Goal: Contribute content: Contribute content

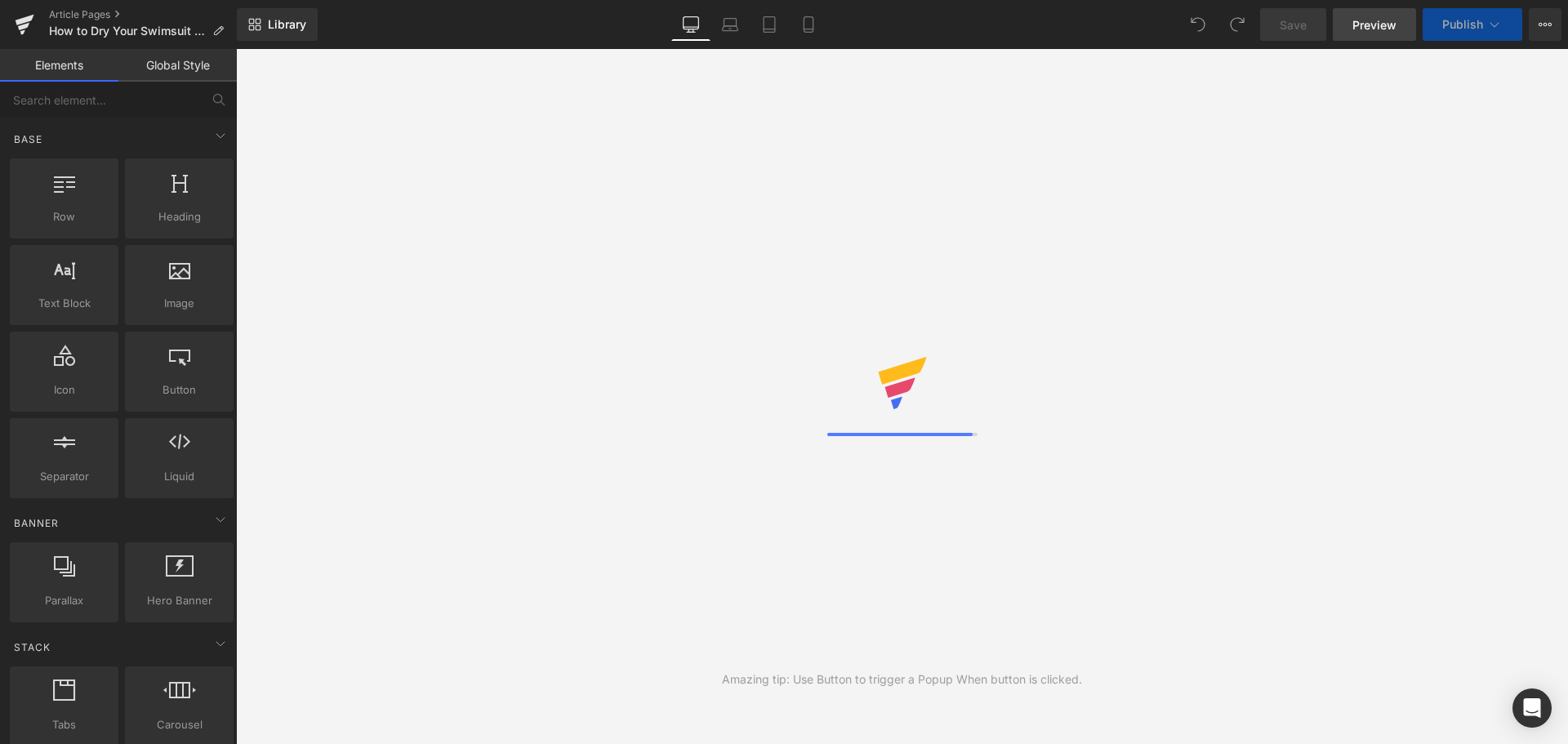
click at [1392, 24] on span "Preview" at bounding box center [1375, 25] width 44 height 17
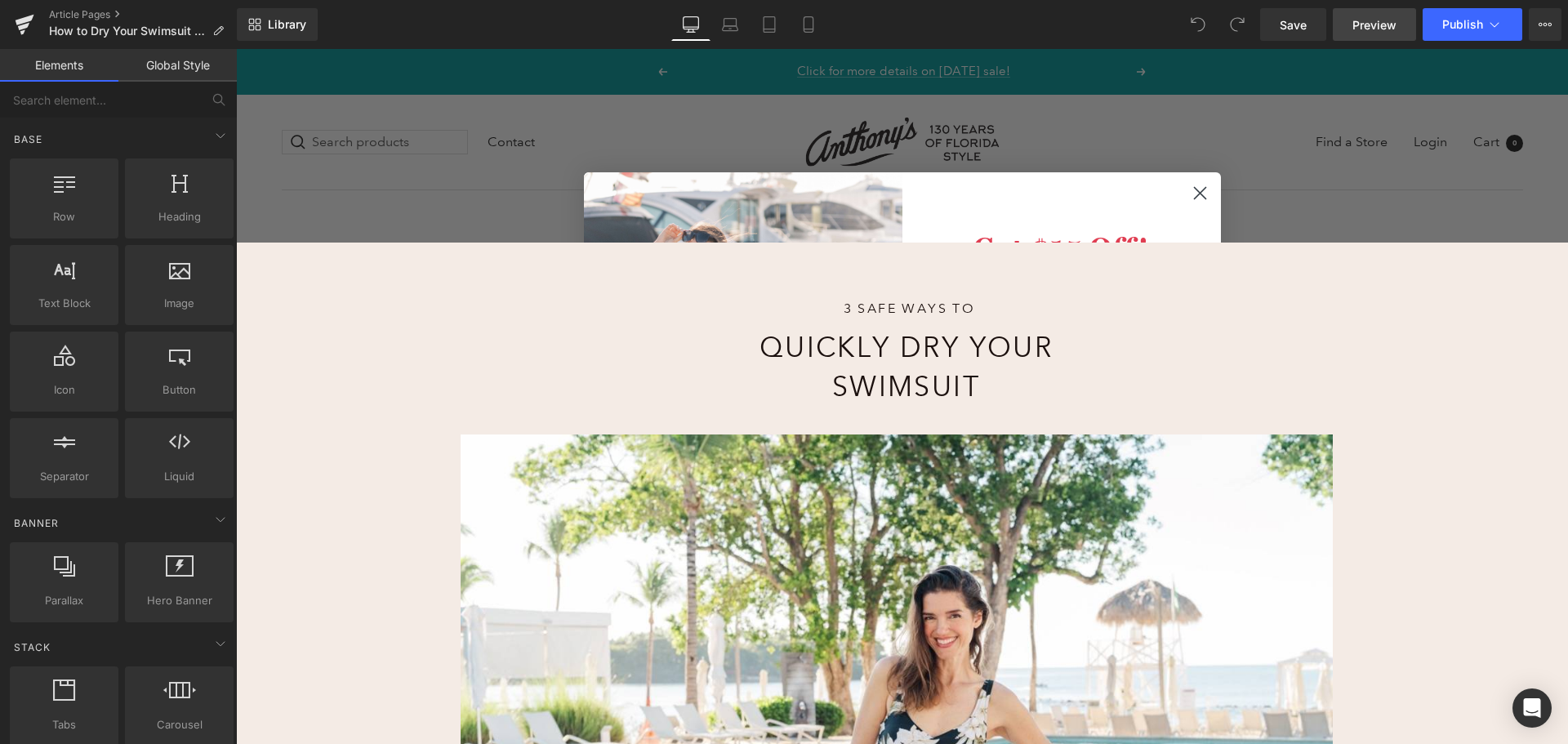
click at [1371, 16] on span "Preview" at bounding box center [1375, 25] width 44 height 17
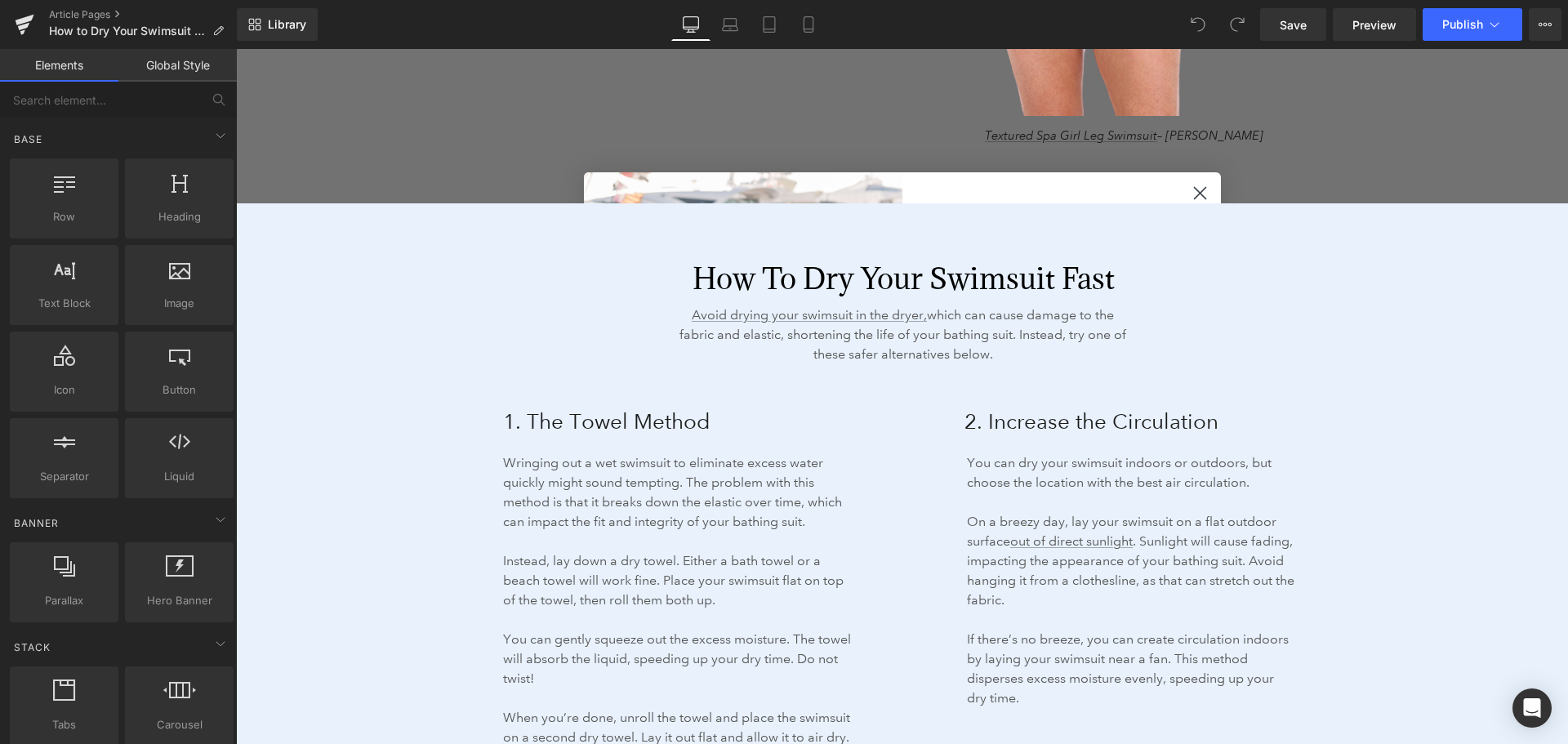
scroll to position [2286, 0]
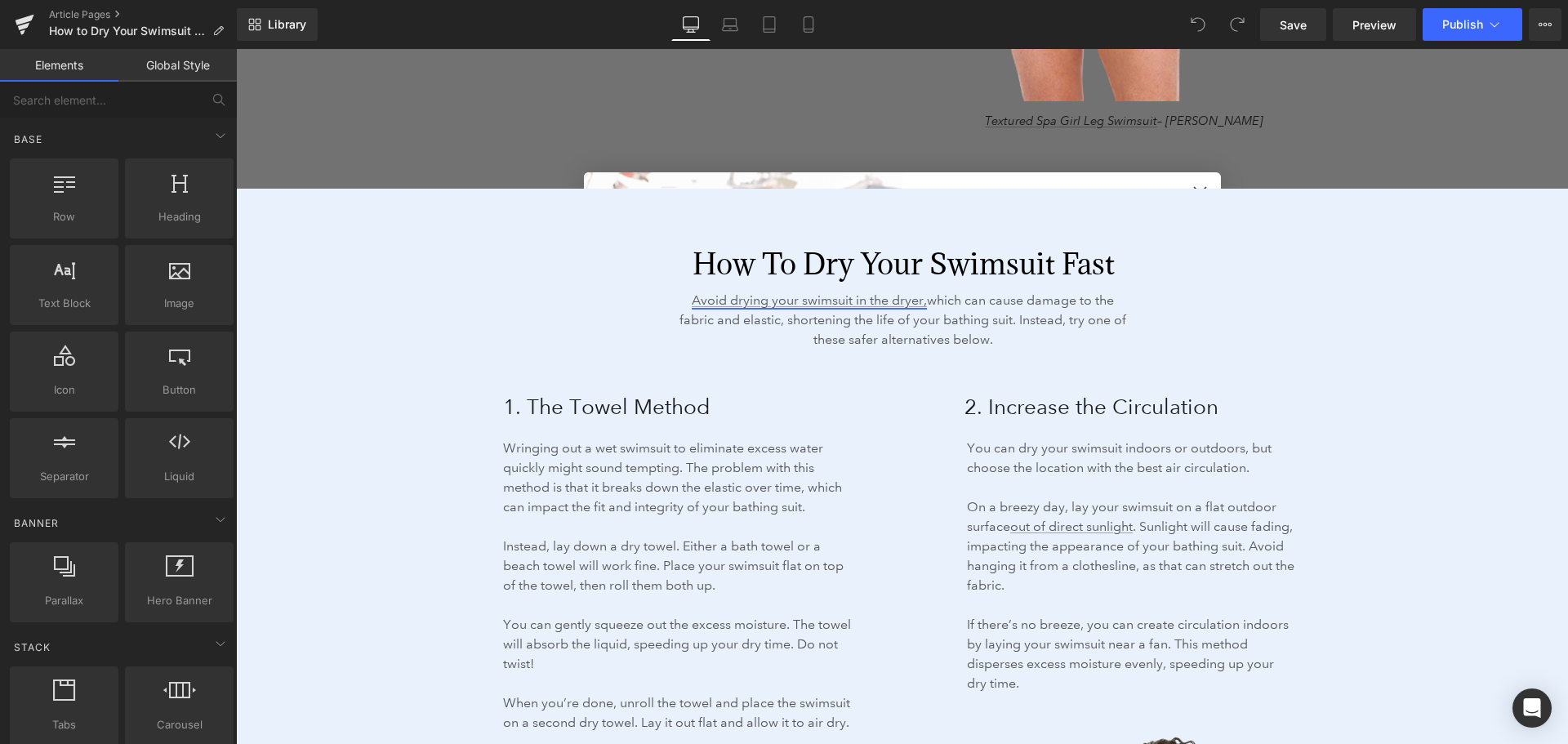
click at [811, 294] on link "Avoid drying your swimsuit in the dryer," at bounding box center [809, 300] width 235 height 15
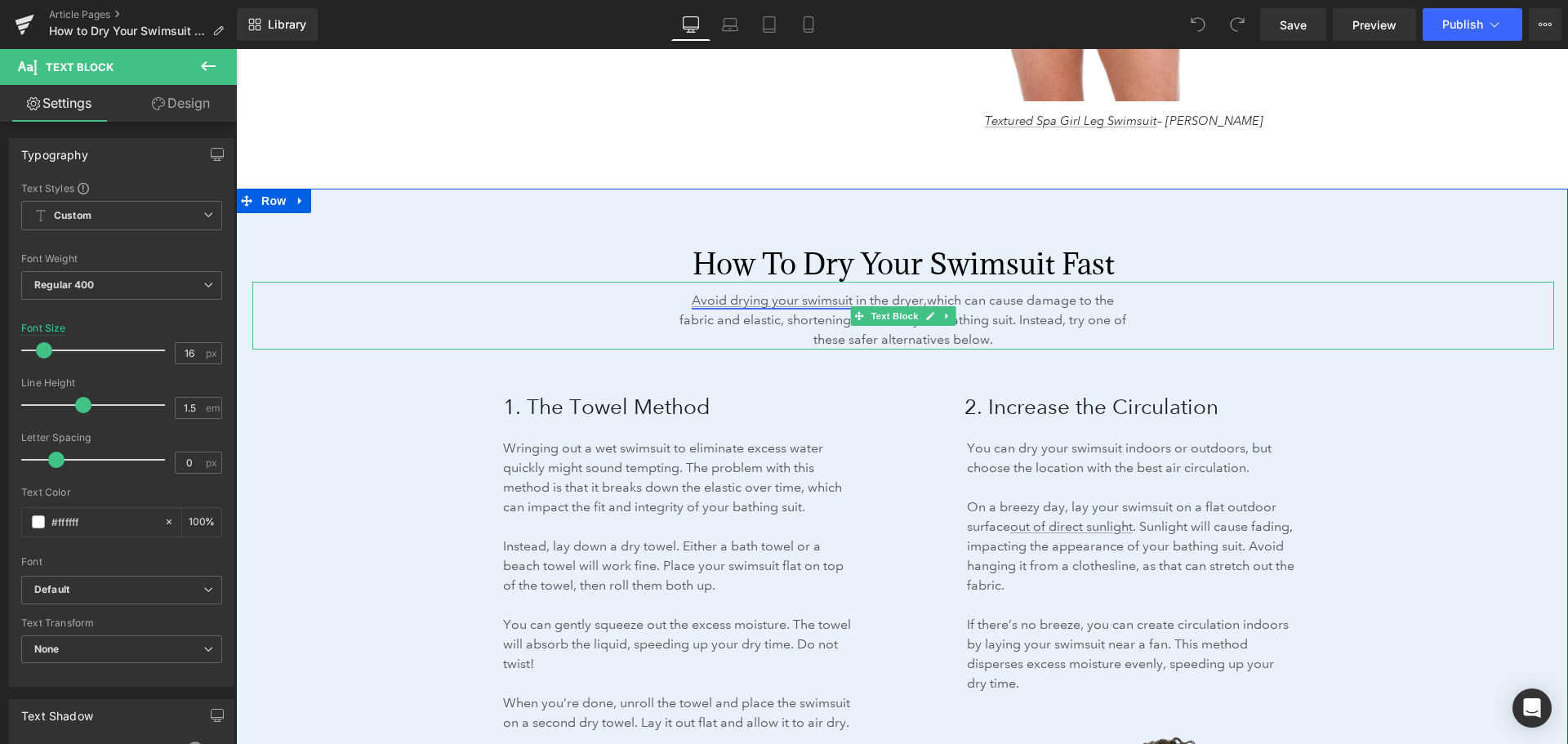
click at [798, 295] on link "Avoid drying your swimsuit in the dryer," at bounding box center [809, 300] width 235 height 15
click at [889, 298] on link "Avoid drying your swimsuit in the dryer," at bounding box center [809, 300] width 235 height 15
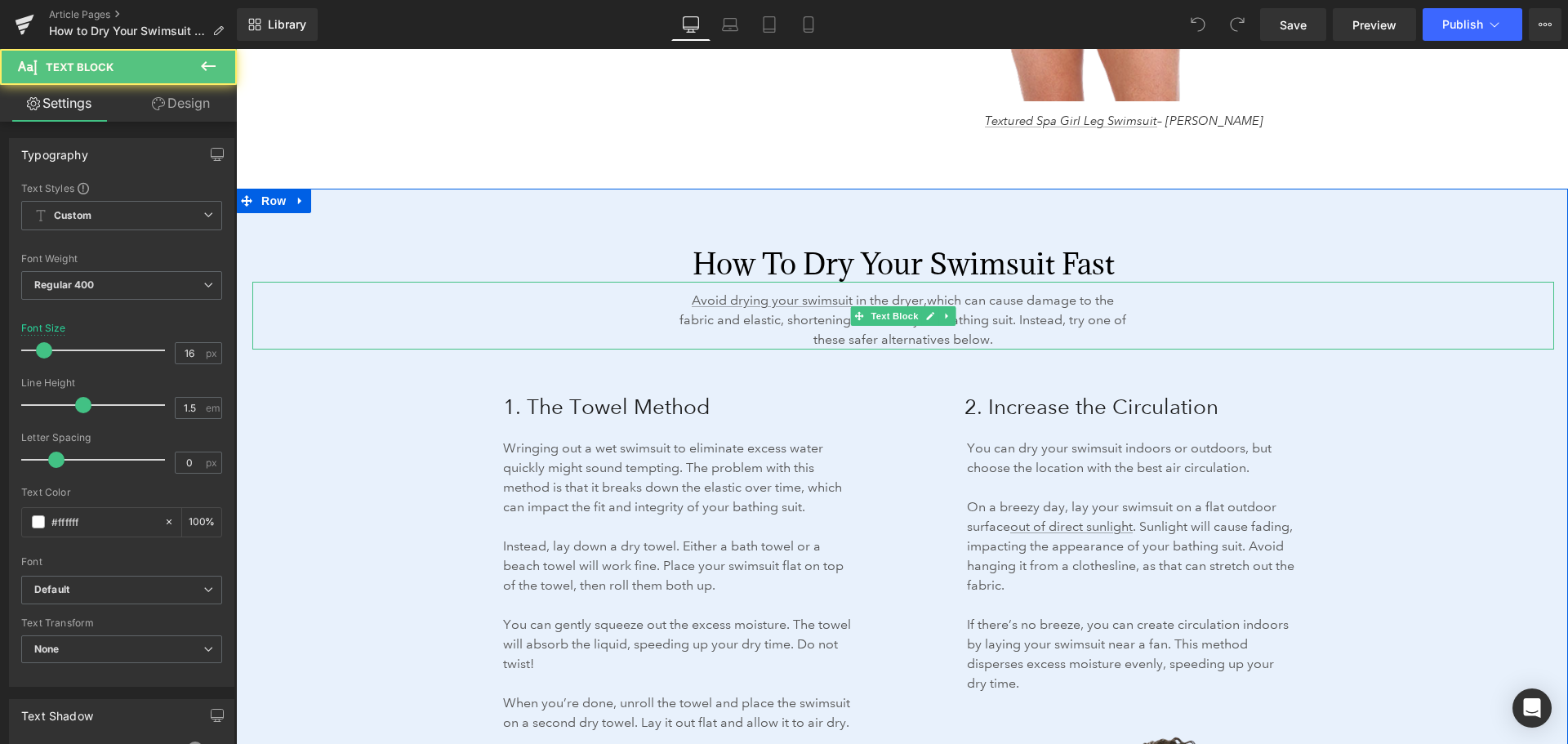
click at [665, 298] on div "Avoid drying your swimsuit in the dryer, which can cause damage to the fabric a…" at bounding box center [903, 315] width 1302 height 68
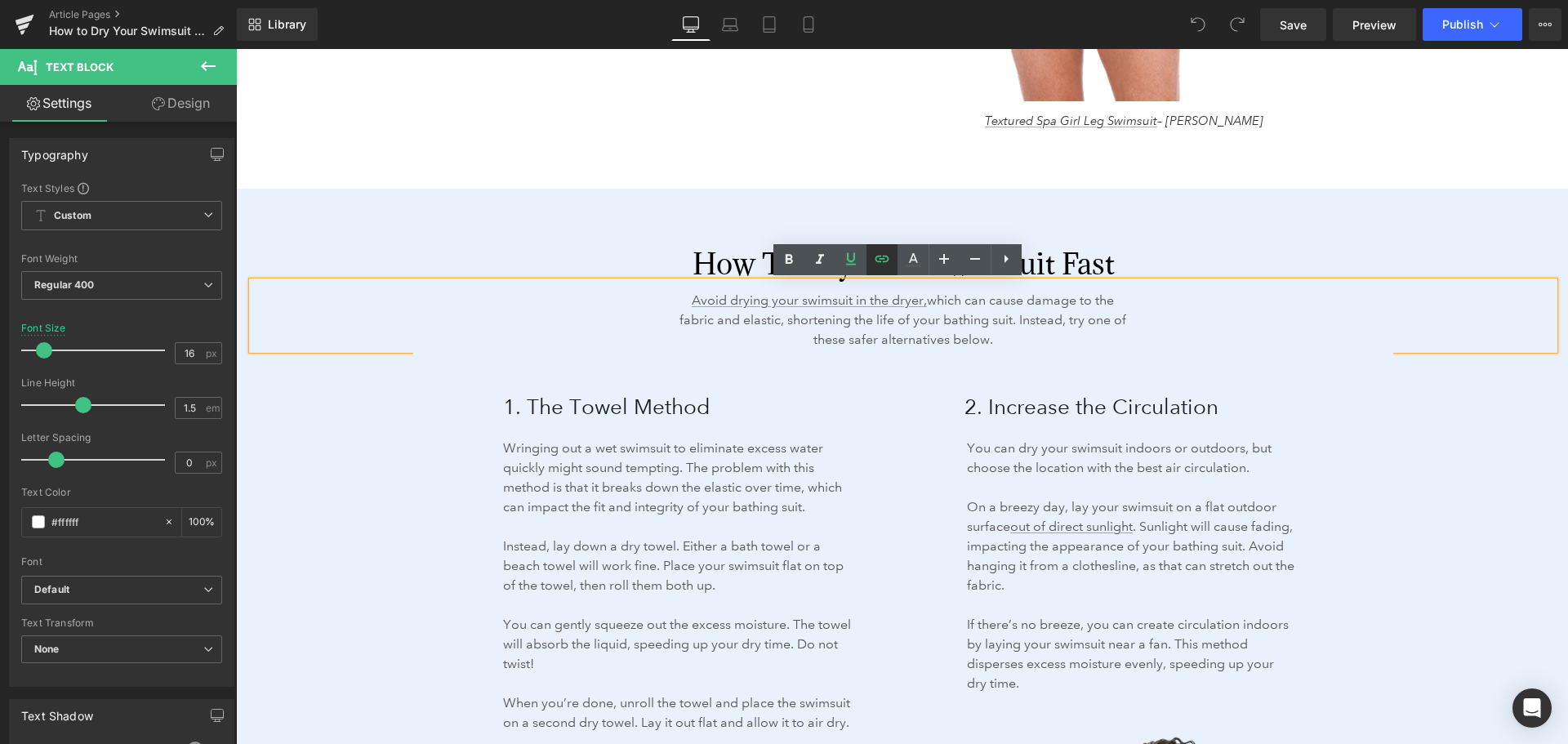
click at [882, 254] on icon at bounding box center [882, 259] width 20 height 20
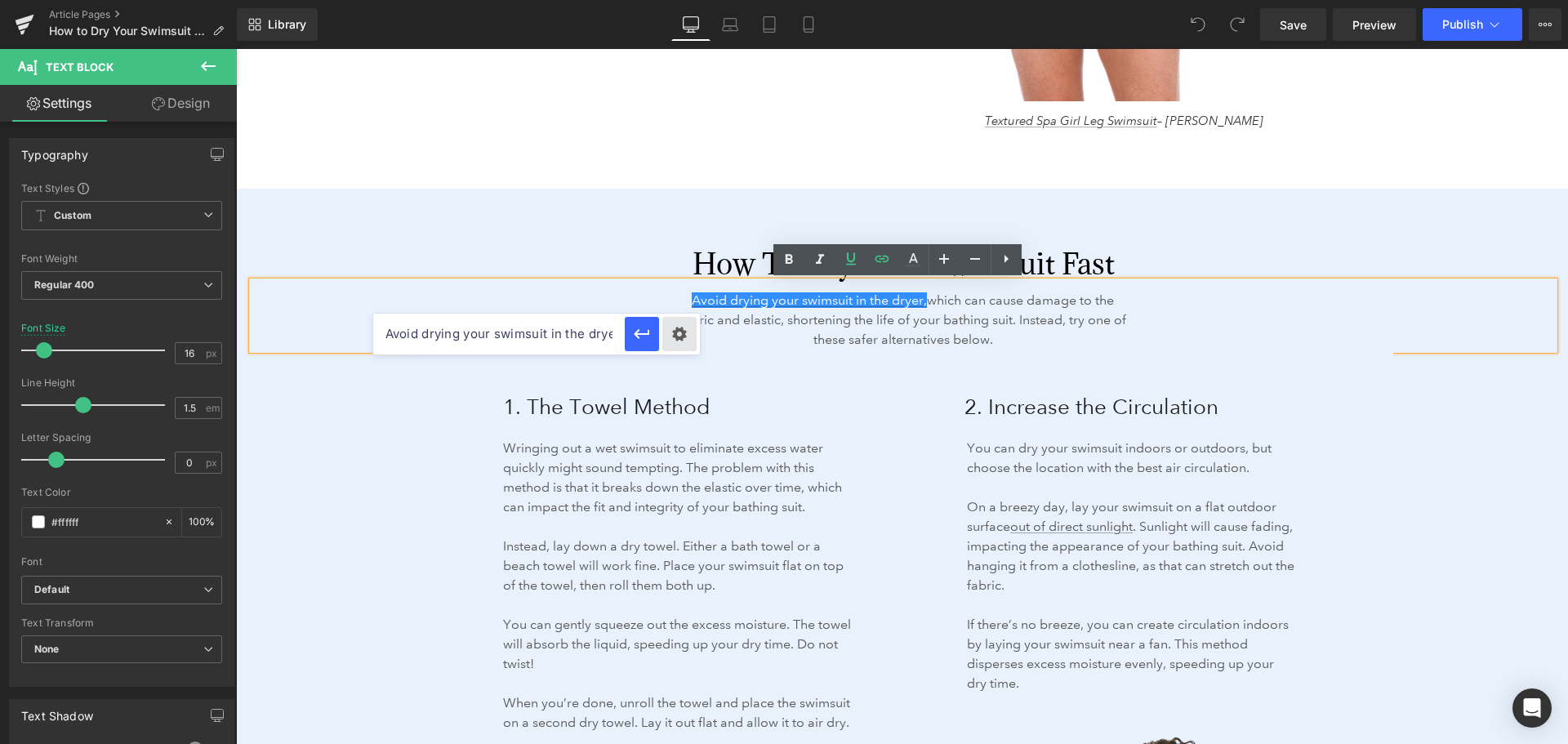
click at [684, 0] on div "Text Color Highlight Color #333333 Edit or remove link: Edit - Unlink - Cancel …" at bounding box center [784, 0] width 1568 height 0
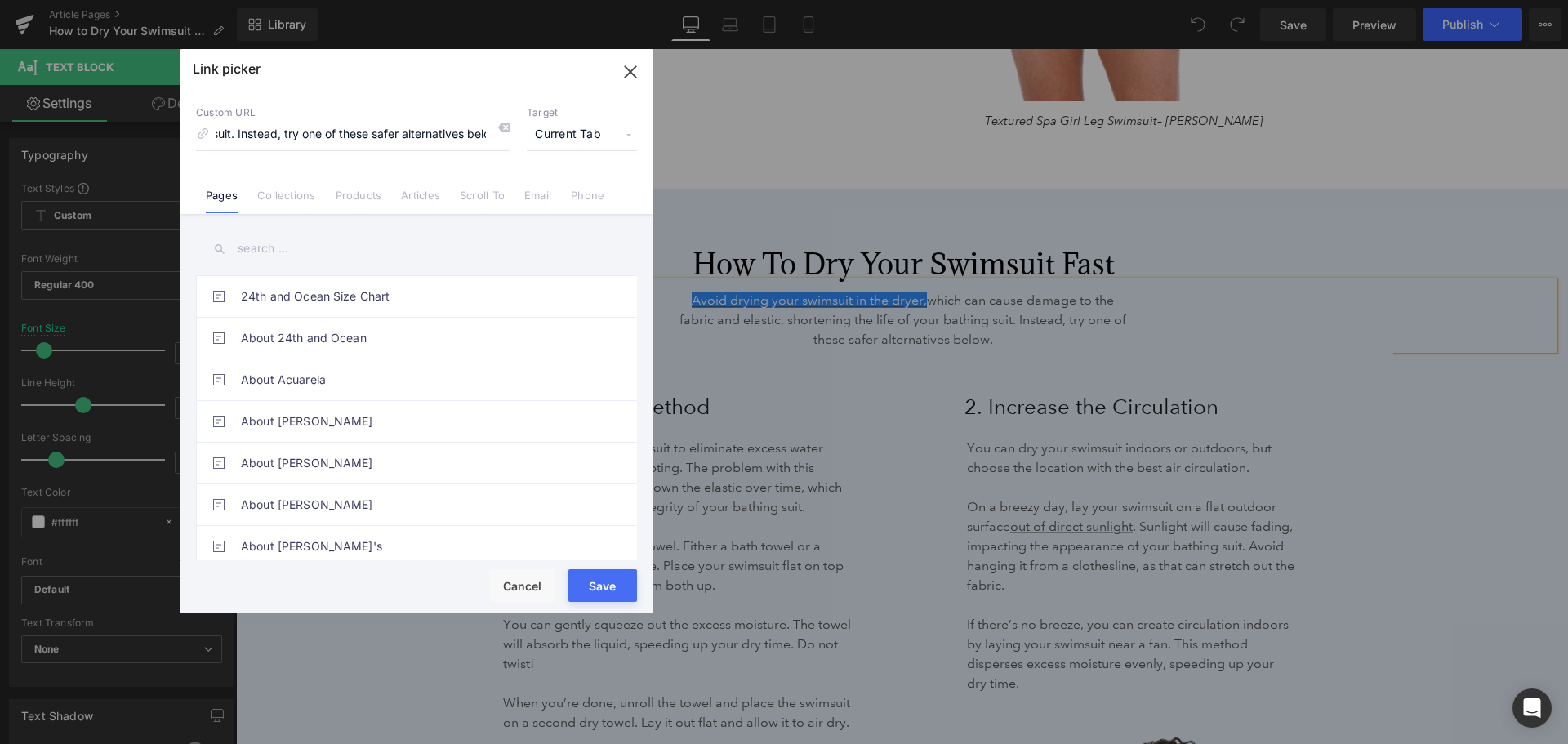
scroll to position [0, 0]
click at [483, 128] on div "Custom URL Avoid drying your swimsuit in the dryer, which can cause damage to t…" at bounding box center [353, 128] width 314 height 44
click at [498, 124] on icon at bounding box center [505, 128] width 13 height 13
click at [325, 143] on input at bounding box center [353, 135] width 314 height 31
paste input "[URL][DOMAIN_NAME]"
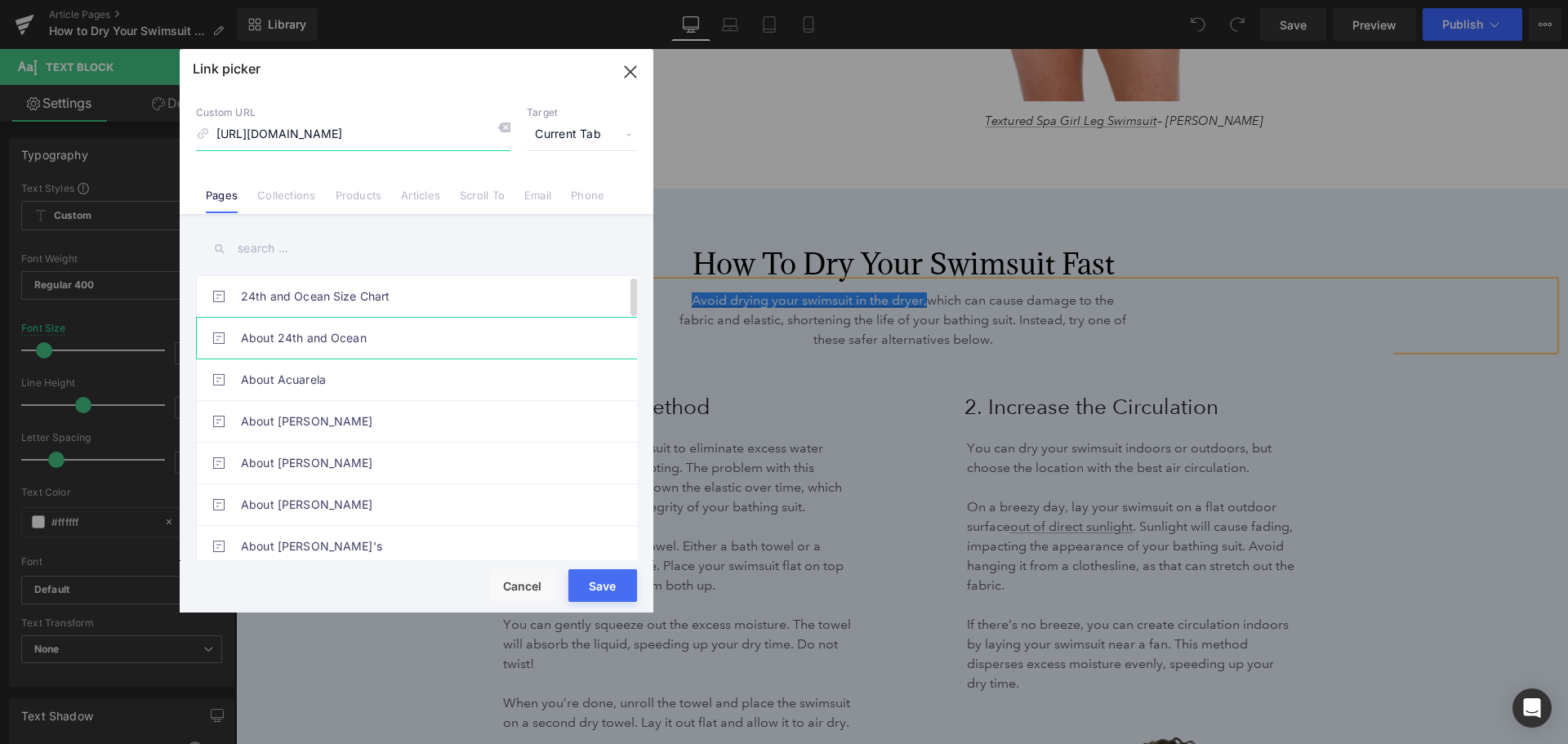
scroll to position [0, 161]
type input "[URL][DOMAIN_NAME]"
click at [586, 139] on span "Current Tab" at bounding box center [581, 135] width 110 height 31
click at [578, 188] on li "New Tab" at bounding box center [582, 193] width 127 height 29
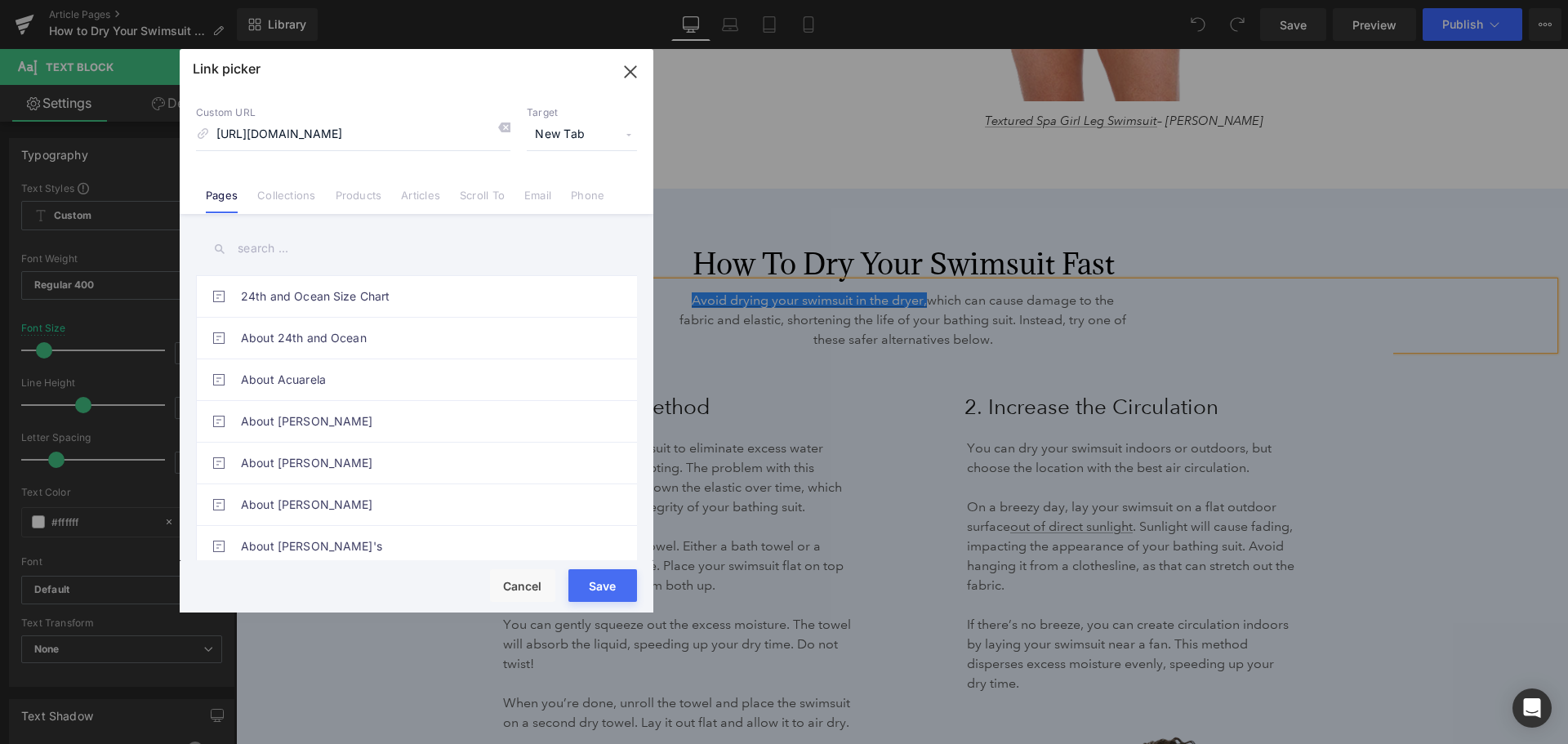
click at [607, 578] on button "Save" at bounding box center [603, 585] width 69 height 32
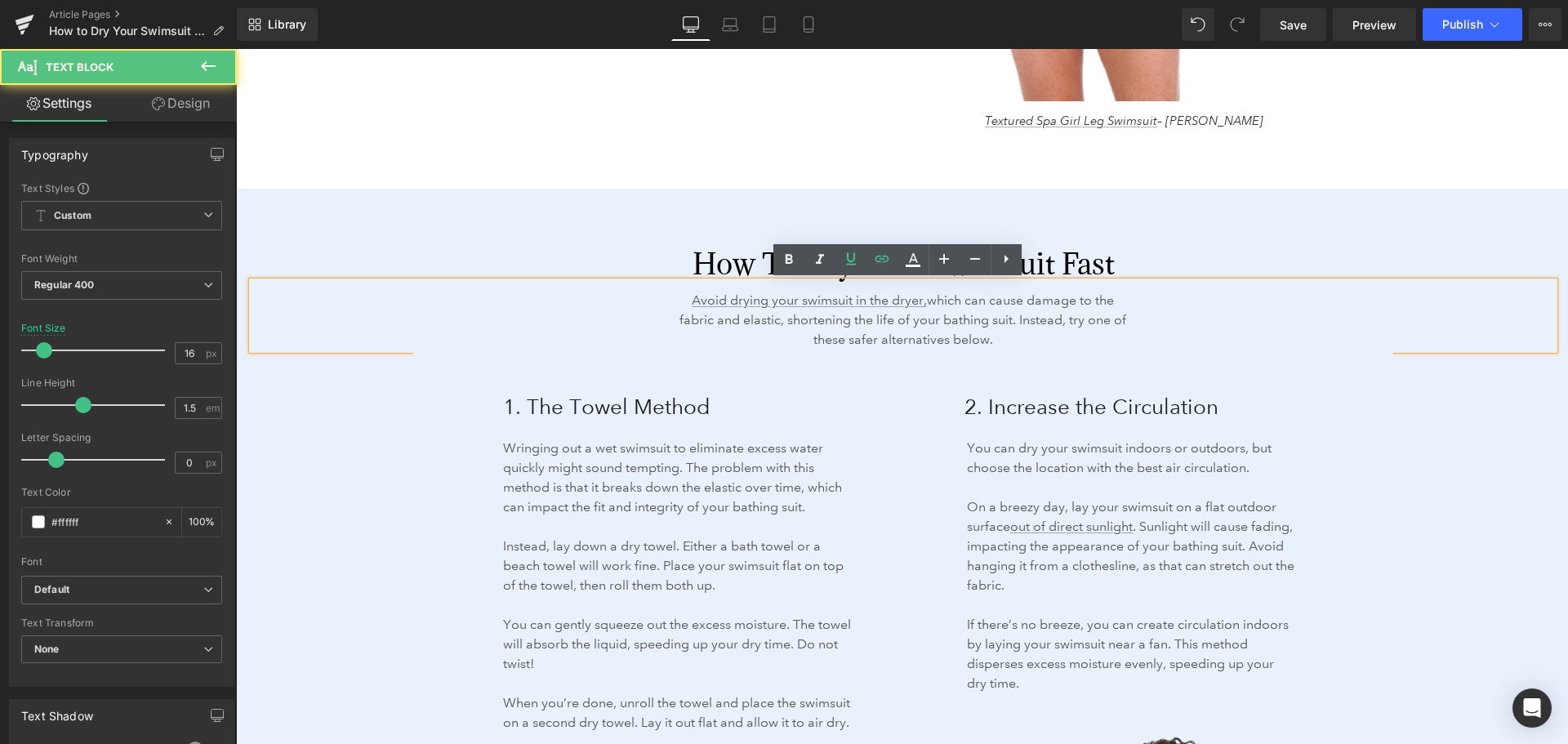
click at [1317, 327] on div "Avoid drying your swimsuit in the dryer, which can cause damage to the fabric a…" at bounding box center [903, 315] width 1302 height 68
click at [1288, 24] on span "Save" at bounding box center [1294, 25] width 27 height 17
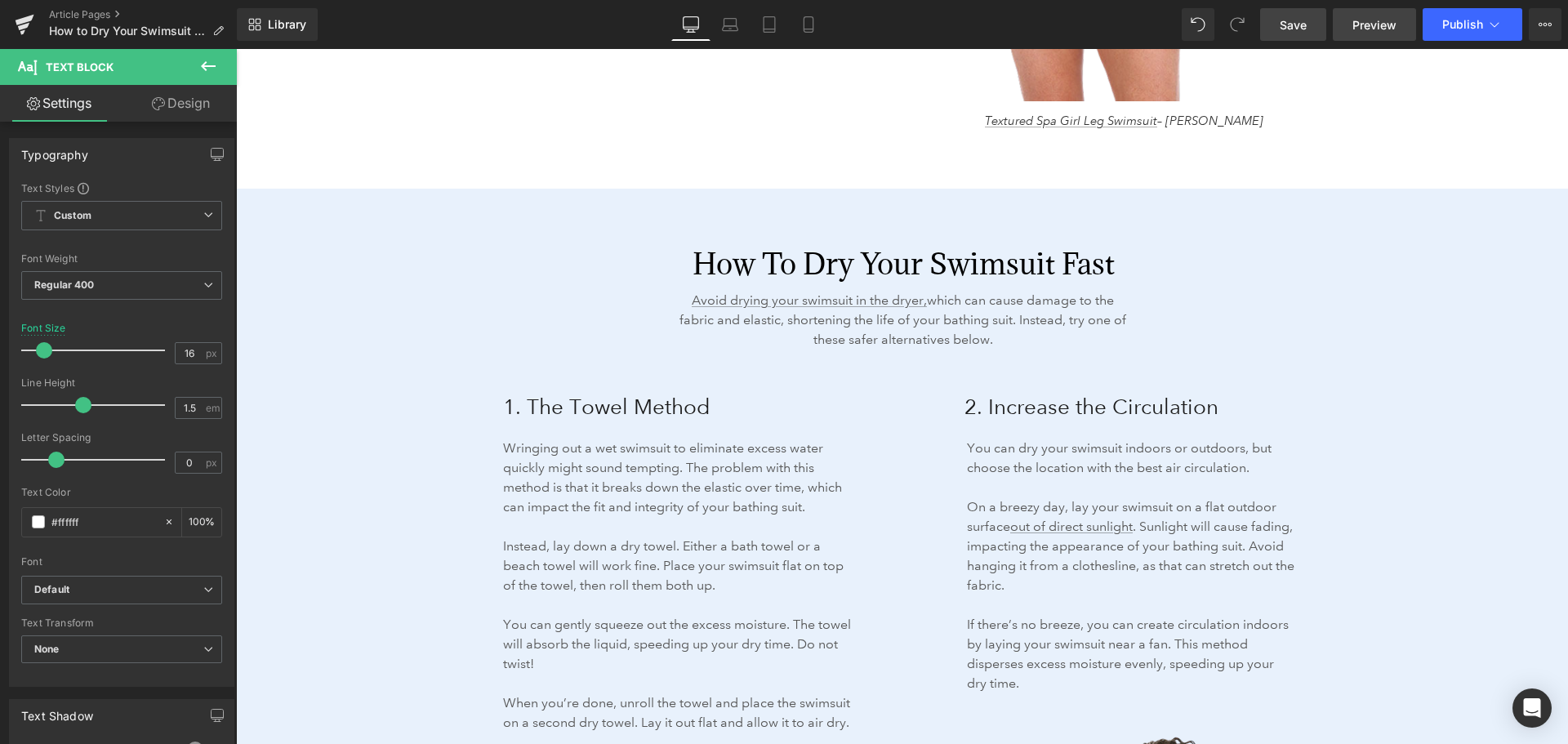
click at [1366, 22] on span "Preview" at bounding box center [1375, 25] width 44 height 17
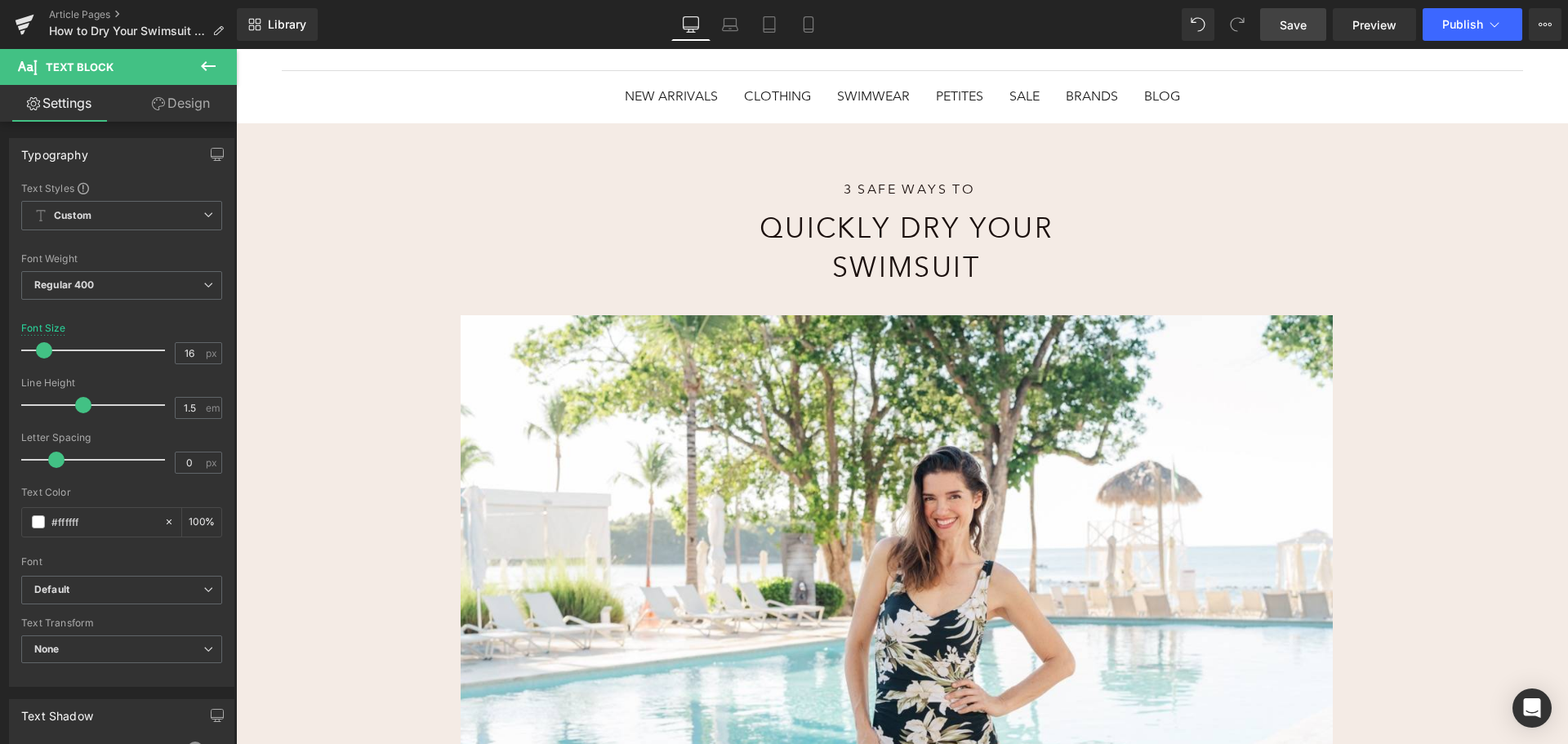
scroll to position [244, 0]
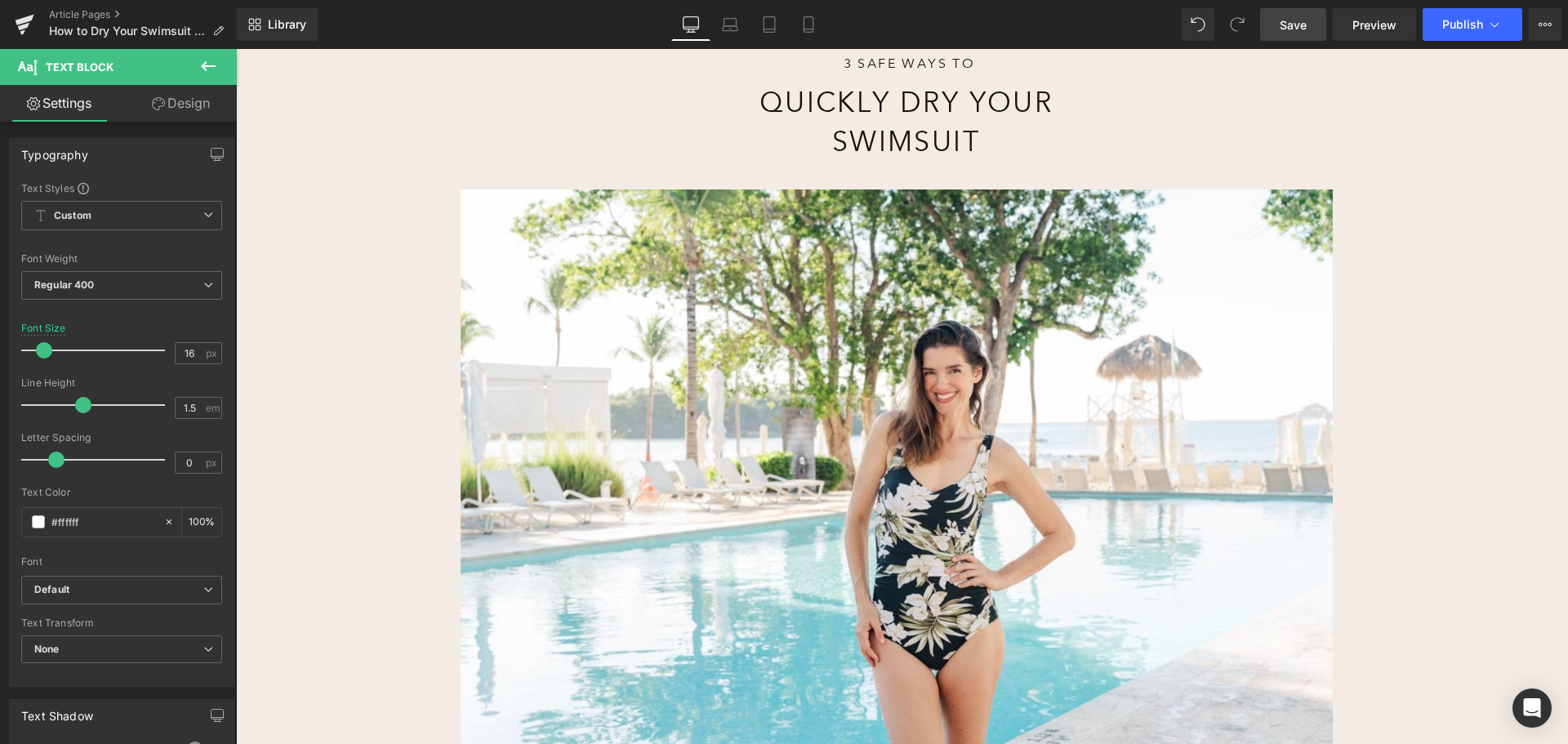
click at [914, 486] on div "Image" at bounding box center [896, 479] width 956 height 582
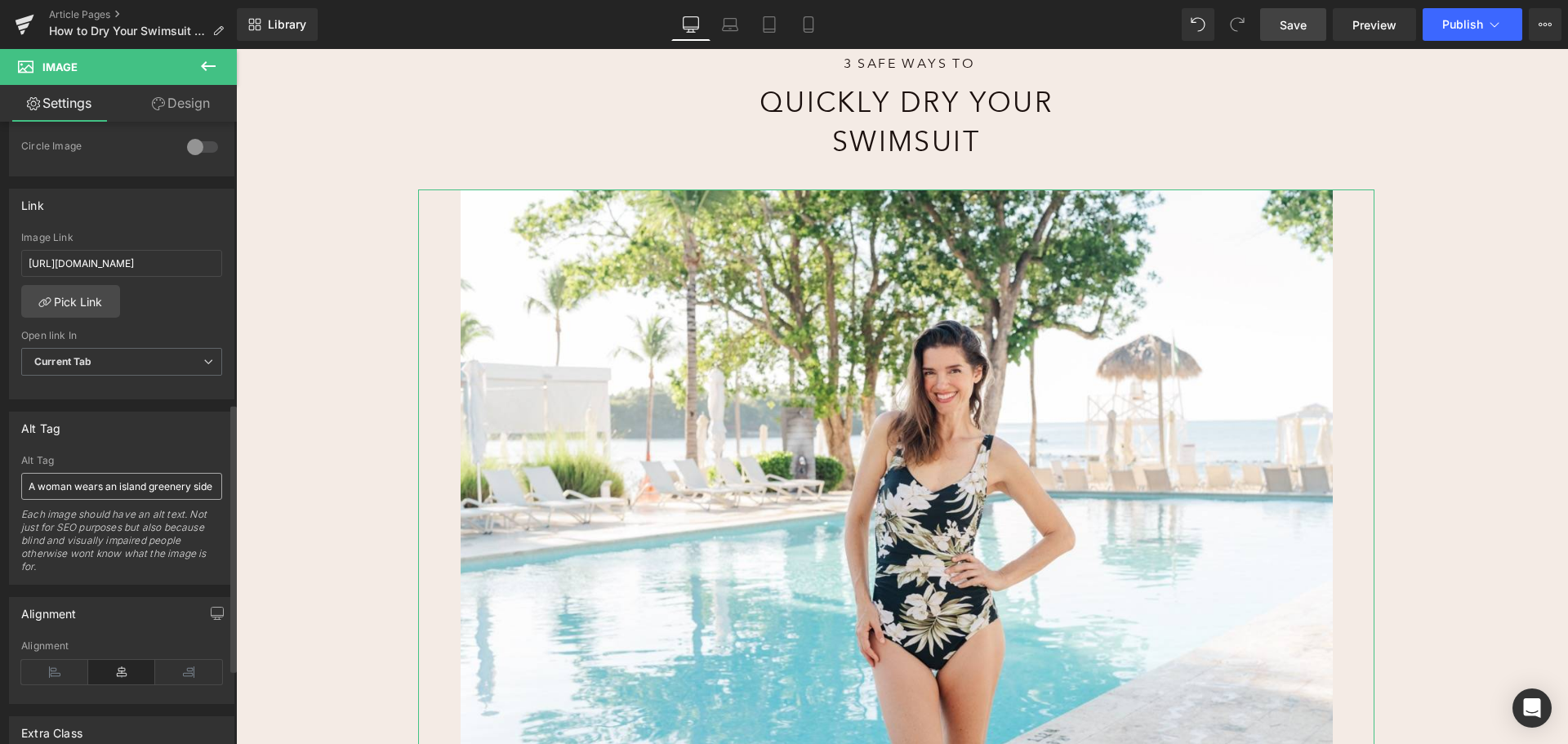
scroll to position [653, 0]
click at [132, 488] on input "A woman wears an island greenery side shirred swimsuit at a pool." at bounding box center [121, 483] width 201 height 27
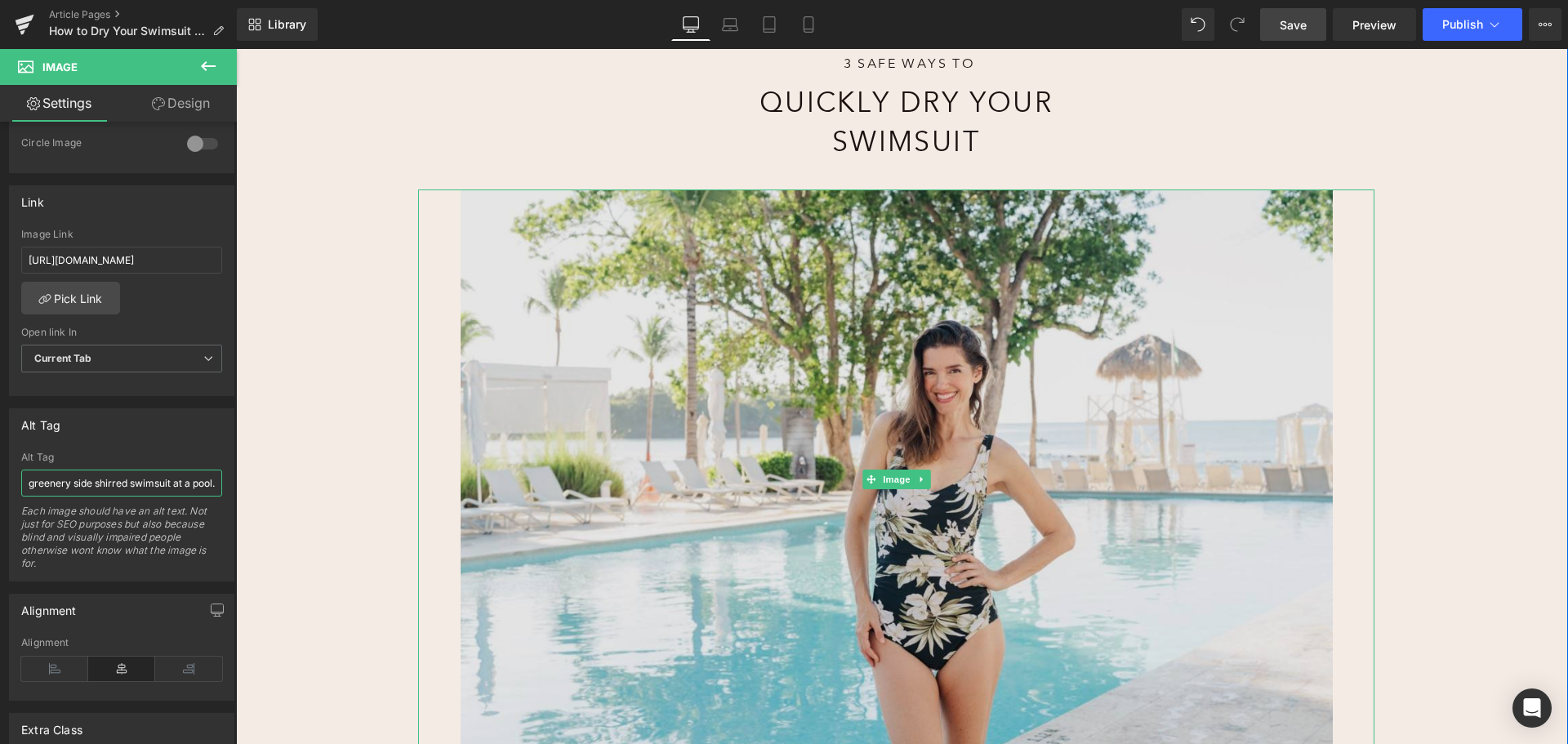
scroll to position [0, 0]
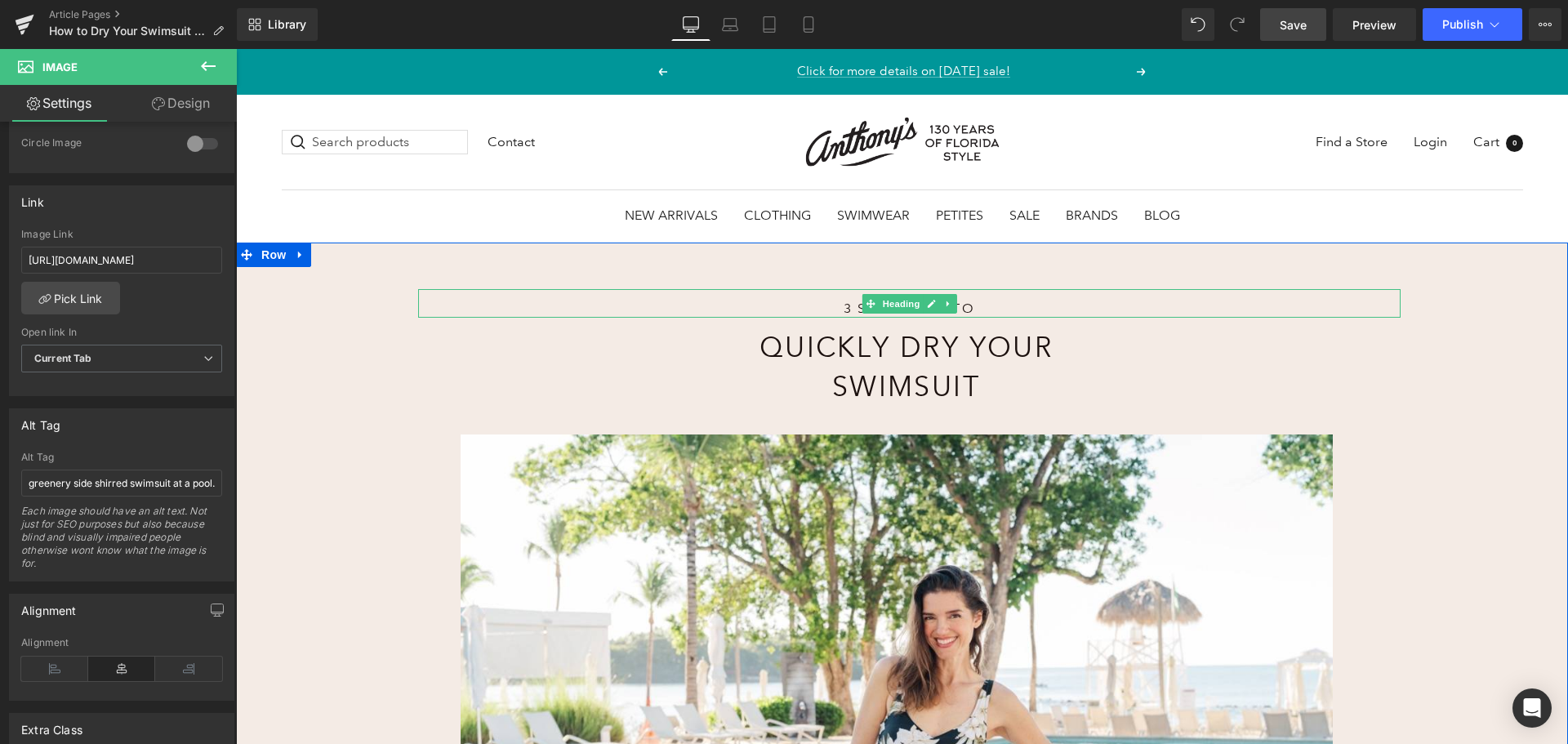
click at [844, 308] on h1 "3 Safe Ways to" at bounding box center [909, 308] width 618 height 18
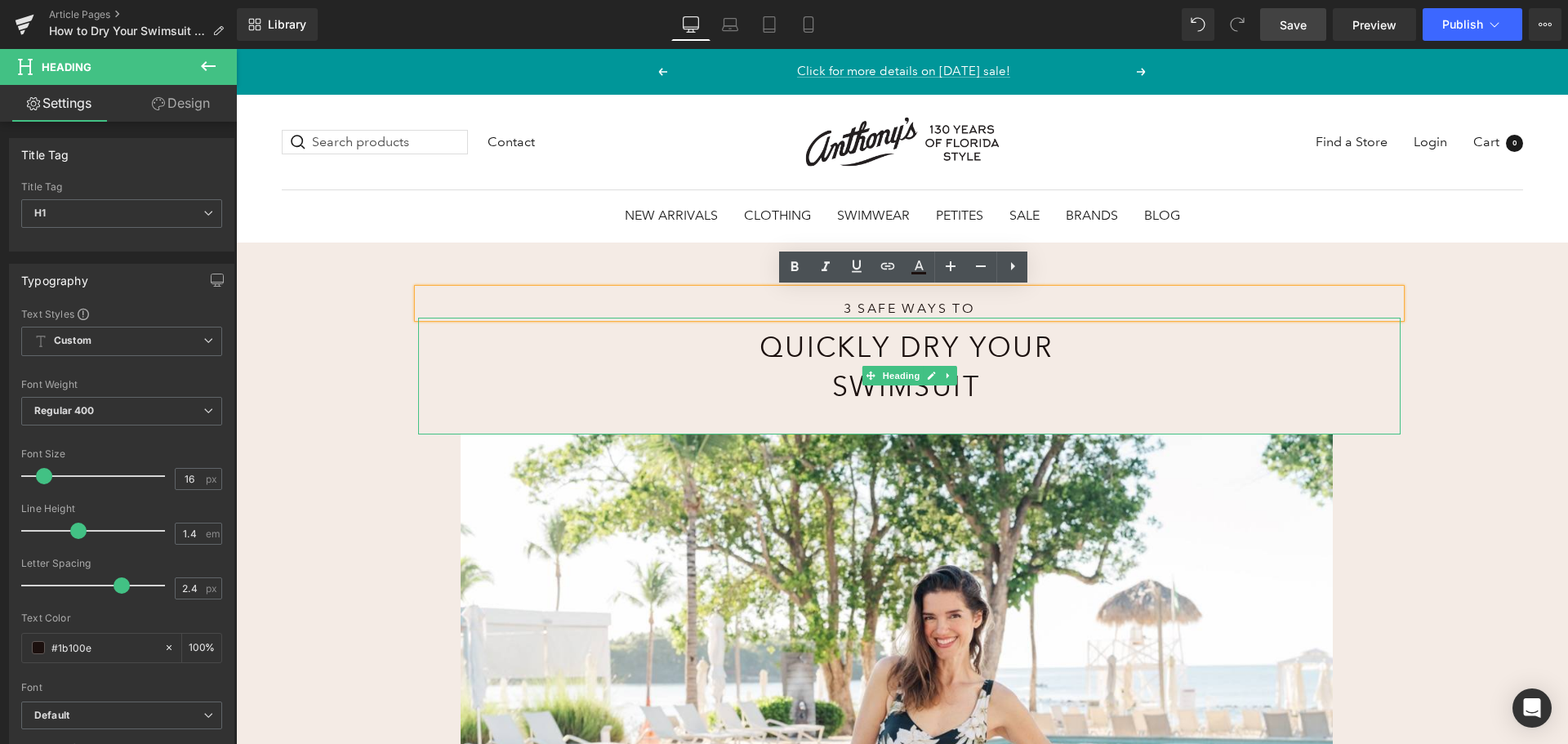
click at [838, 351] on h1 "Quickly Dry Your Swimsuit" at bounding box center [906, 367] width 448 height 77
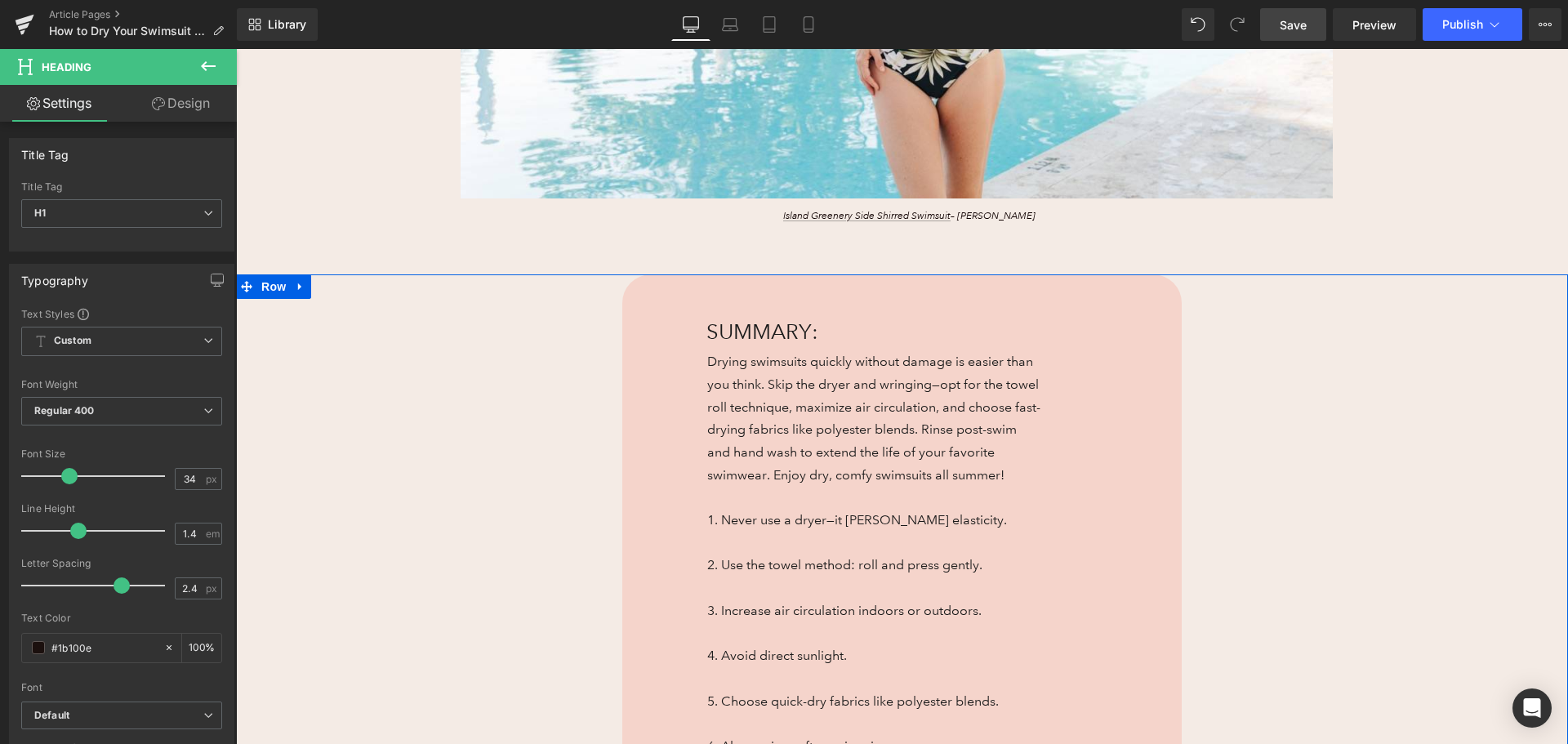
scroll to position [980, 0]
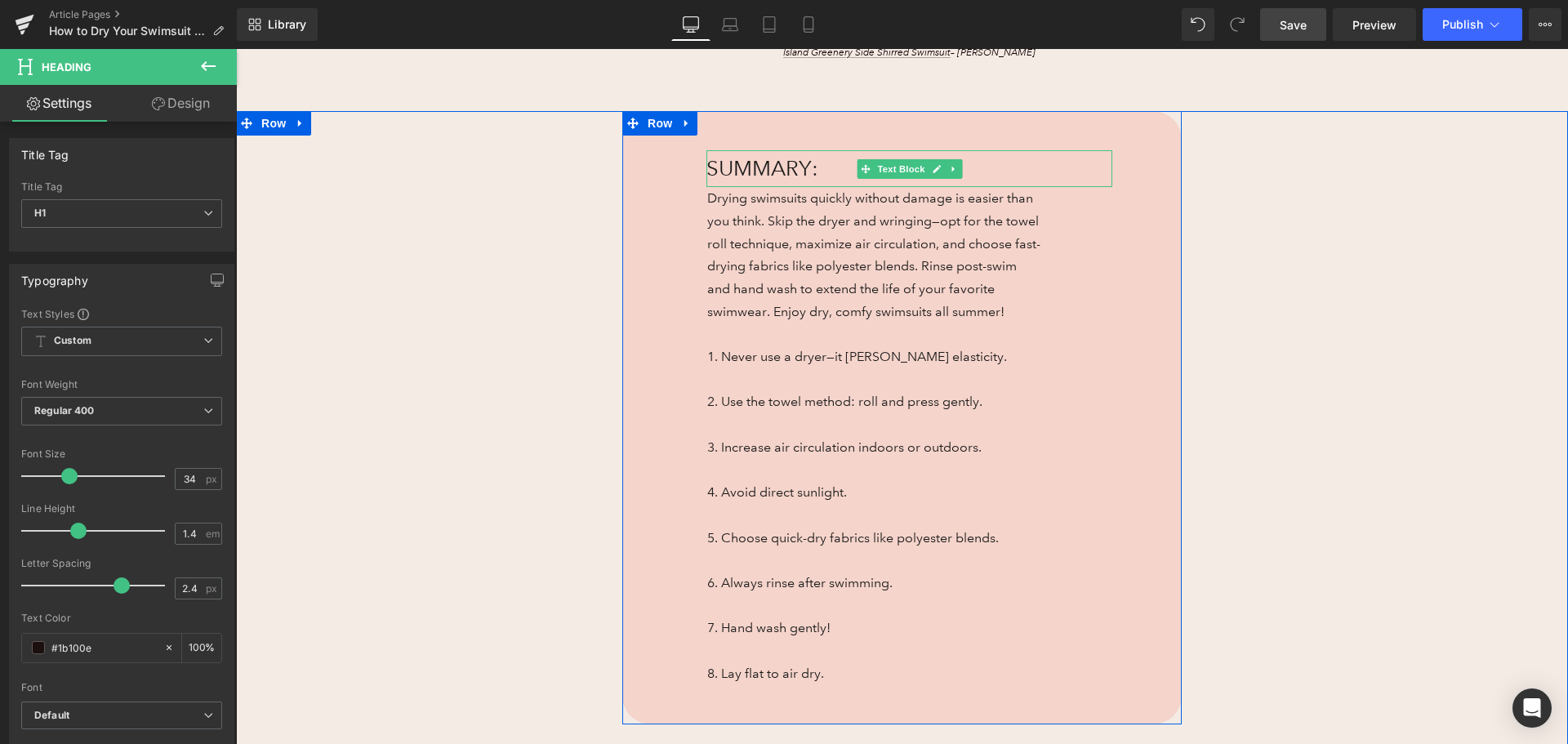
click at [740, 168] on p "SUMMARY:" at bounding box center [909, 168] width 406 height 36
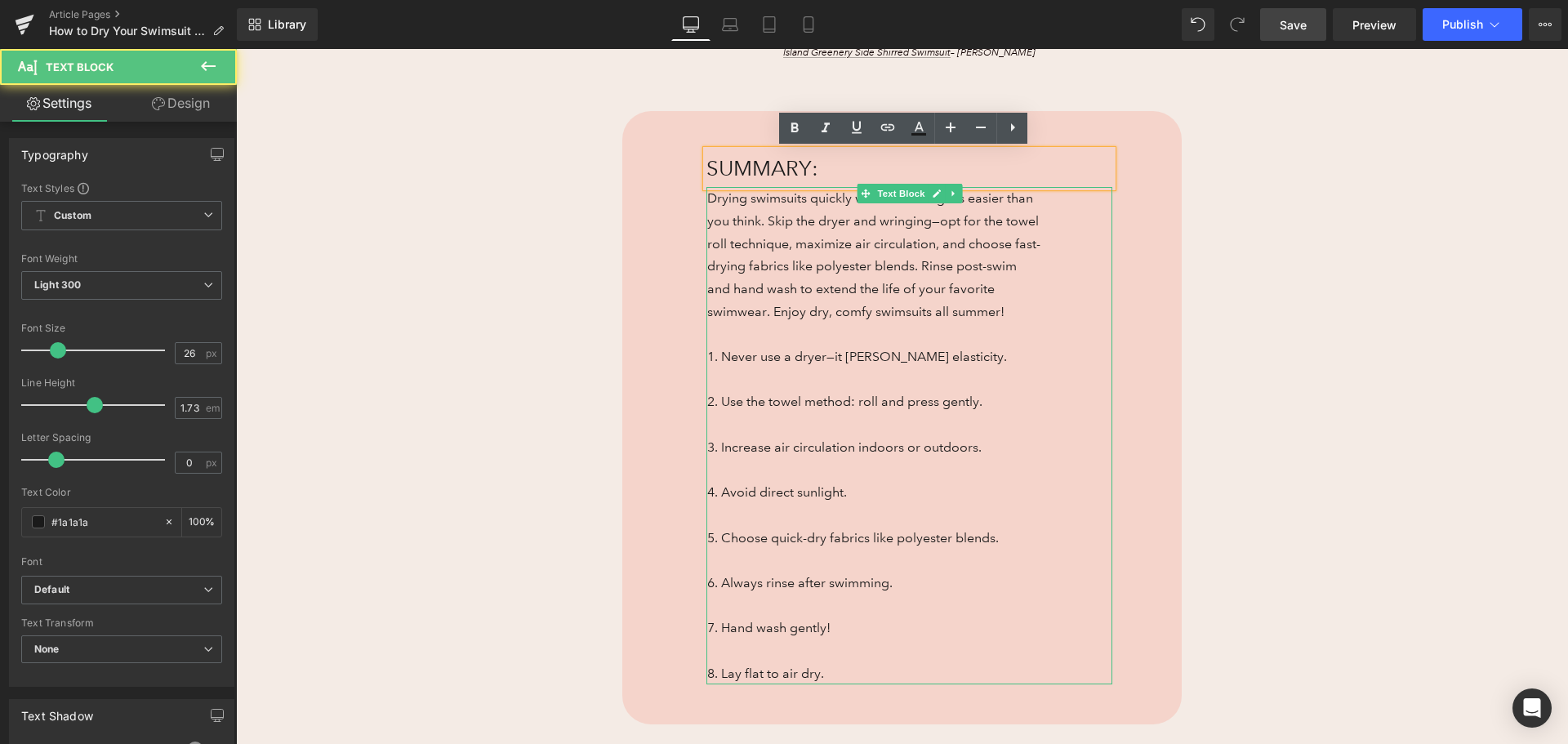
click at [726, 254] on p "Drying swimsuits quickly without damage is easier than you think. Skip the drye…" at bounding box center [874, 255] width 335 height 136
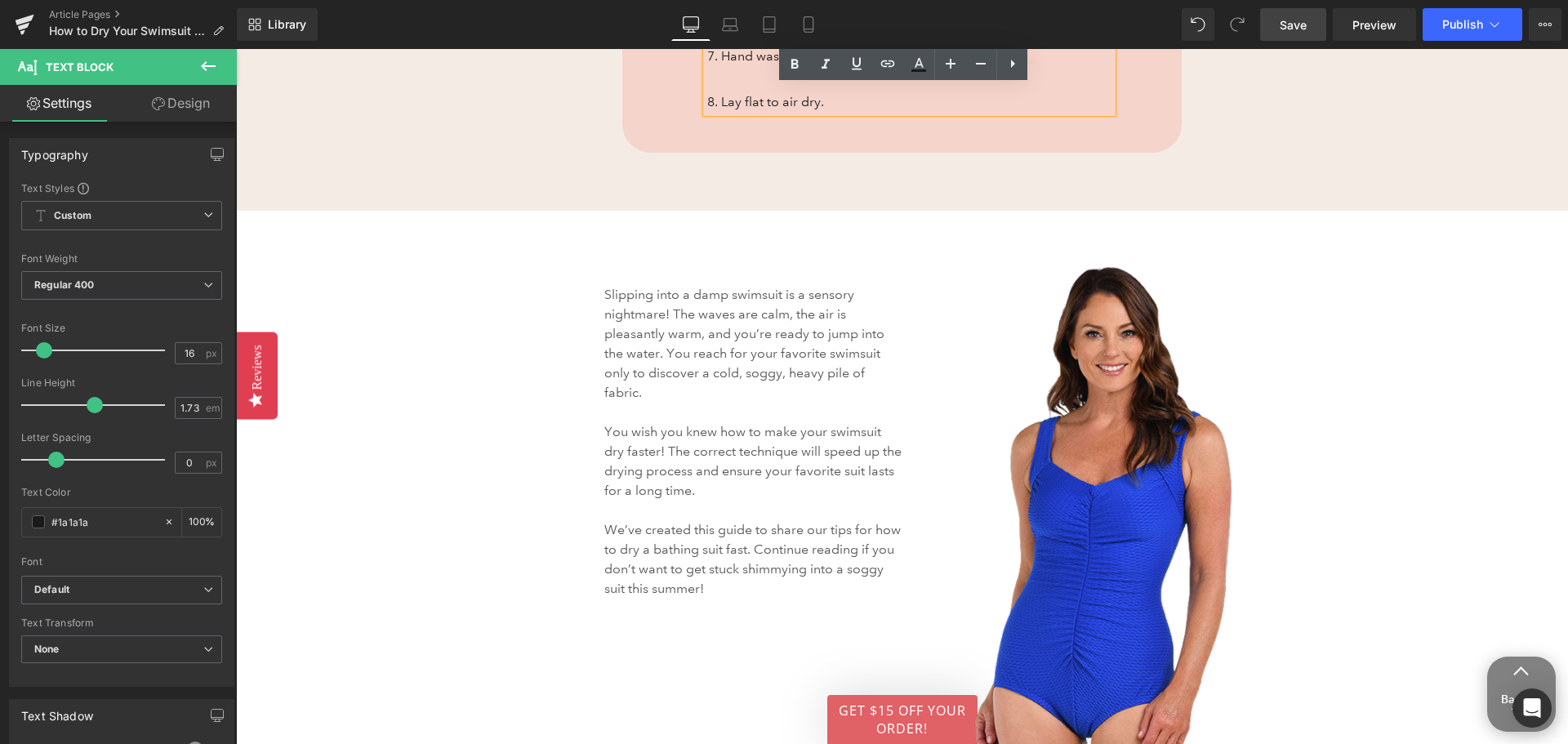
scroll to position [1714, 0]
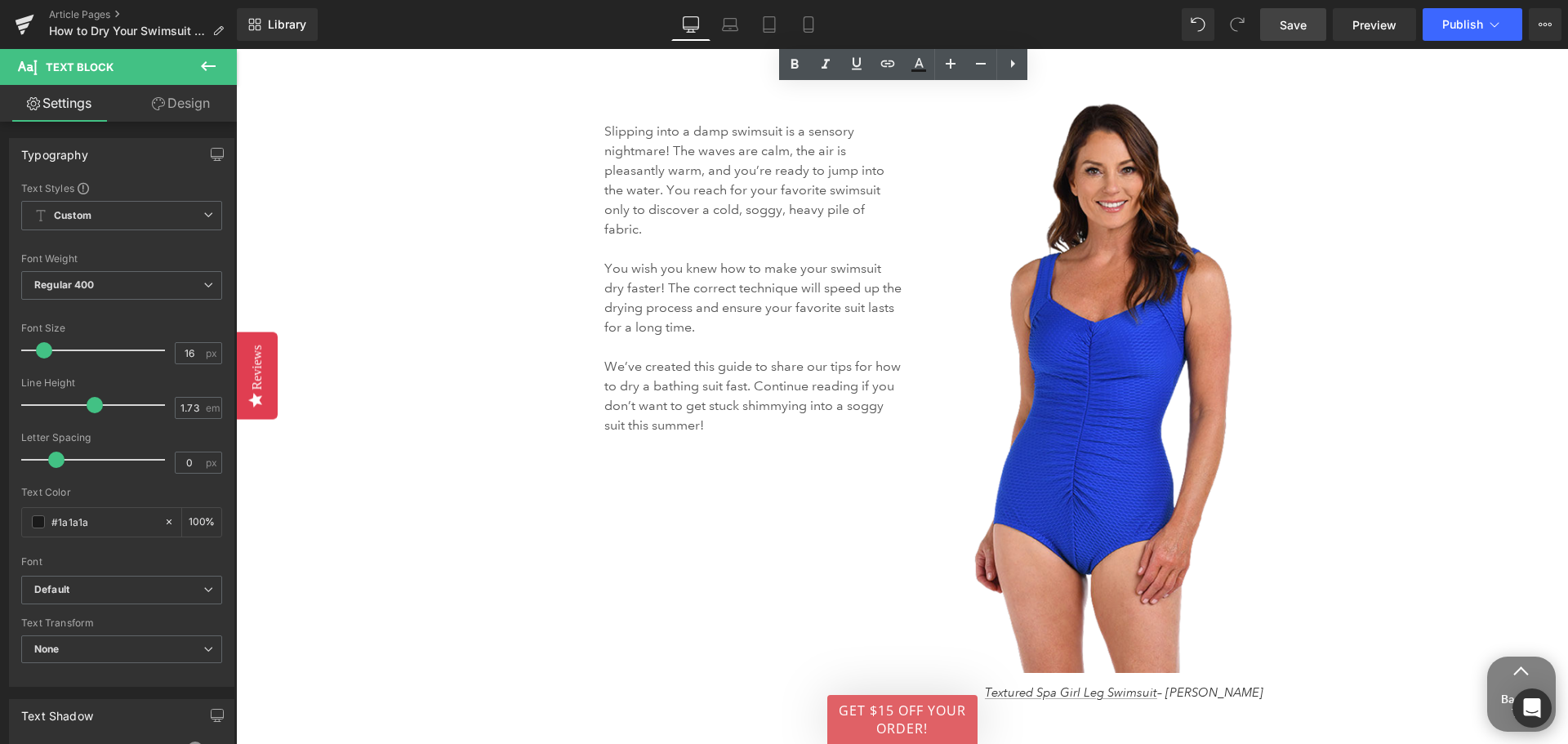
click at [723, 239] on p at bounding box center [754, 248] width 299 height 20
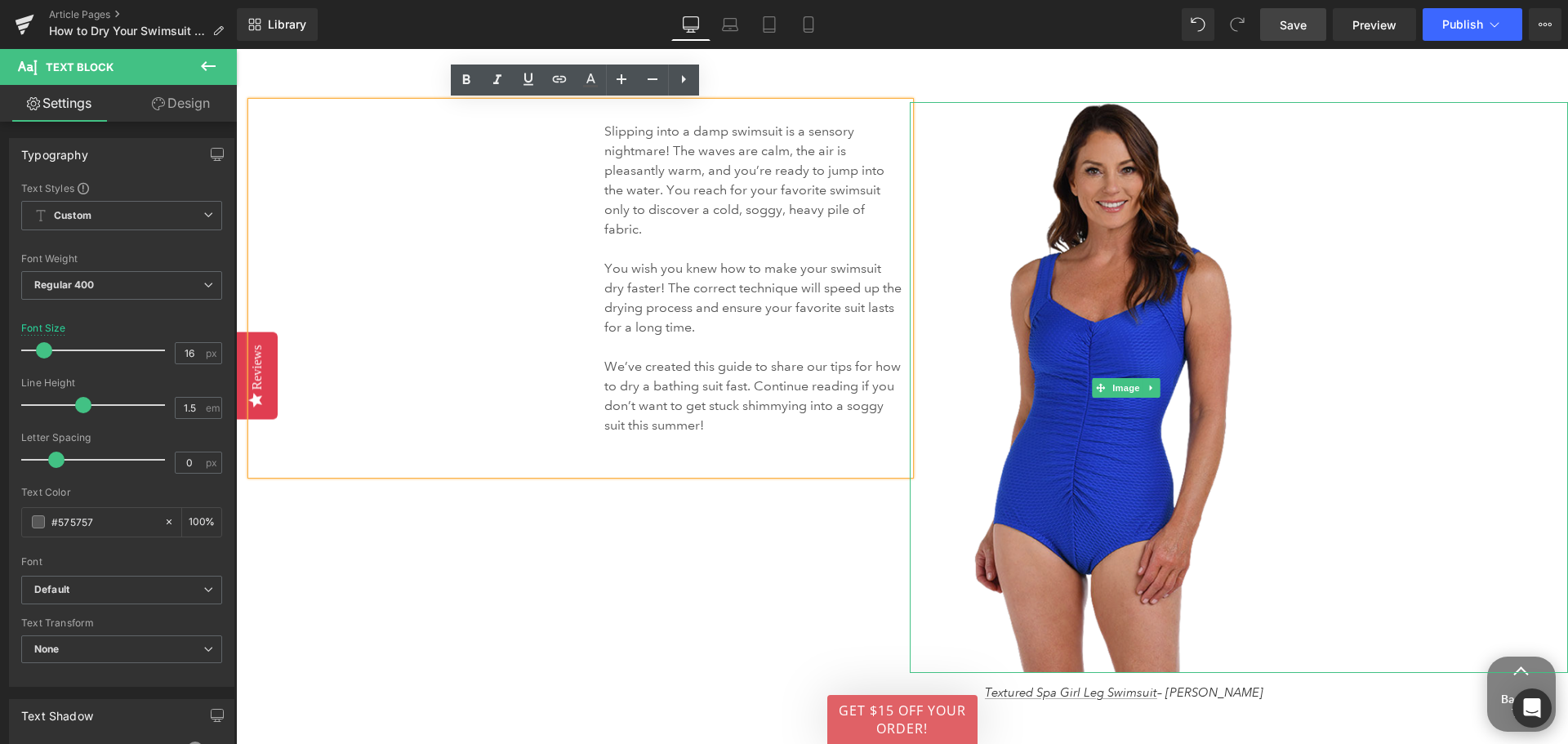
click at [1121, 424] on img at bounding box center [1126, 388] width 432 height 571
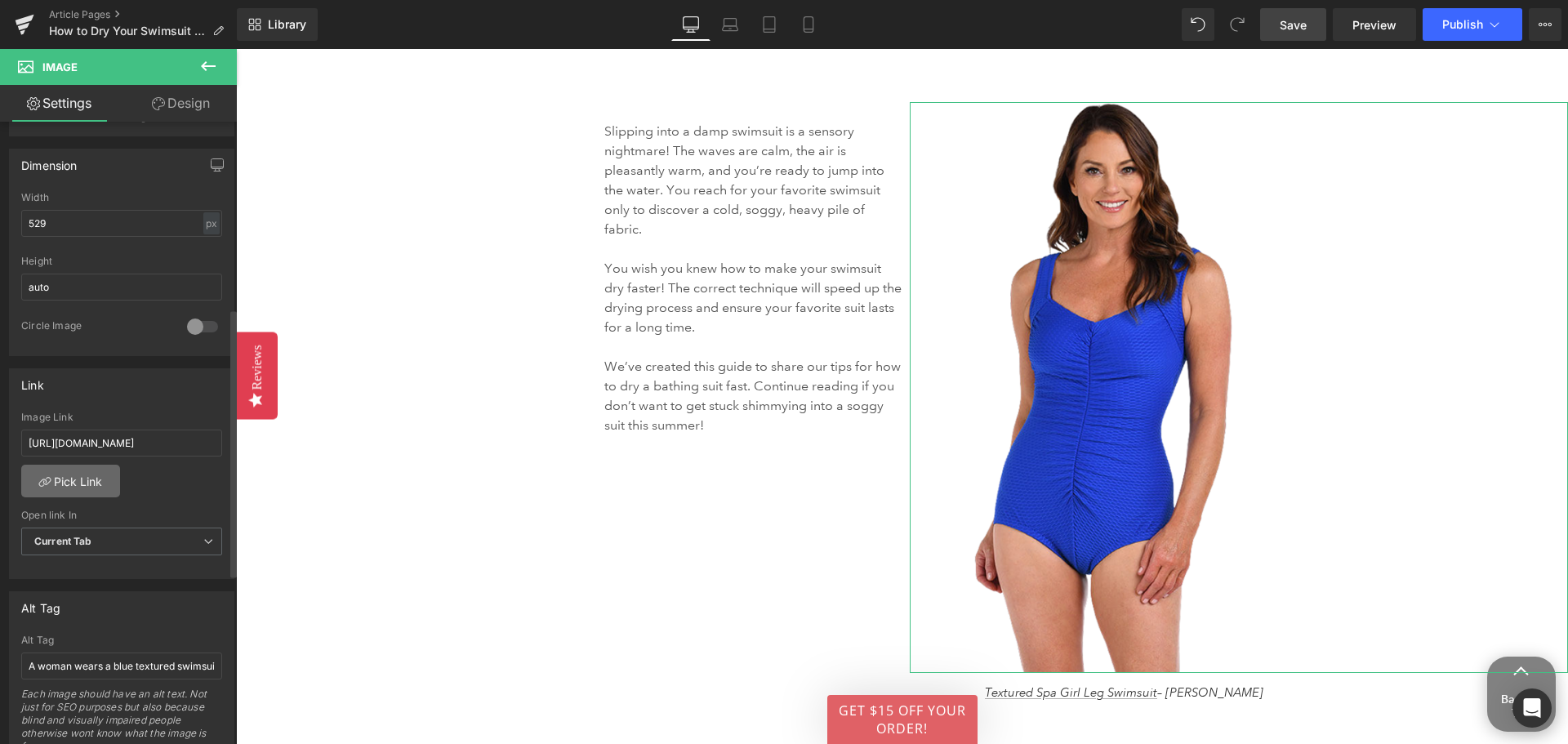
scroll to position [571, 0]
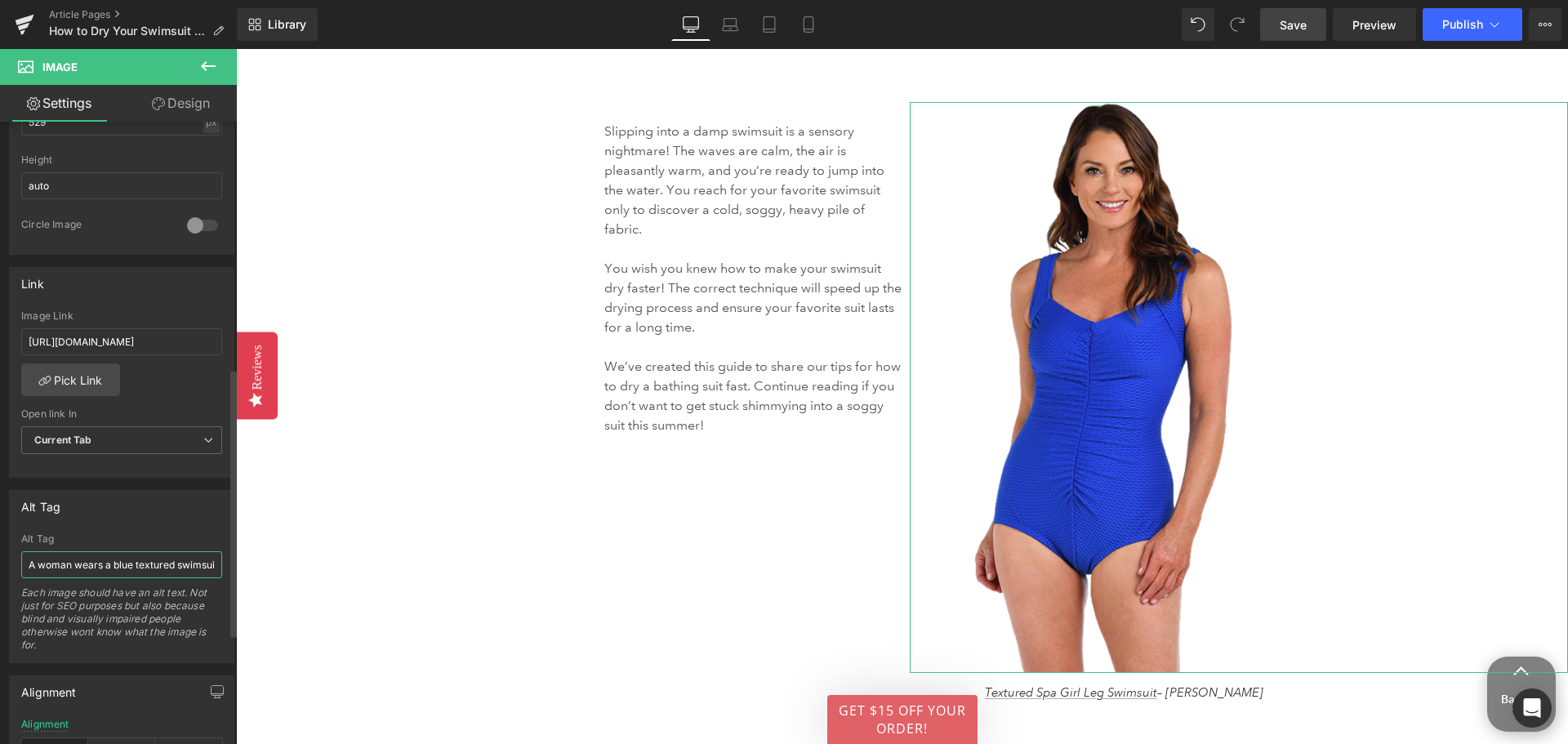
click at [173, 564] on input "A woman wears a blue textured swimsuit." at bounding box center [121, 564] width 201 height 27
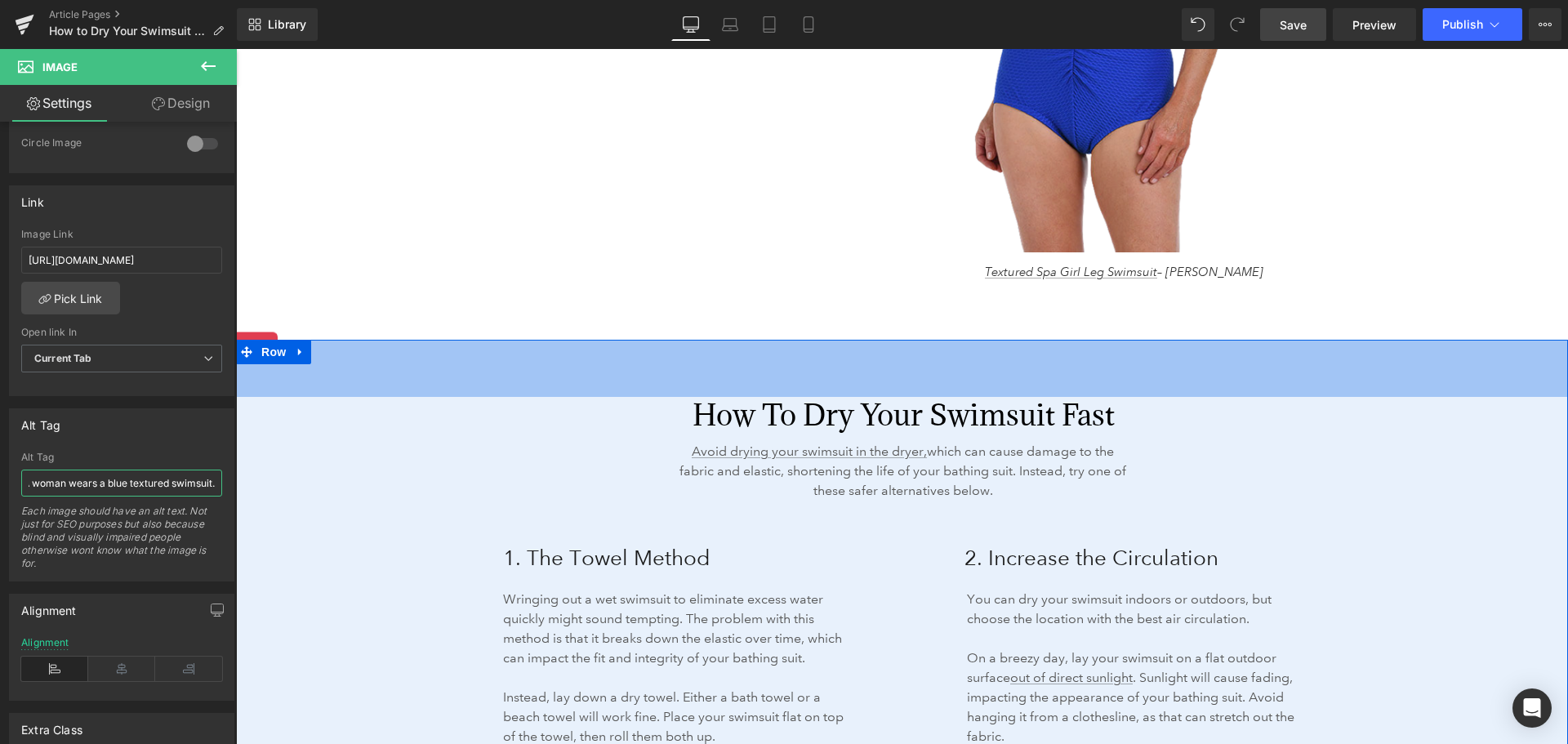
scroll to position [1960, 0]
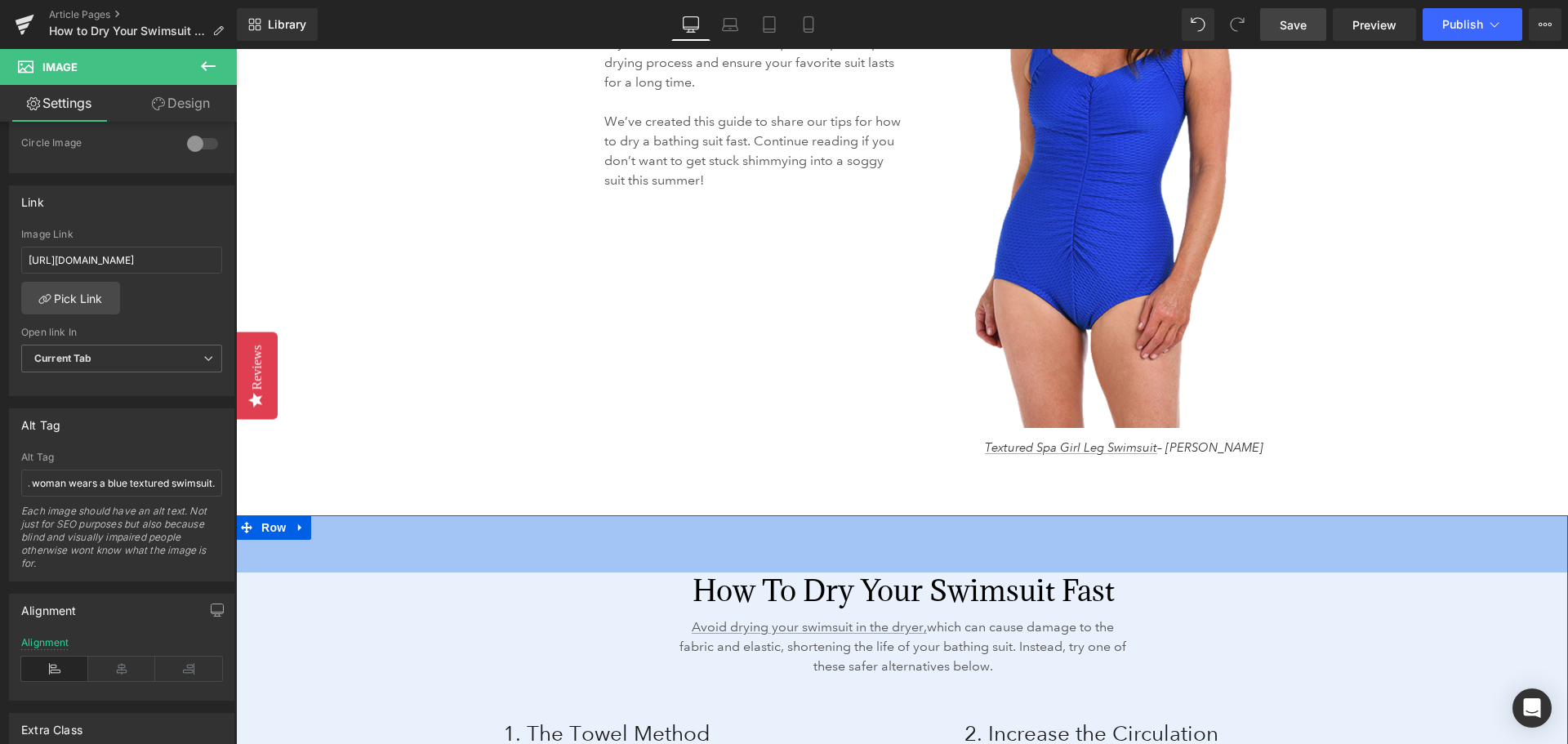
click at [818, 594] on h2 "How to Dry Your Swimsuit Fast" at bounding box center [903, 590] width 442 height 36
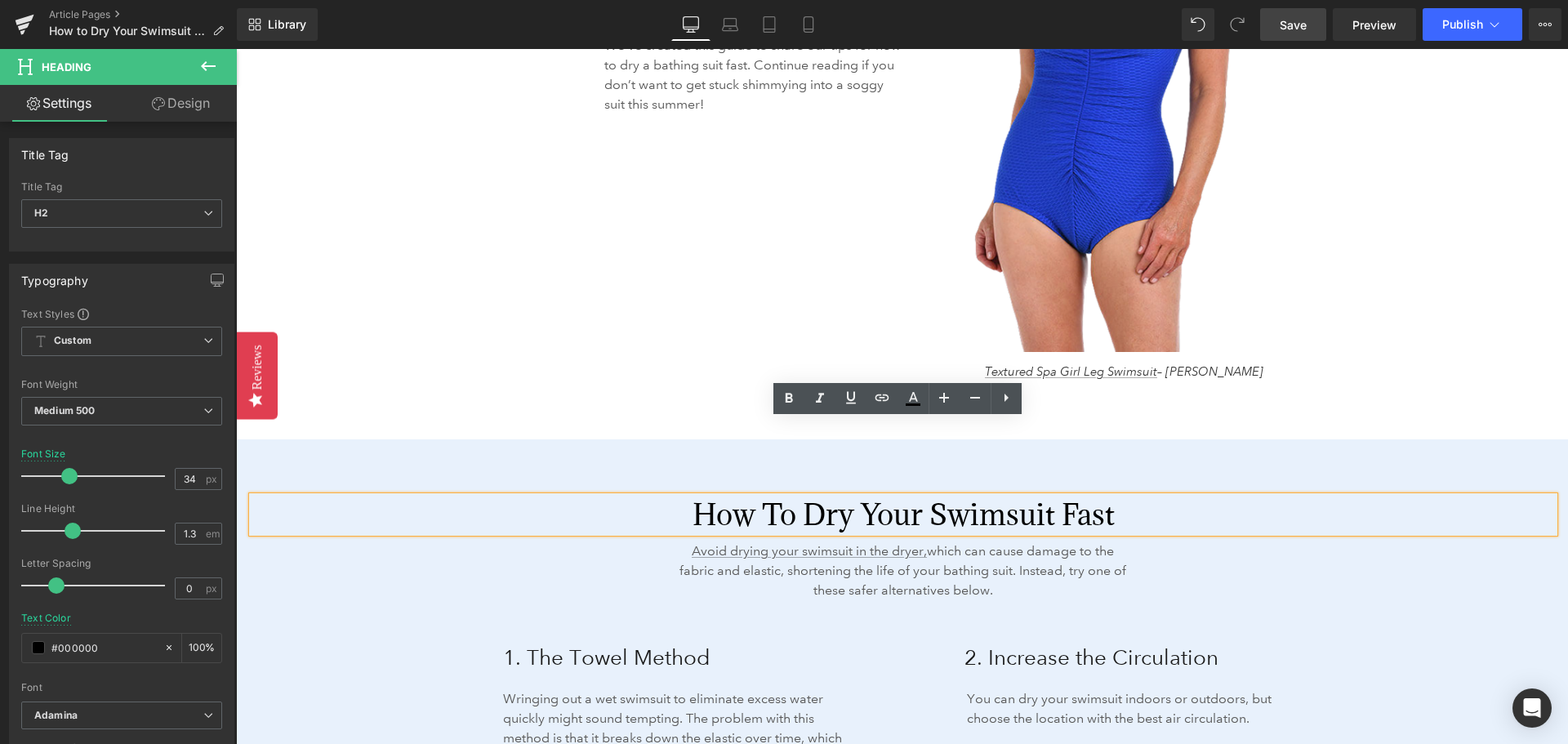
scroll to position [2123, 0]
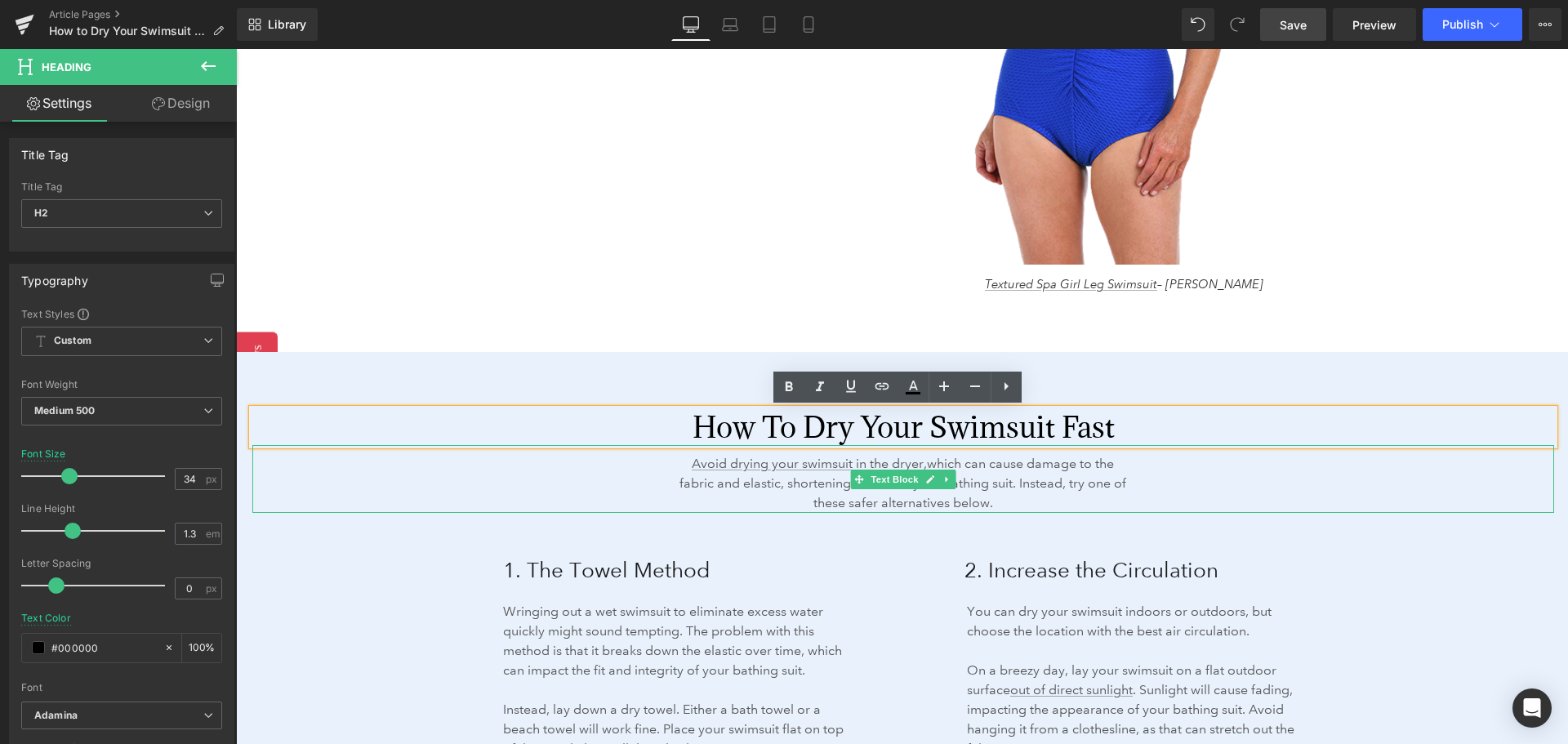
click at [918, 498] on span "Avoid drying your swimsuit in the dryer, which can cause damage to the fabric a…" at bounding box center [903, 482] width 447 height 54
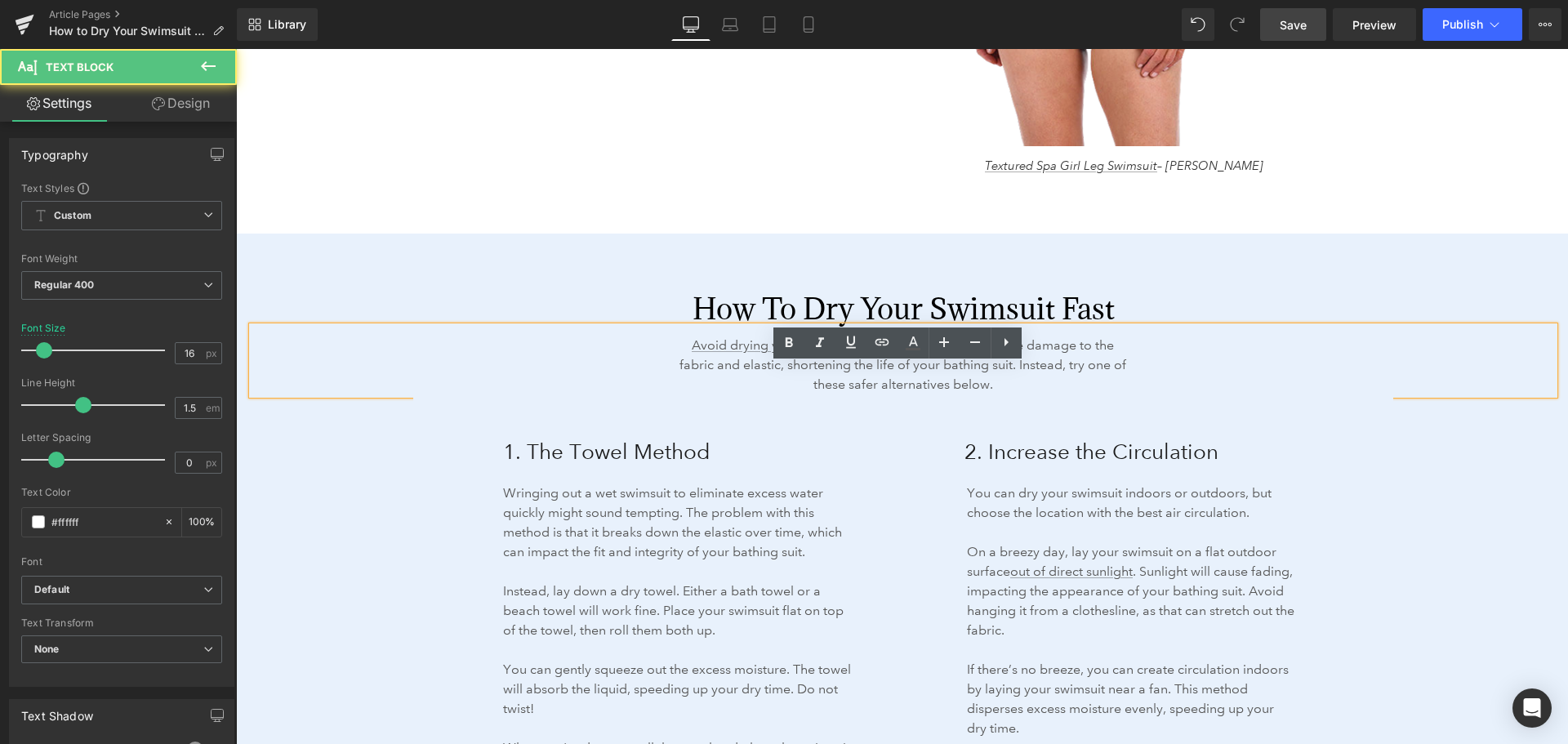
scroll to position [2368, 0]
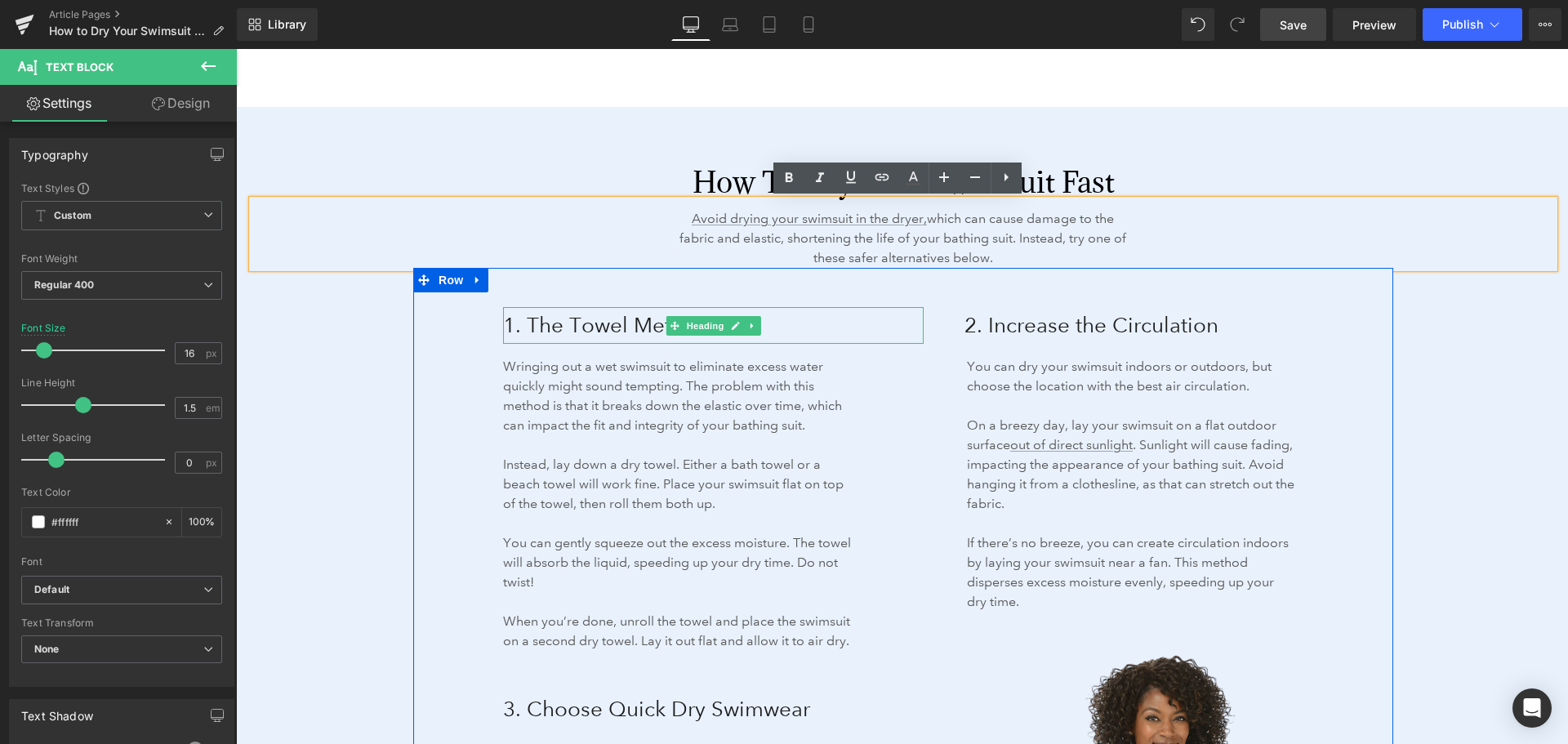
click at [577, 326] on span "1. The Towel Method" at bounding box center [607, 325] width 207 height 26
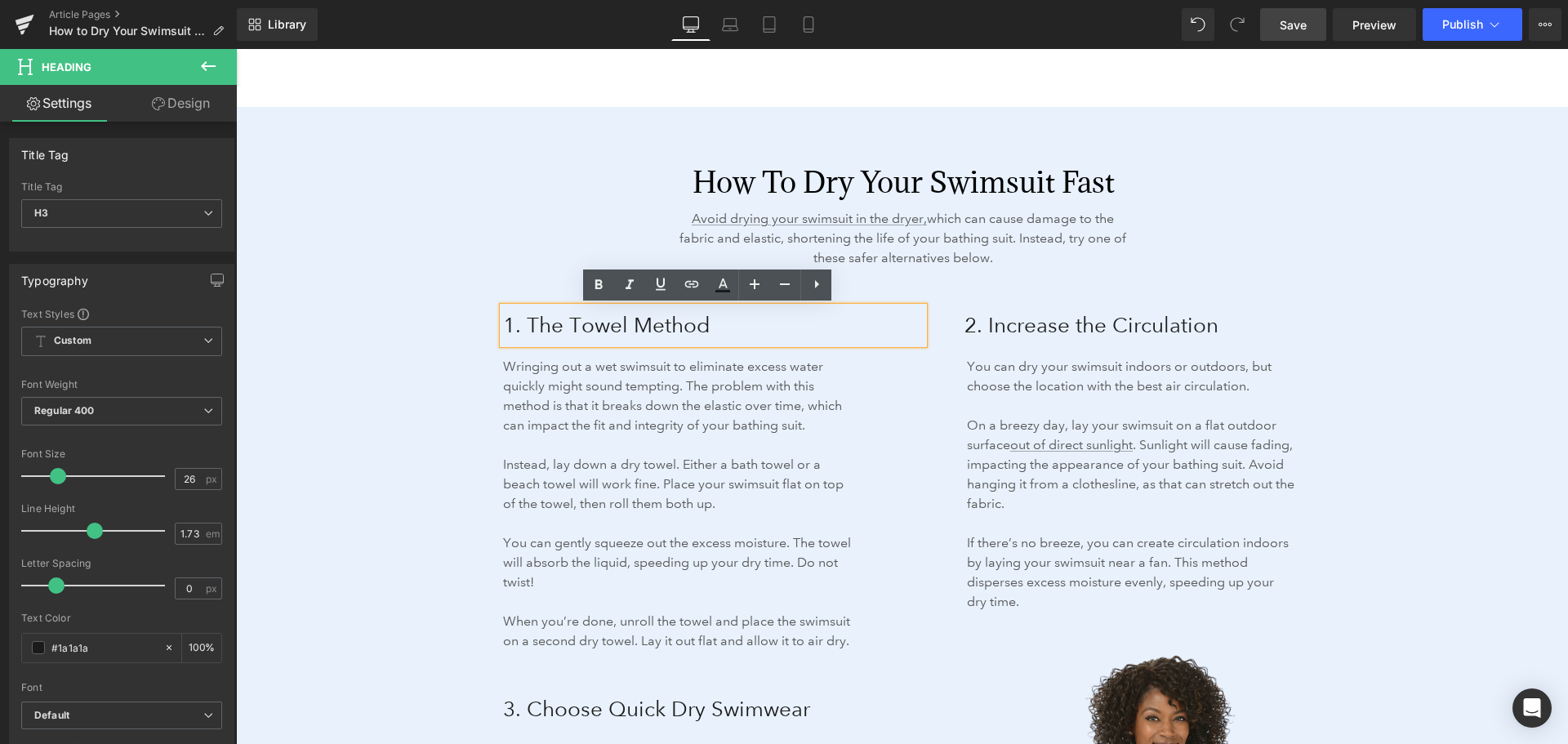
click at [1045, 320] on span "2. Increase the Circulation" at bounding box center [1092, 325] width 254 height 26
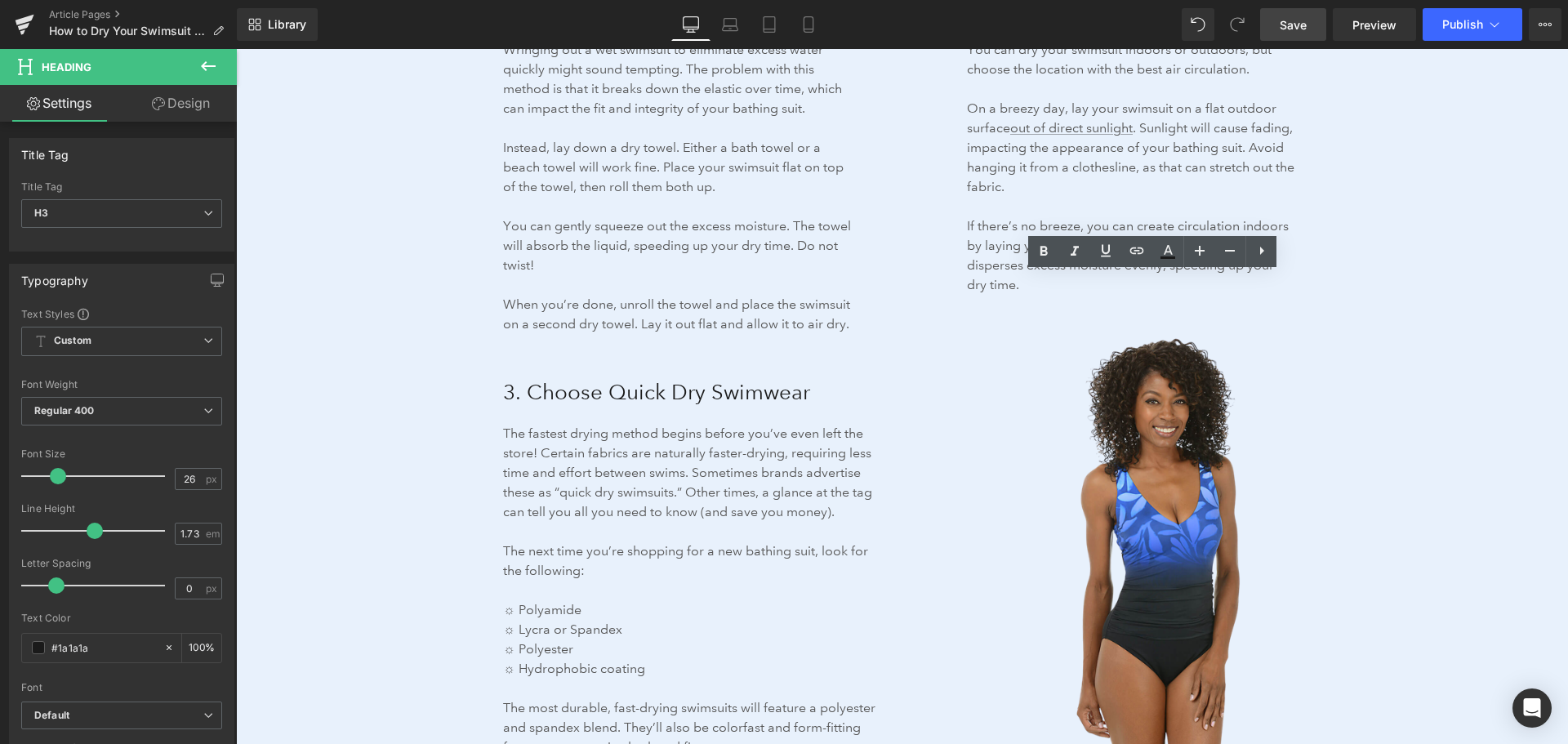
scroll to position [2694, 0]
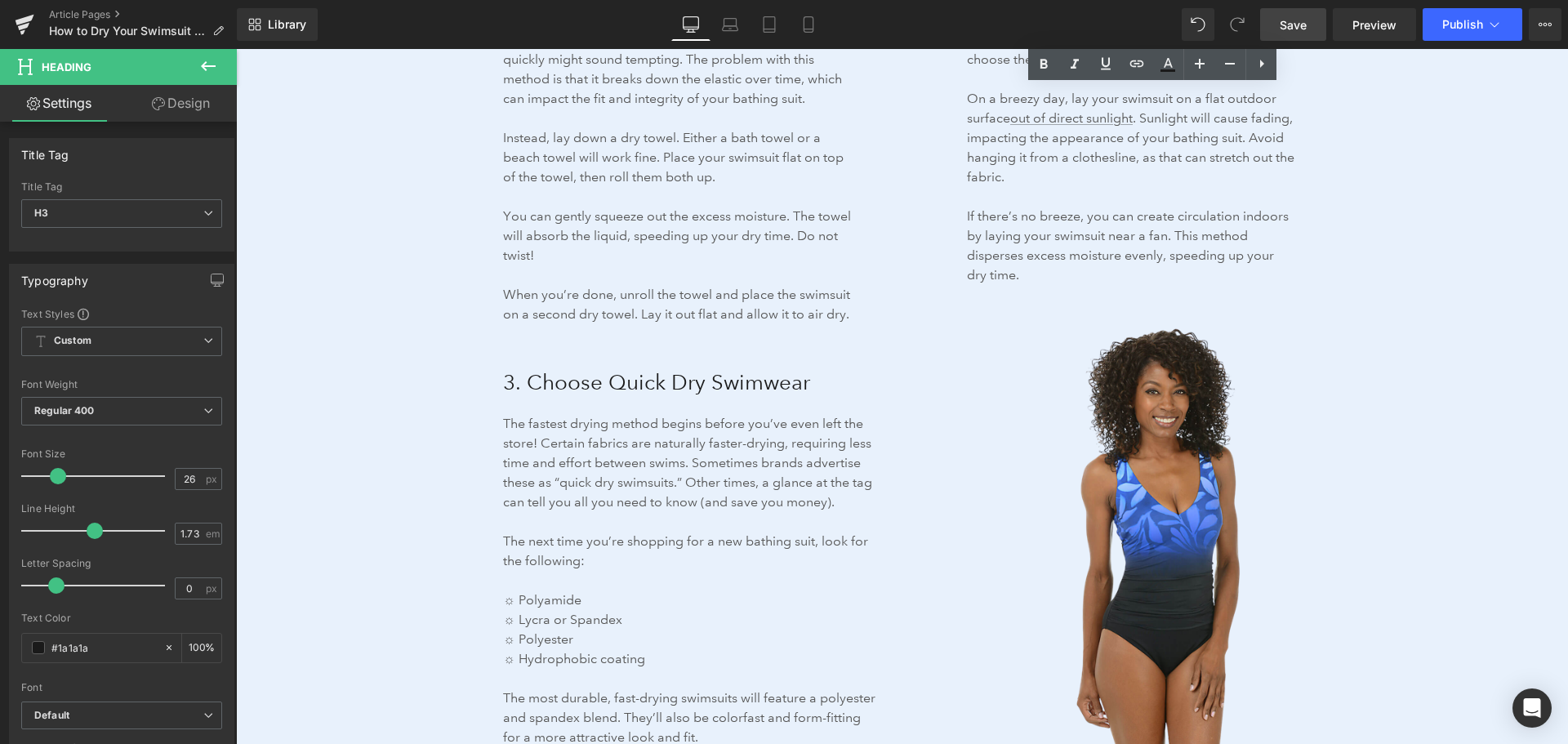
click at [603, 370] on span "3. Choose Quick Dry Swimwear" at bounding box center [656, 381] width 307 height 26
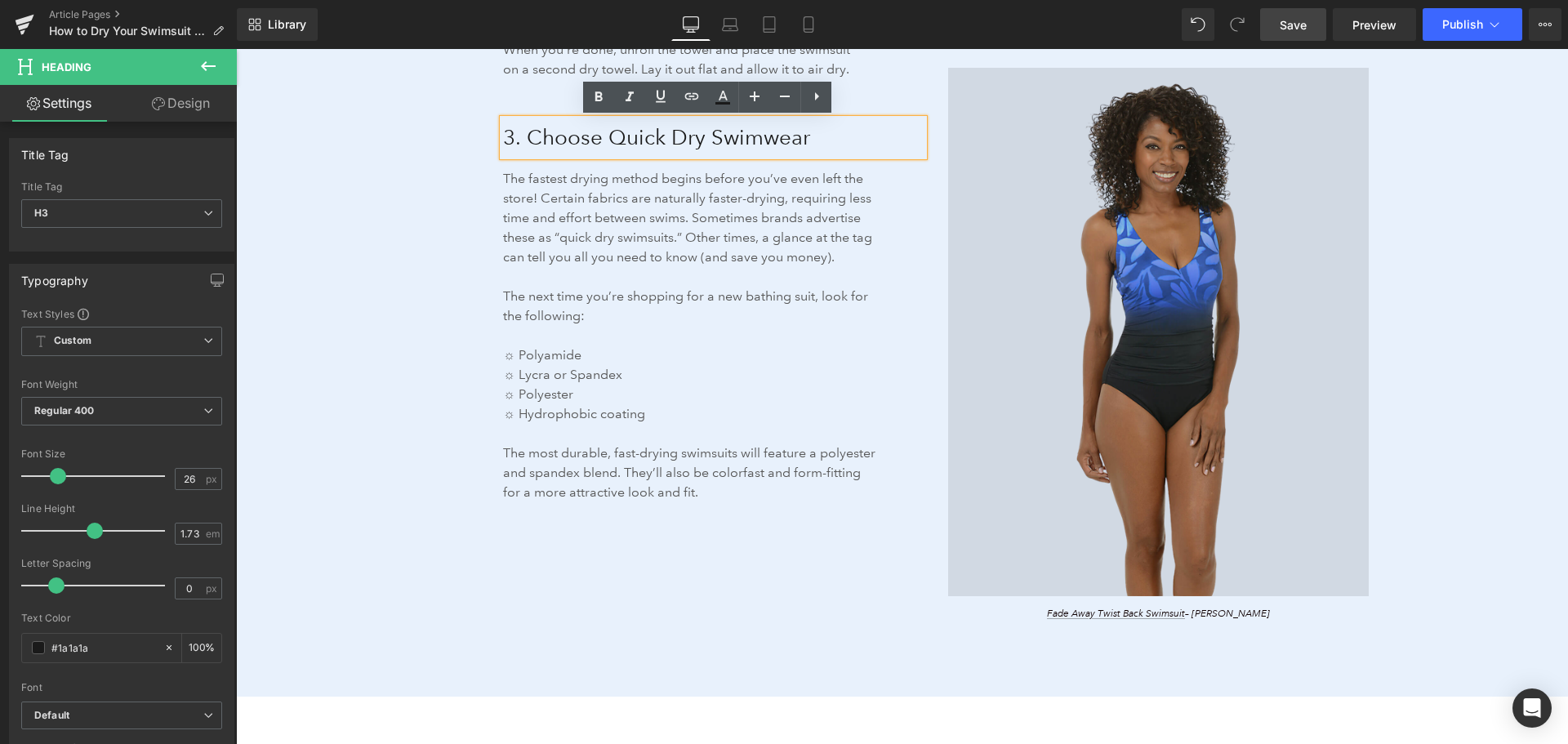
scroll to position [3021, 0]
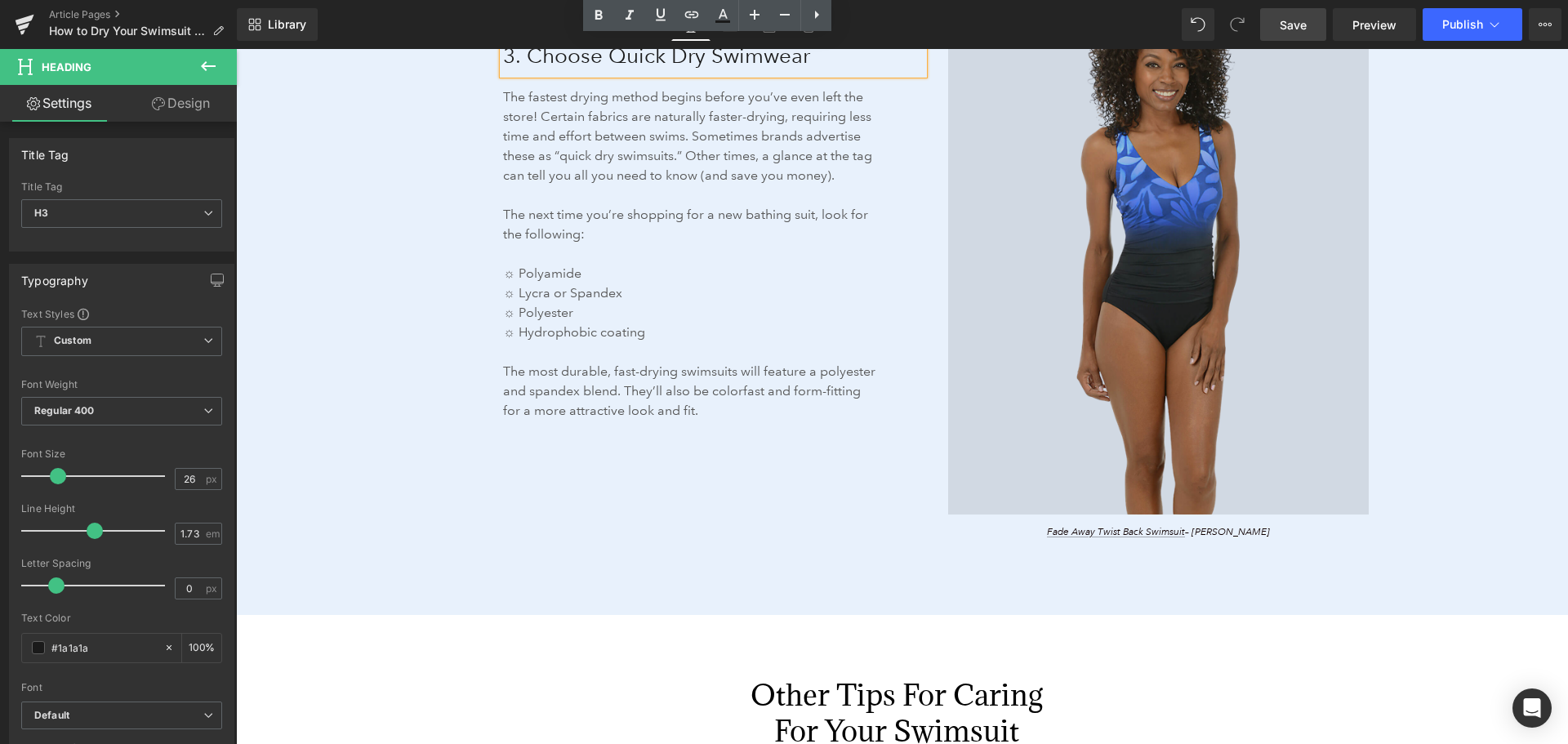
click at [1135, 391] on img at bounding box center [1159, 249] width 420 height 528
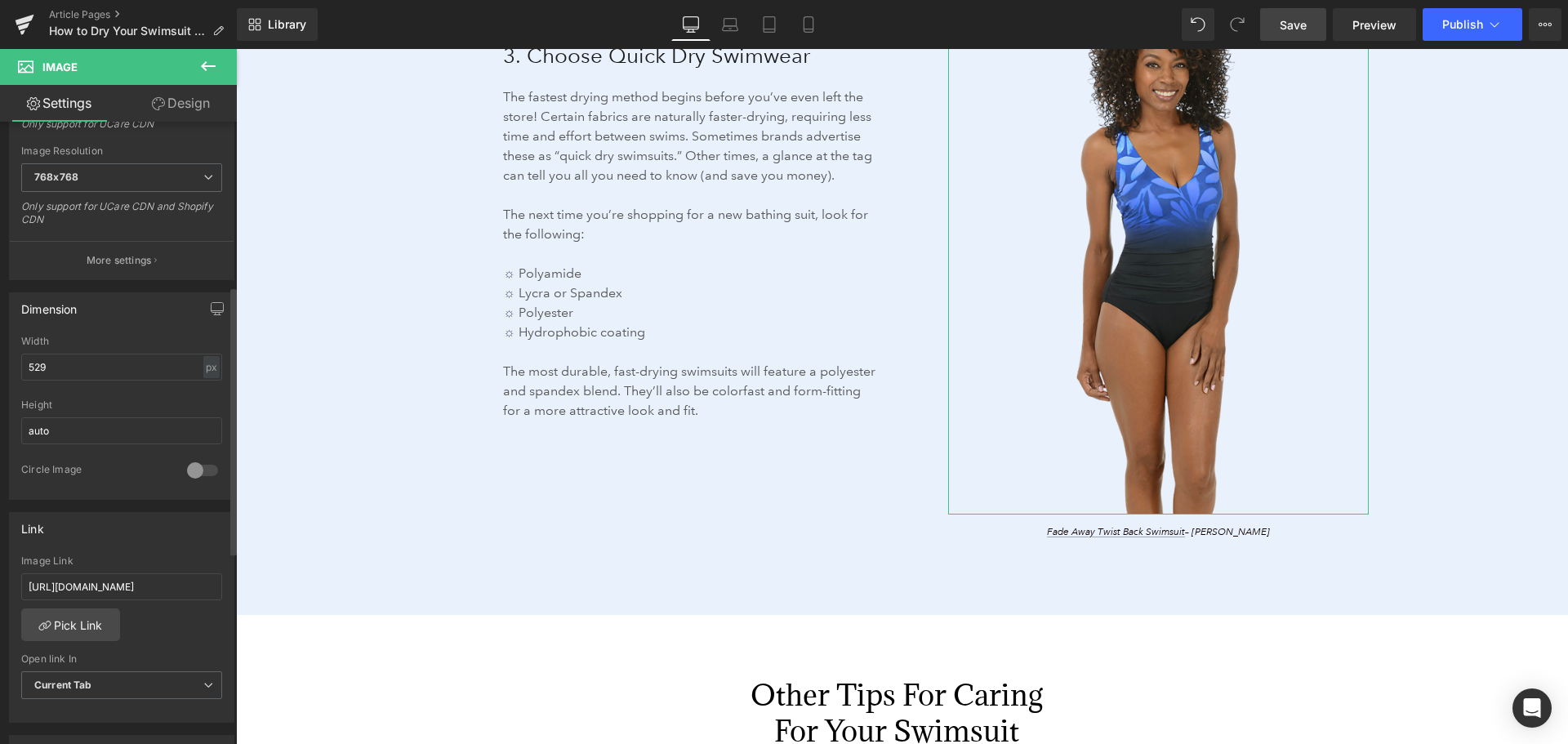
scroll to position [490, 0]
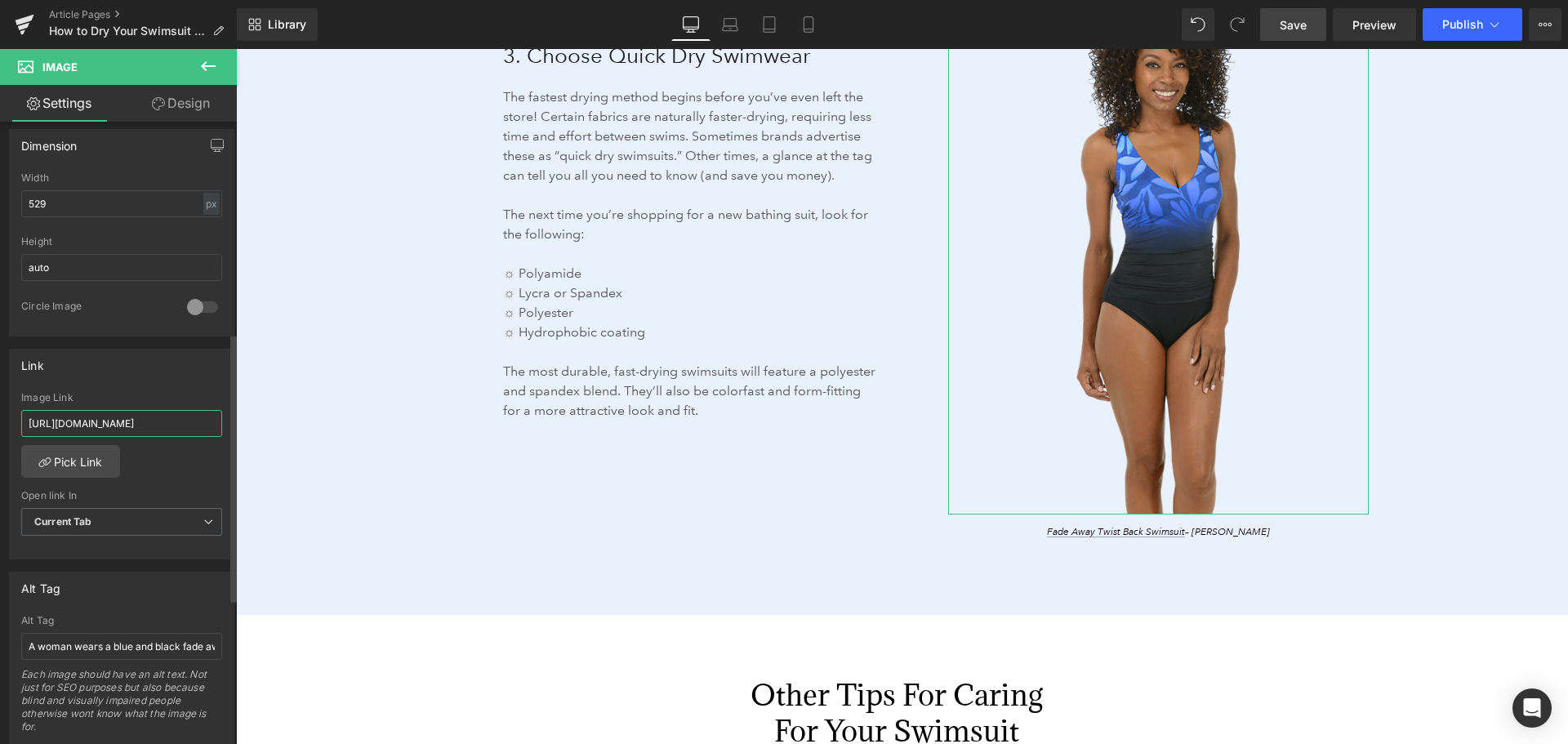
click at [149, 429] on input "[URL][DOMAIN_NAME]" at bounding box center [121, 423] width 201 height 27
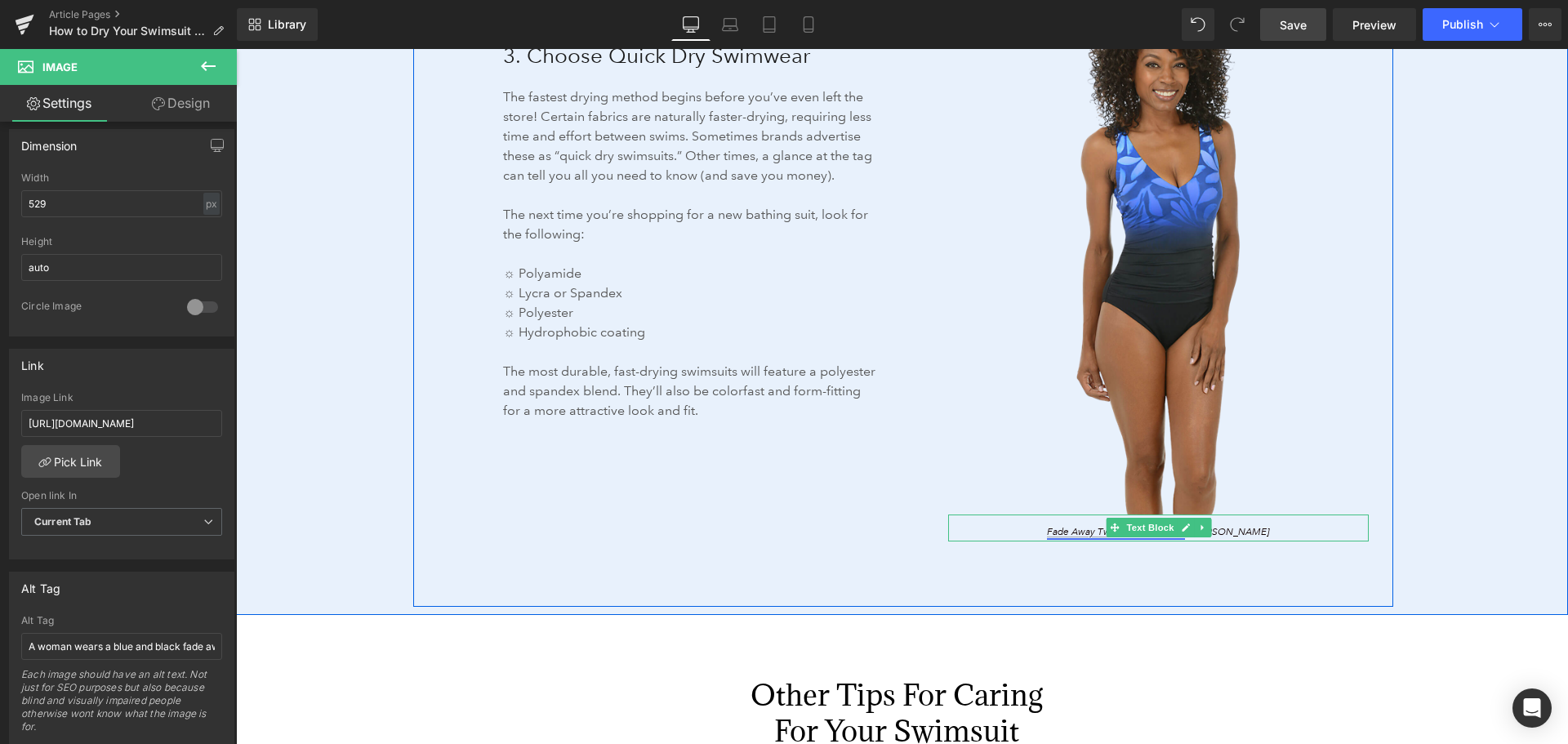
click at [1085, 531] on link "Fade Away Twist Back Swimsuit" at bounding box center [1116, 532] width 138 height 12
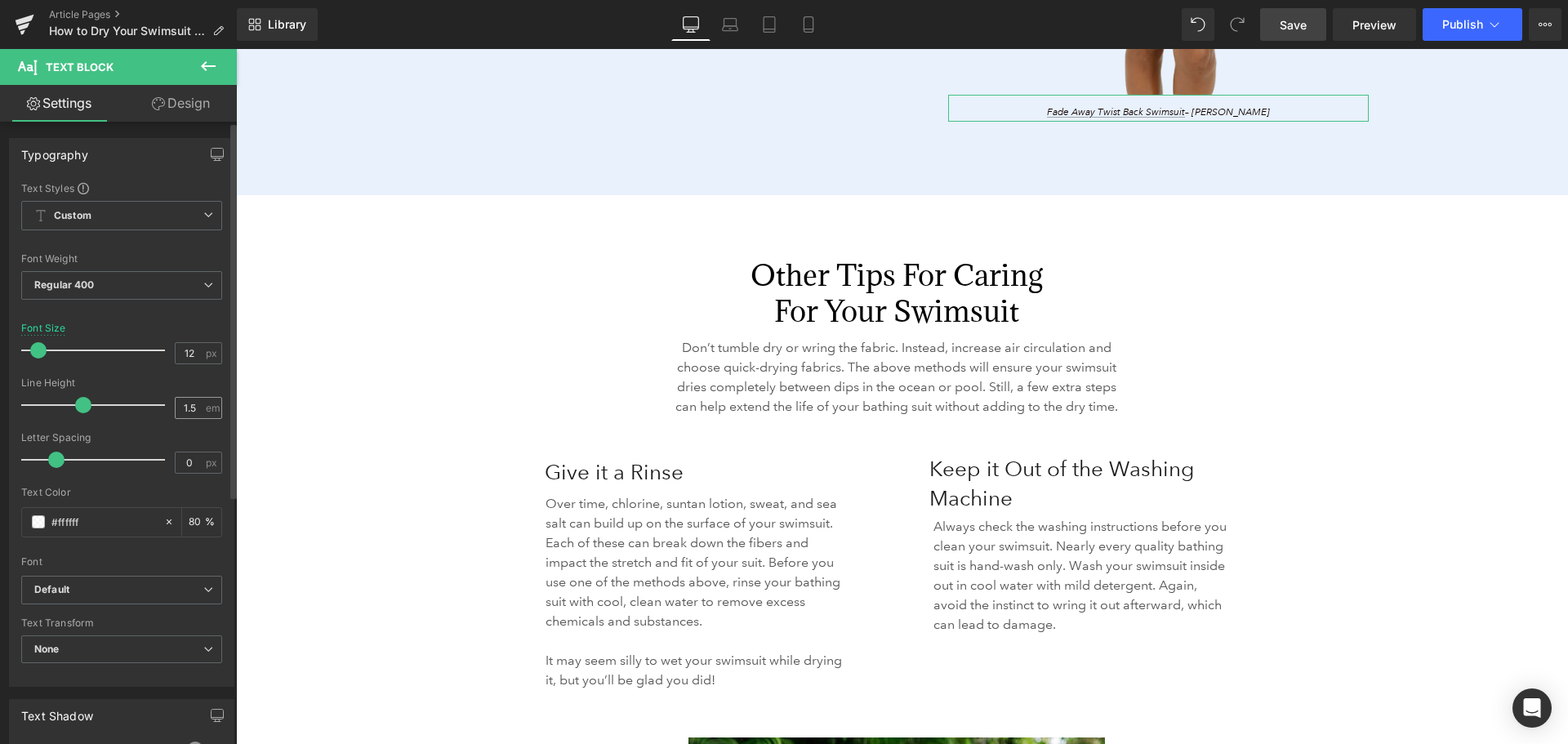
scroll to position [3184, 0]
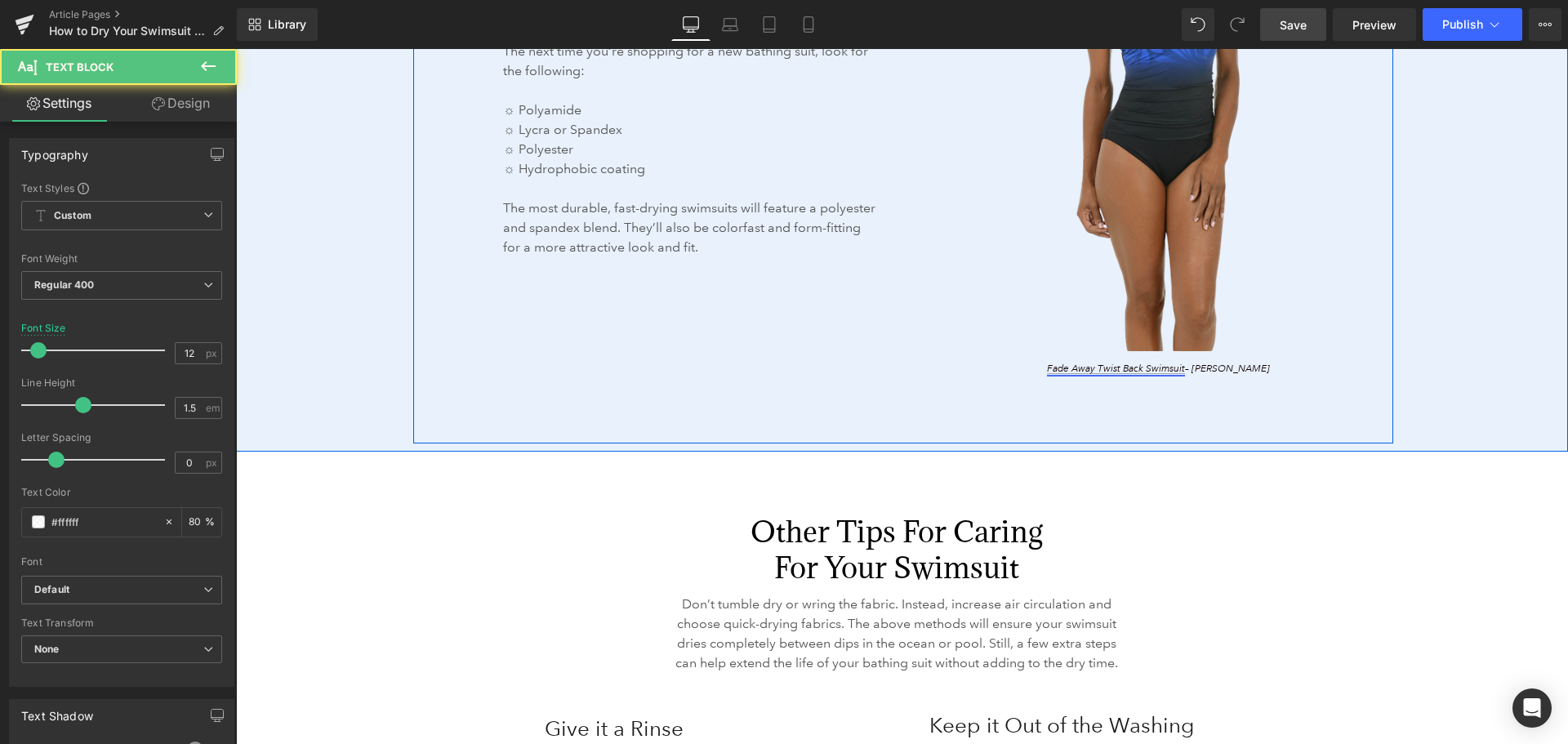
click at [1098, 366] on link "Fade Away Twist Back Swimsuit" at bounding box center [1116, 369] width 138 height 12
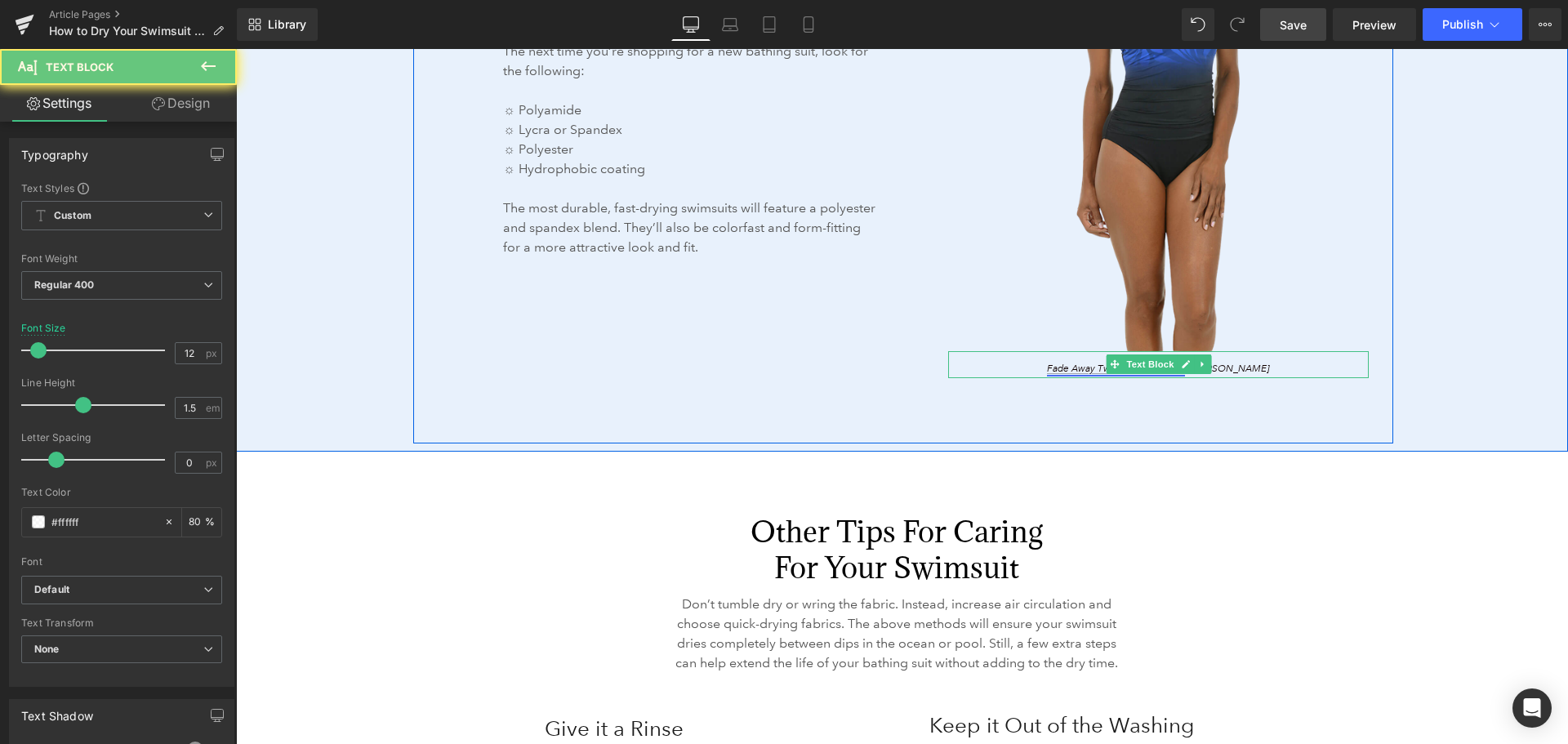
click at [1098, 366] on link "Fade Away Twist Back Swimsuit" at bounding box center [1116, 369] width 138 height 12
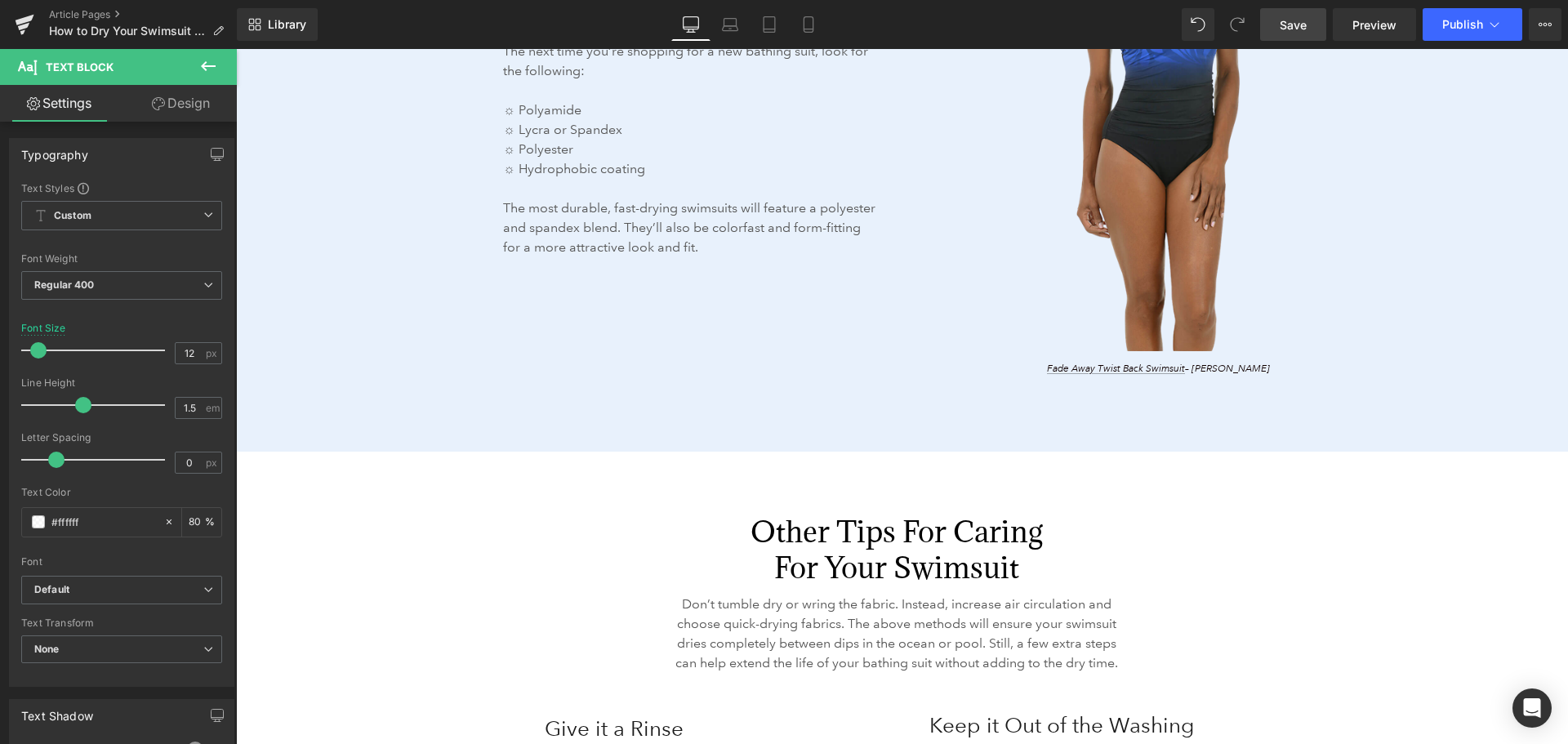
click at [236, 49] on div at bounding box center [236, 49] width 0 height 0
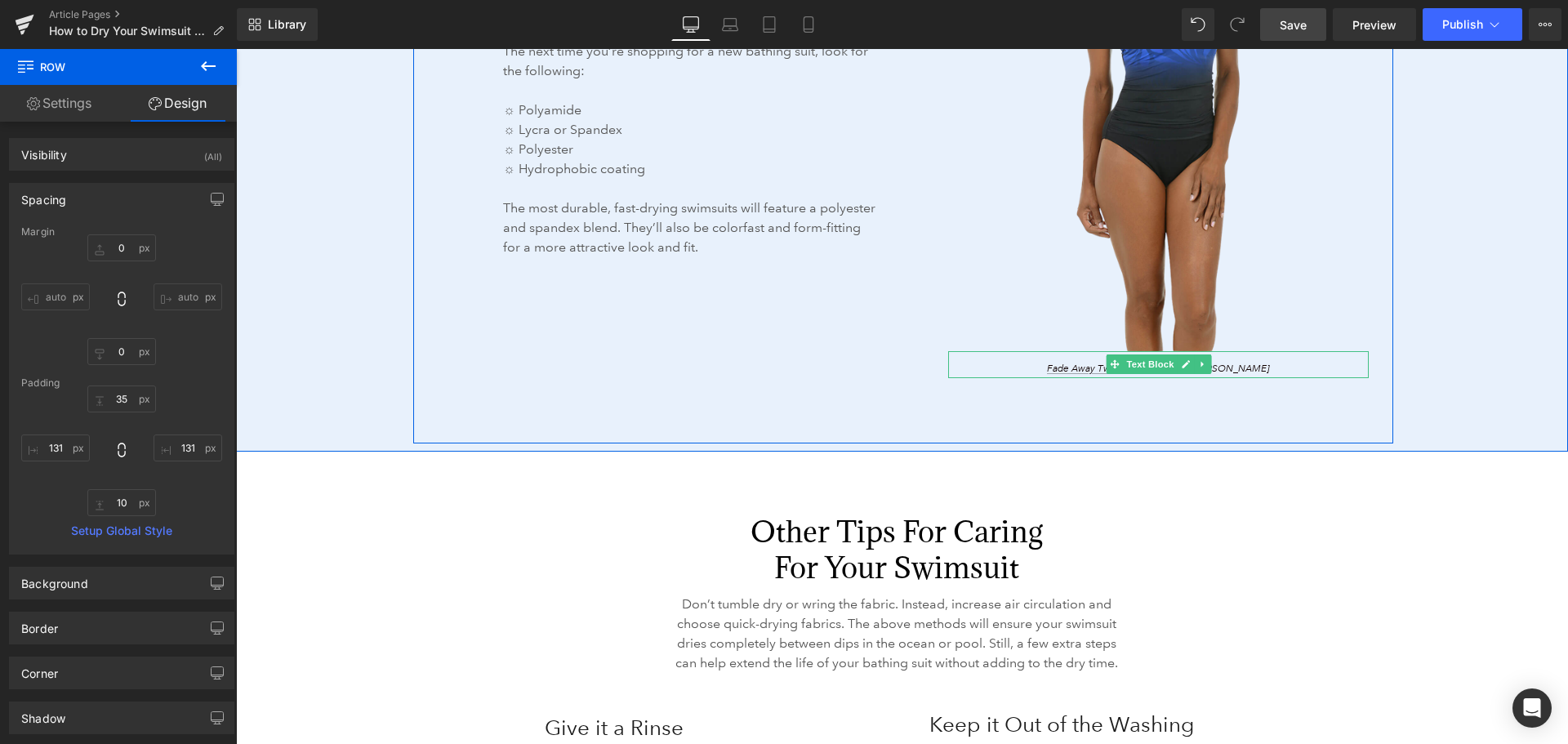
click at [1224, 364] on span "Fade Away Twist Back Swimsuit – Shape Solver" at bounding box center [1158, 369] width 223 height 12
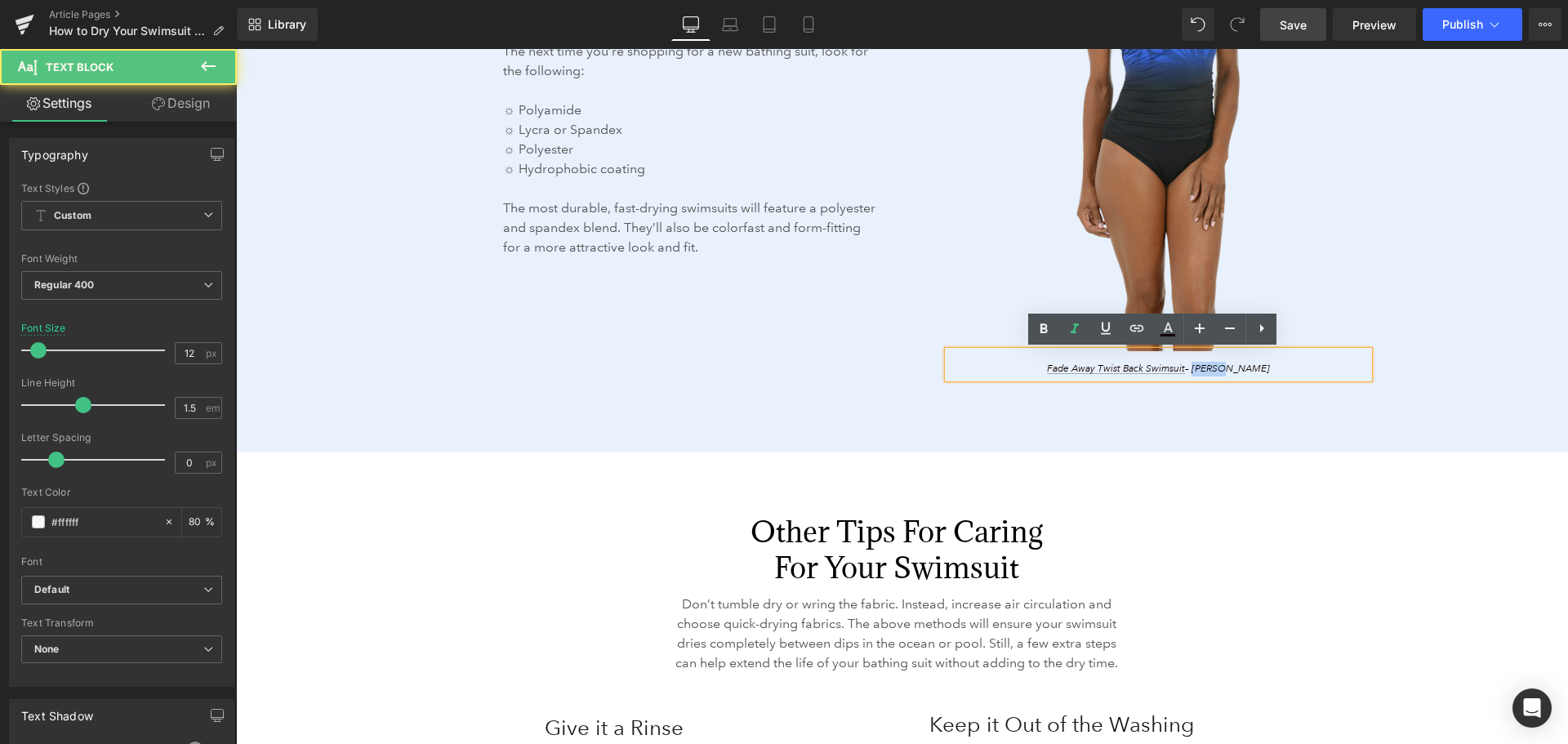
click at [1224, 364] on span "Fade Away Twist Back Swimsuit – Shape Solver" at bounding box center [1158, 369] width 223 height 12
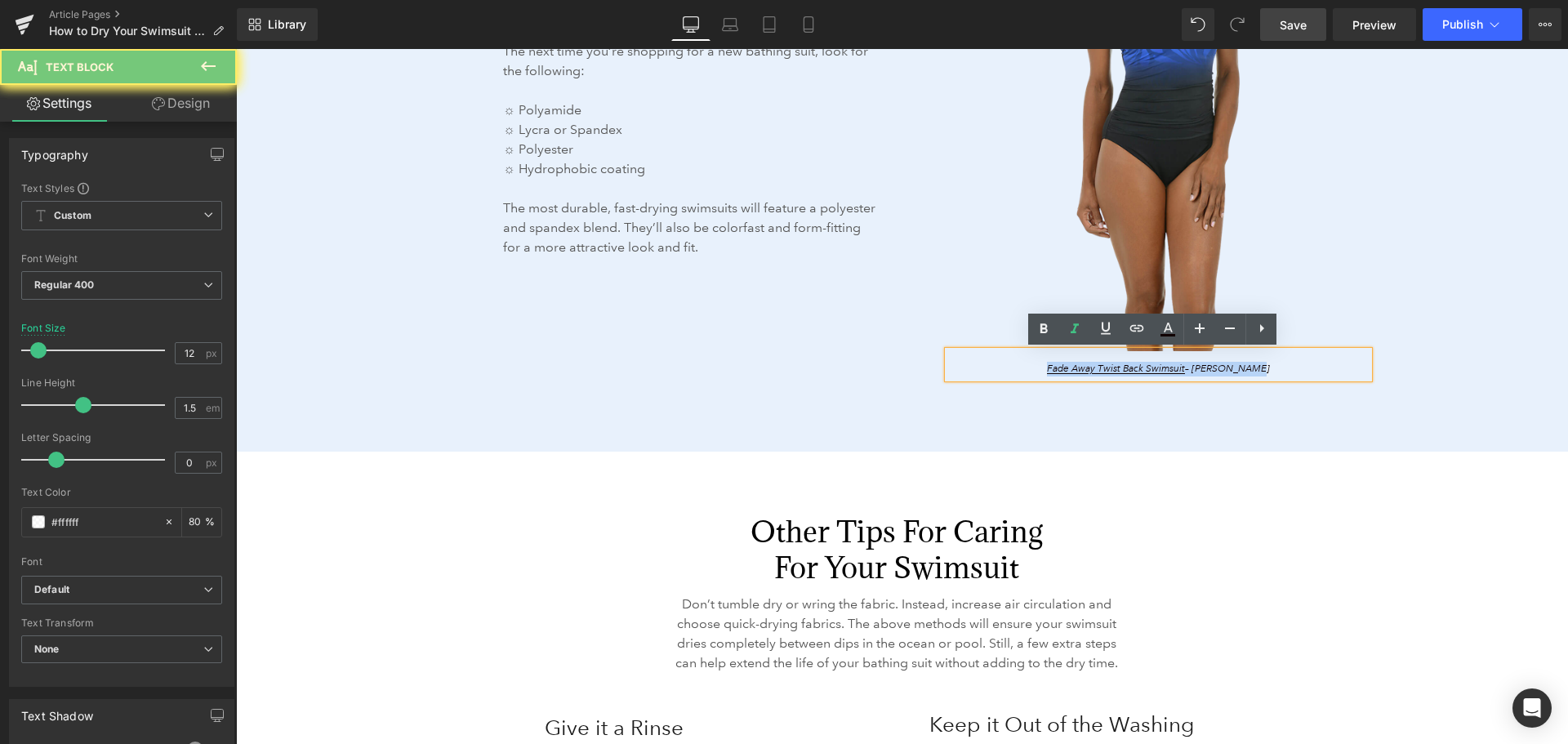
click at [1224, 364] on span "Fade Away Twist Back Swimsuit – Shape Solver" at bounding box center [1158, 369] width 223 height 12
click at [1136, 369] on link "Fade Away Twist Back Swimsuit" at bounding box center [1116, 369] width 138 height 12
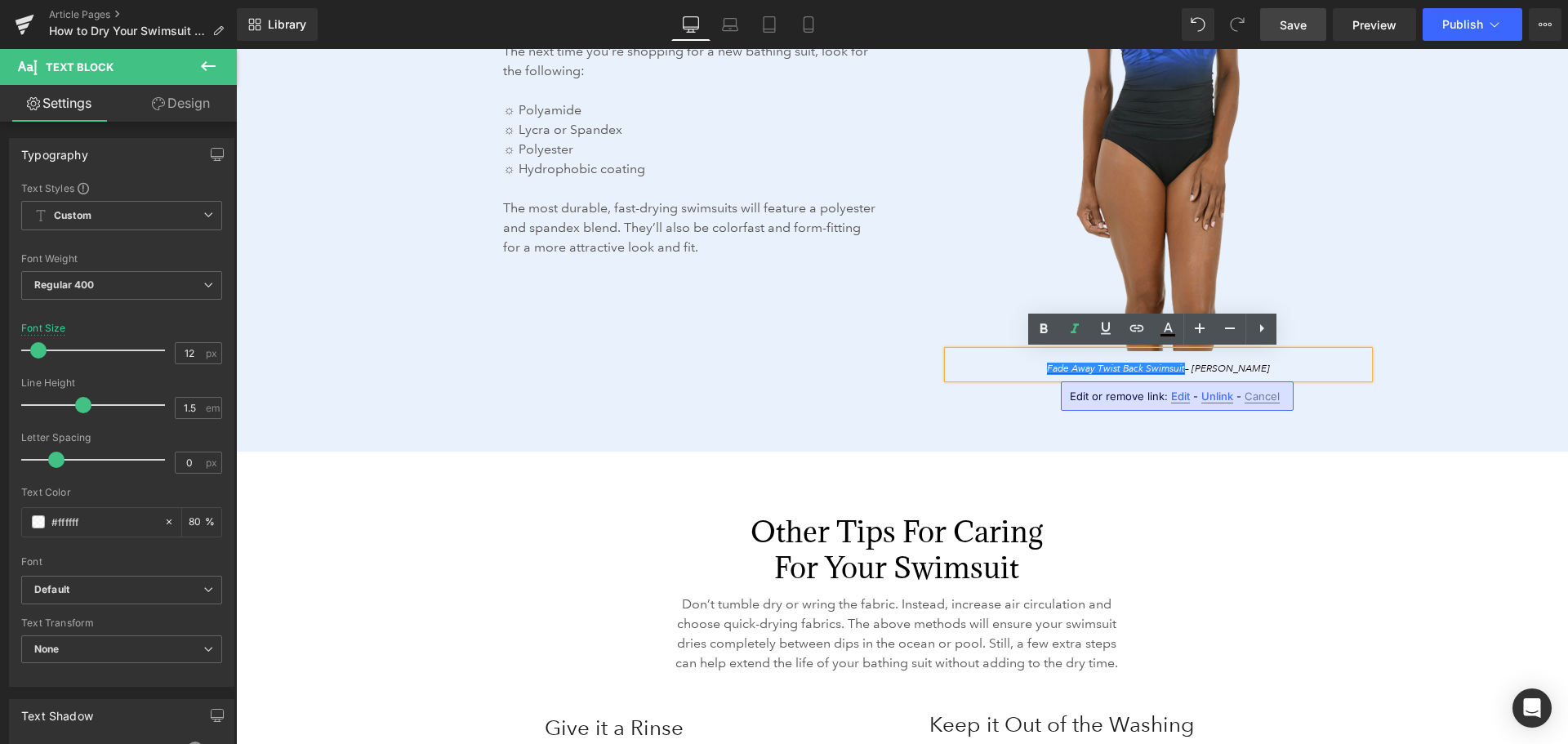
click at [1179, 399] on span "Edit" at bounding box center [1181, 396] width 19 height 14
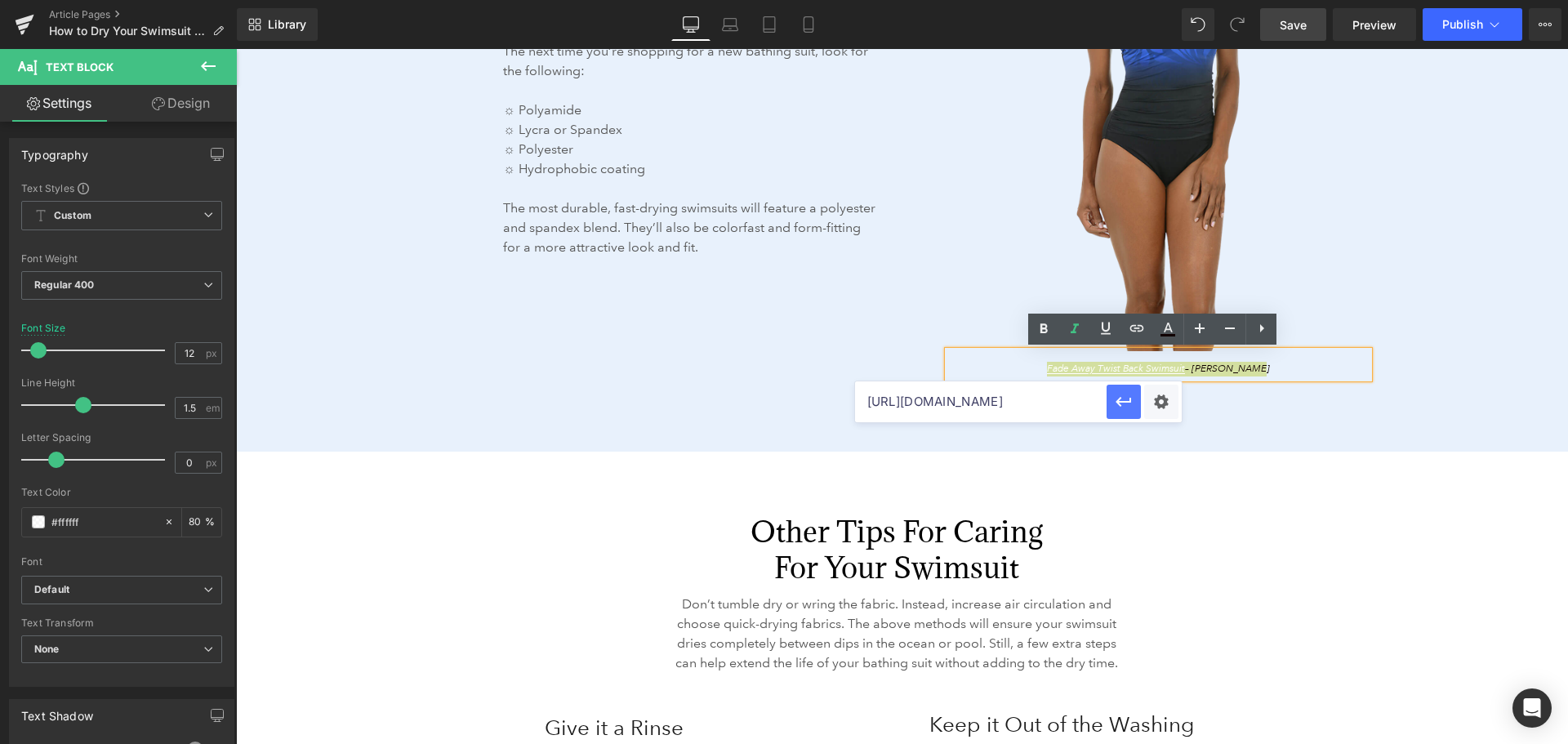
click at [1119, 396] on icon "button" at bounding box center [1124, 401] width 20 height 20
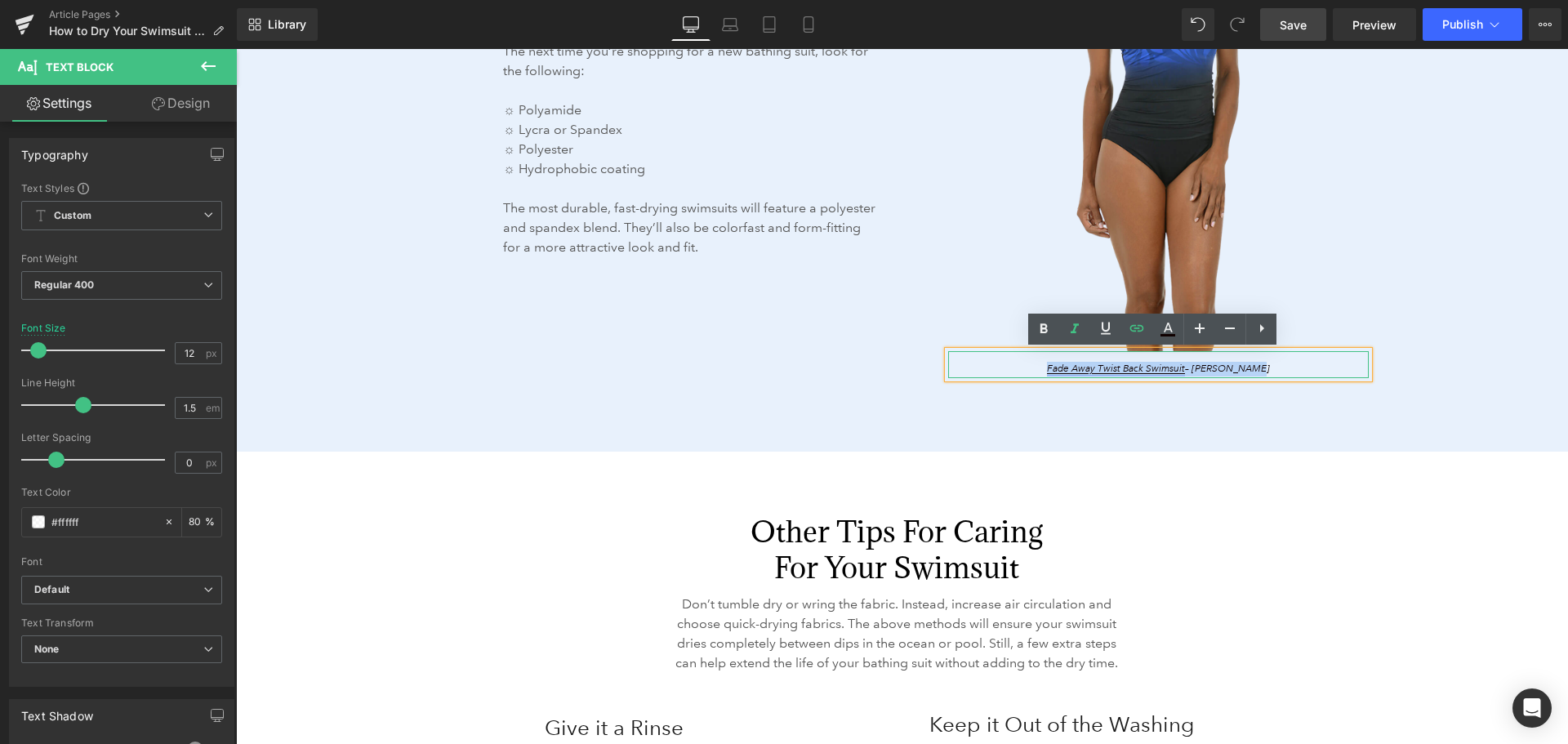
click at [1132, 370] on link "Fade Away Twist Back Swimsuit" at bounding box center [1116, 369] width 138 height 12
click at [1183, 396] on span "Edit" at bounding box center [1181, 396] width 19 height 14
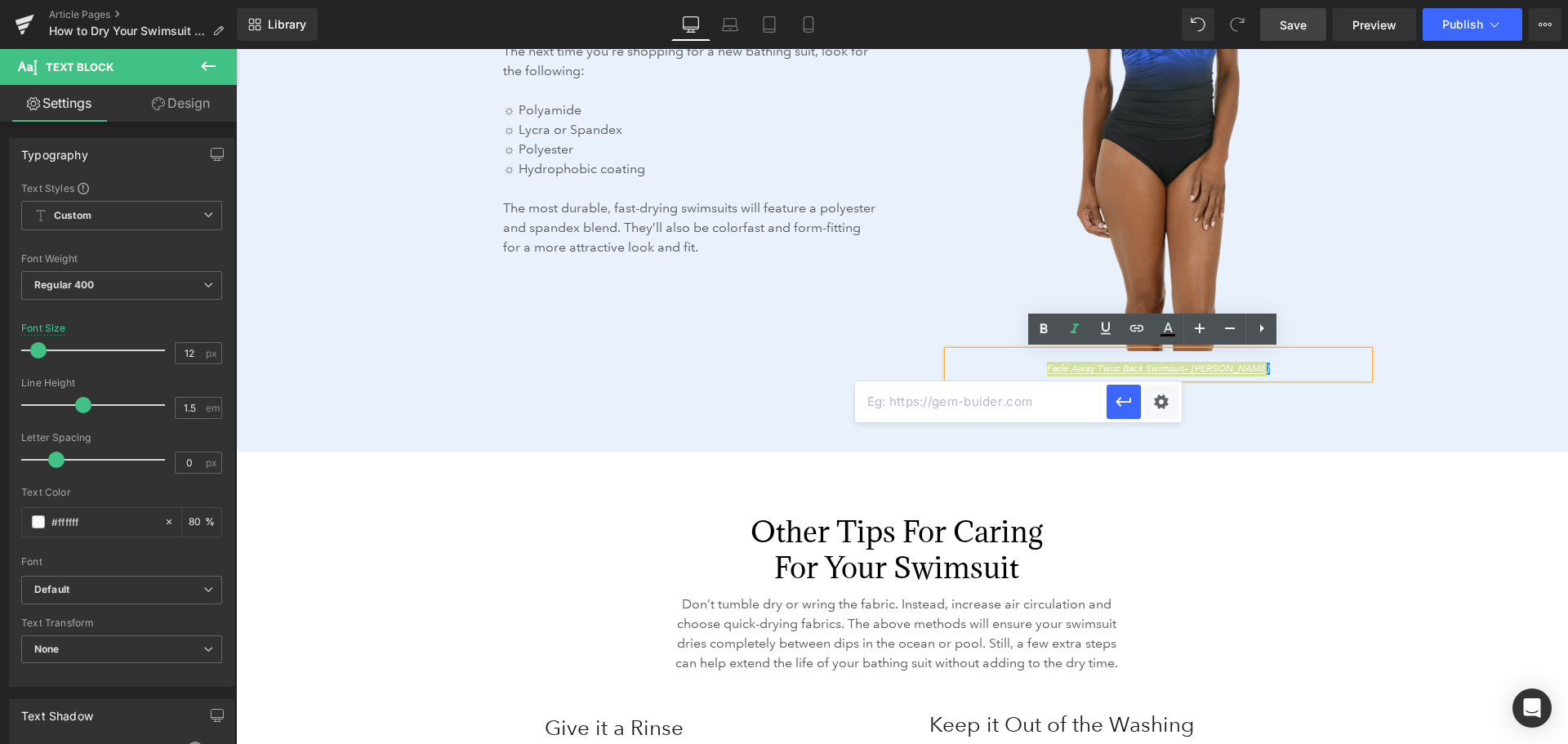
click at [968, 403] on input "text" at bounding box center [980, 401] width 251 height 41
paste input "[URL][DOMAIN_NAME]"
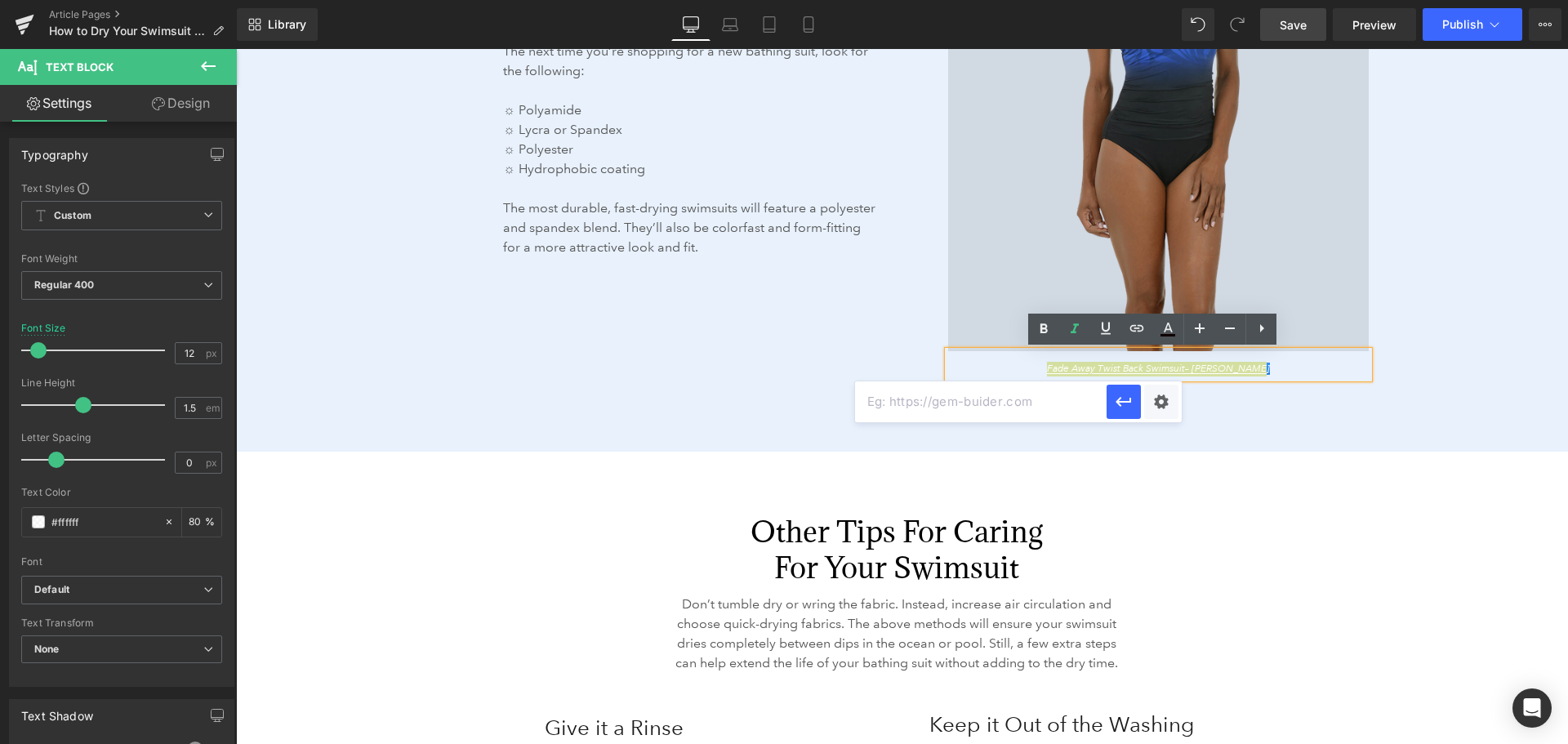
type input "[URL][DOMAIN_NAME]"
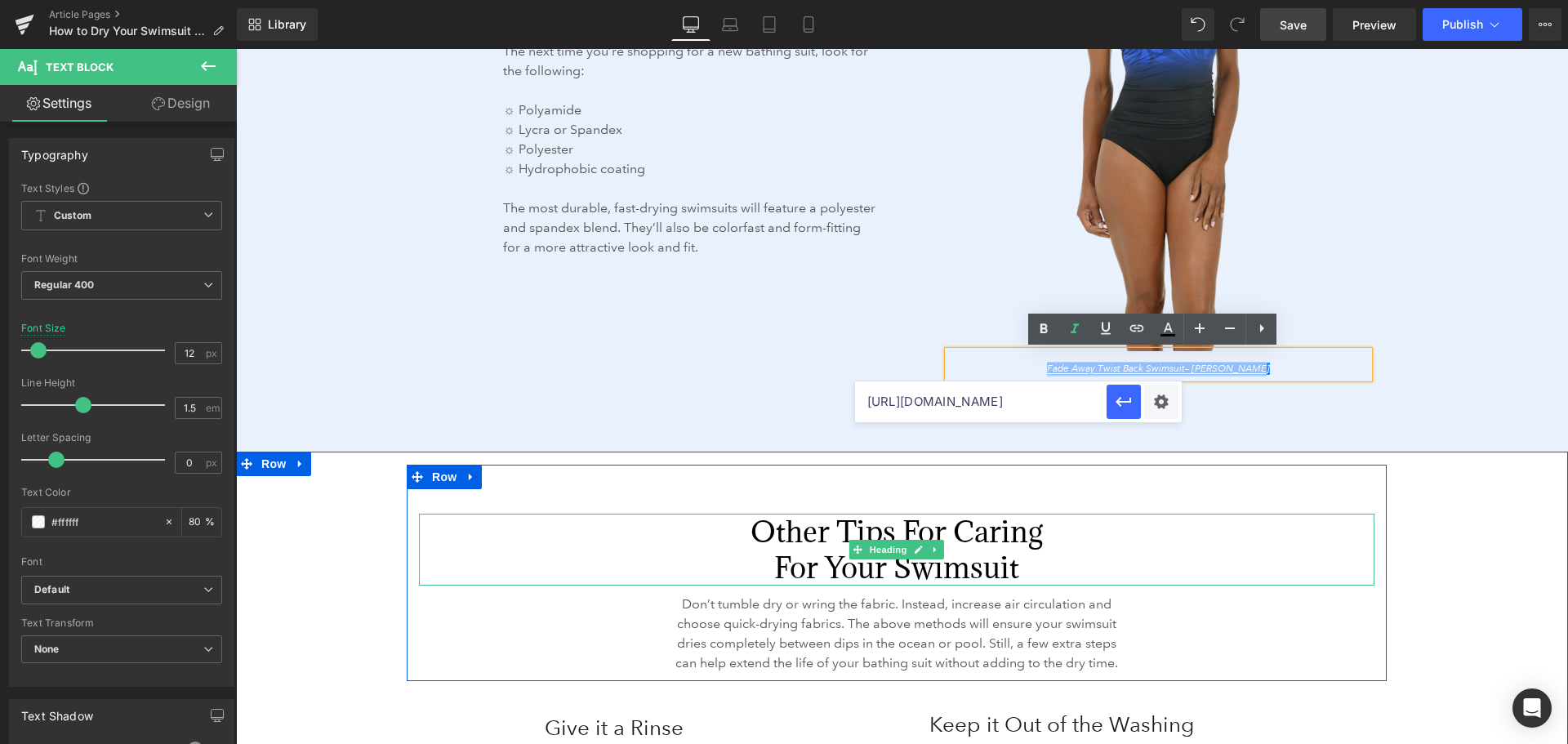
click at [1353, 532] on div "Other Tips for Caring For Your Swimsuit" at bounding box center [897, 549] width 956 height 72
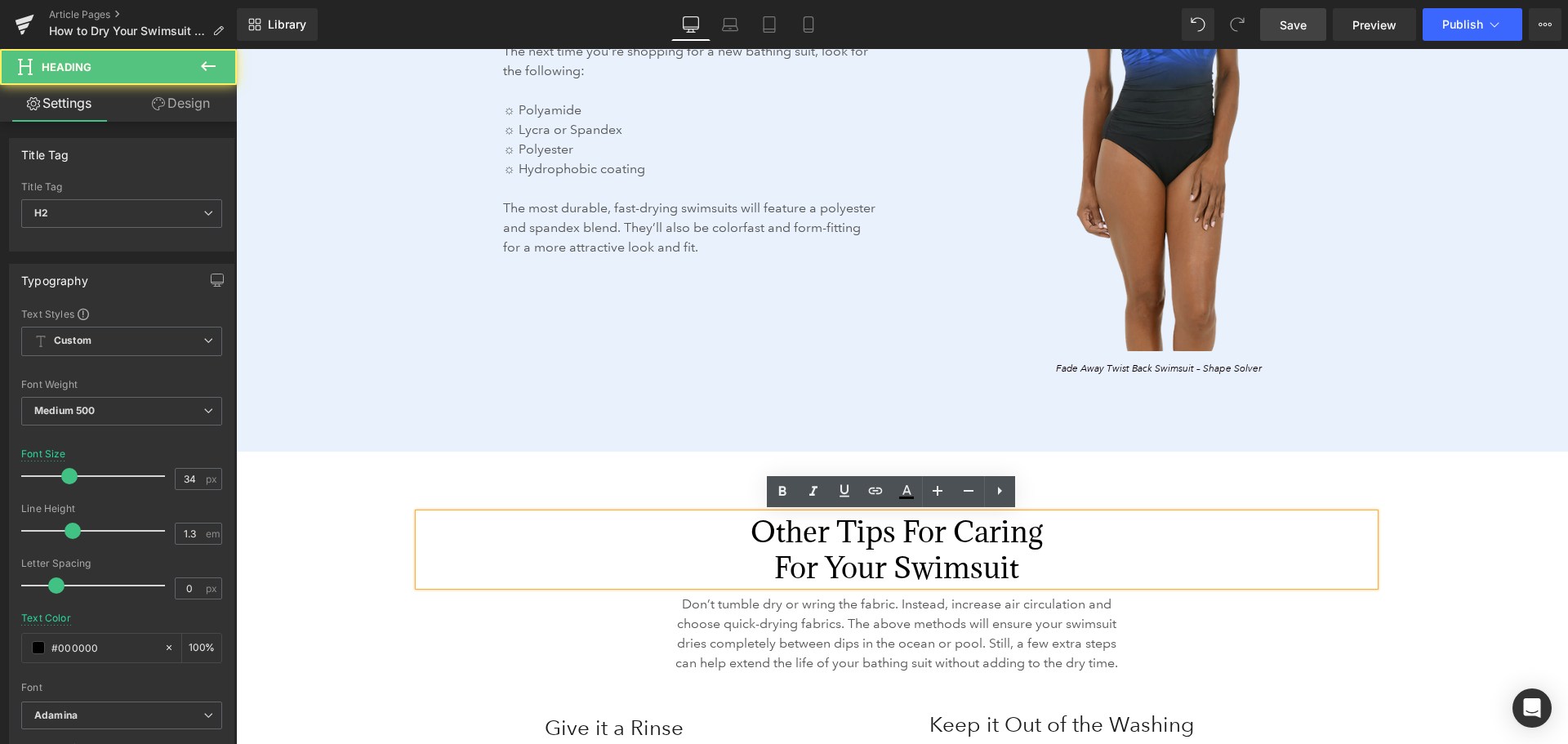
scroll to position [0, 0]
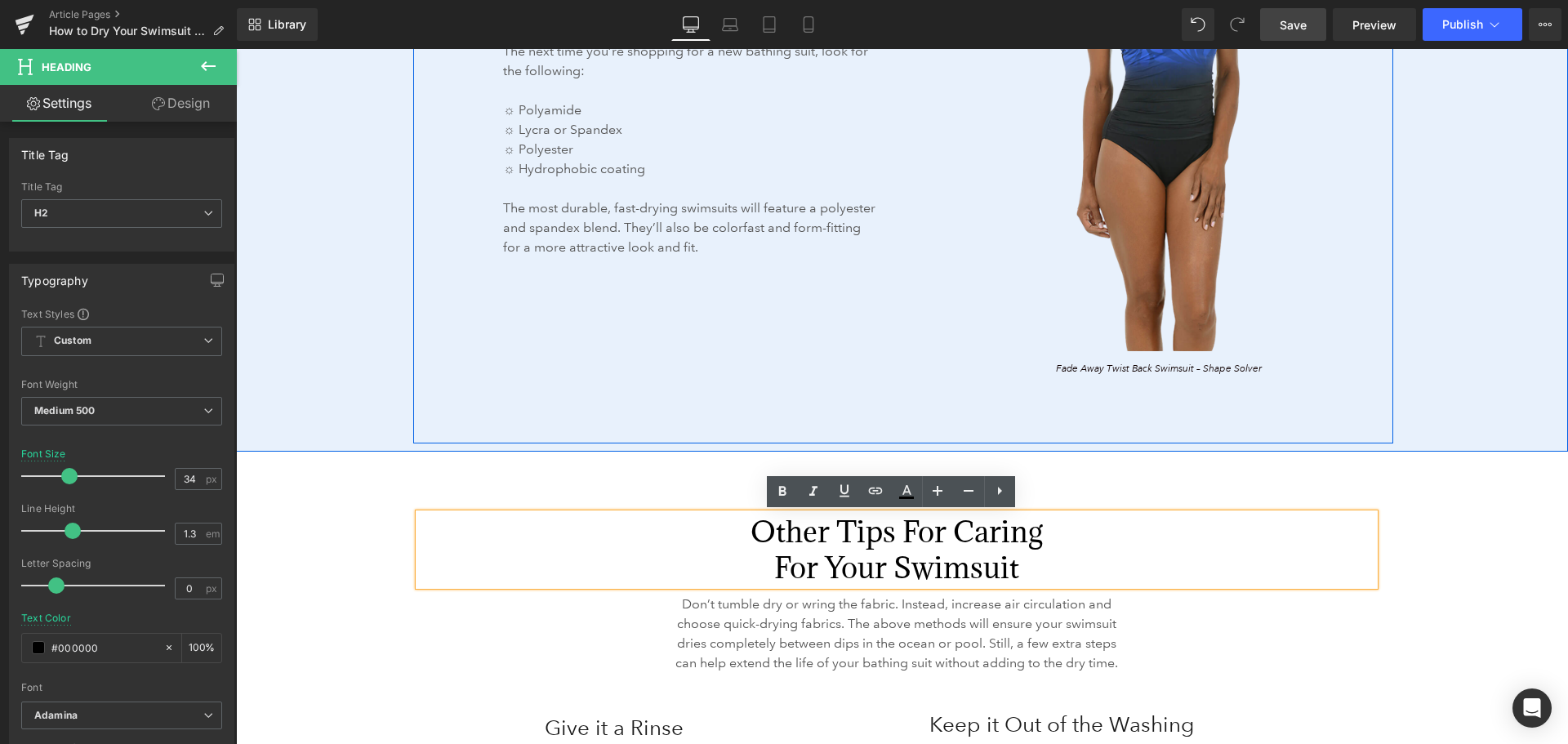
click at [1177, 361] on link at bounding box center [1186, 364] width 17 height 20
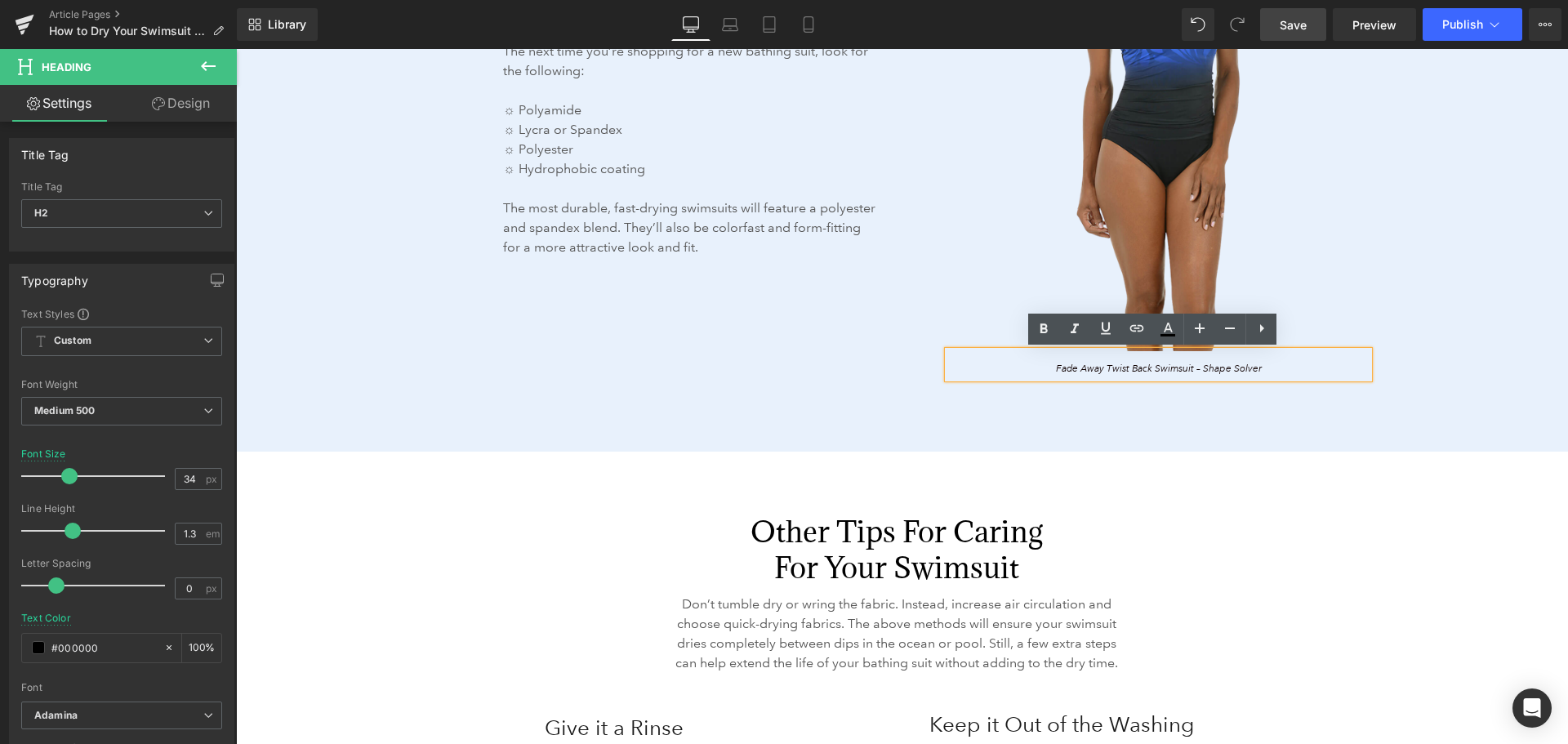
click at [1143, 369] on span "Fade Away Twist Back Swimsuit – Shape Solver" at bounding box center [1158, 369] width 205 height 12
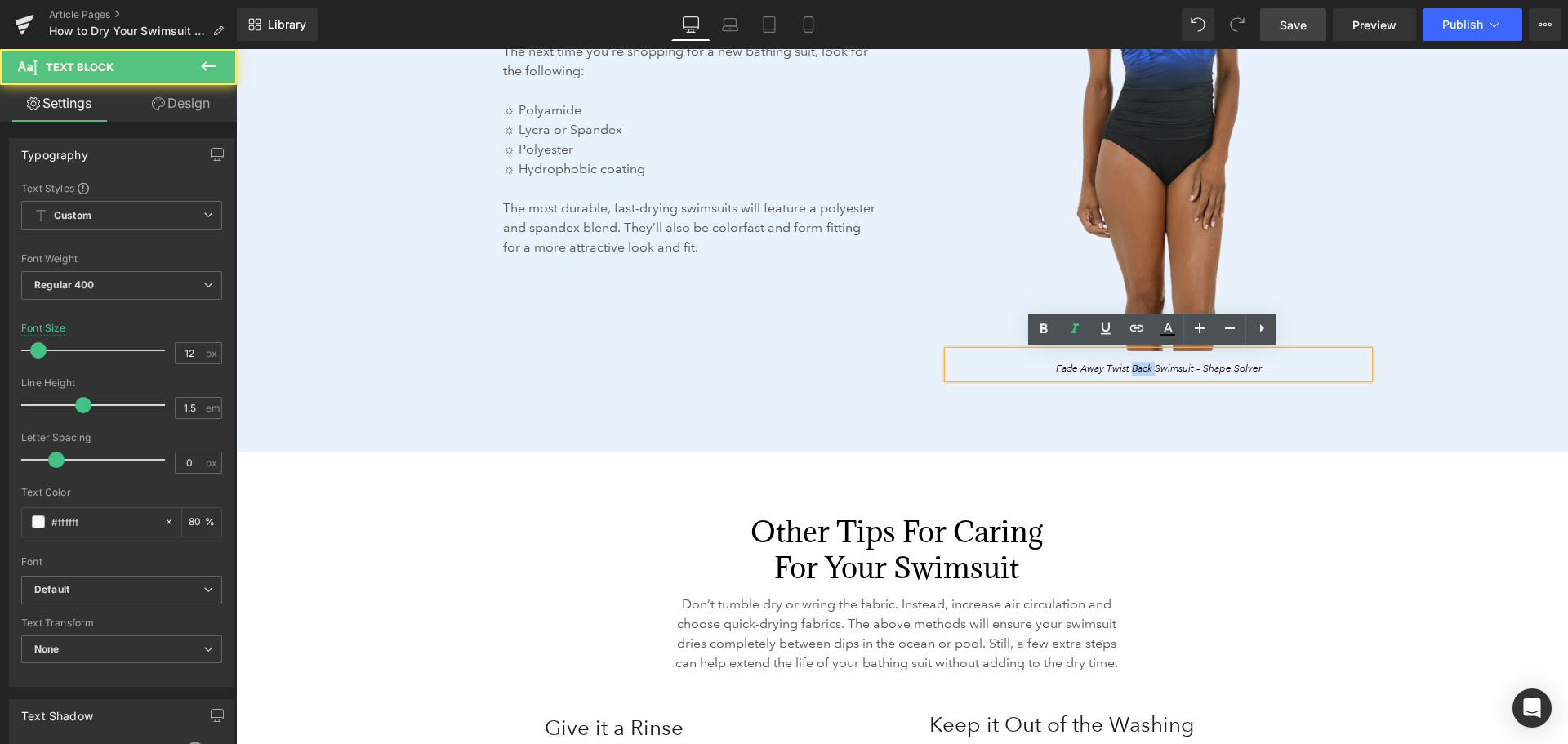
click at [1143, 369] on span "Fade Away Twist Back Swimsuit – Shape Solver" at bounding box center [1158, 369] width 205 height 12
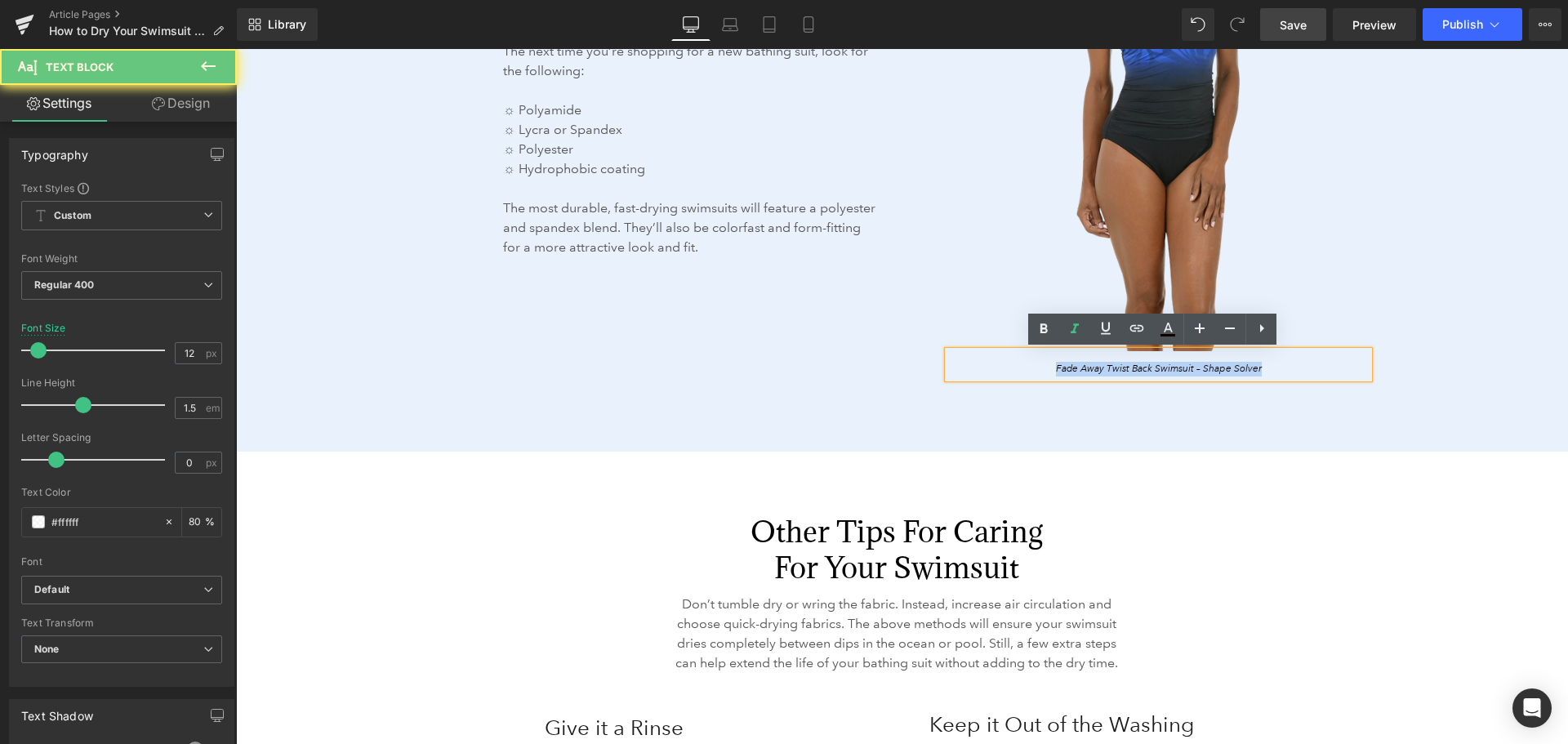
click at [1143, 369] on span "Fade Away Twist Back Swimsuit – Shape Solver" at bounding box center [1158, 369] width 205 height 12
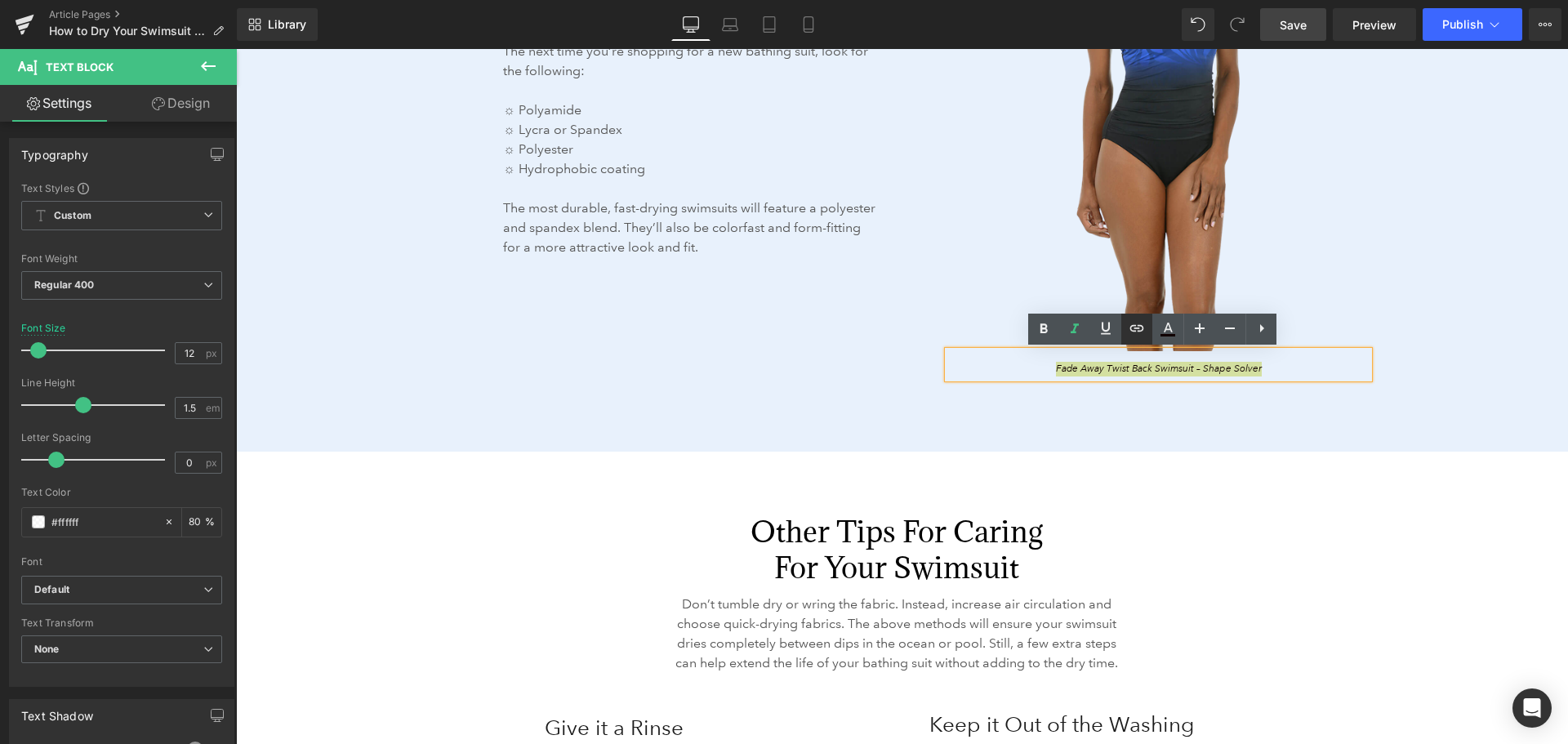
click at [1139, 325] on icon at bounding box center [1137, 327] width 14 height 7
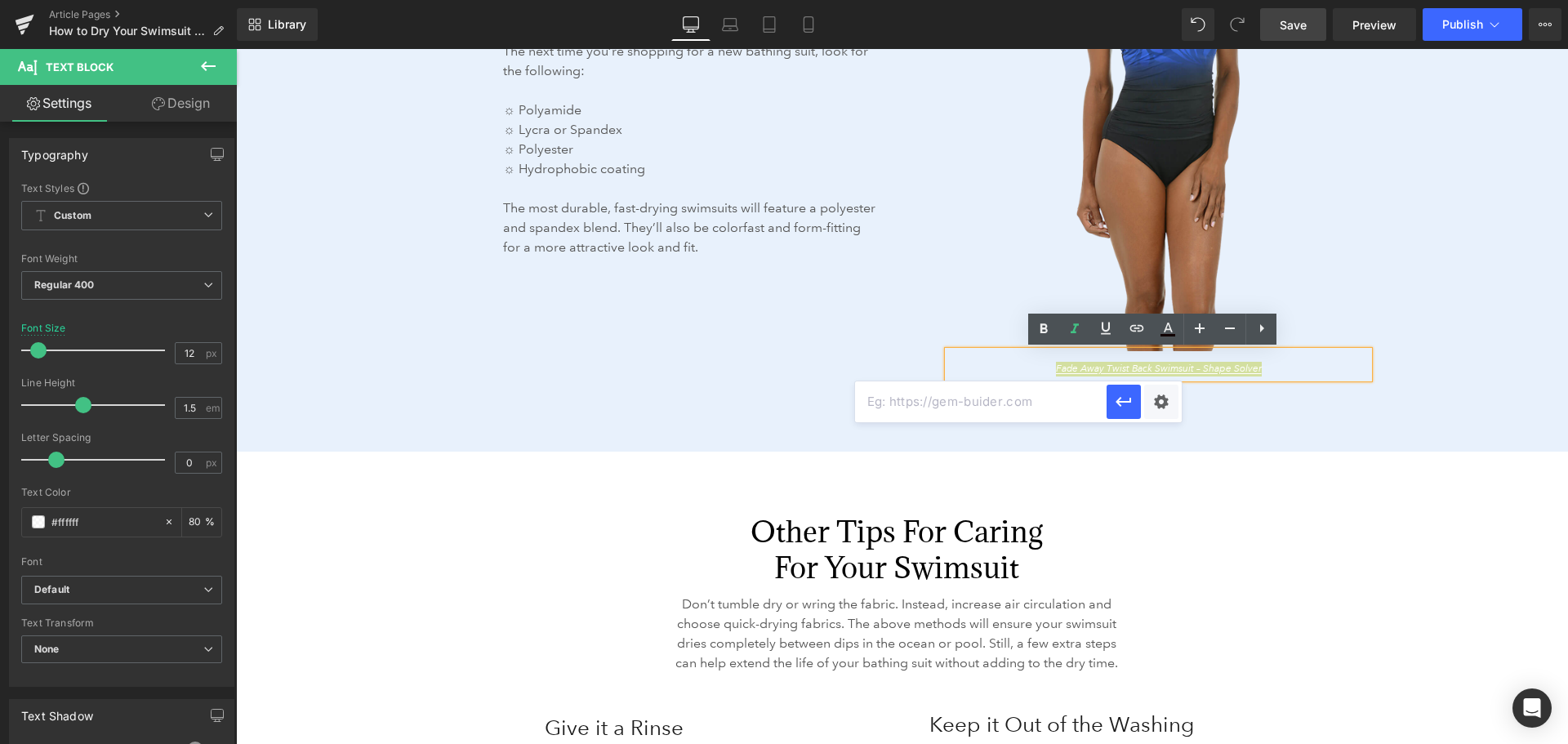
click at [1002, 399] on input "text" at bounding box center [980, 401] width 251 height 41
paste input "[URL][DOMAIN_NAME]"
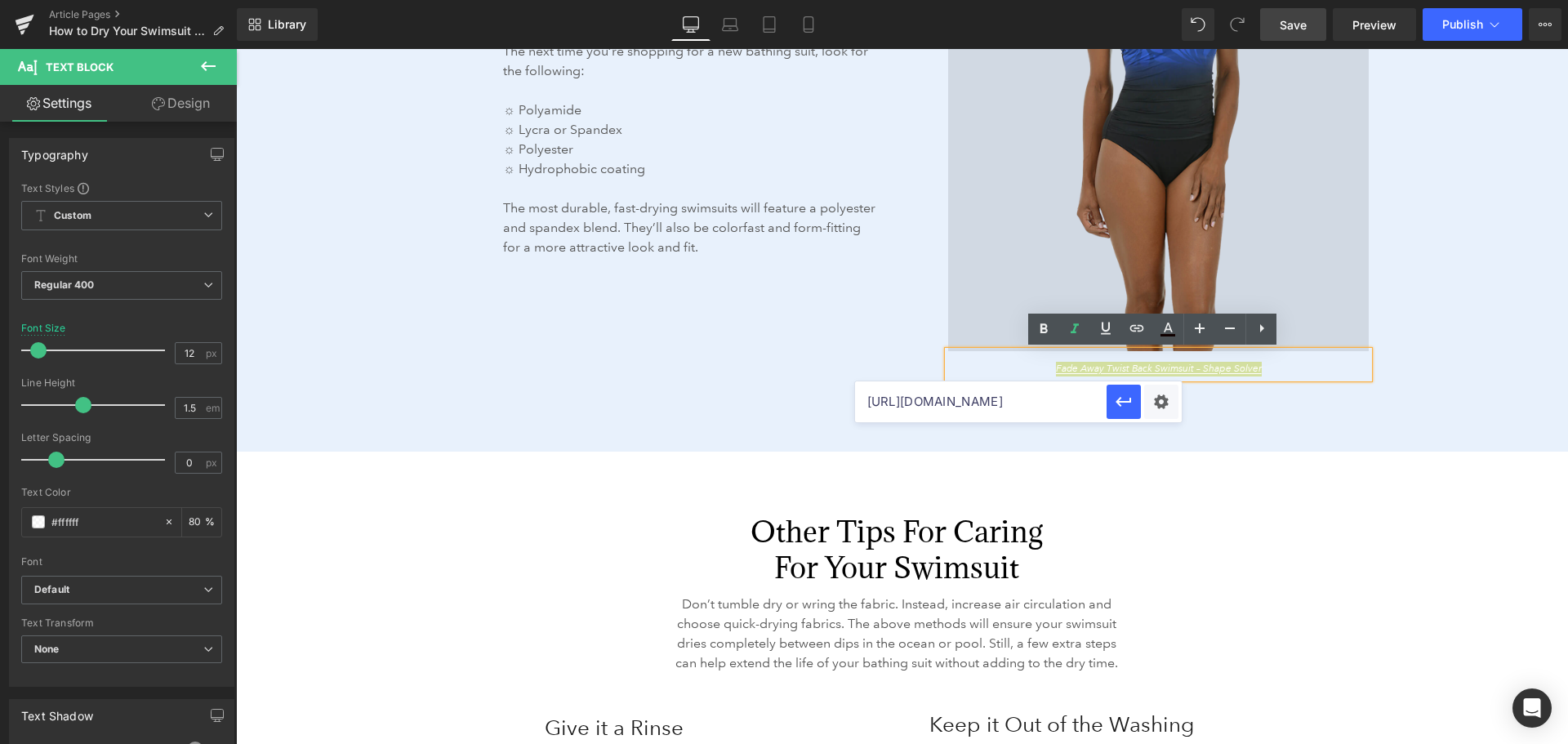
scroll to position [0, 76]
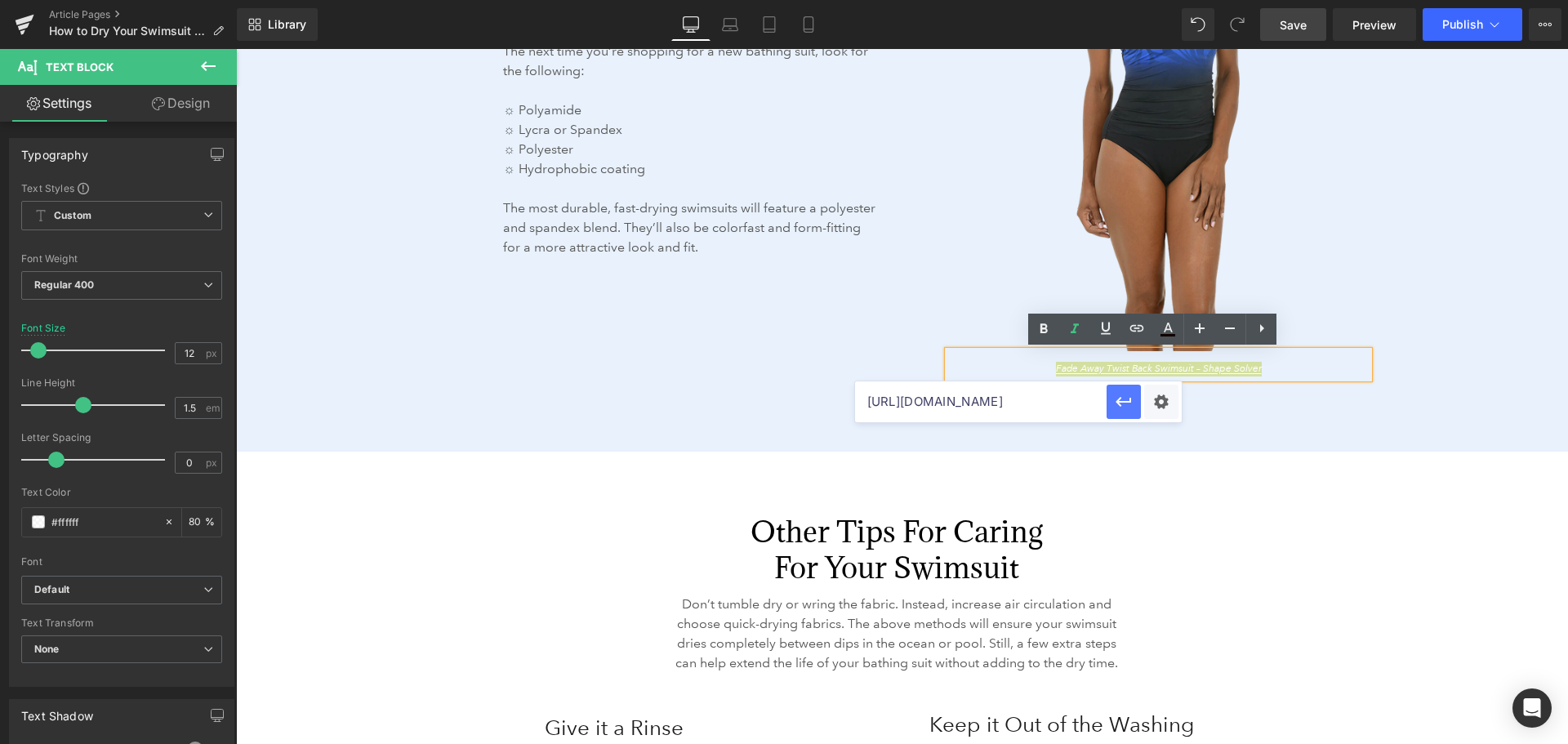
type input "[URL][DOMAIN_NAME]"
drag, startPoint x: 1122, startPoint y: 409, endPoint x: 886, endPoint y: 360, distance: 241.0
click at [1122, 409] on icon "button" at bounding box center [1124, 401] width 20 height 20
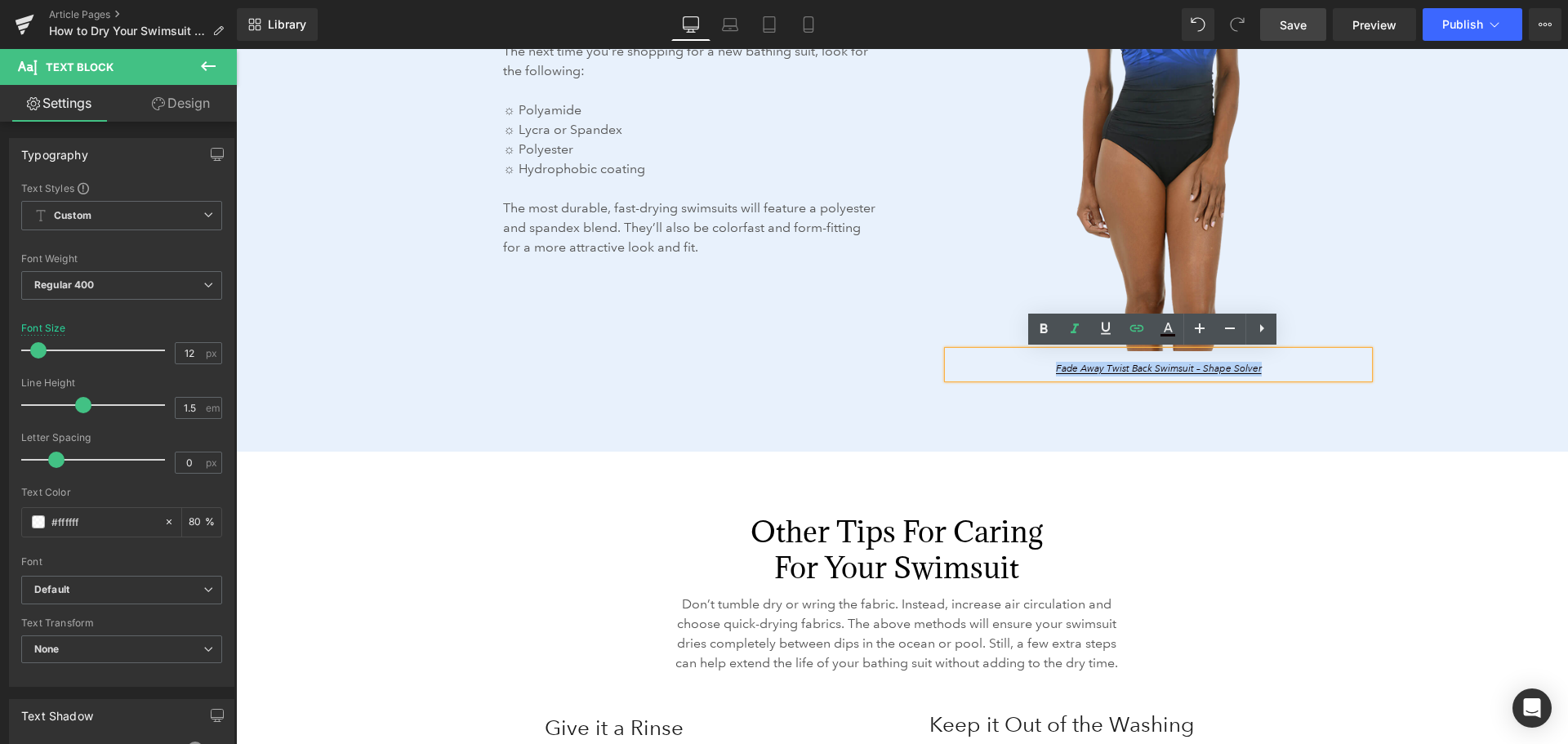
click at [1375, 531] on div "Other Tips for Caring For Your Swimsuit Heading Don’t tumble dry or wring the f…" at bounding box center [897, 593] width 980 height 159
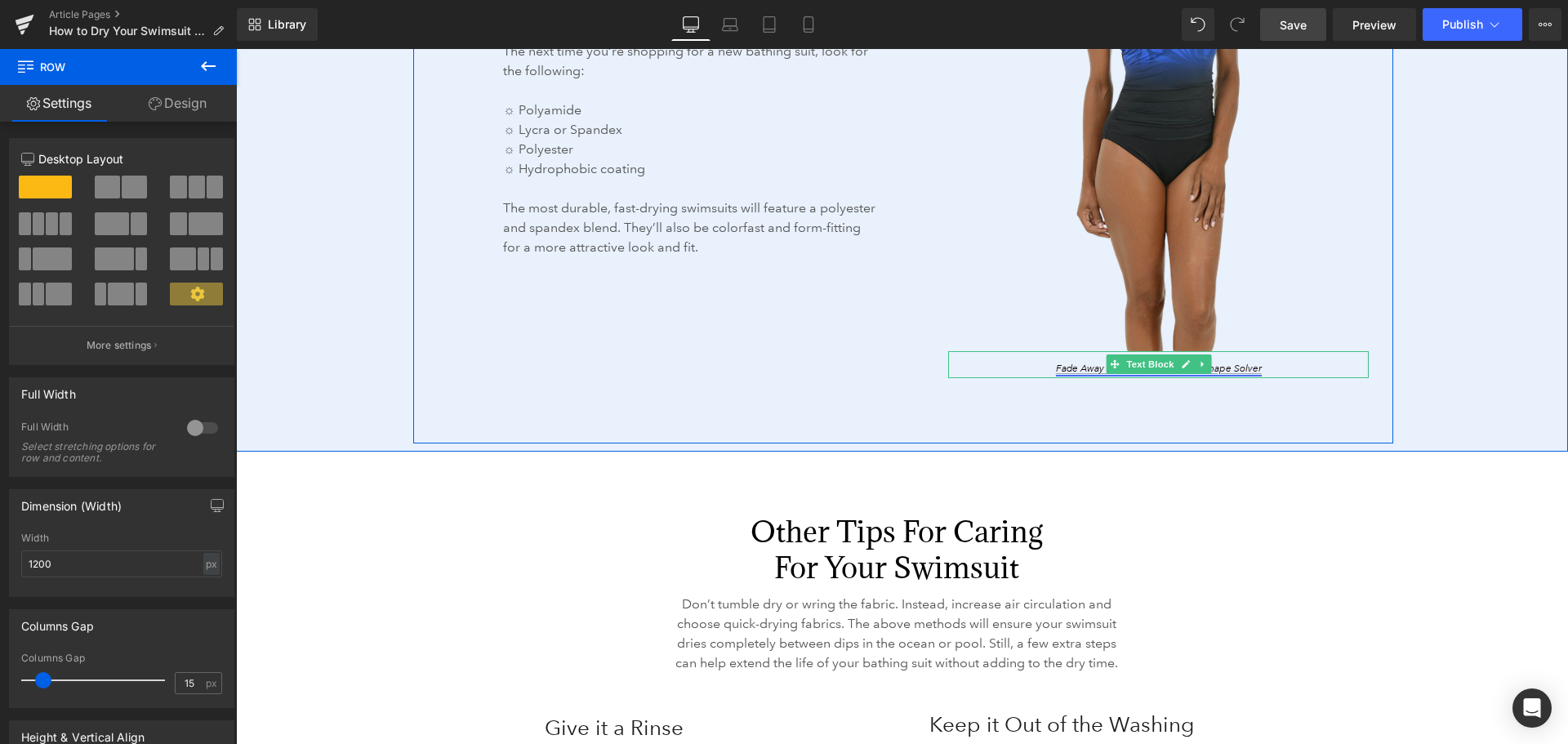
click at [1085, 367] on link "Fade Away Twist Back Swimsuit – Shape Solver" at bounding box center [1158, 369] width 205 height 12
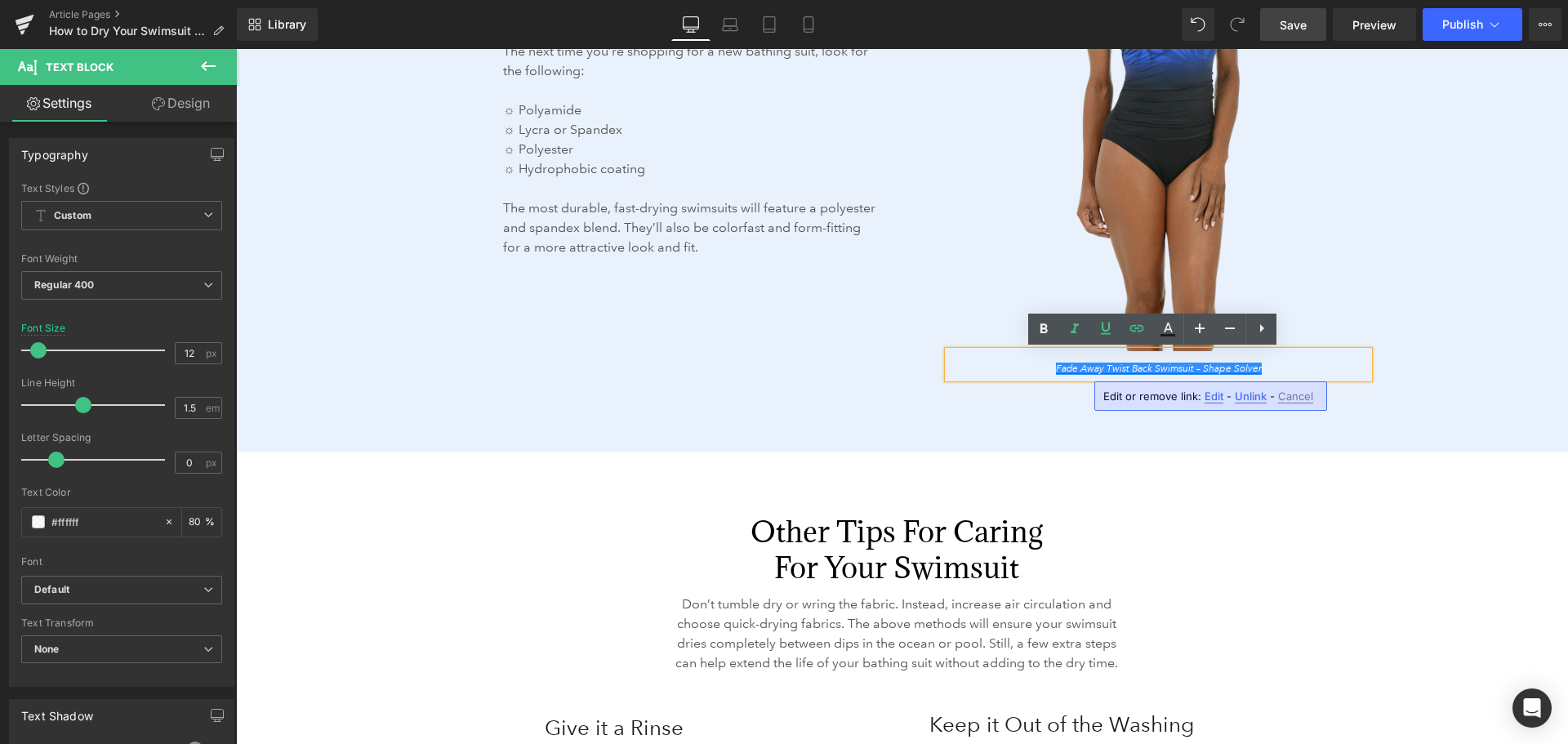
click at [1212, 395] on span "Edit" at bounding box center [1214, 396] width 19 height 14
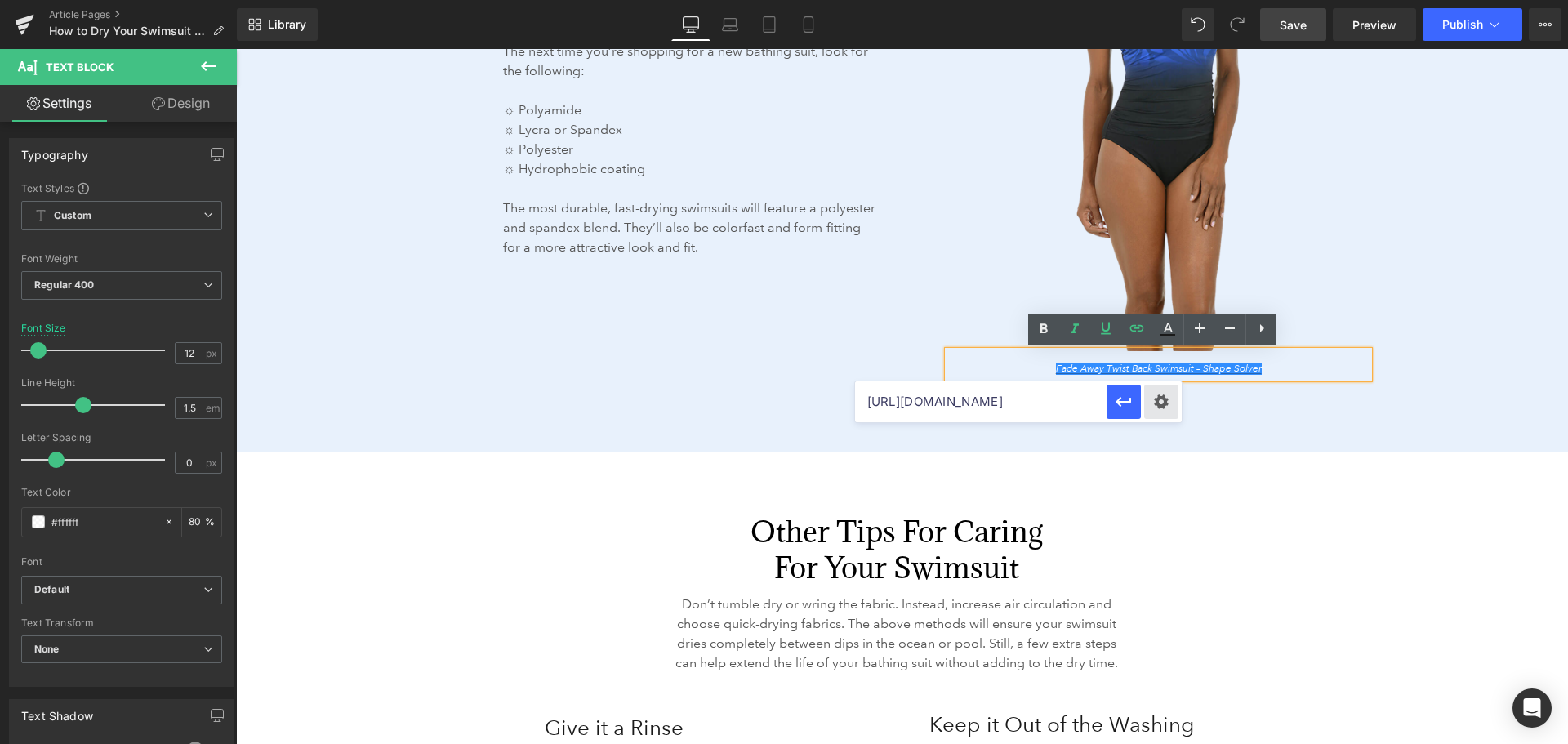
click at [1161, 0] on div "Text Color Highlight Color #333333 Edit or remove link: Edit - Unlink - Cancel …" at bounding box center [784, 0] width 1568 height 0
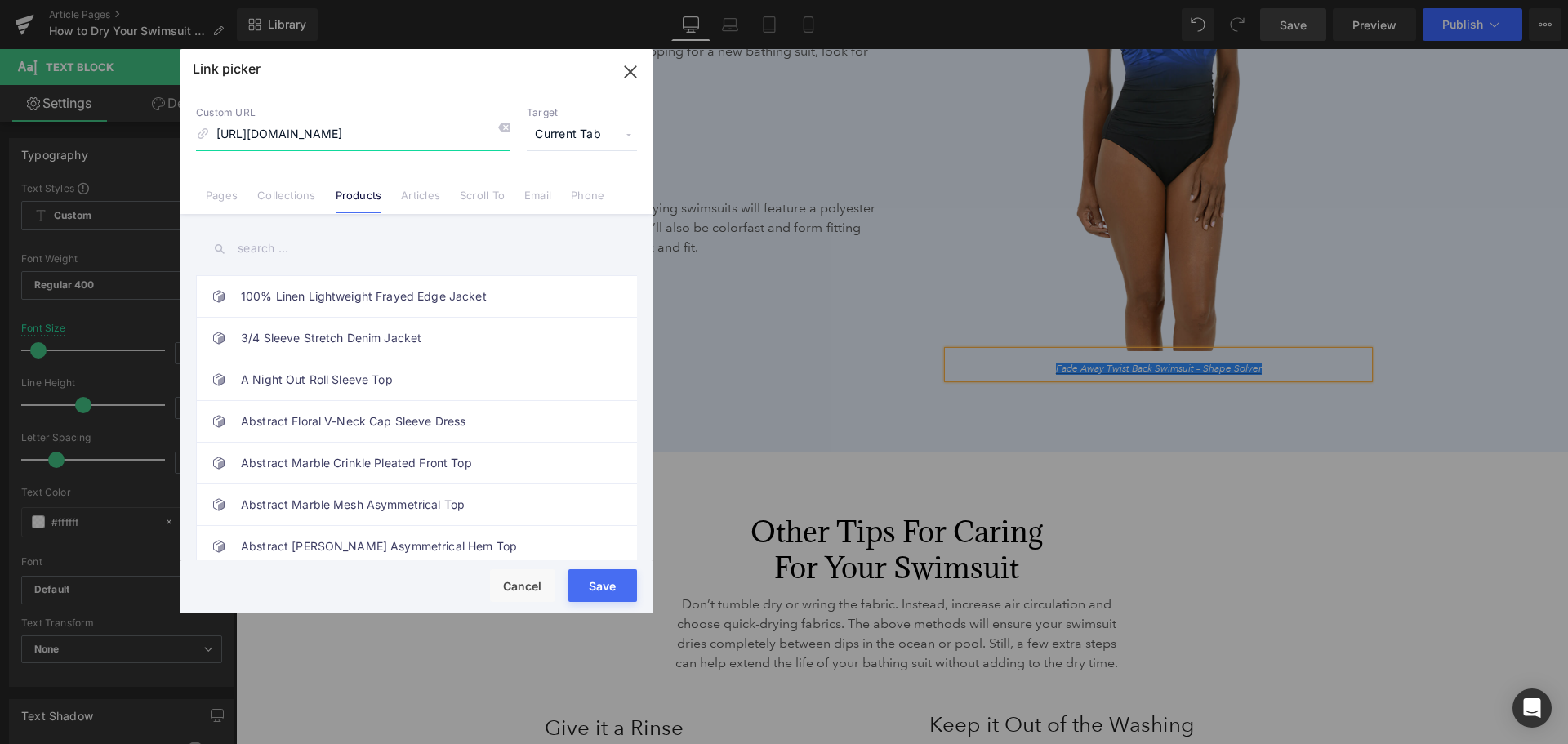
click at [625, 71] on icon "button" at bounding box center [630, 72] width 26 height 26
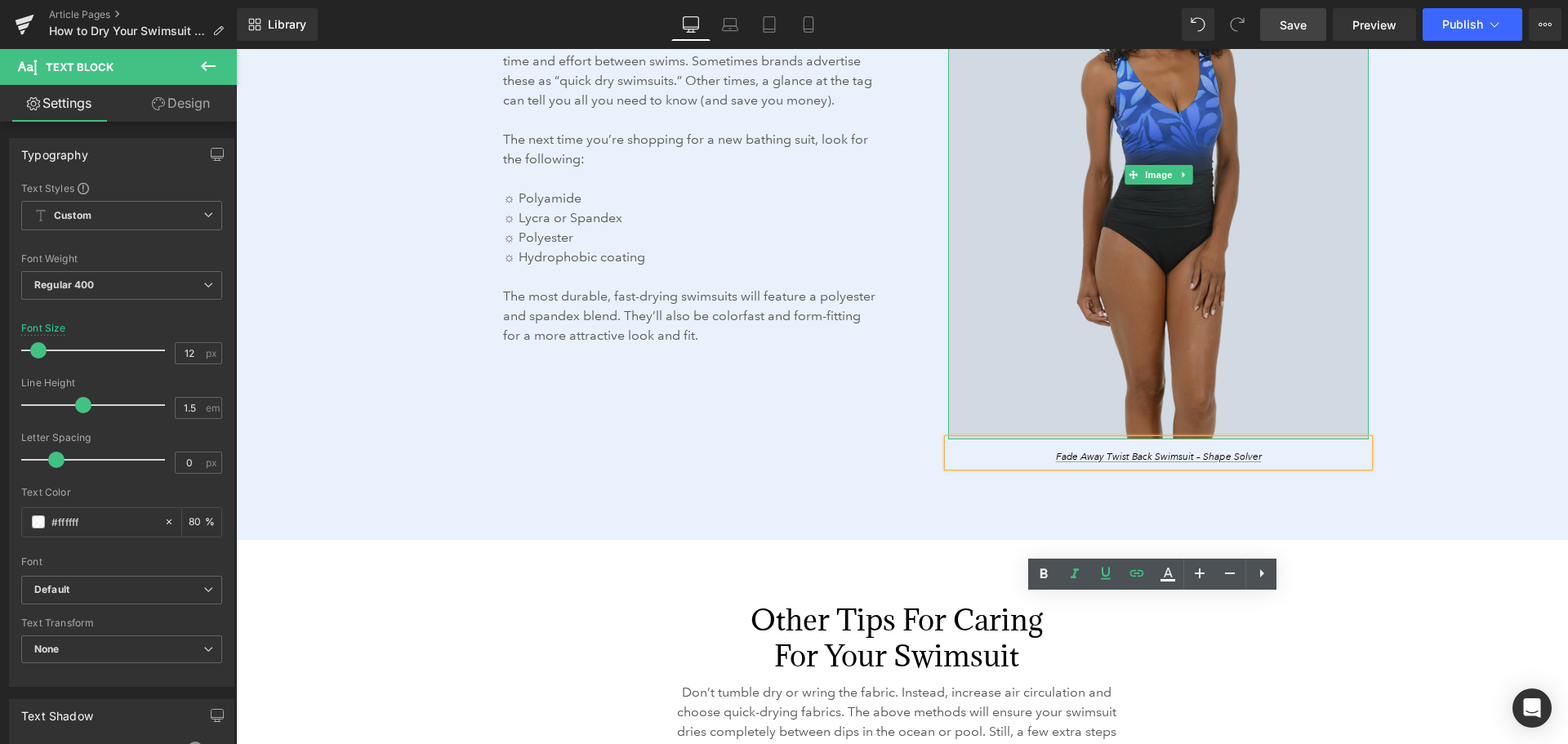
scroll to position [2940, 0]
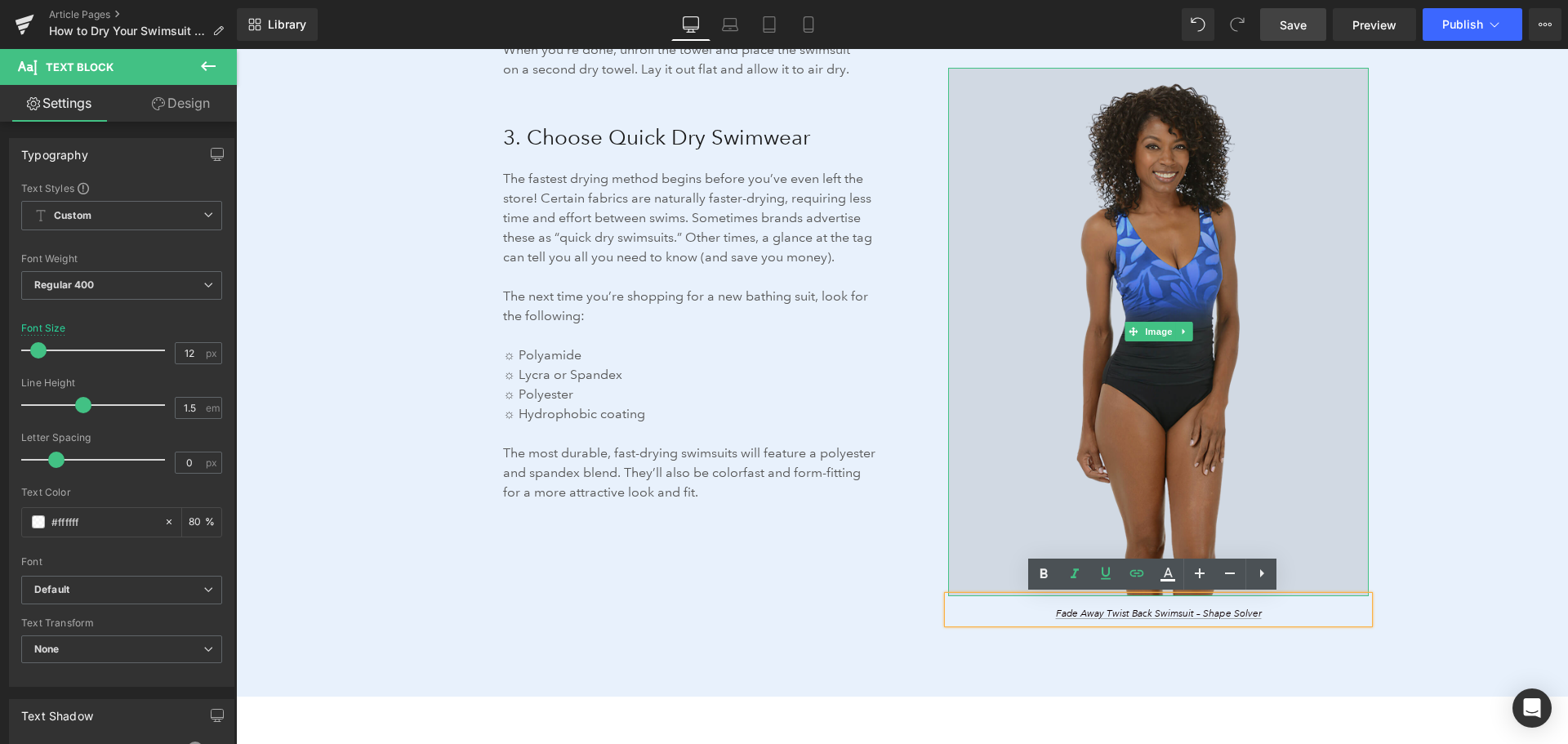
click at [1150, 400] on img at bounding box center [1159, 331] width 420 height 528
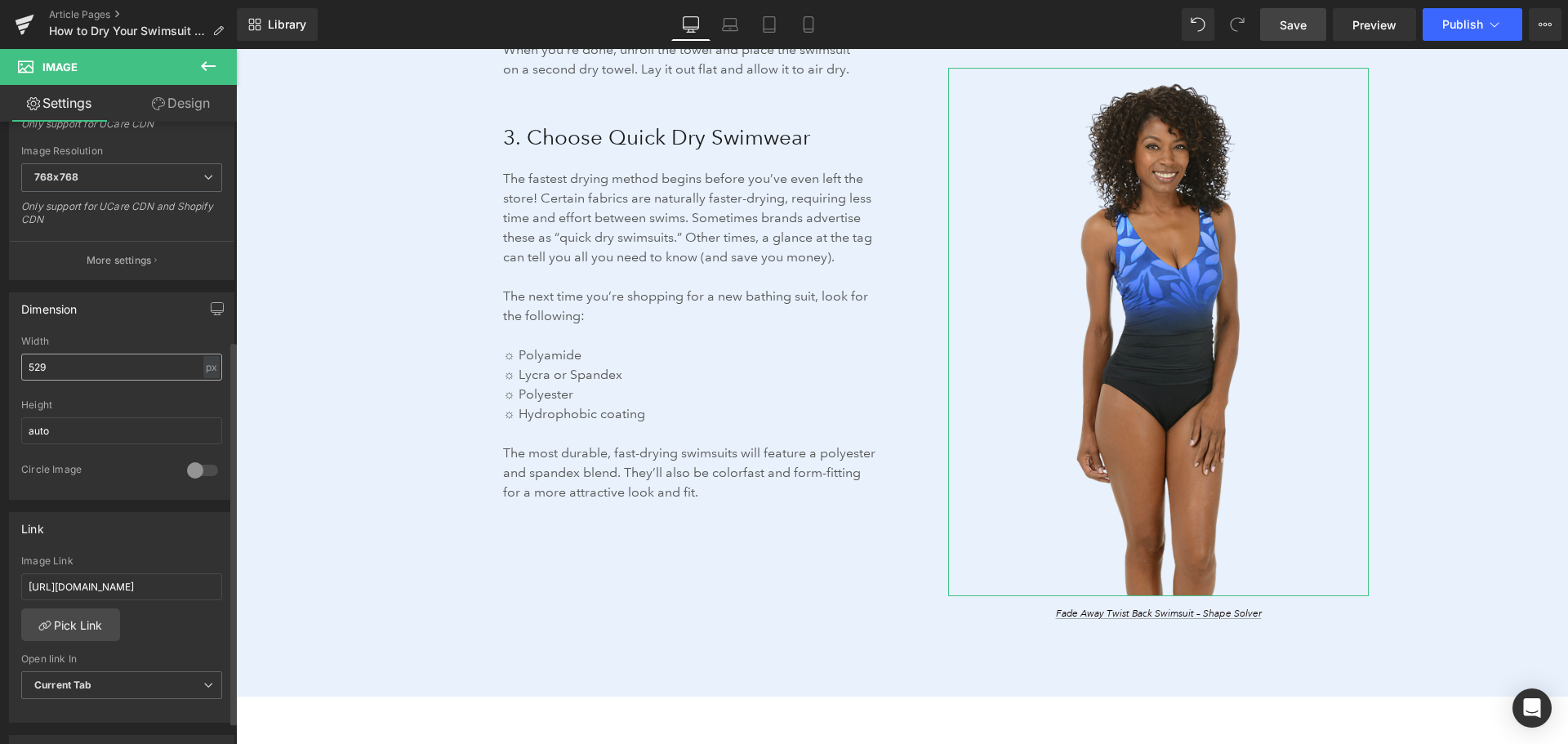
scroll to position [490, 0]
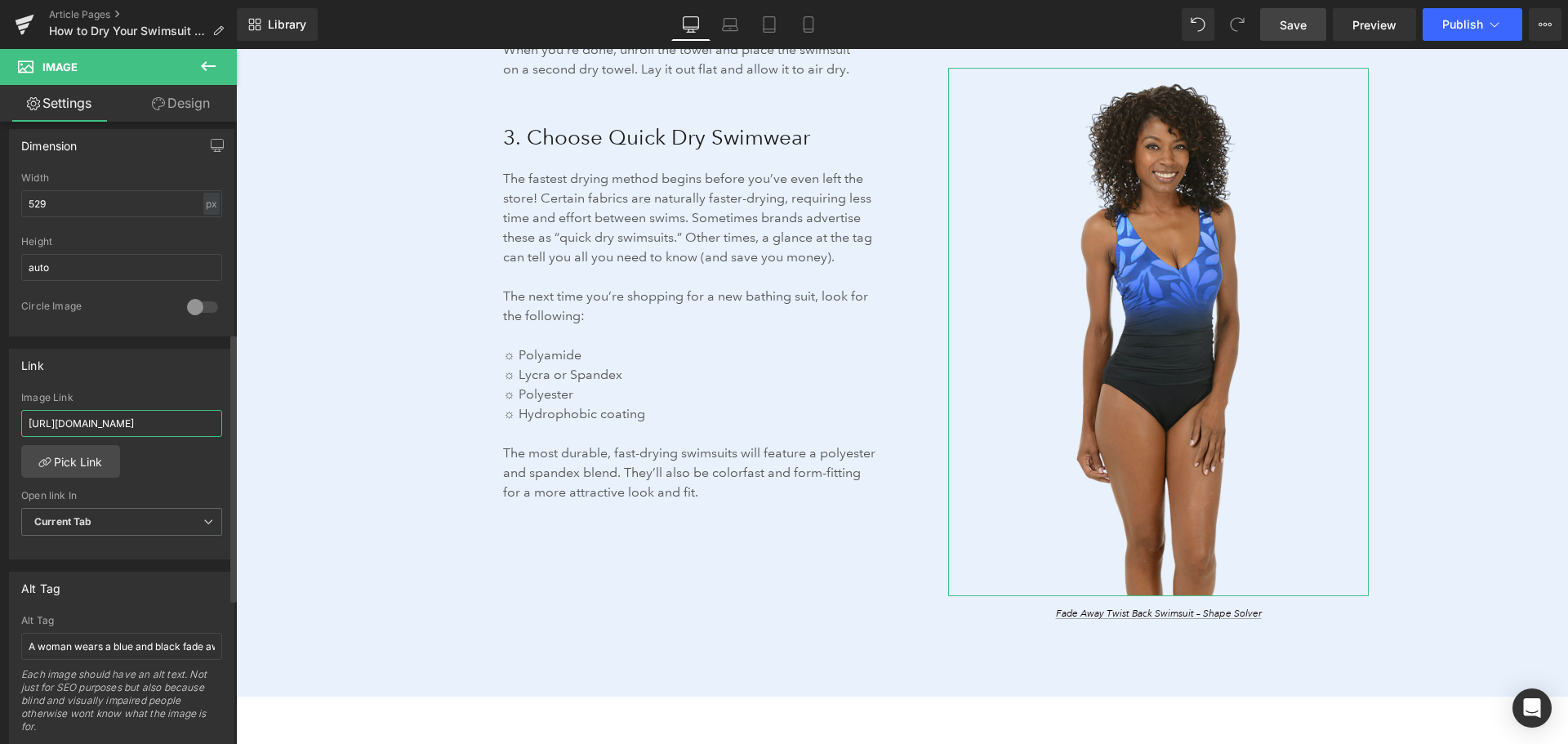
click at [147, 422] on input "[URL][DOMAIN_NAME]" at bounding box center [121, 423] width 201 height 27
type input "[URL][DOMAIN_NAME]"
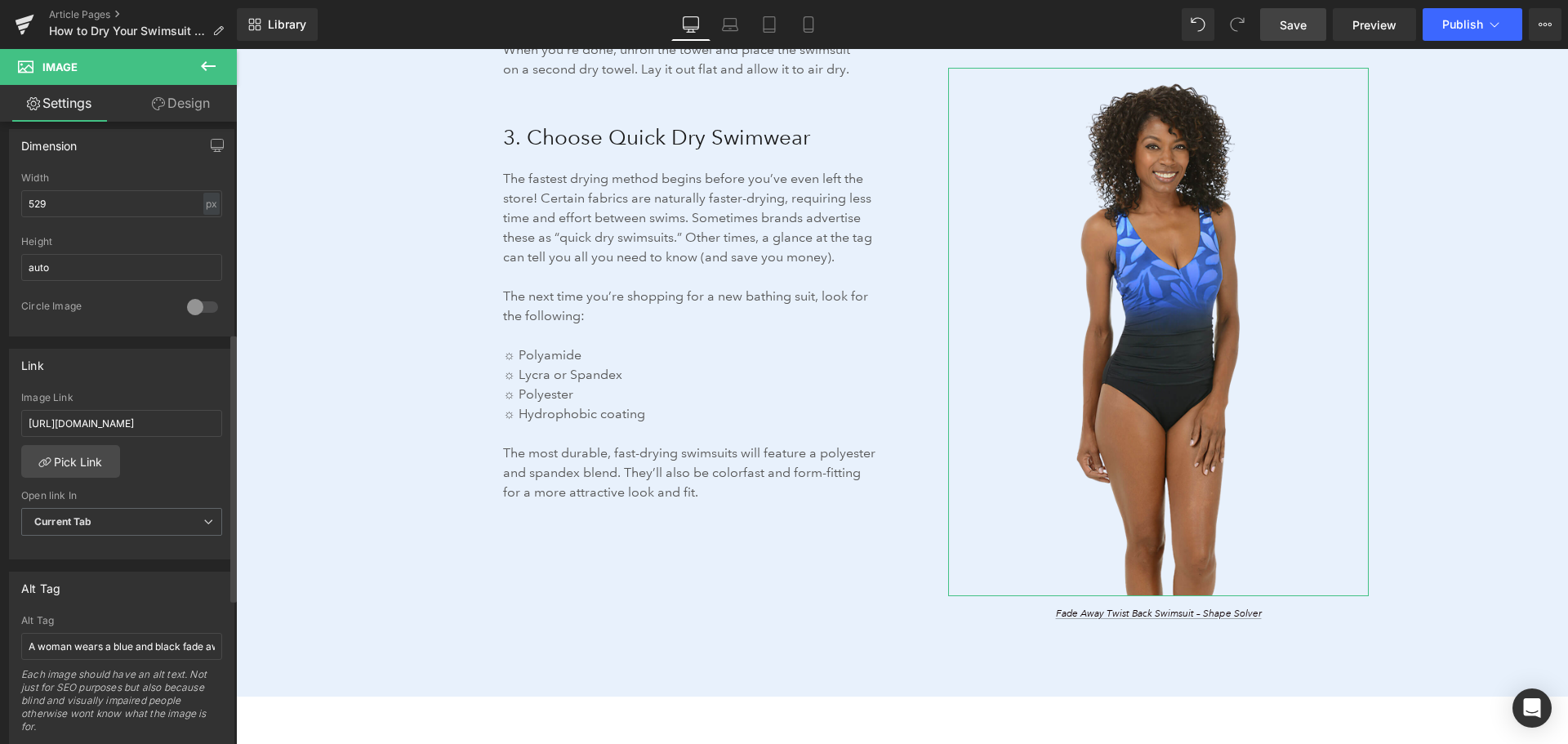
click at [177, 555] on div "[URL][DOMAIN_NAME] Image Link [URL][DOMAIN_NAME] Pick Link Current Tab New Tab …" at bounding box center [121, 475] width 224 height 167
click at [1279, 26] on link "Save" at bounding box center [1293, 25] width 66 height 32
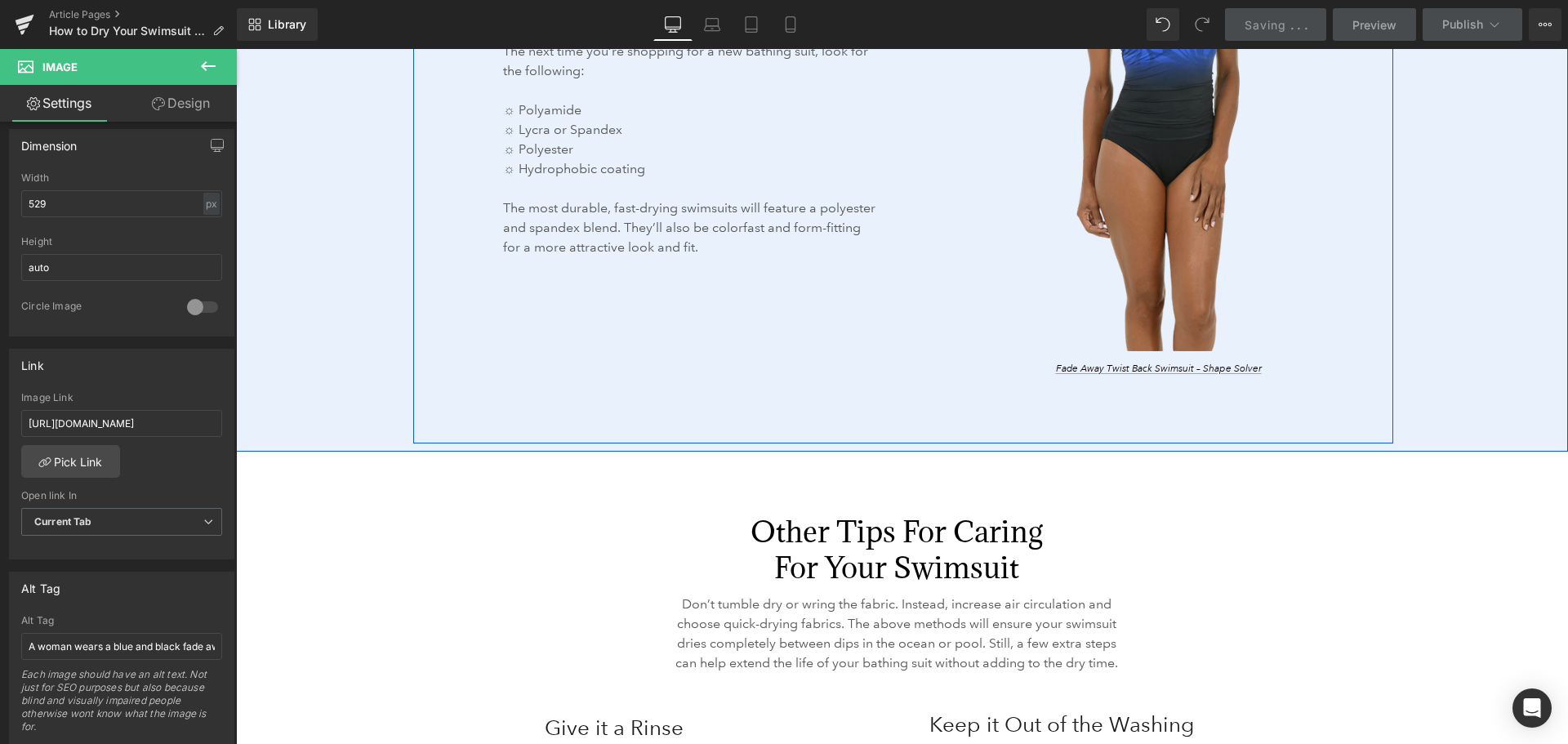
scroll to position [3430, 0]
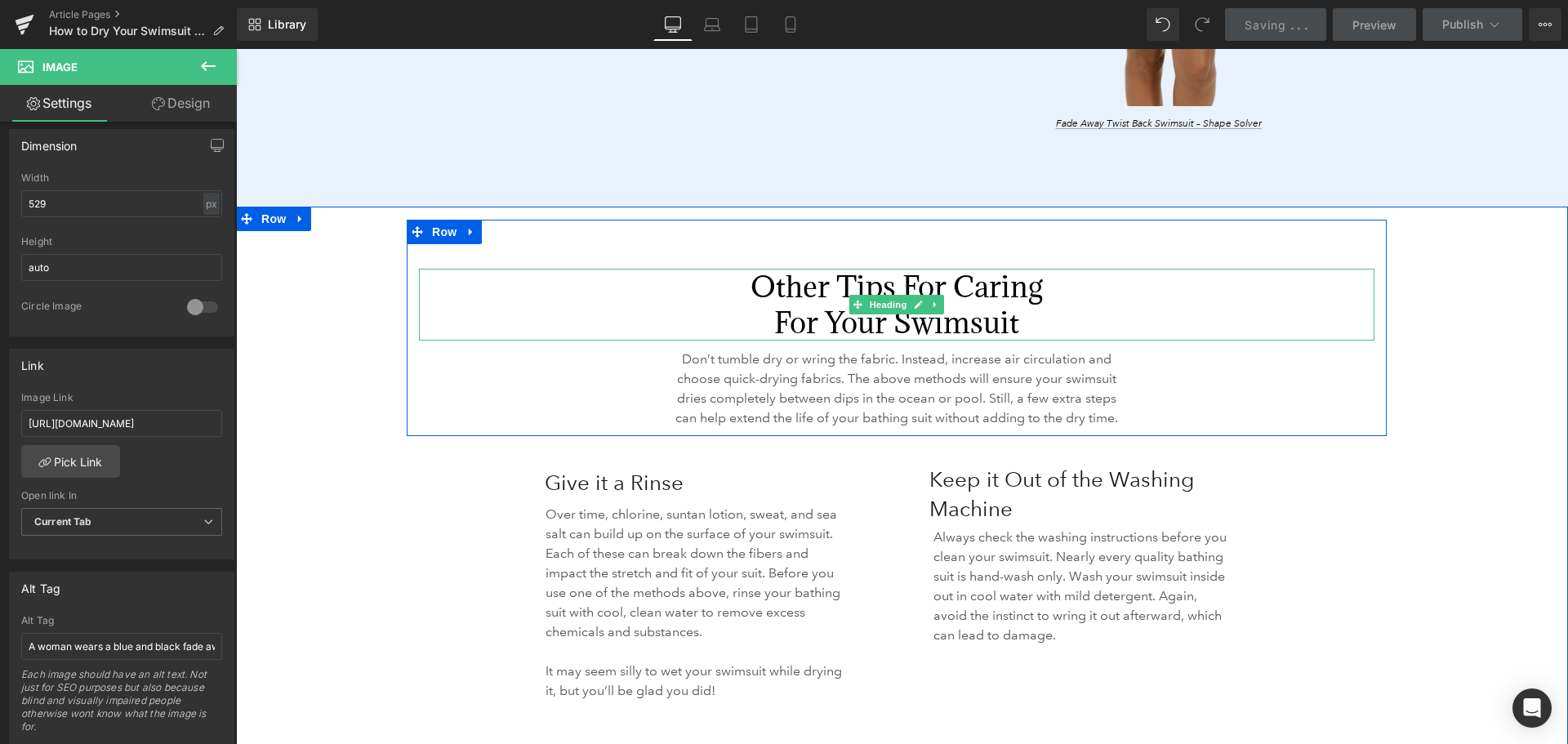
click at [805, 279] on h2 "Other Tips for Caring For Your Swimsuit" at bounding box center [896, 304] width 324 height 72
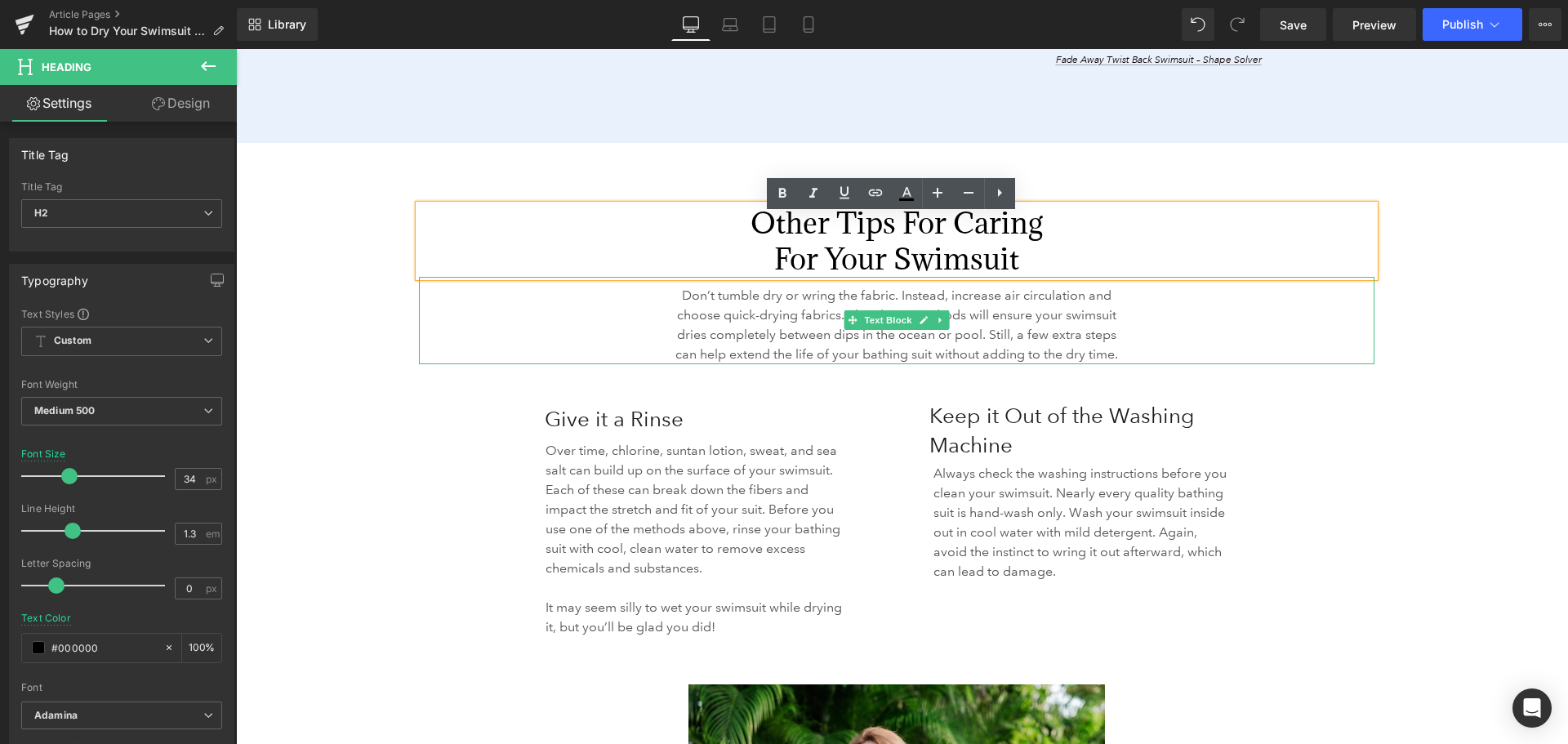
scroll to position [3511, 0]
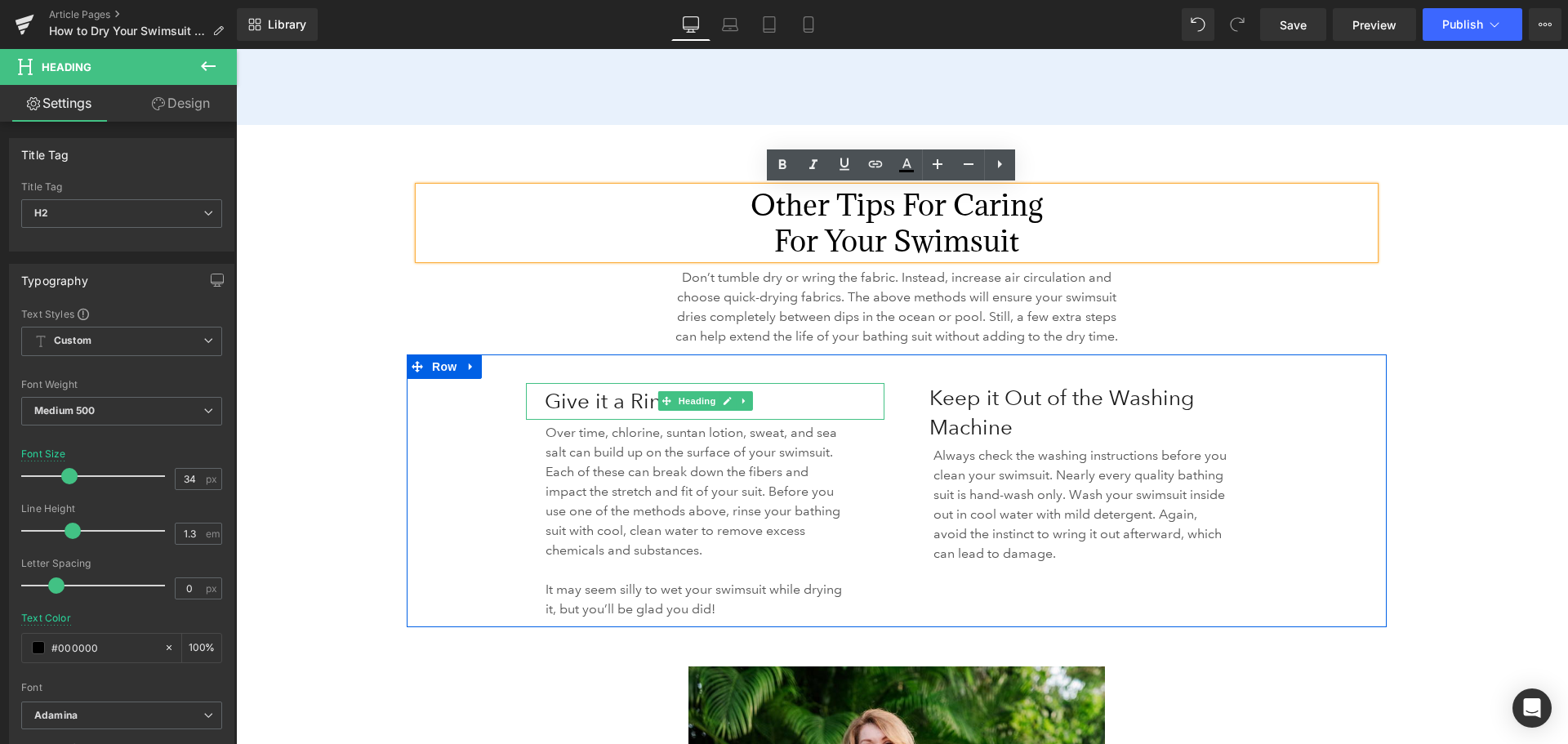
click at [598, 400] on h3 "Give it a Rinse" at bounding box center [715, 401] width 340 height 36
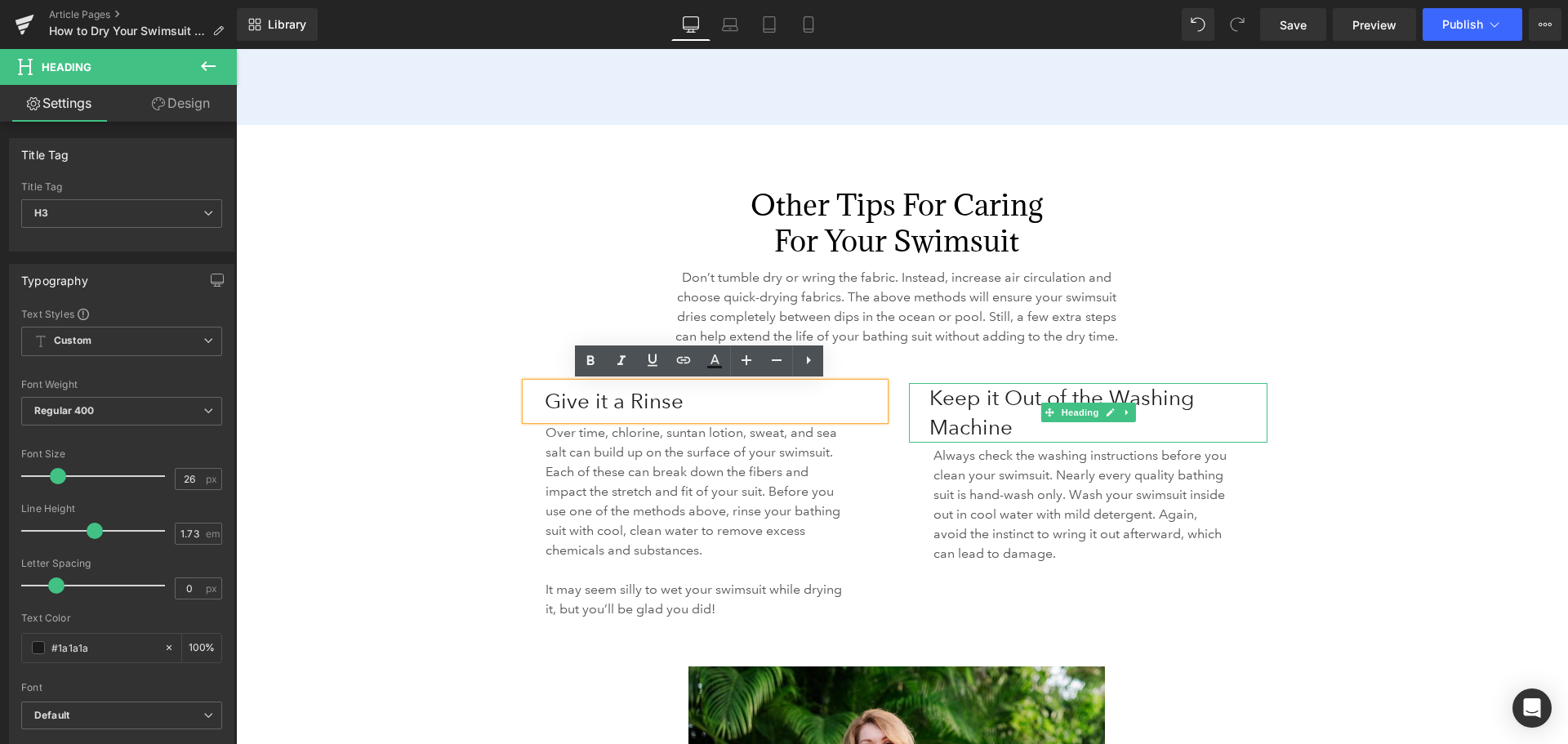
click at [955, 415] on h3 "Keep it Out of the Washing Machine" at bounding box center [1099, 413] width 338 height 59
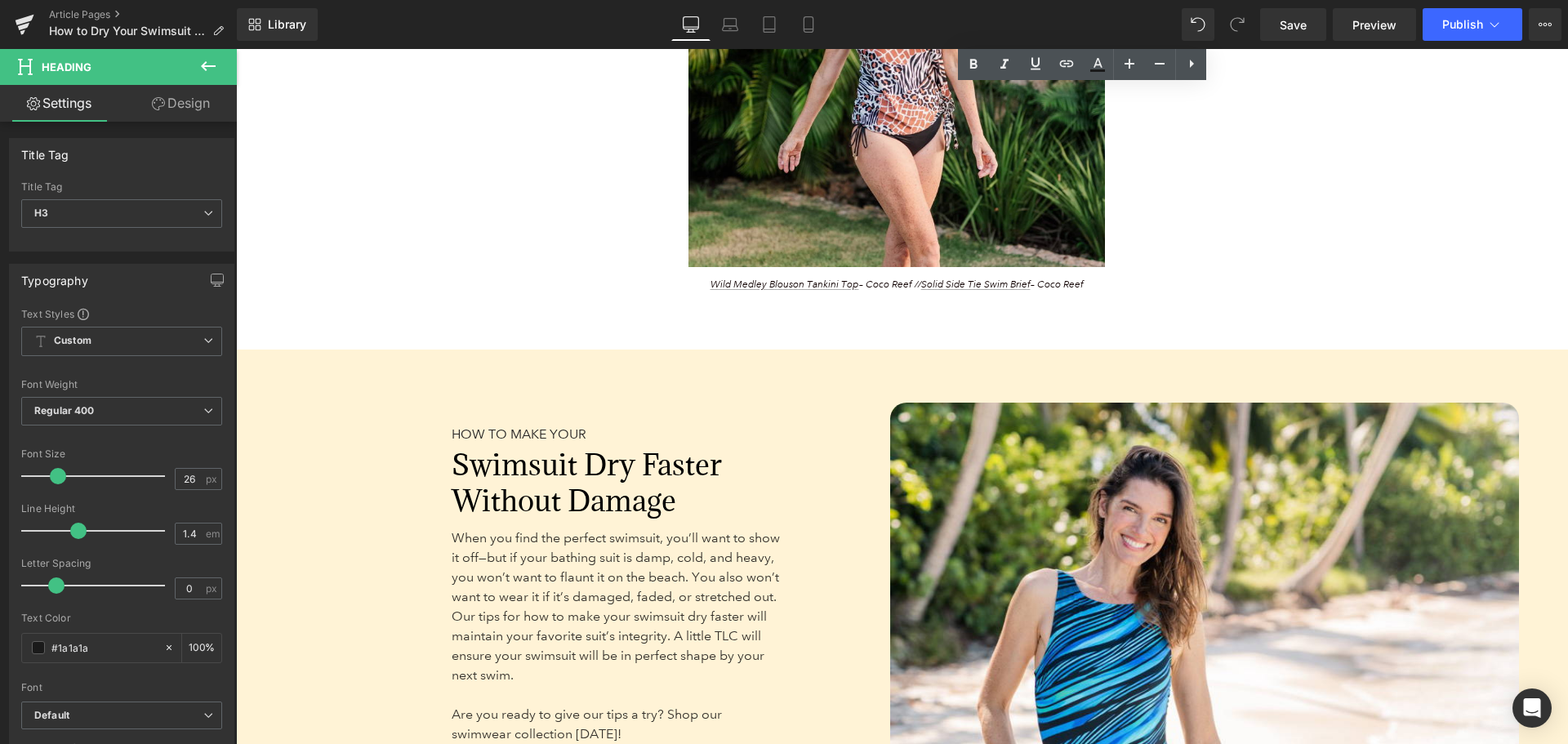
scroll to position [4327, 0]
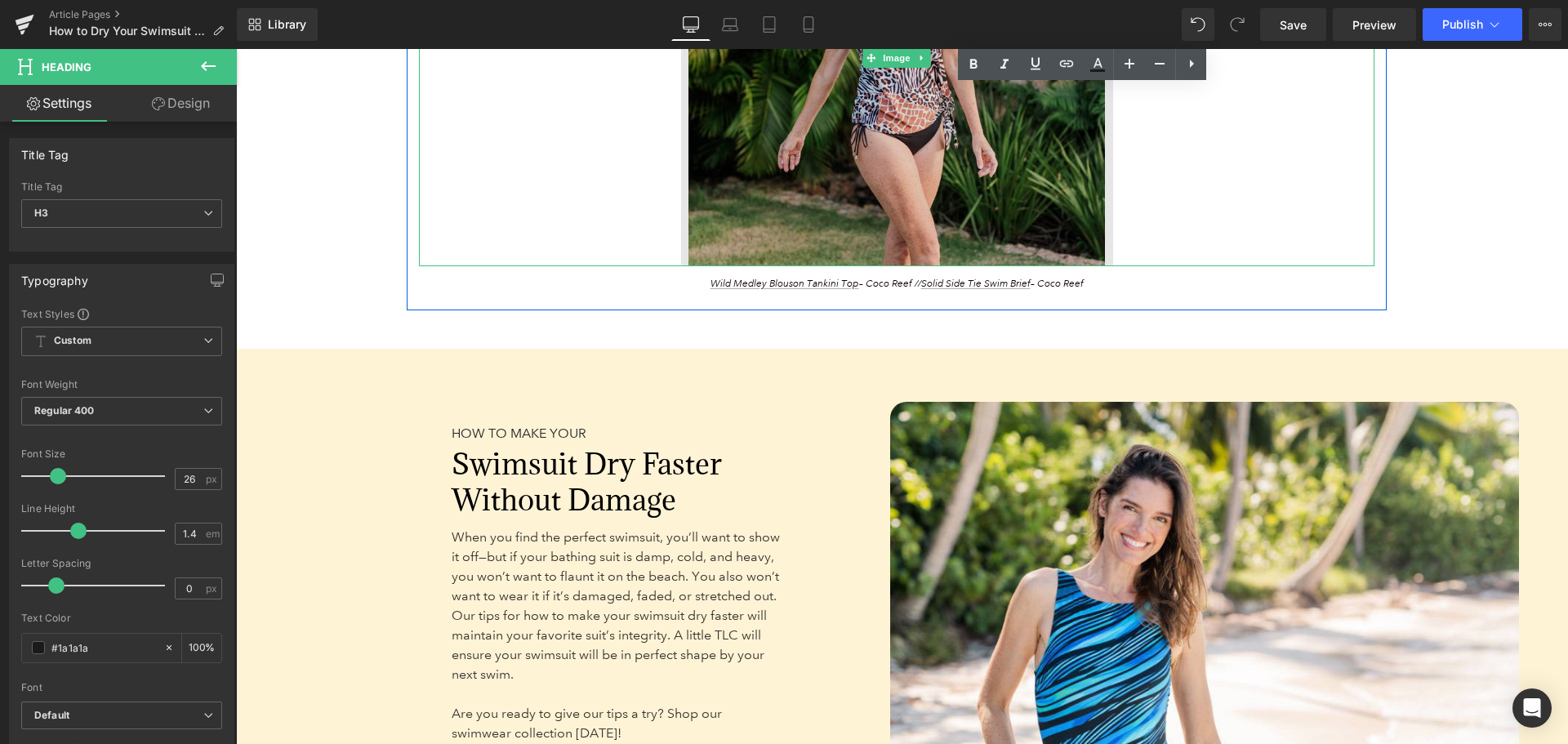
click at [948, 136] on img at bounding box center [897, 58] width 432 height 416
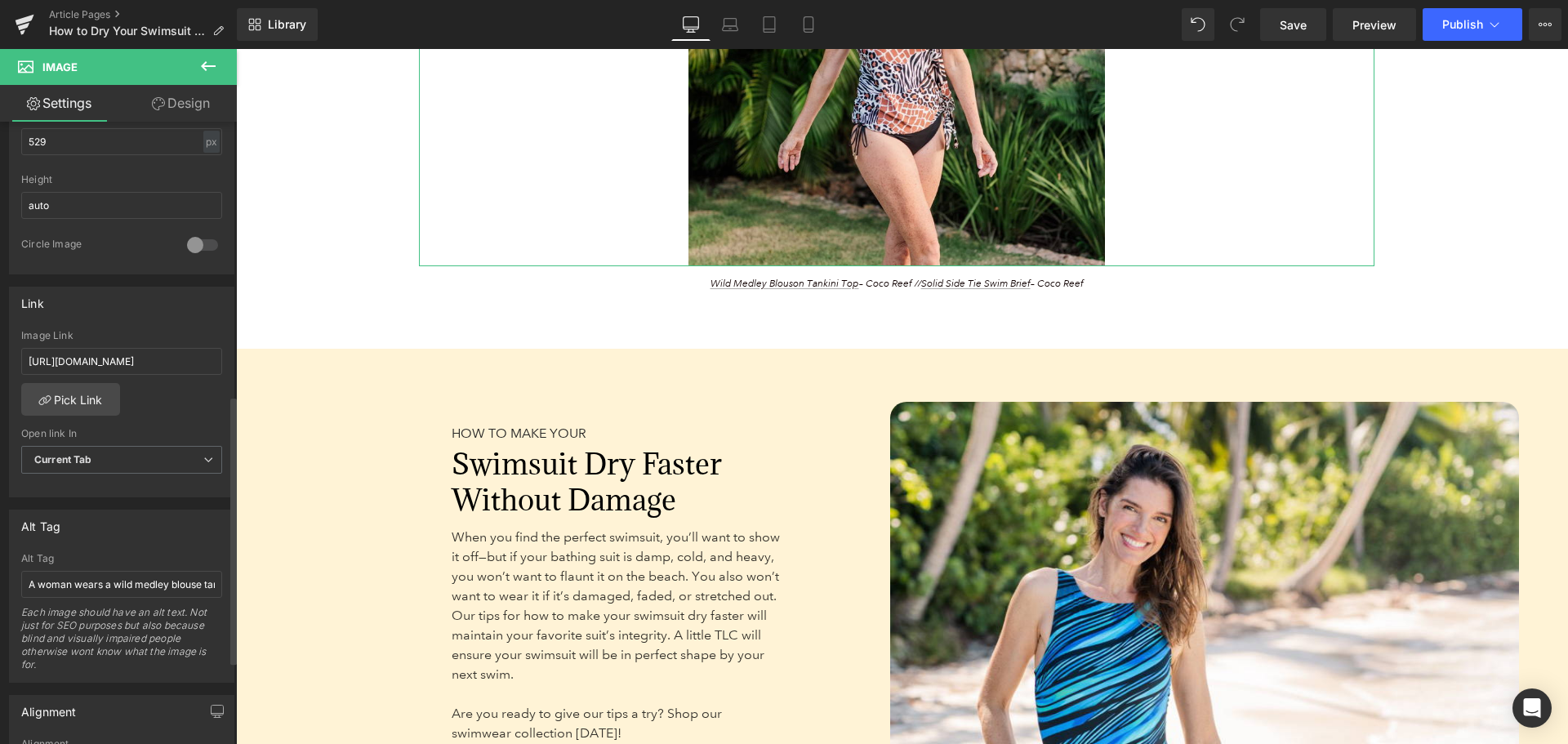
scroll to position [653, 0]
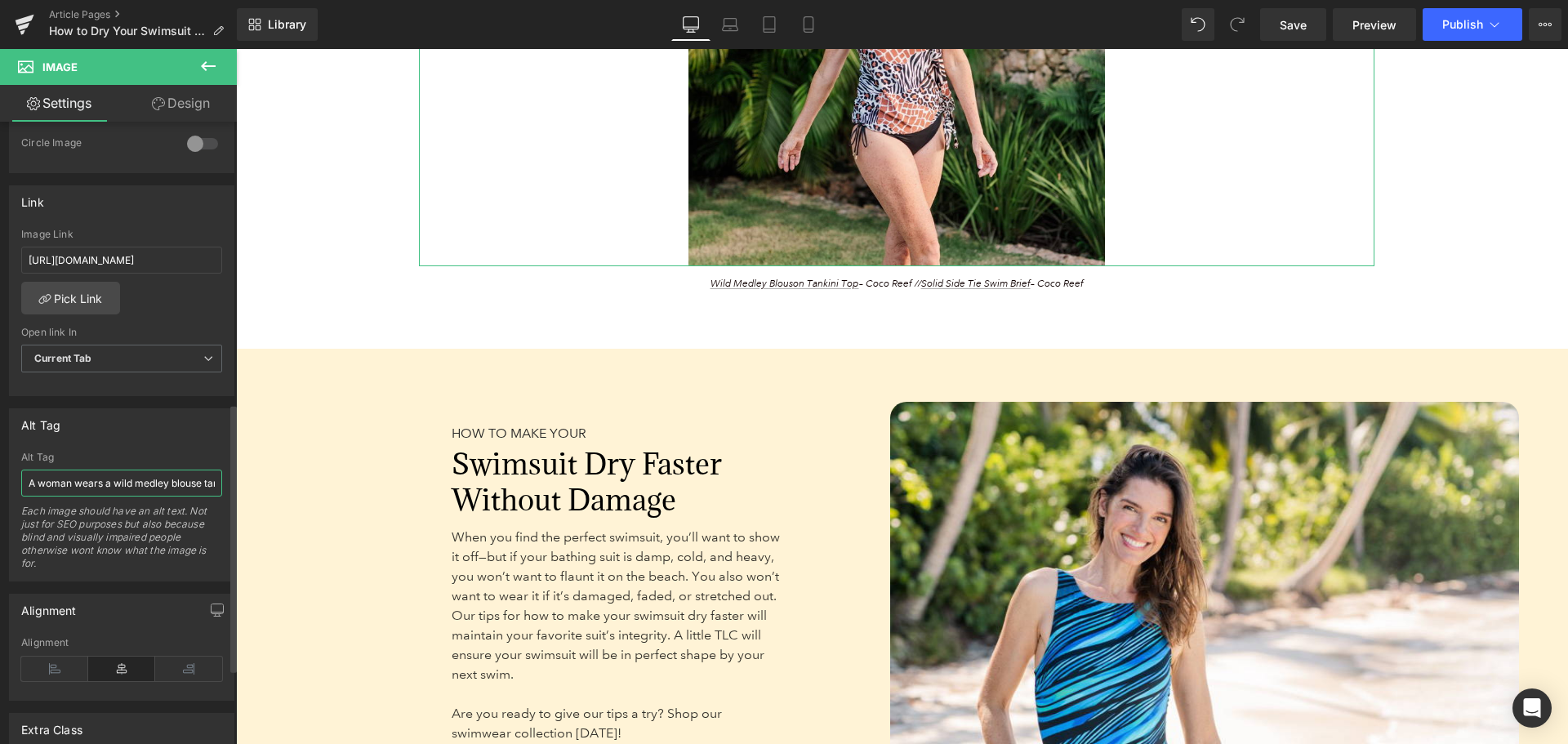
click at [138, 481] on input "A woman wears a wild medley blouse tankini top with solid side tie swim briefs …" at bounding box center [121, 483] width 201 height 27
drag, startPoint x: 44, startPoint y: 481, endPoint x: 137, endPoint y: 490, distance: 93.4
click at [137, 490] on input "A woman wears a wild medley blouse tankini top with solid side tie swim briefs …" at bounding box center [121, 483] width 201 height 27
type input "A woman wears an animal print tankini top with solid side tie swim briefs while…"
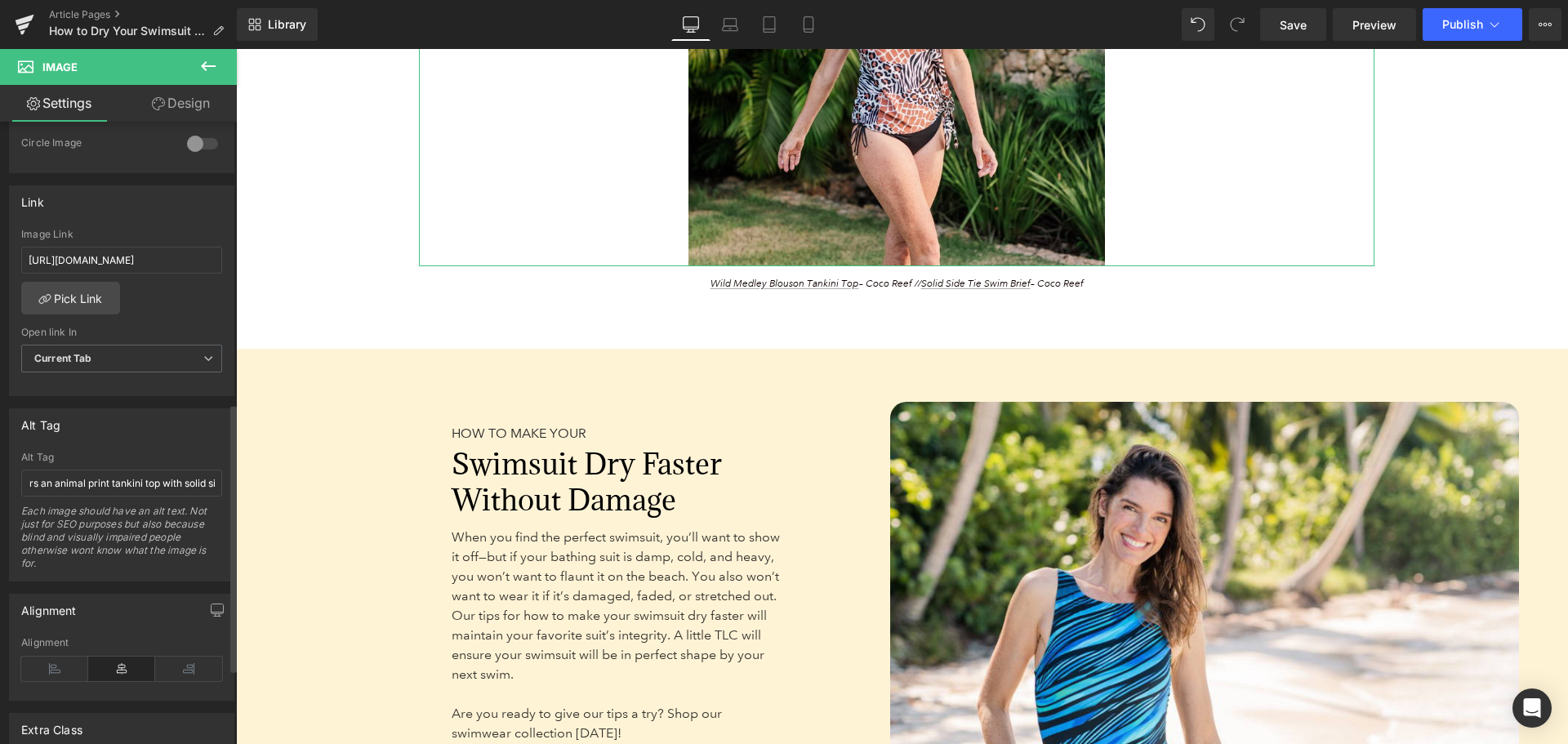
click at [127, 537] on div "Each image should have an alt text. Not just for SEO purposes but also because …" at bounding box center [121, 542] width 201 height 76
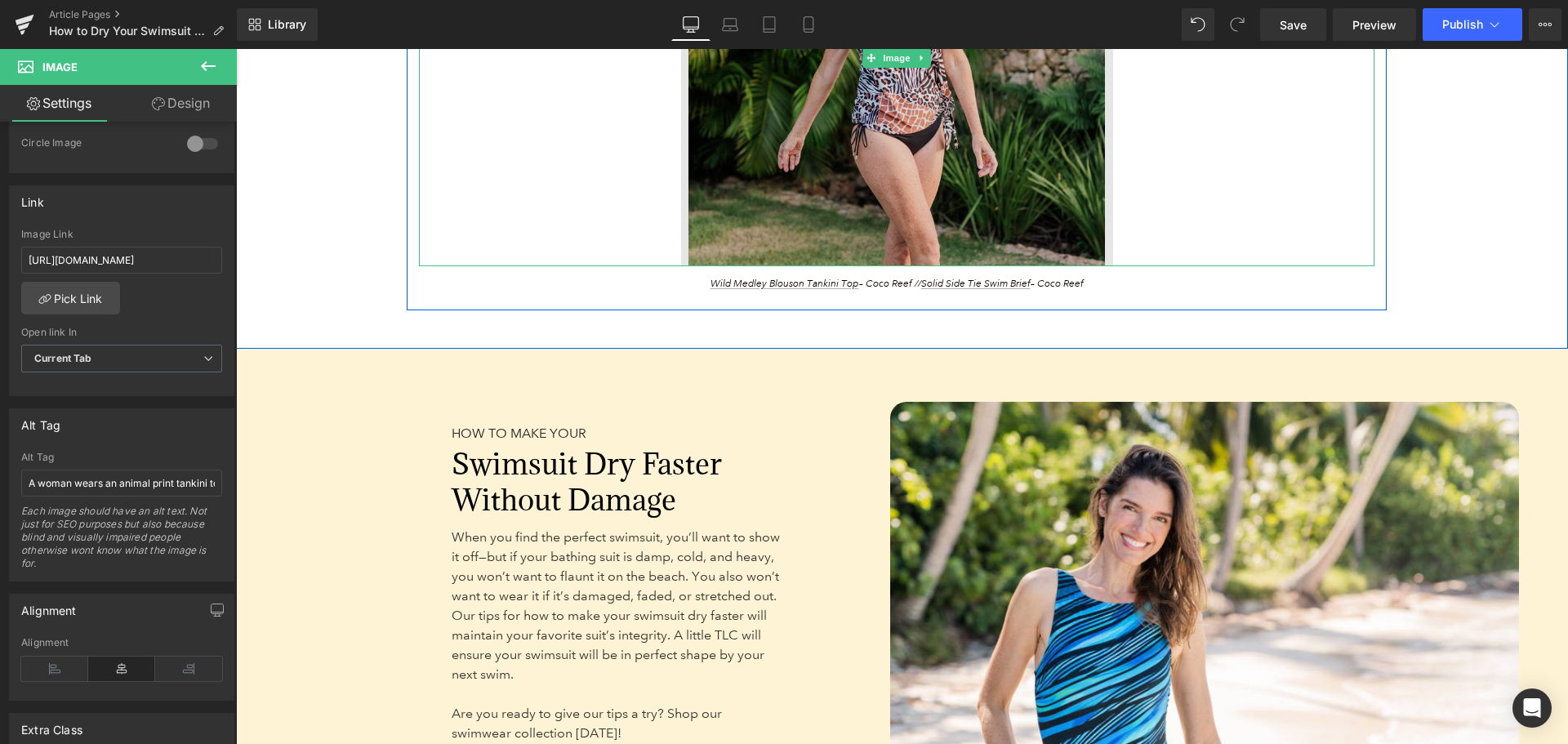
click at [768, 164] on img at bounding box center [897, 58] width 432 height 416
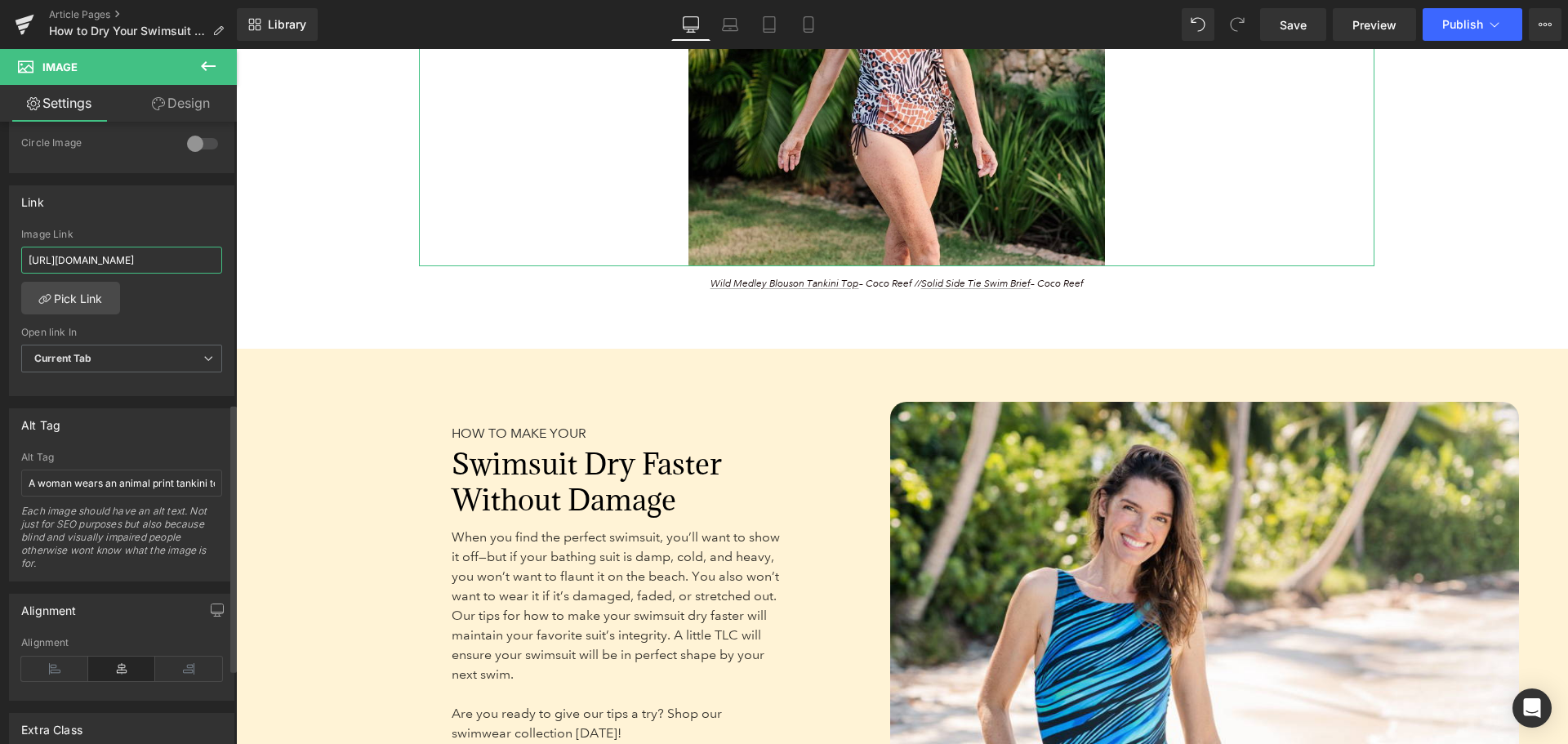
click at [126, 260] on input "[URL][DOMAIN_NAME]" at bounding box center [121, 260] width 201 height 27
click at [126, 259] on input "[URL][DOMAIN_NAME]" at bounding box center [121, 260] width 201 height 27
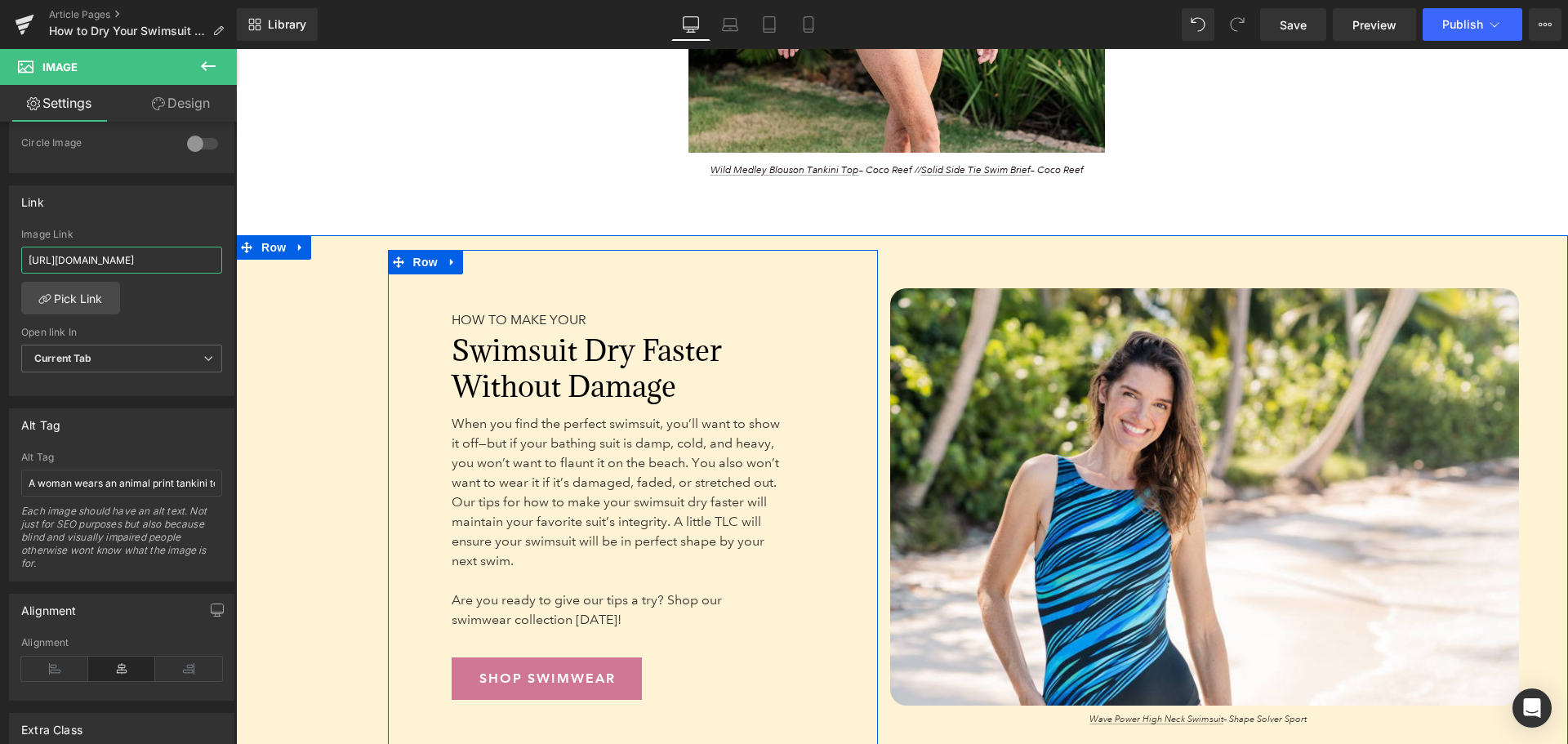
scroll to position [4572, 0]
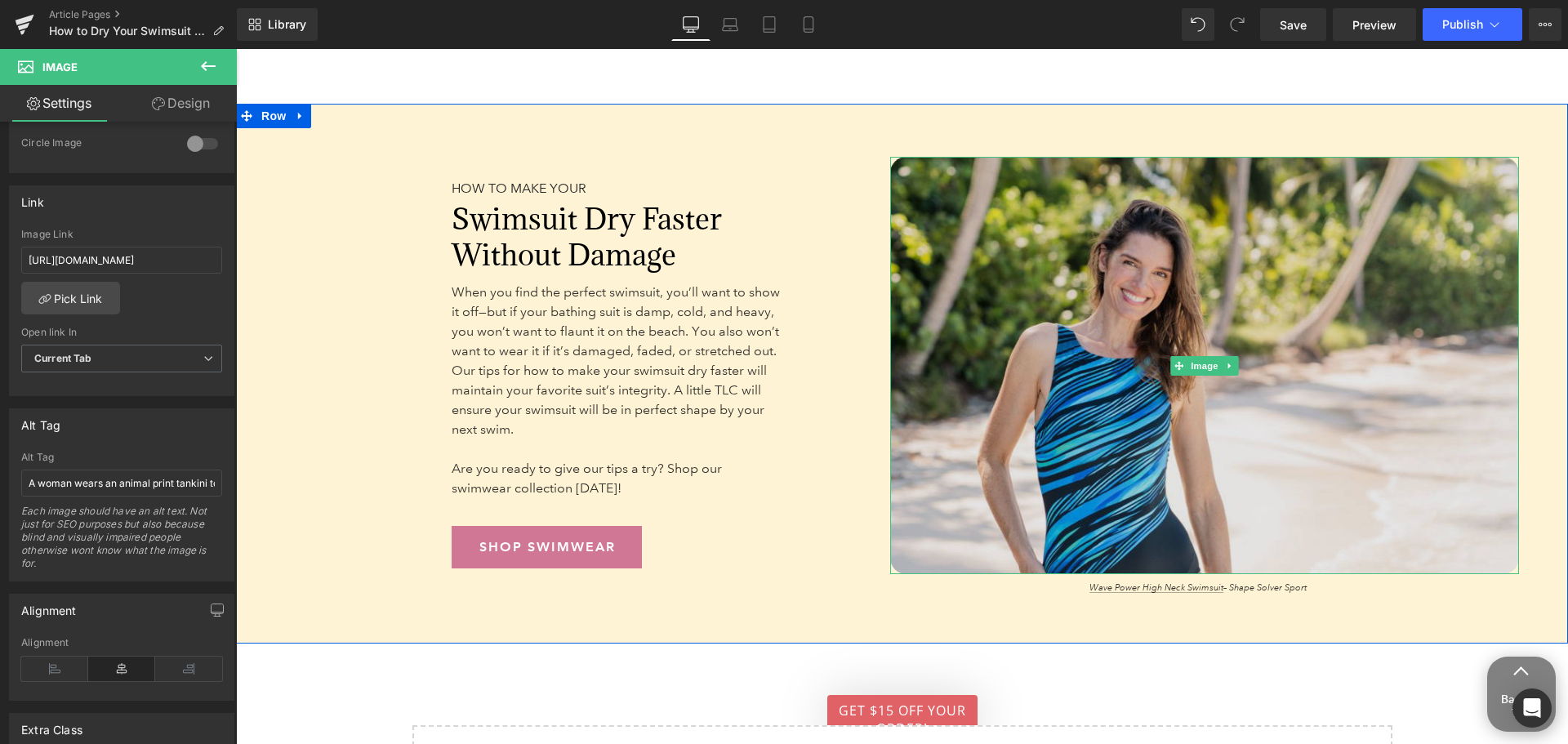
click at [1141, 458] on img at bounding box center [1205, 365] width 630 height 417
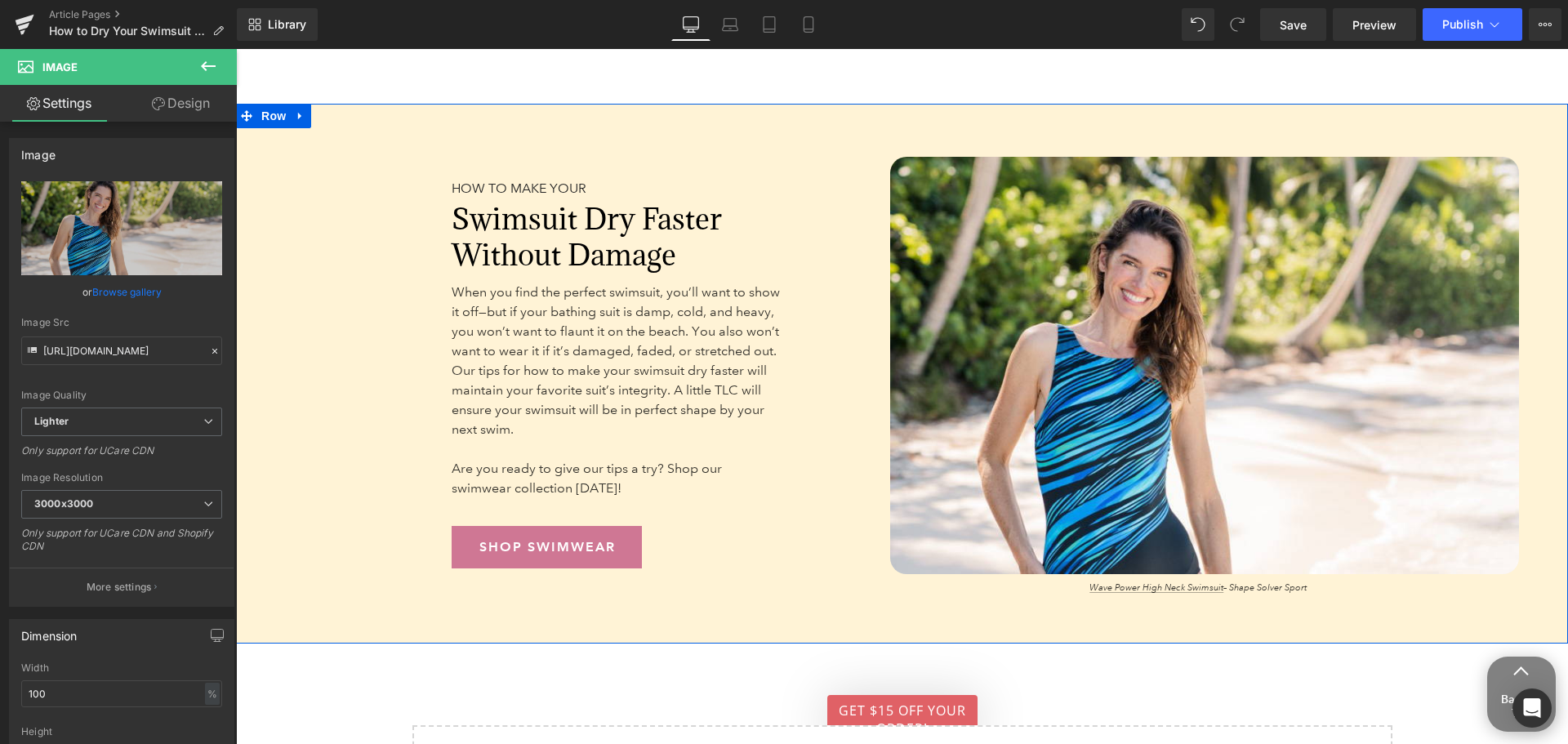
scroll to position [4245, 0]
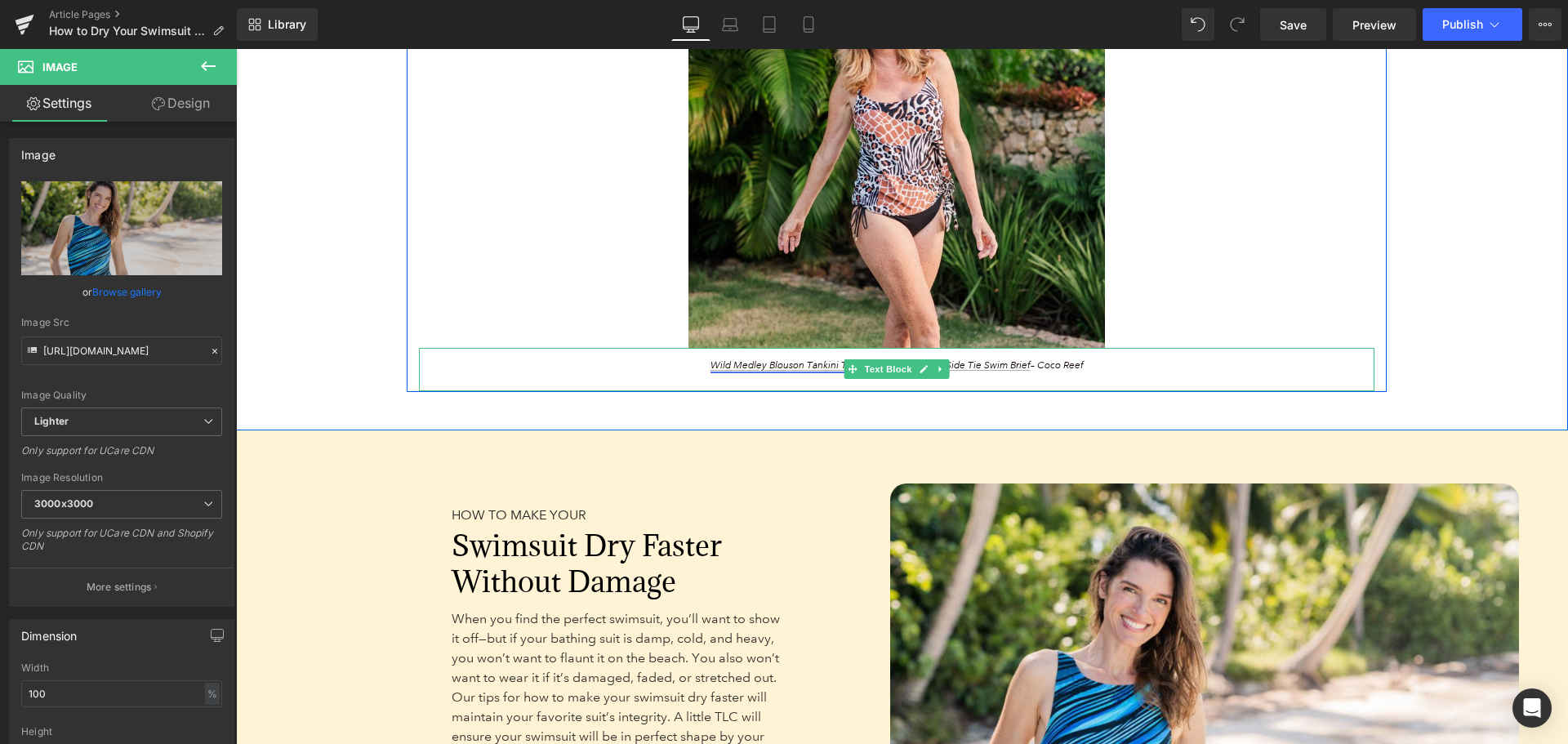
click at [728, 362] on link "Wild Medley Blouson Tankini Top" at bounding box center [785, 365] width 149 height 12
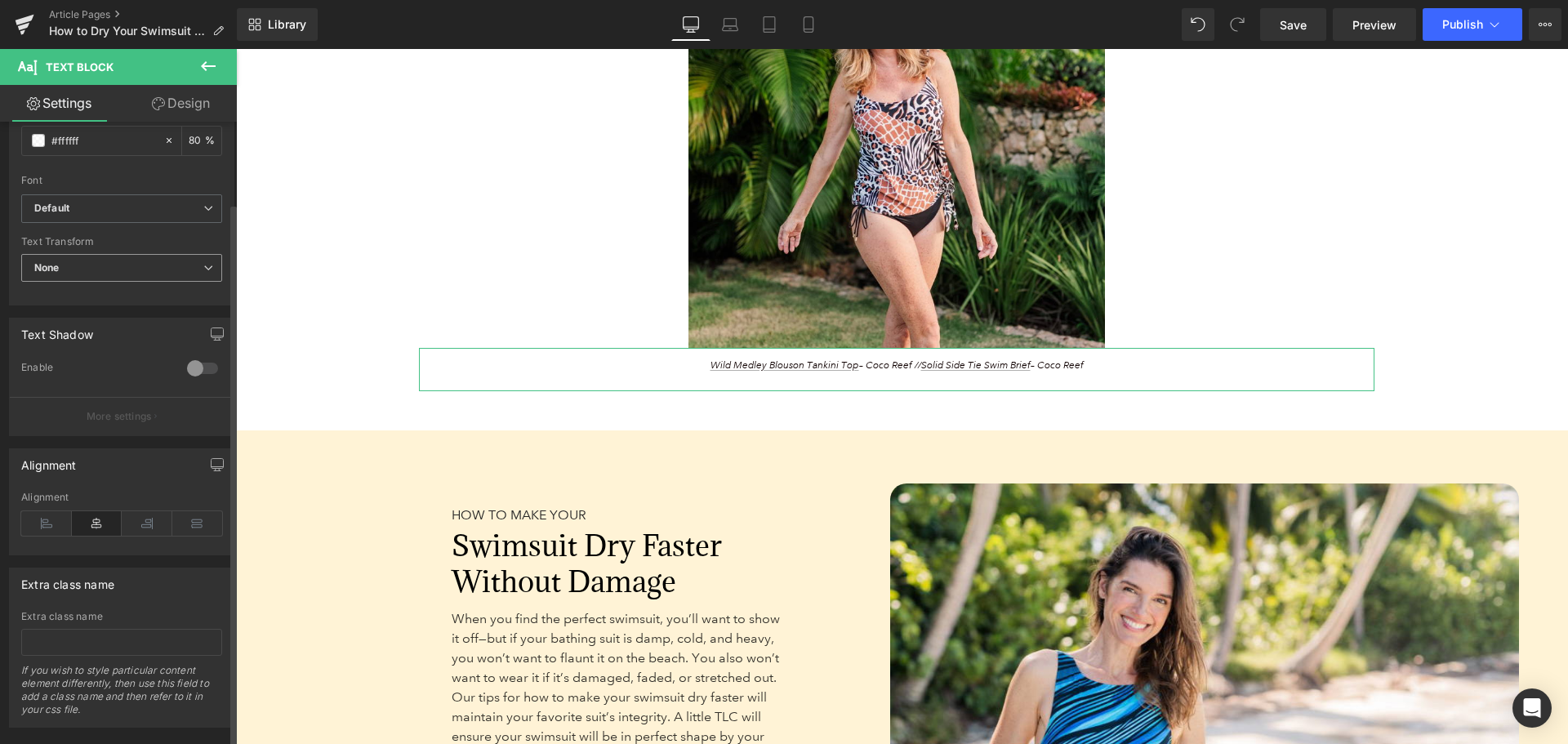
scroll to position [408, 0]
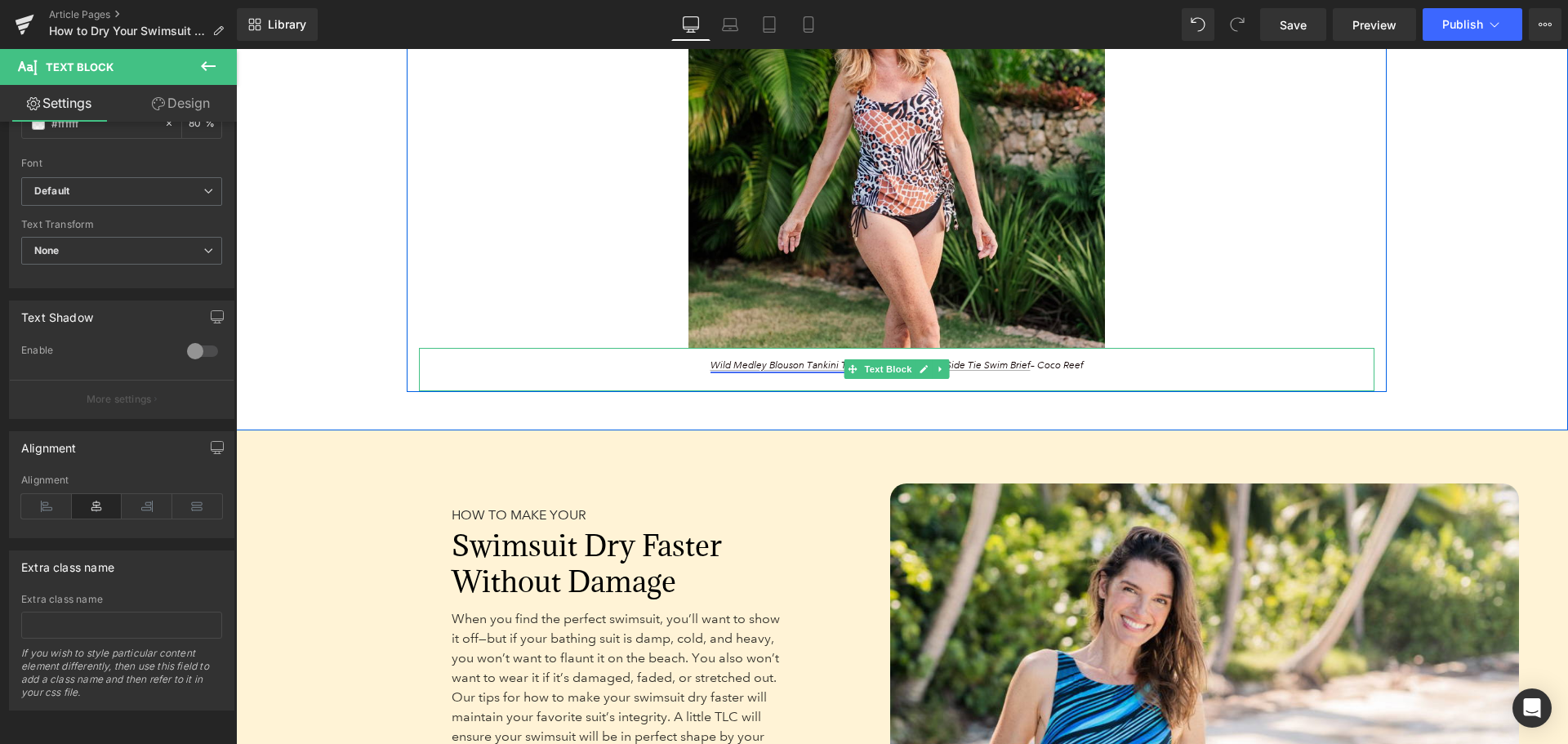
click at [796, 364] on link "Wild Medley Blouson Tankini Top" at bounding box center [785, 365] width 149 height 12
click at [764, 365] on link "Wild Medley Blouson Tankini Top" at bounding box center [785, 365] width 149 height 12
click at [634, 369] on p "Wild Medley Blouson Tankini Top – Coco Reef // Solid Side Tie Swim Brief – Coco…" at bounding box center [897, 365] width 711 height 14
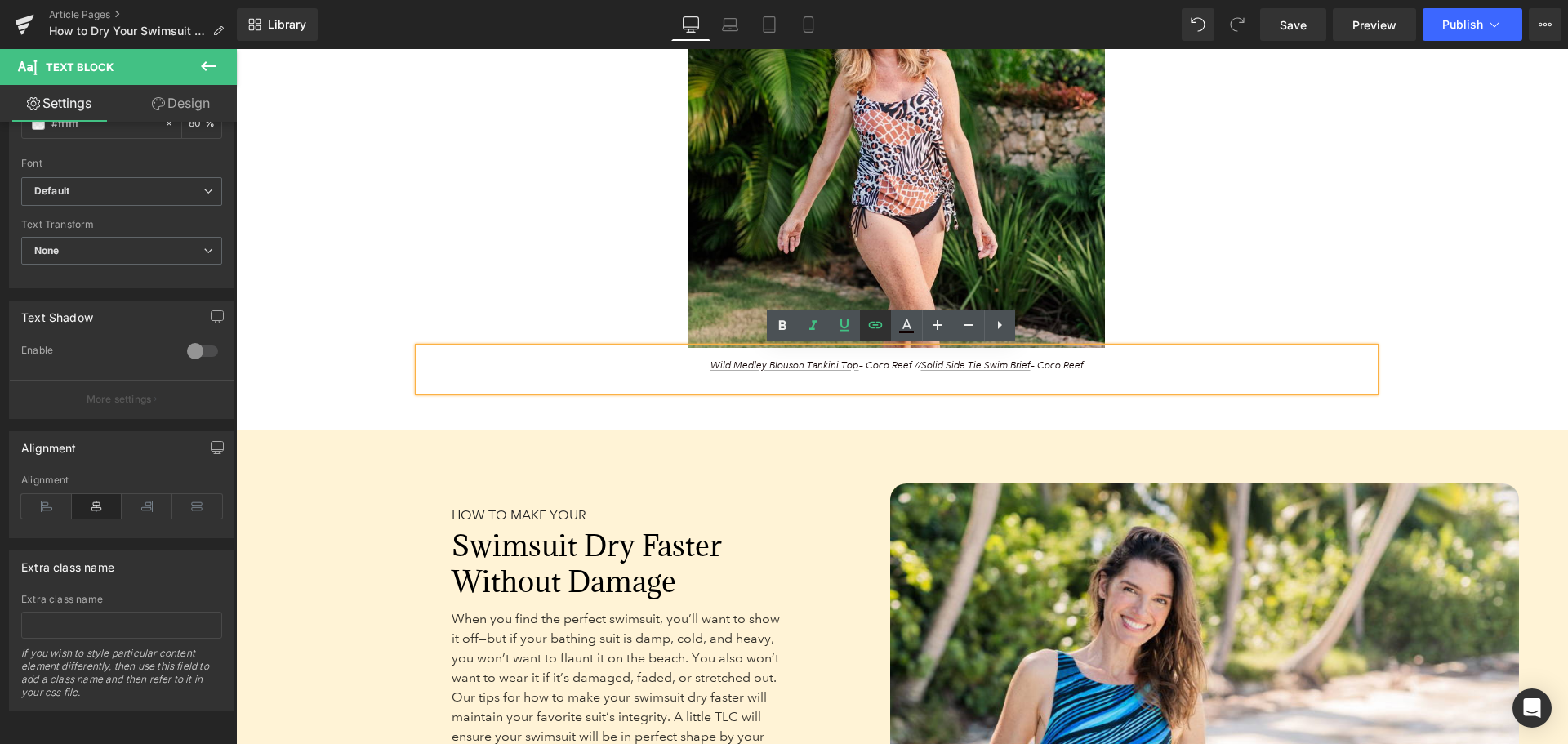
click at [881, 319] on icon at bounding box center [875, 325] width 20 height 20
click at [891, 405] on input "[URL][DOMAIN_NAME]" at bounding box center [815, 398] width 251 height 41
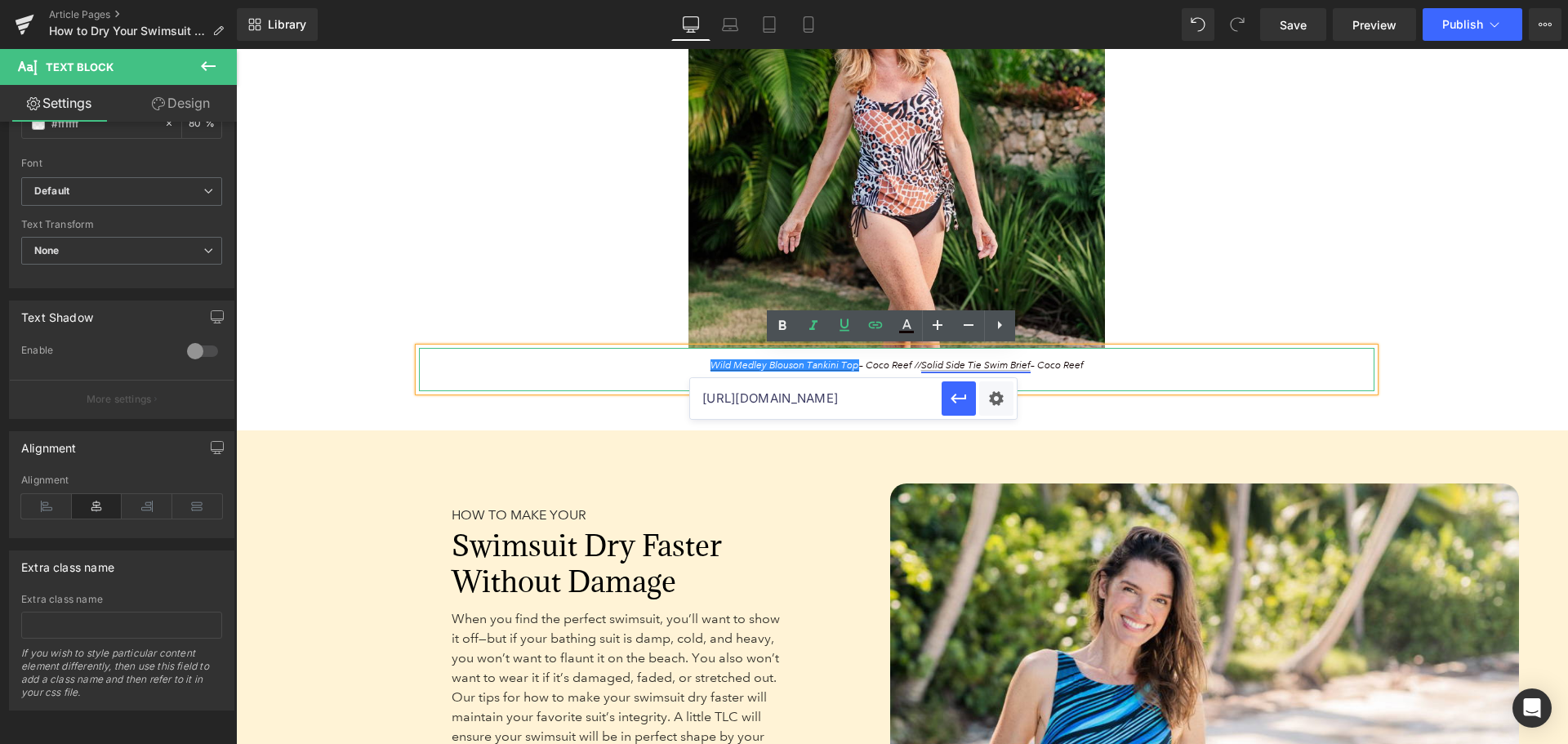
click at [959, 365] on link "Solid Side Tie Swim Brief" at bounding box center [976, 365] width 110 height 12
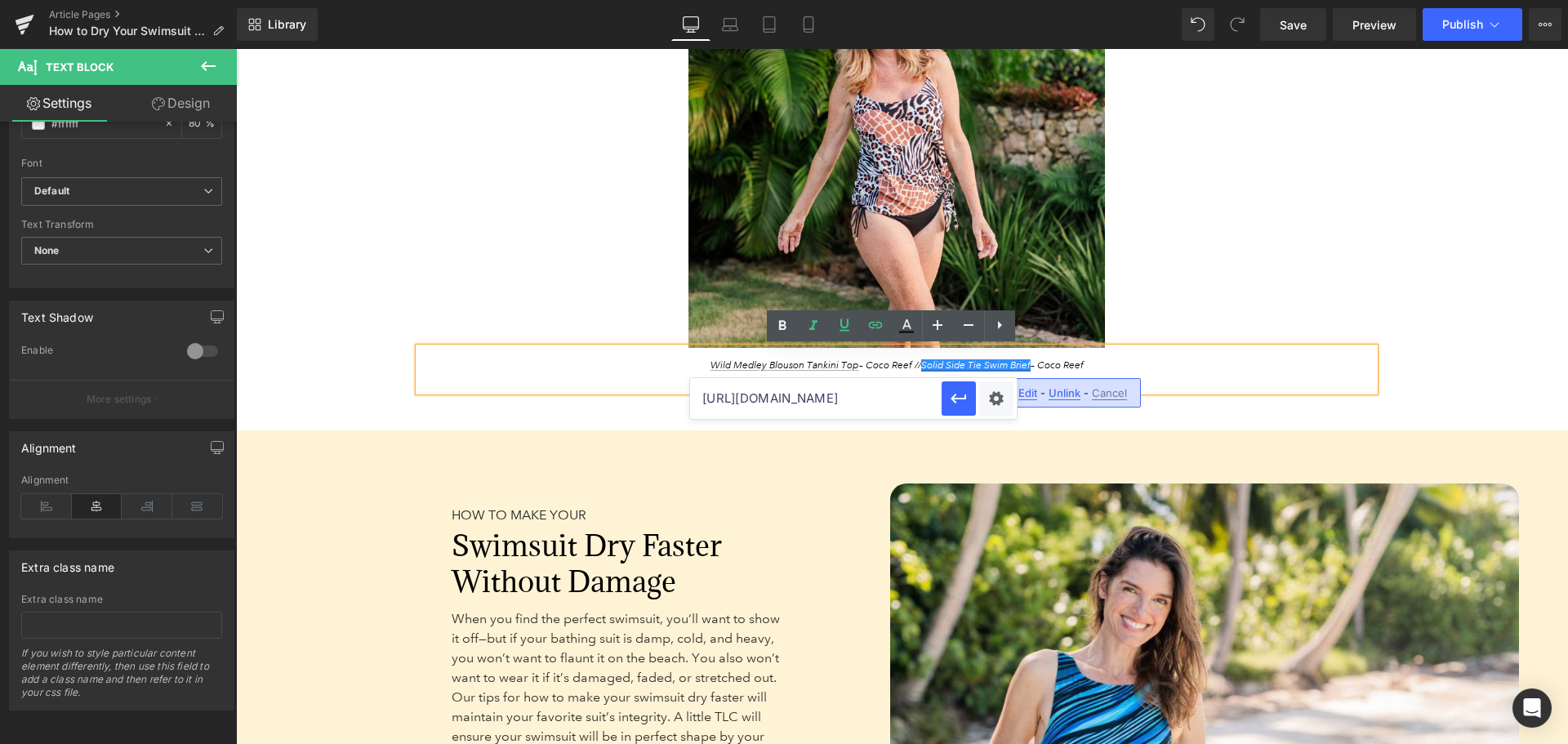
drag, startPoint x: 1031, startPoint y: 391, endPoint x: 795, endPoint y: 343, distance: 240.8
click at [1031, 391] on span "Edit" at bounding box center [1028, 393] width 19 height 14
click at [951, 368] on link "Solid Side Tie Swim Brief" at bounding box center [976, 365] width 110 height 12
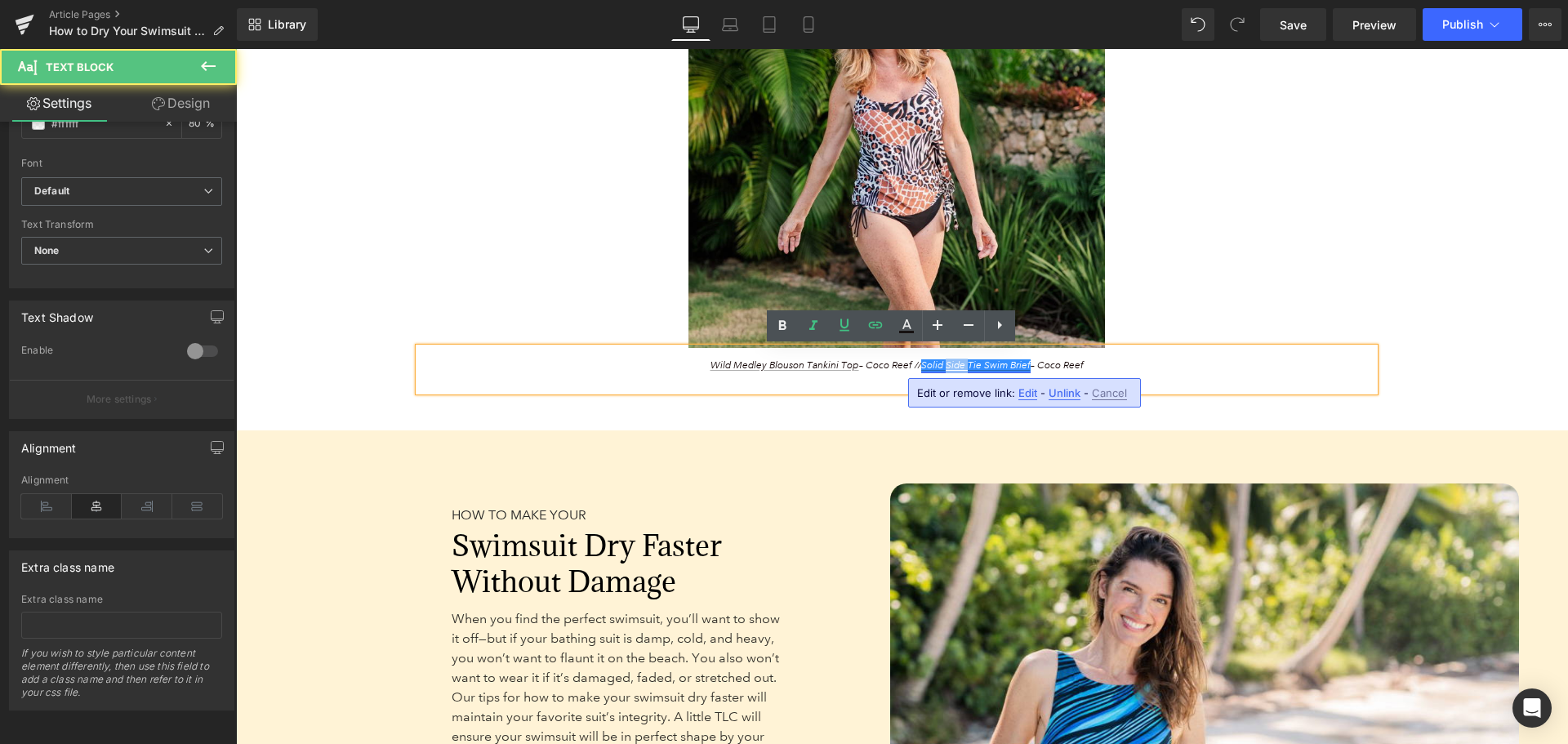
click at [951, 368] on link "Solid Side Tie Swim Brief" at bounding box center [976, 365] width 110 height 12
click at [872, 359] on span "Wild Medley Blouson Tankini Top – Coco Reef // Solid Side Tie Swim Brief – Coco…" at bounding box center [897, 365] width 374 height 12
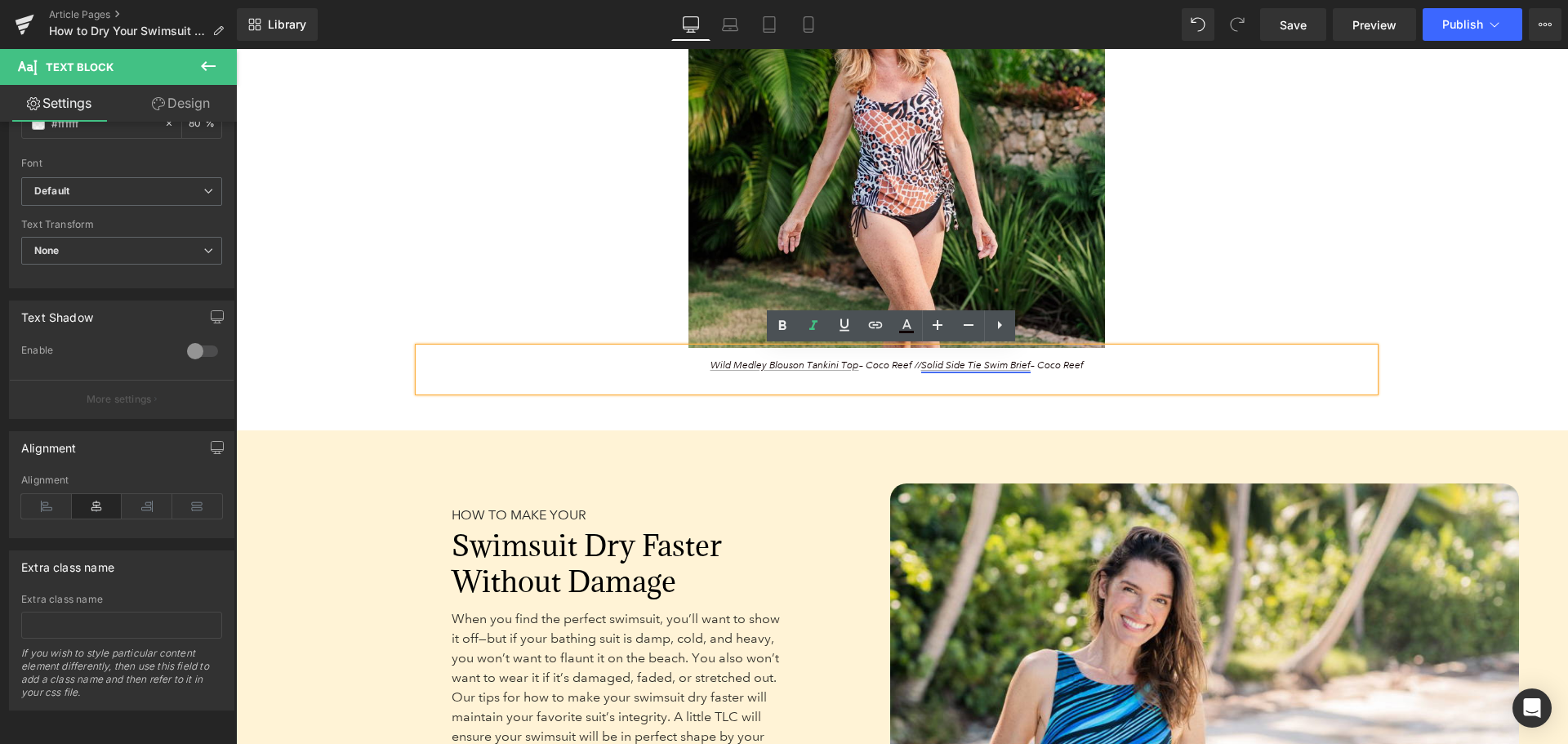
click at [923, 364] on link "Solid Side Tie Swim Brief" at bounding box center [976, 365] width 110 height 12
click at [1016, 394] on div "Edit or remove link: Edit - Unlink - Cancel" at bounding box center [1025, 393] width 233 height 30
click at [1021, 392] on span "Edit" at bounding box center [1028, 393] width 19 height 14
click at [956, 397] on input "[URL][DOMAIN_NAME]" at bounding box center [922, 398] width 251 height 41
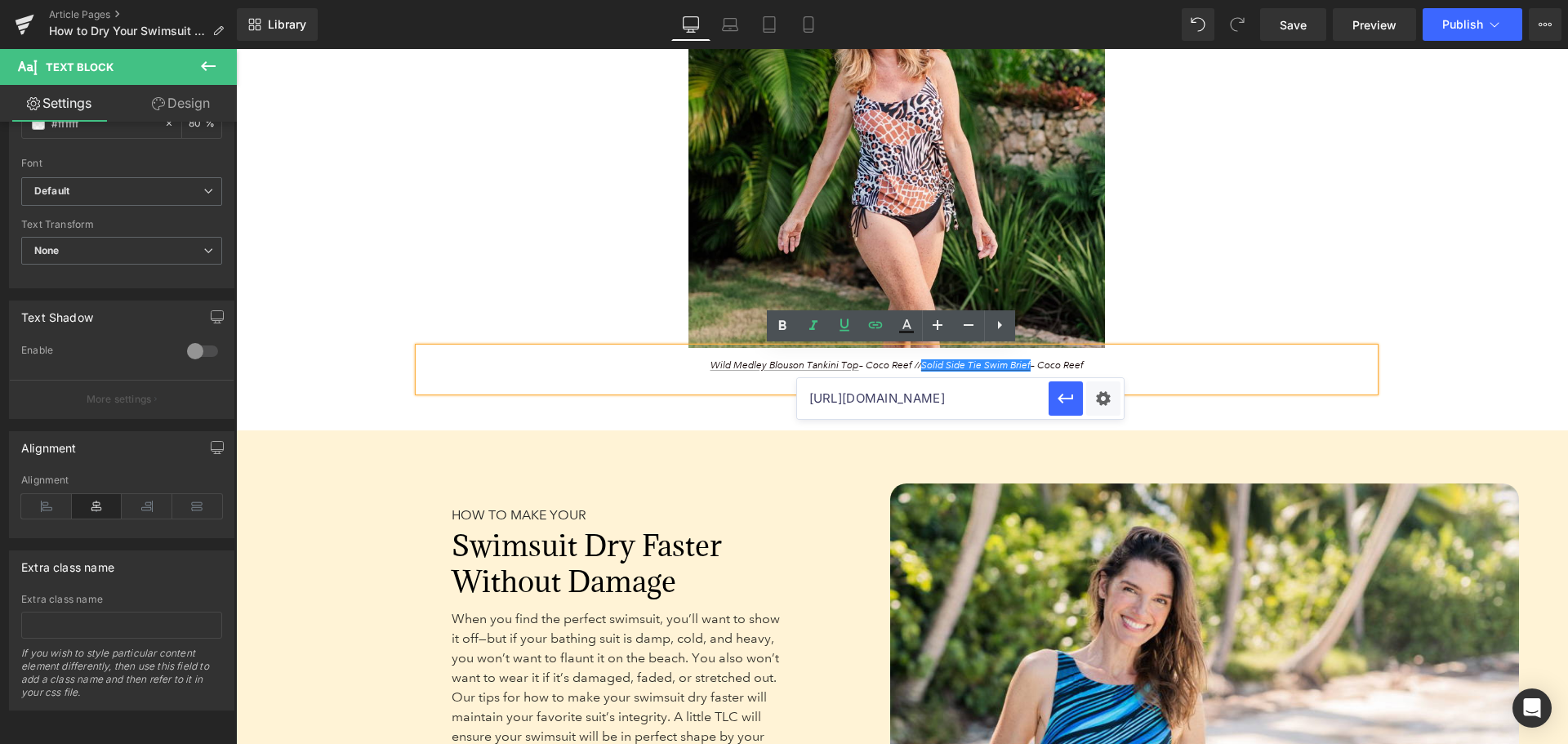
click at [956, 397] on input "[URL][DOMAIN_NAME]" at bounding box center [922, 398] width 251 height 41
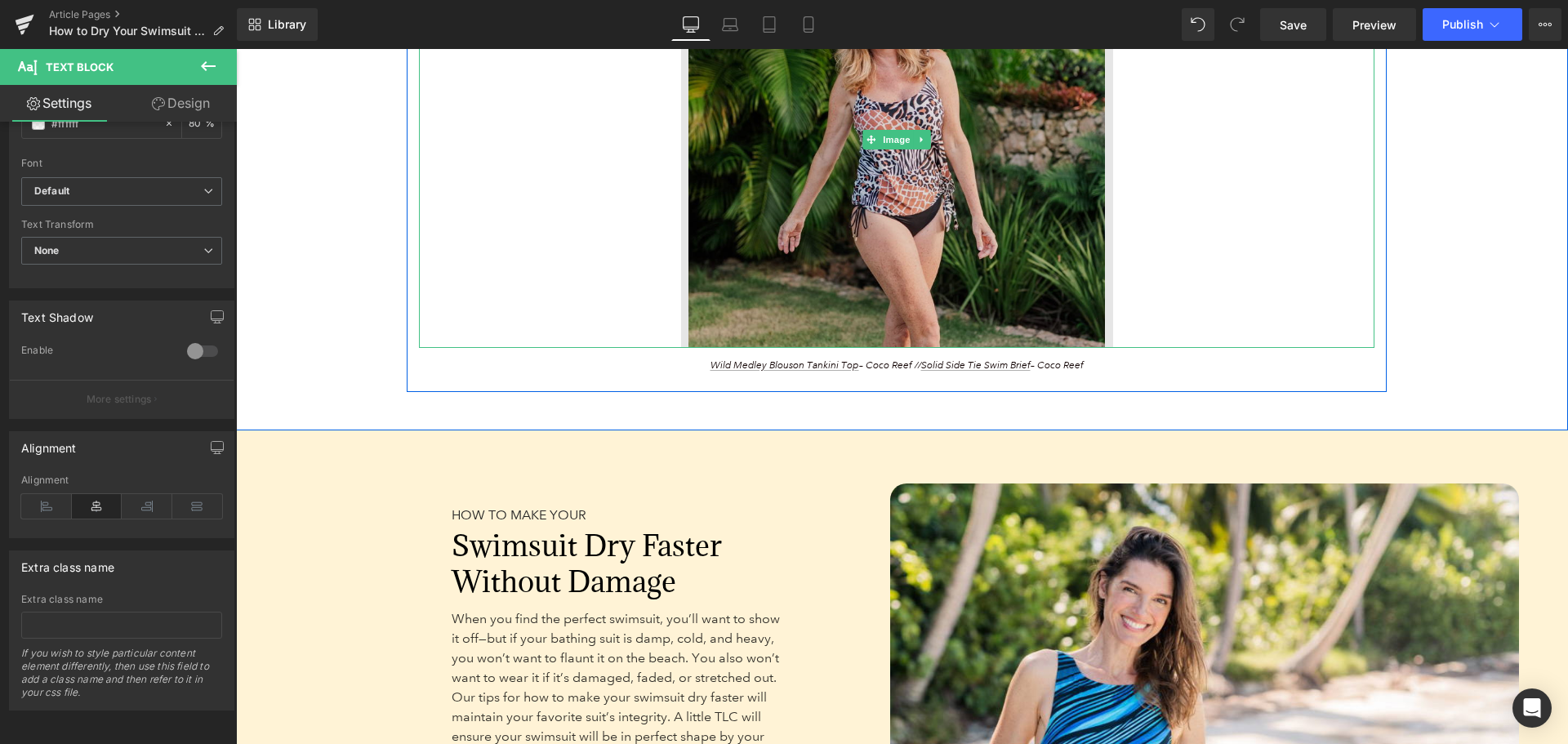
click at [779, 194] on img at bounding box center [897, 139] width 432 height 416
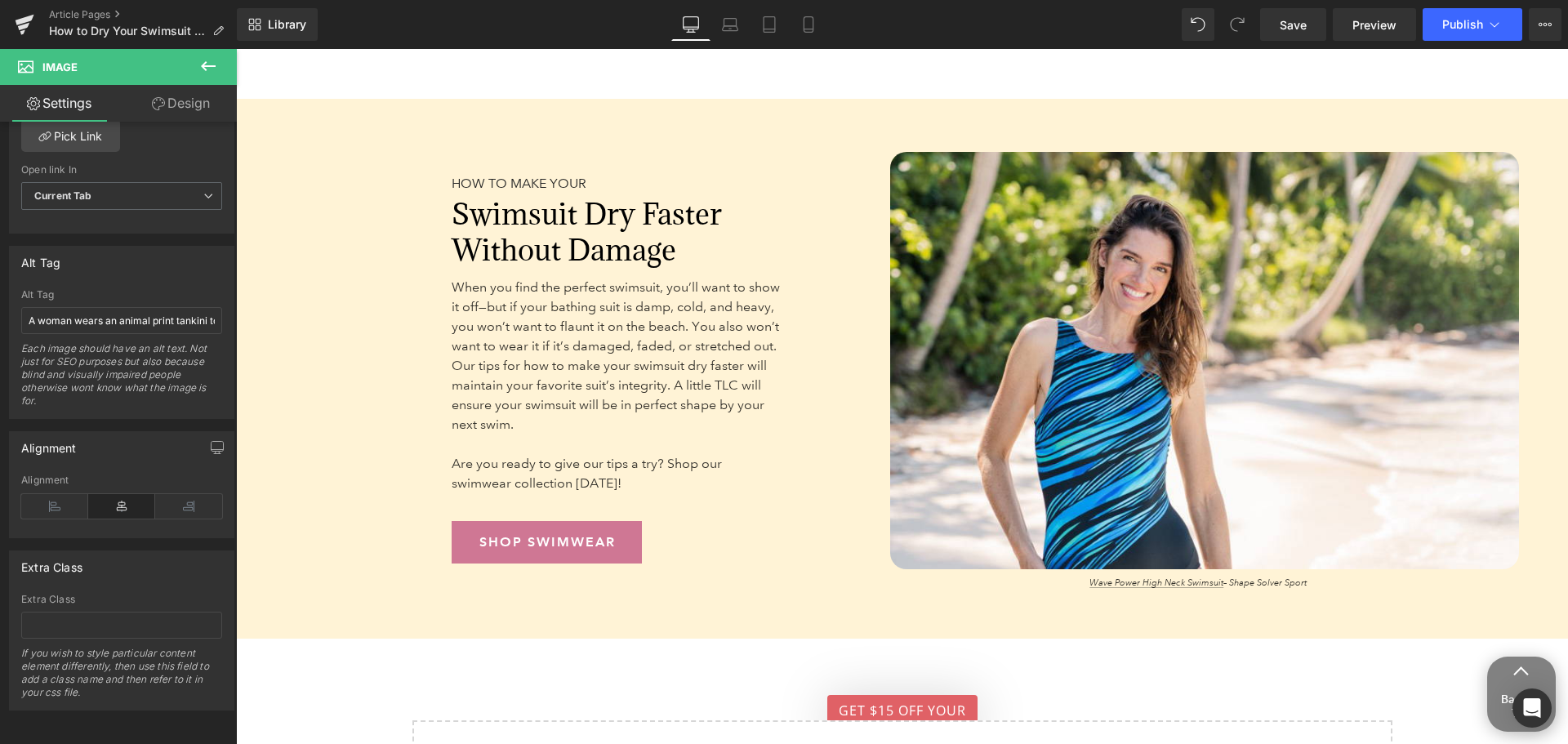
scroll to position [4654, 0]
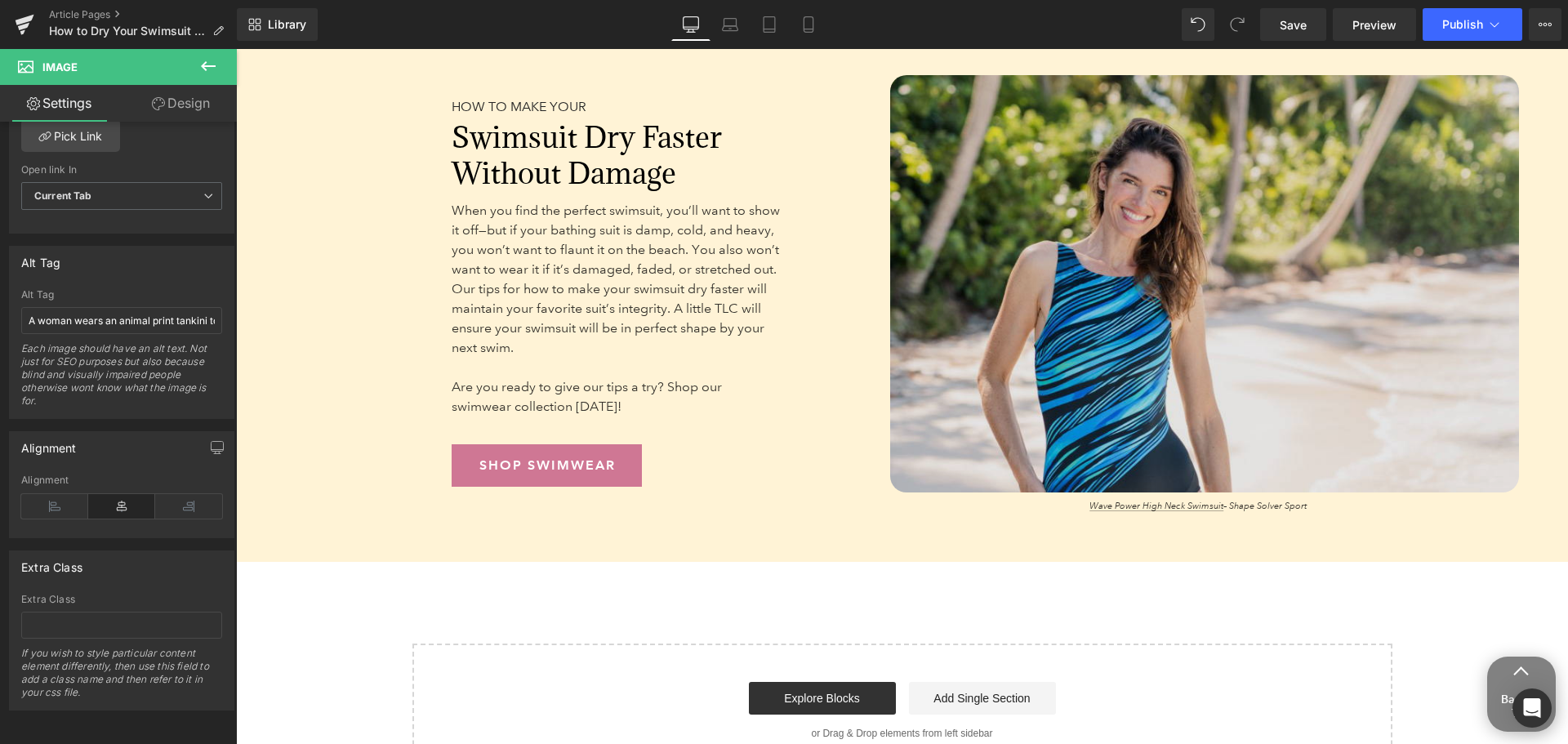
click at [949, 311] on img at bounding box center [1205, 284] width 630 height 417
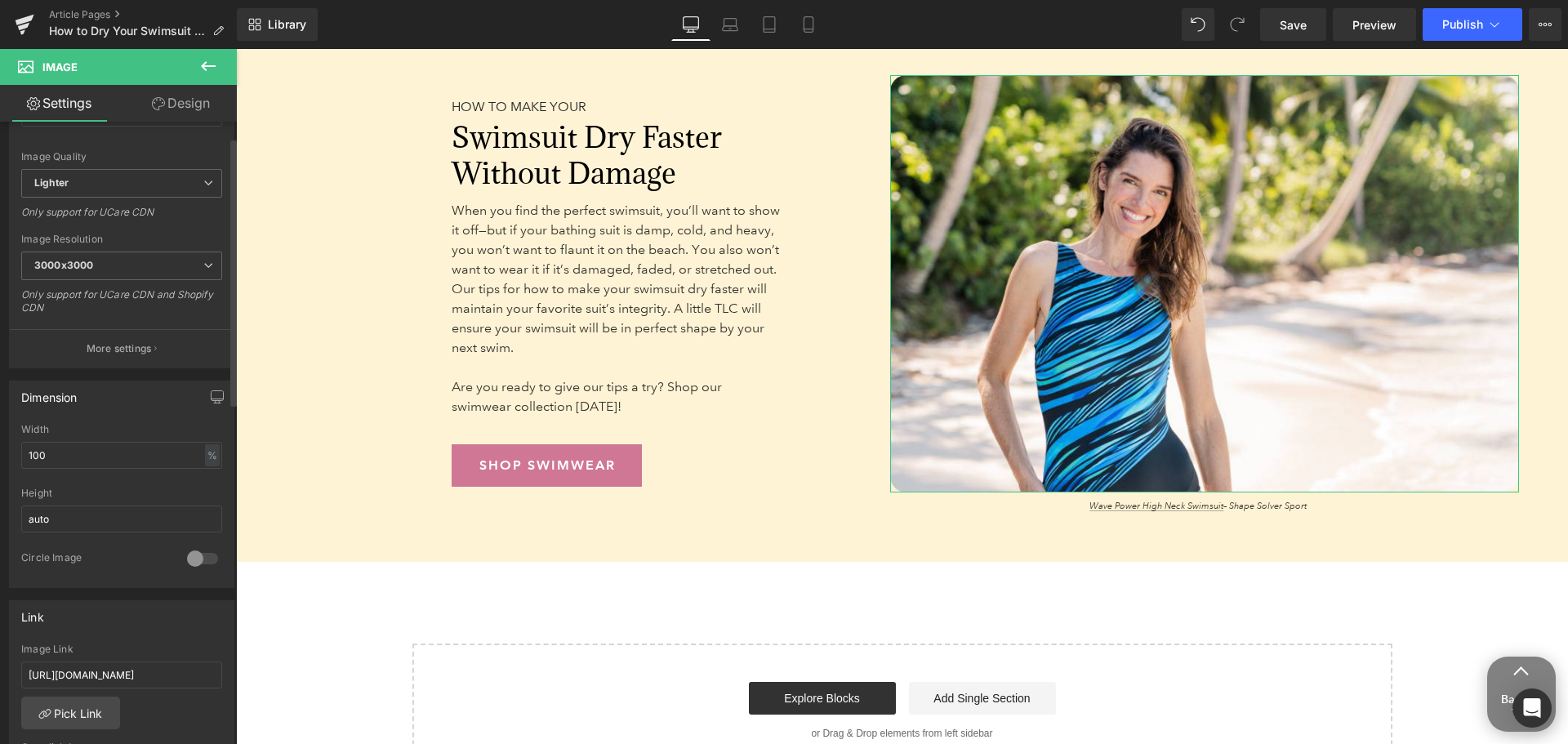
scroll to position [408, 0]
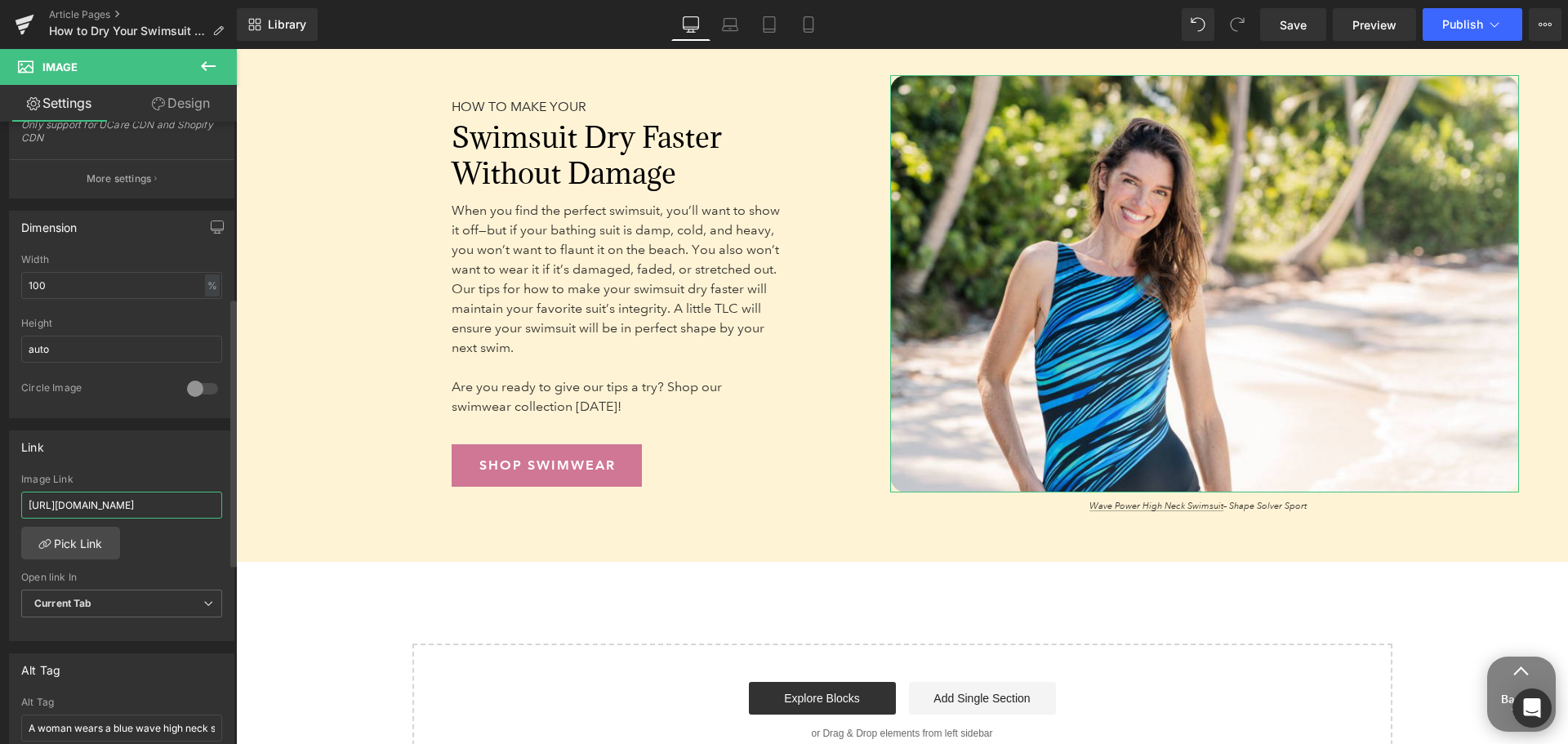
click at [139, 512] on input "[URL][DOMAIN_NAME]" at bounding box center [121, 505] width 201 height 27
click at [139, 511] on input "[URL][DOMAIN_NAME]" at bounding box center [121, 505] width 201 height 27
click at [140, 510] on input "[URL][DOMAIN_NAME]" at bounding box center [121, 505] width 201 height 27
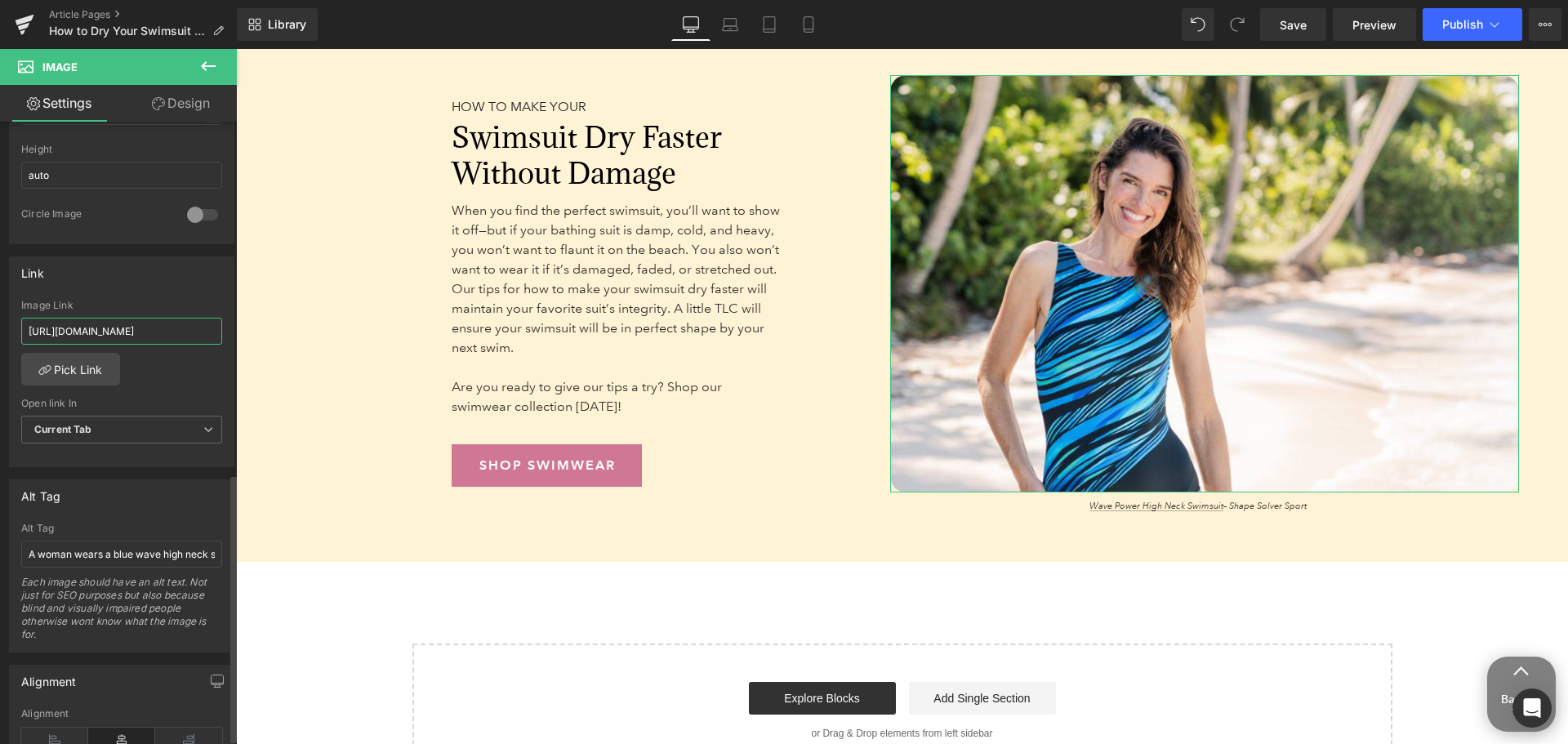
scroll to position [817, 0]
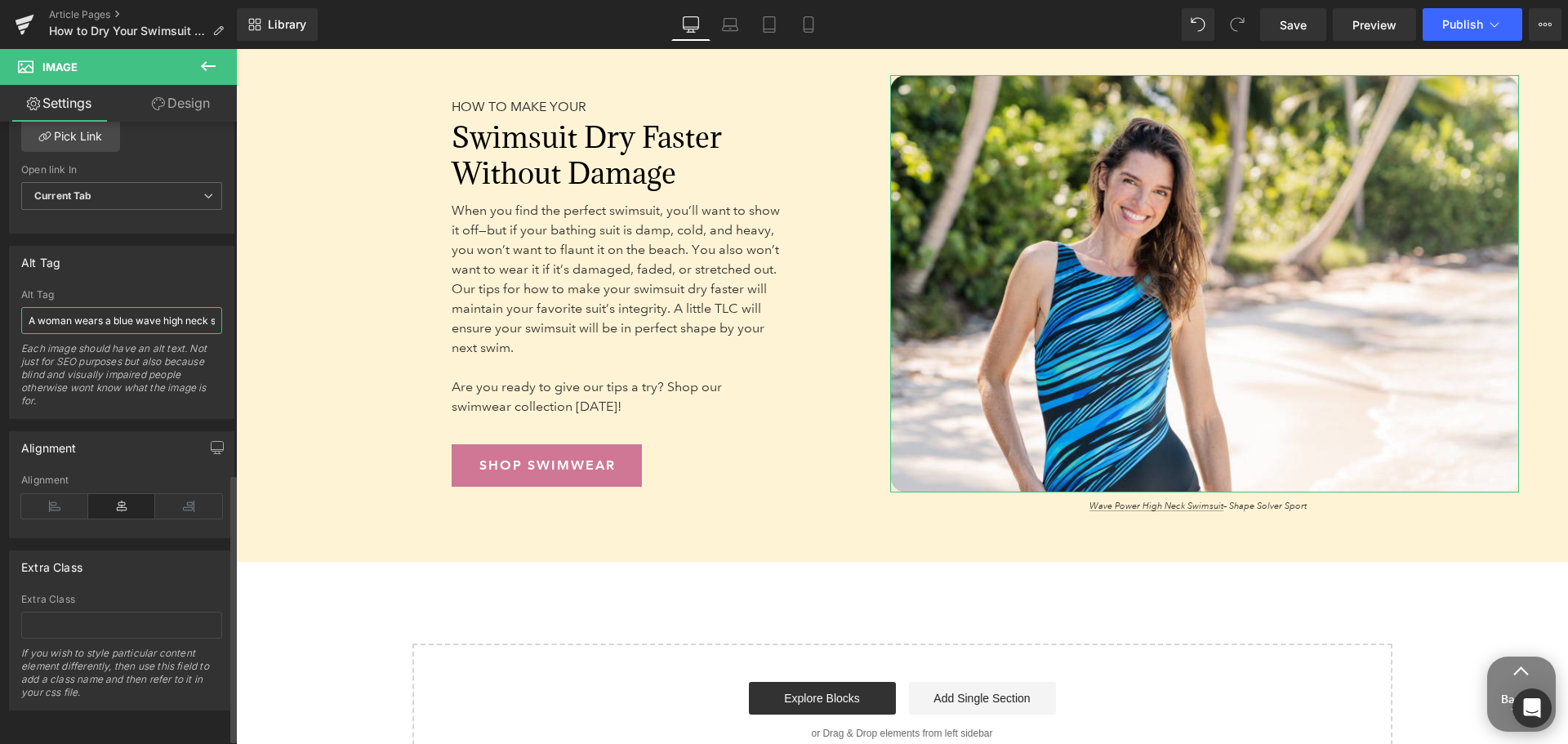
click at [124, 313] on input "A woman wears a blue wave high neck swimsuit standing on a [PERSON_NAME] beach." at bounding box center [121, 320] width 201 height 27
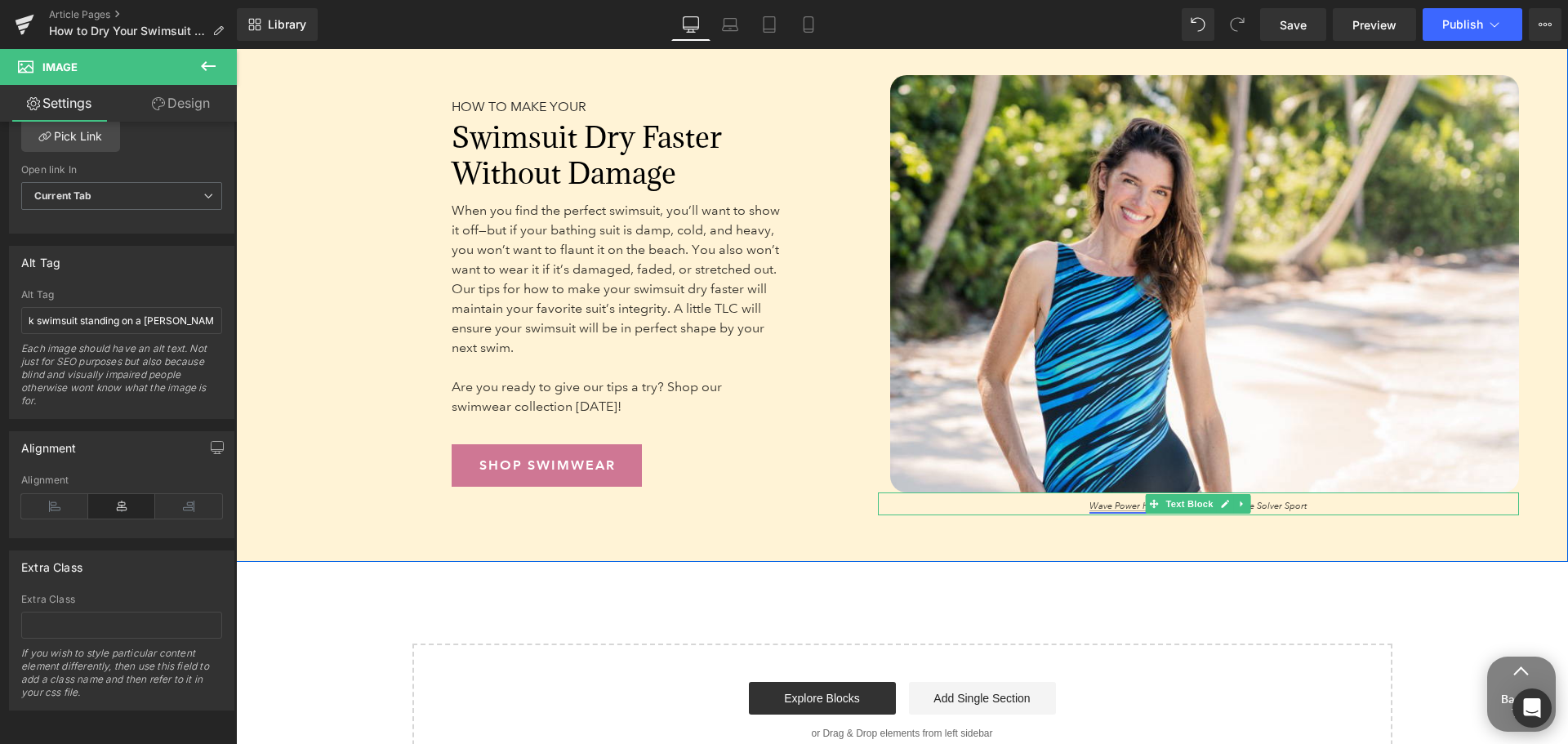
click at [1134, 507] on link "Wave Power High Neck Swimsuit" at bounding box center [1156, 506] width 134 height 11
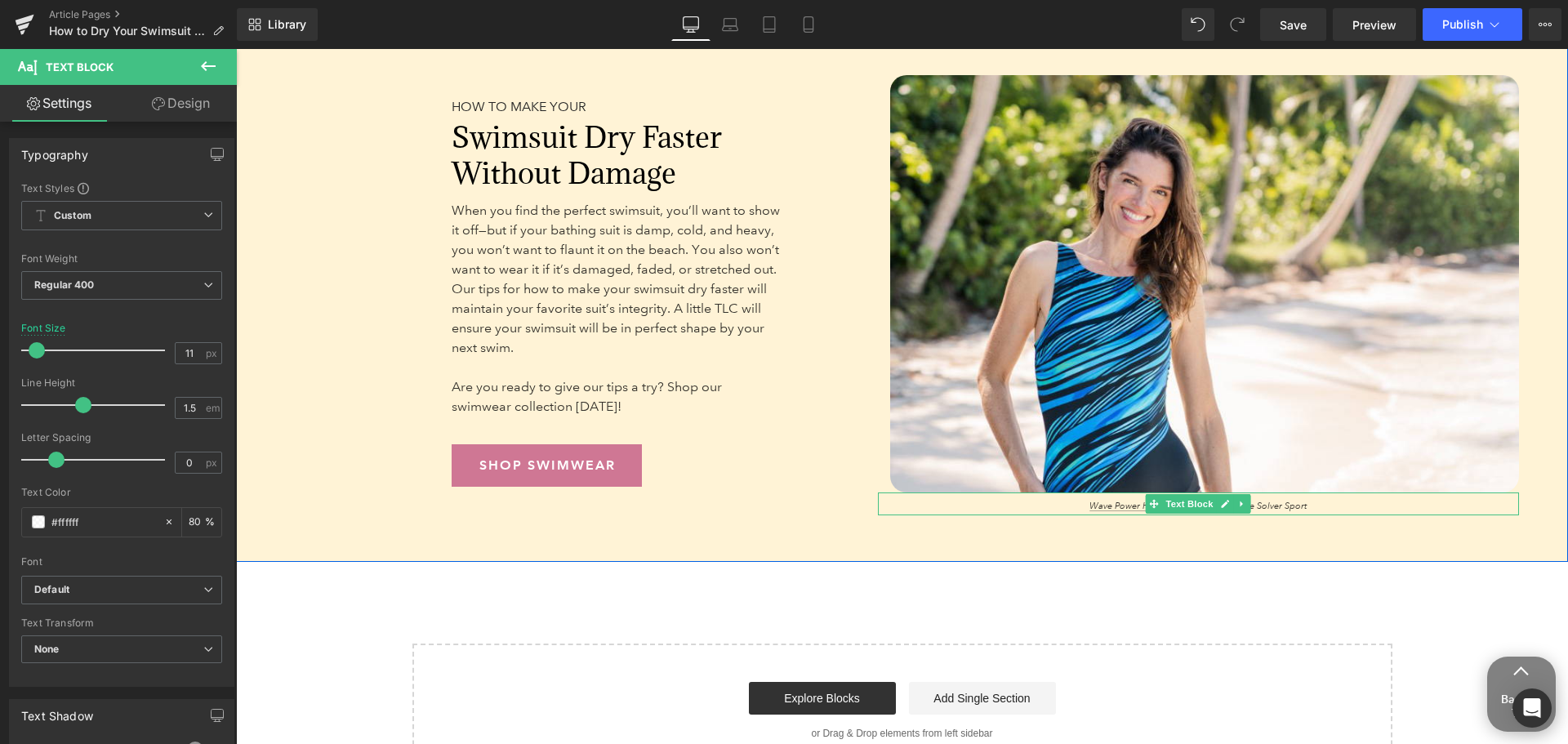
click at [969, 504] on p "Wave Power High Neck Swimsuit – Shape Solver Sport" at bounding box center [1199, 506] width 642 height 14
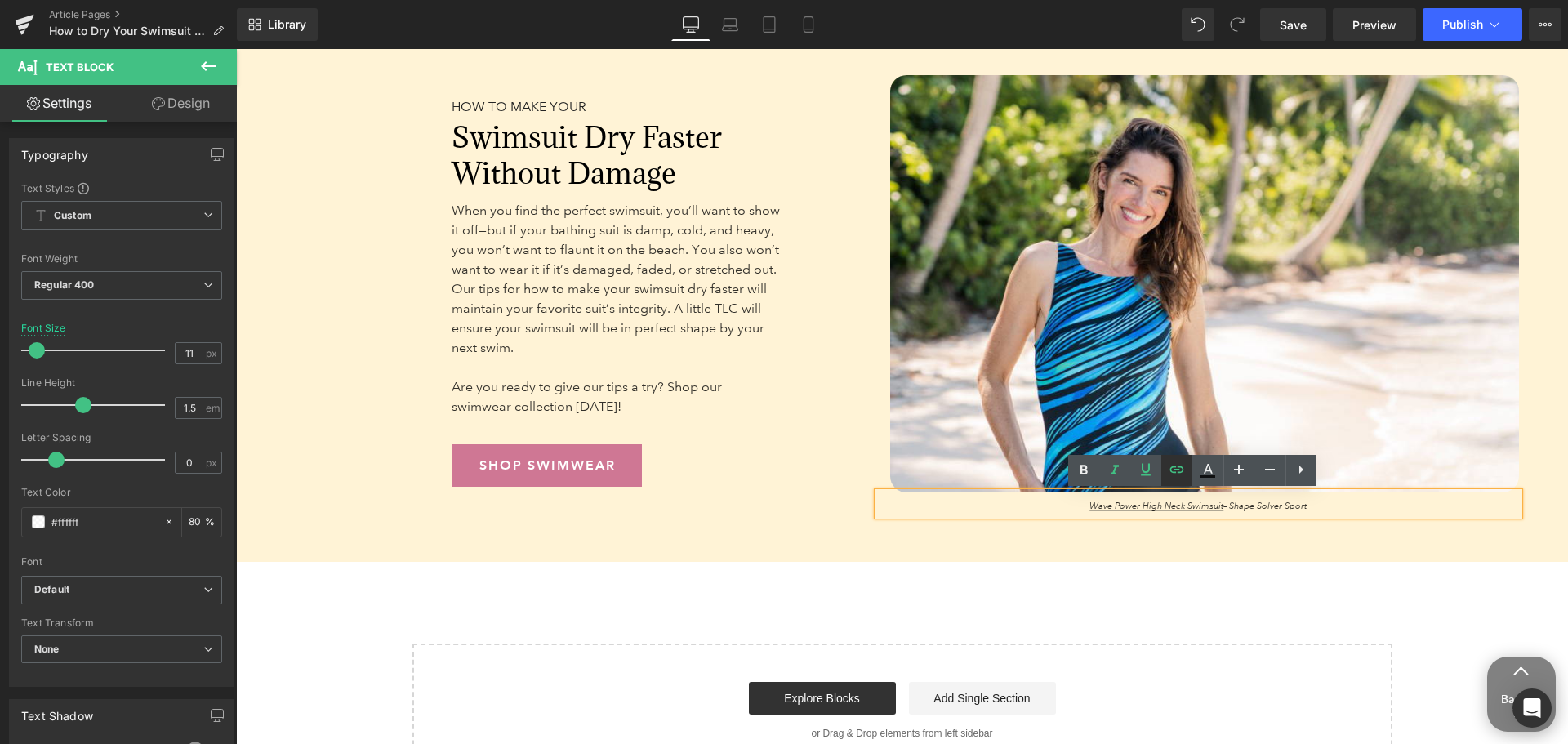
click at [1177, 470] on icon at bounding box center [1176, 469] width 14 height 7
type input "[URL][DOMAIN_NAME]"
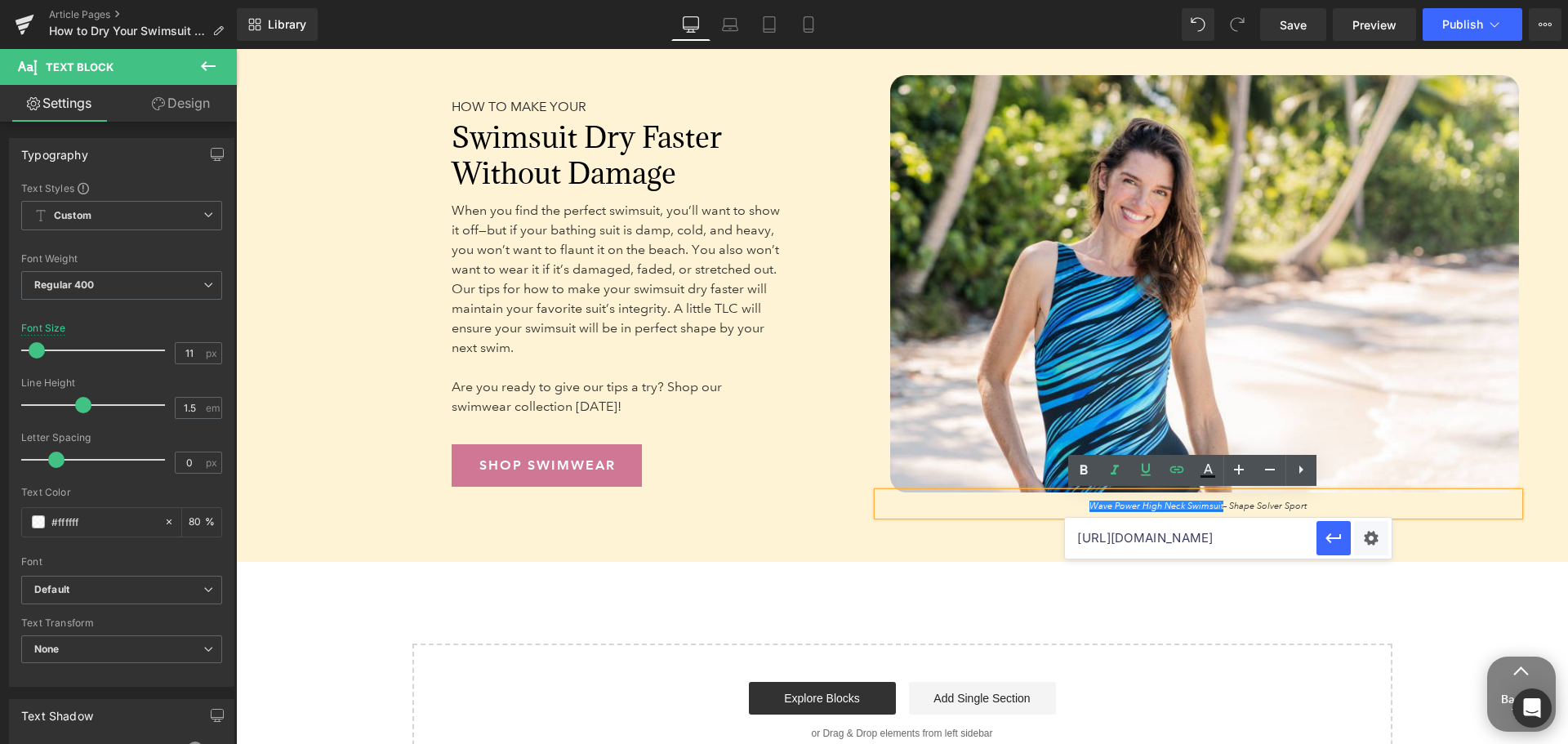
click at [1210, 537] on input "[URL][DOMAIN_NAME]" at bounding box center [1191, 538] width 251 height 41
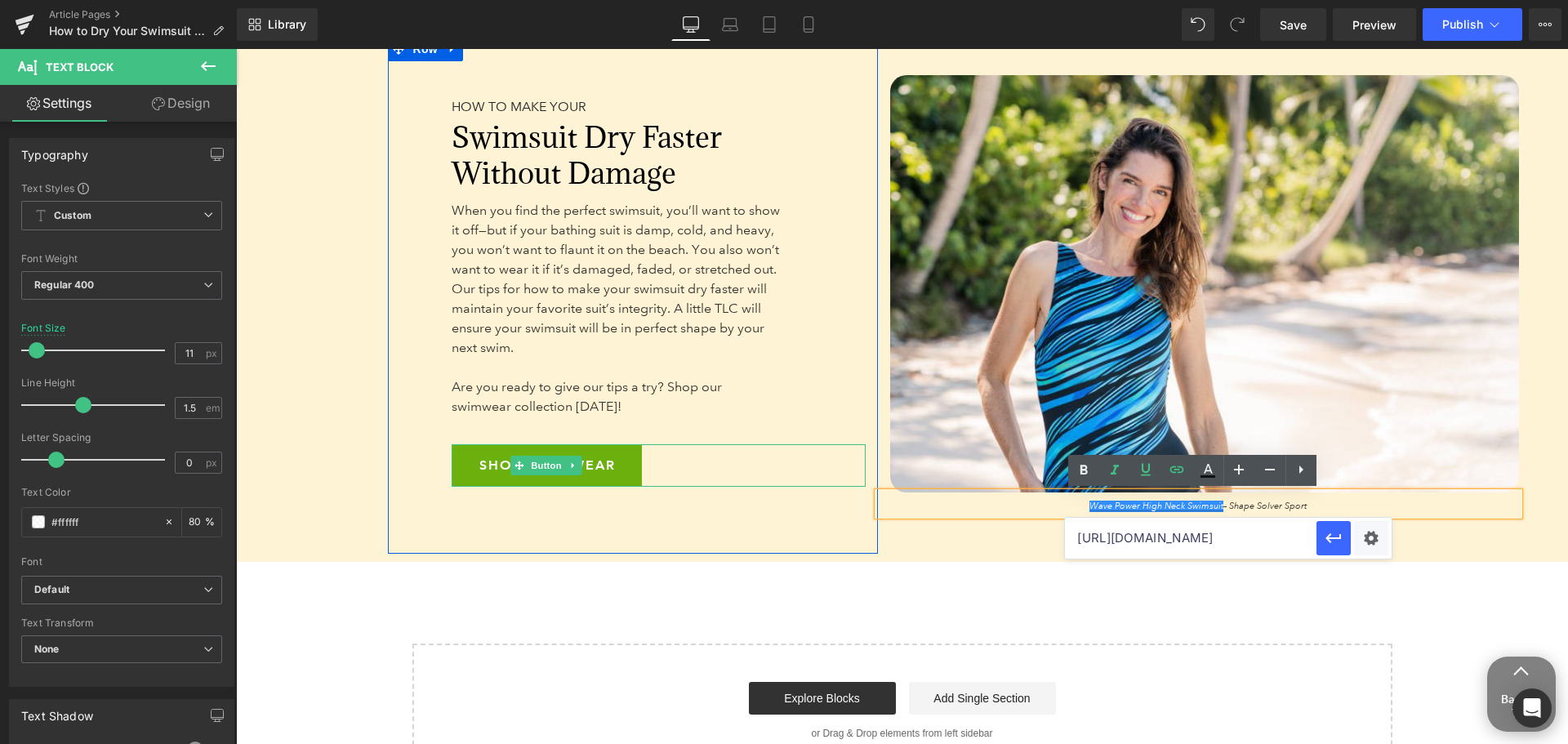
click at [531, 453] on span "SHOP SWIMWEAR" at bounding box center [548, 465] width 137 height 42
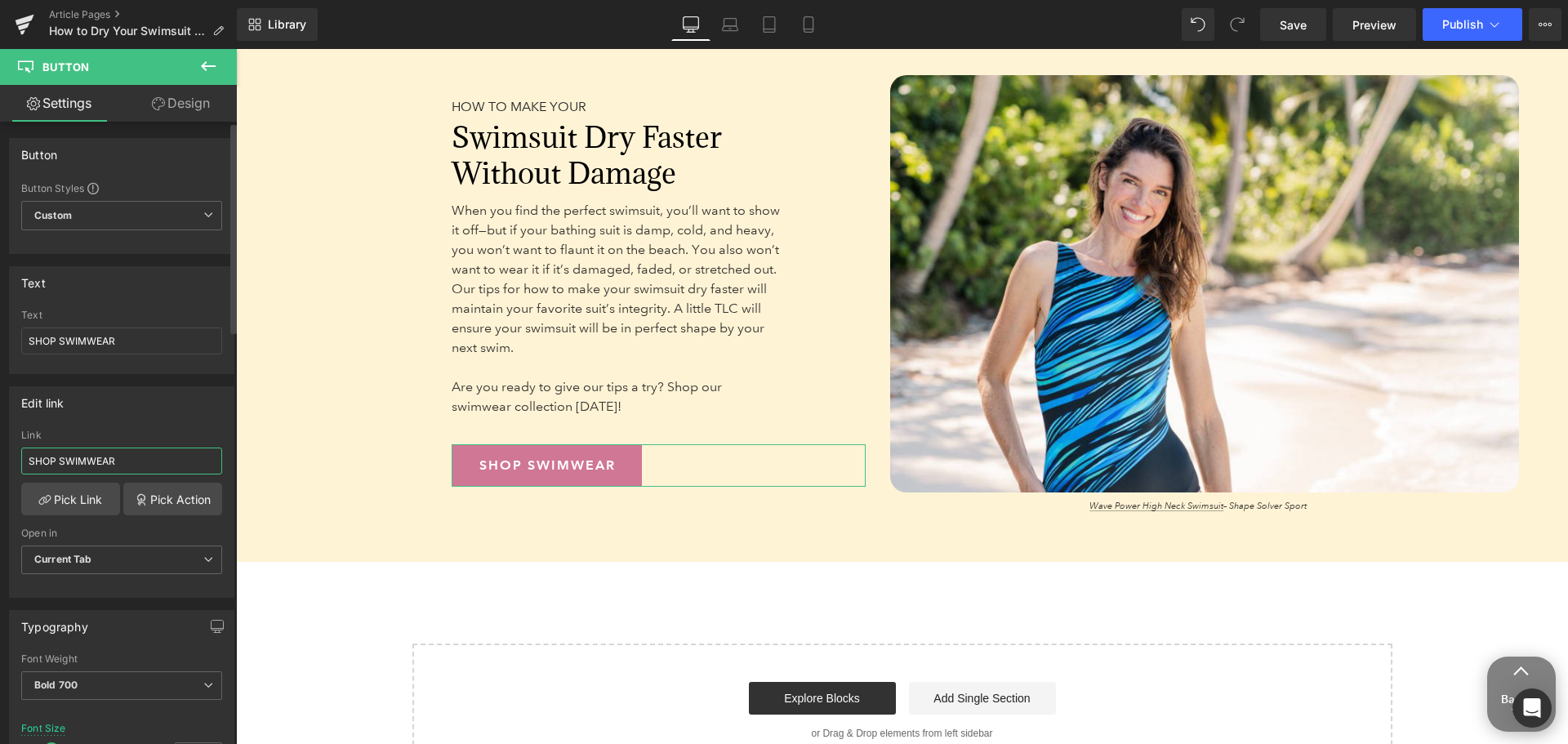
click at [82, 464] on input "SHOP SWIMWEAR" at bounding box center [121, 460] width 201 height 27
click at [84, 464] on input "SHOP SWIMWEAR" at bounding box center [121, 460] width 201 height 27
type input "[URL][DOMAIN_NAME]"
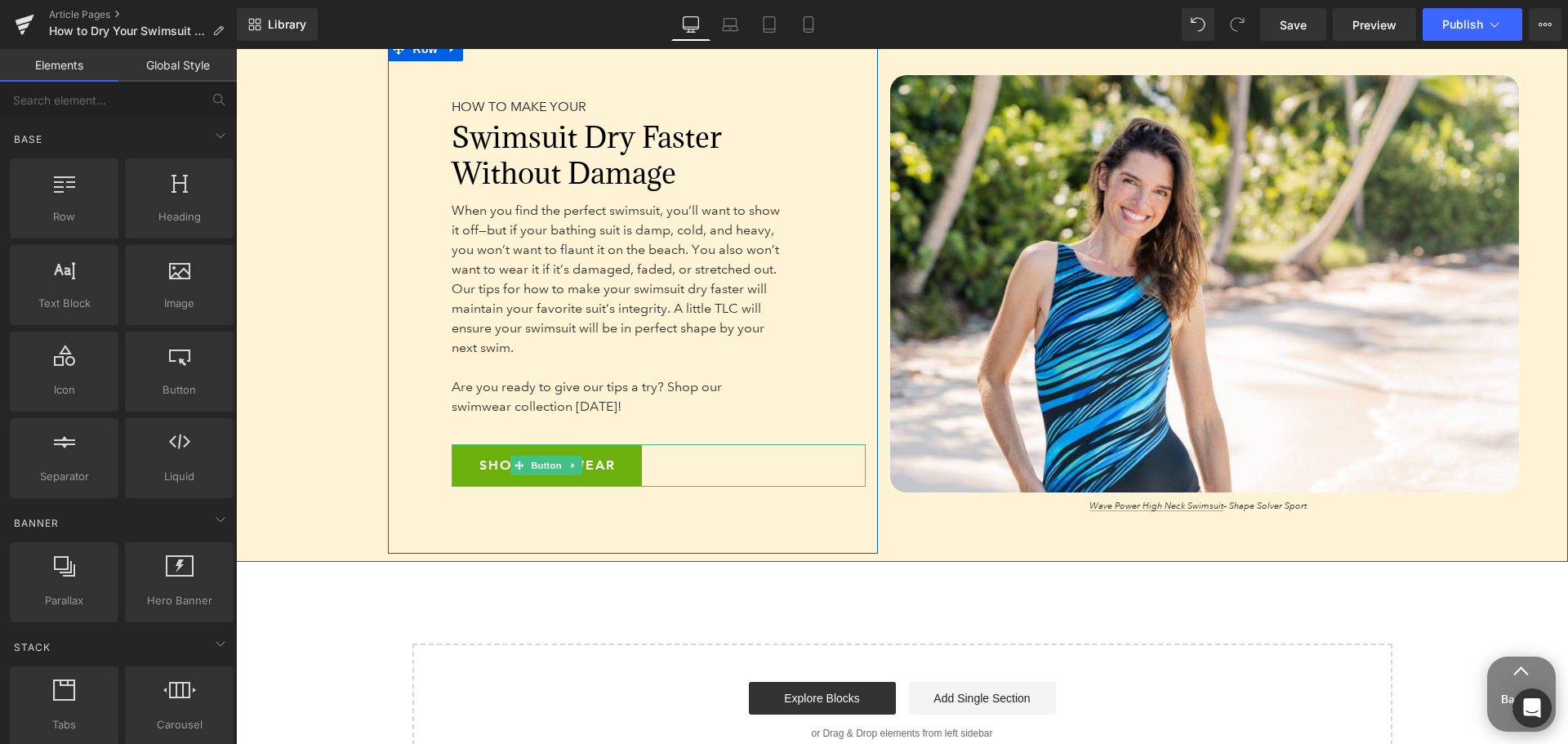
click at [489, 457] on span "SHOP SWIMWEAR" at bounding box center [548, 465] width 137 height 42
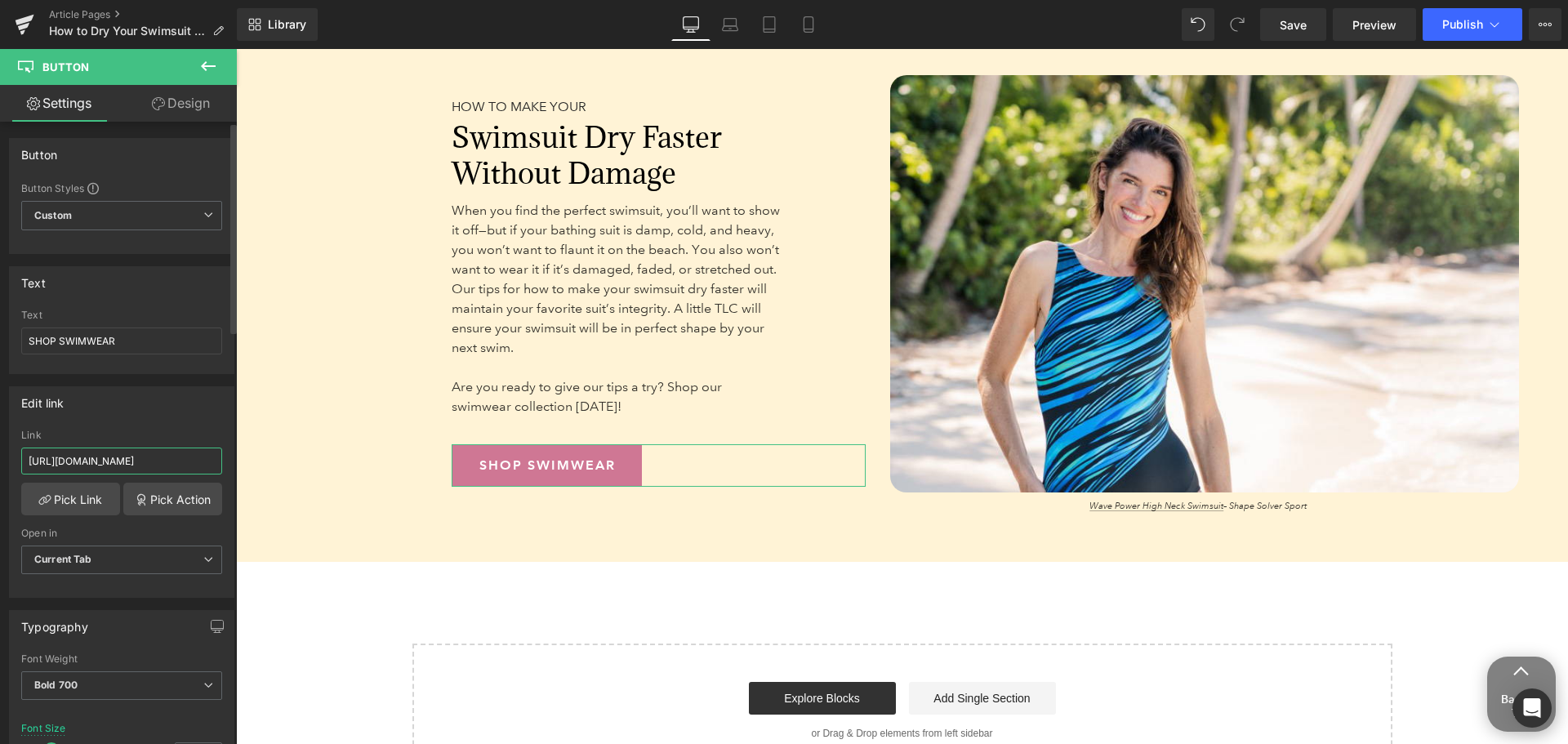
click at [156, 462] on input "[URL][DOMAIN_NAME]" at bounding box center [121, 460] width 201 height 27
click at [1289, 11] on link "Save" at bounding box center [1293, 25] width 66 height 32
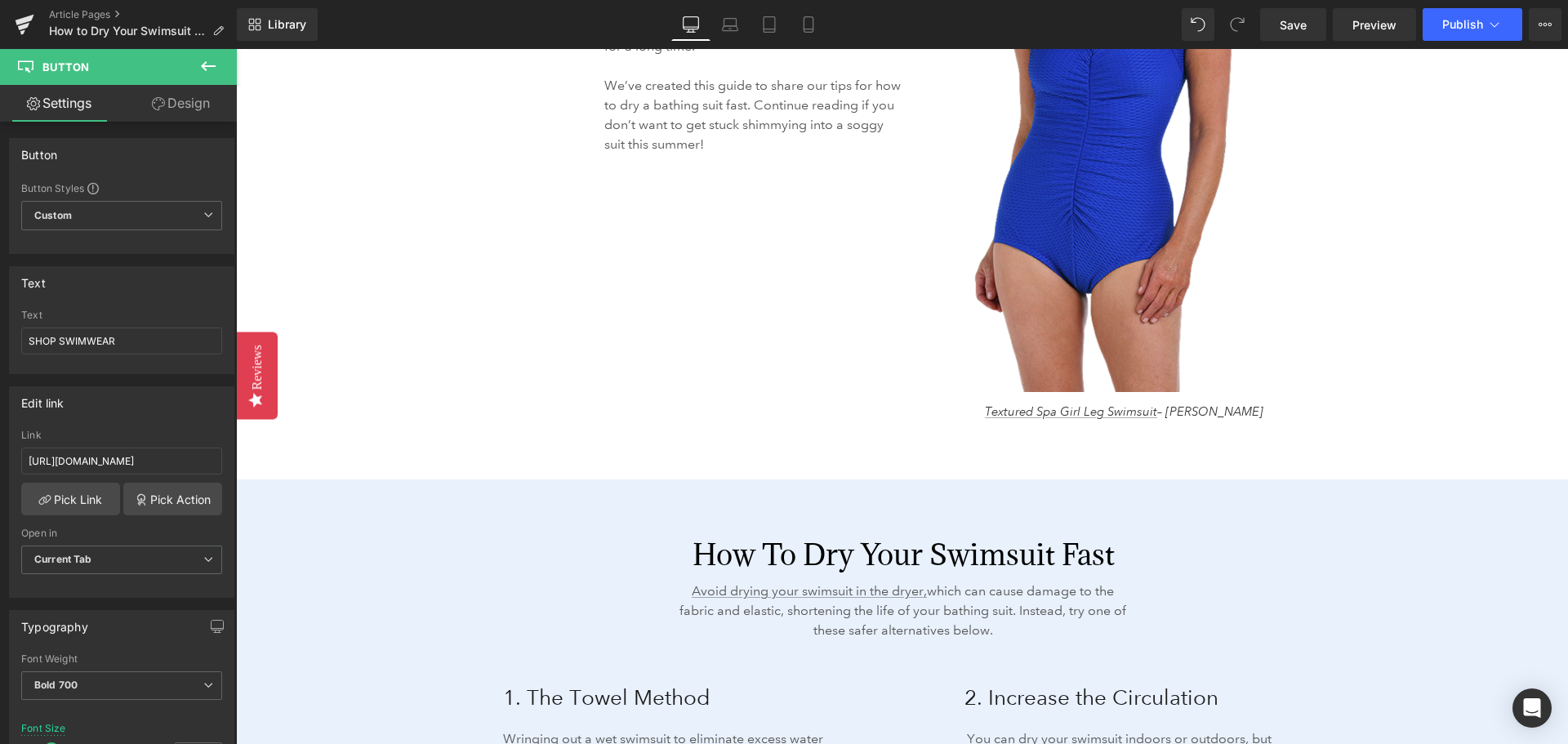
scroll to position [1796, 0]
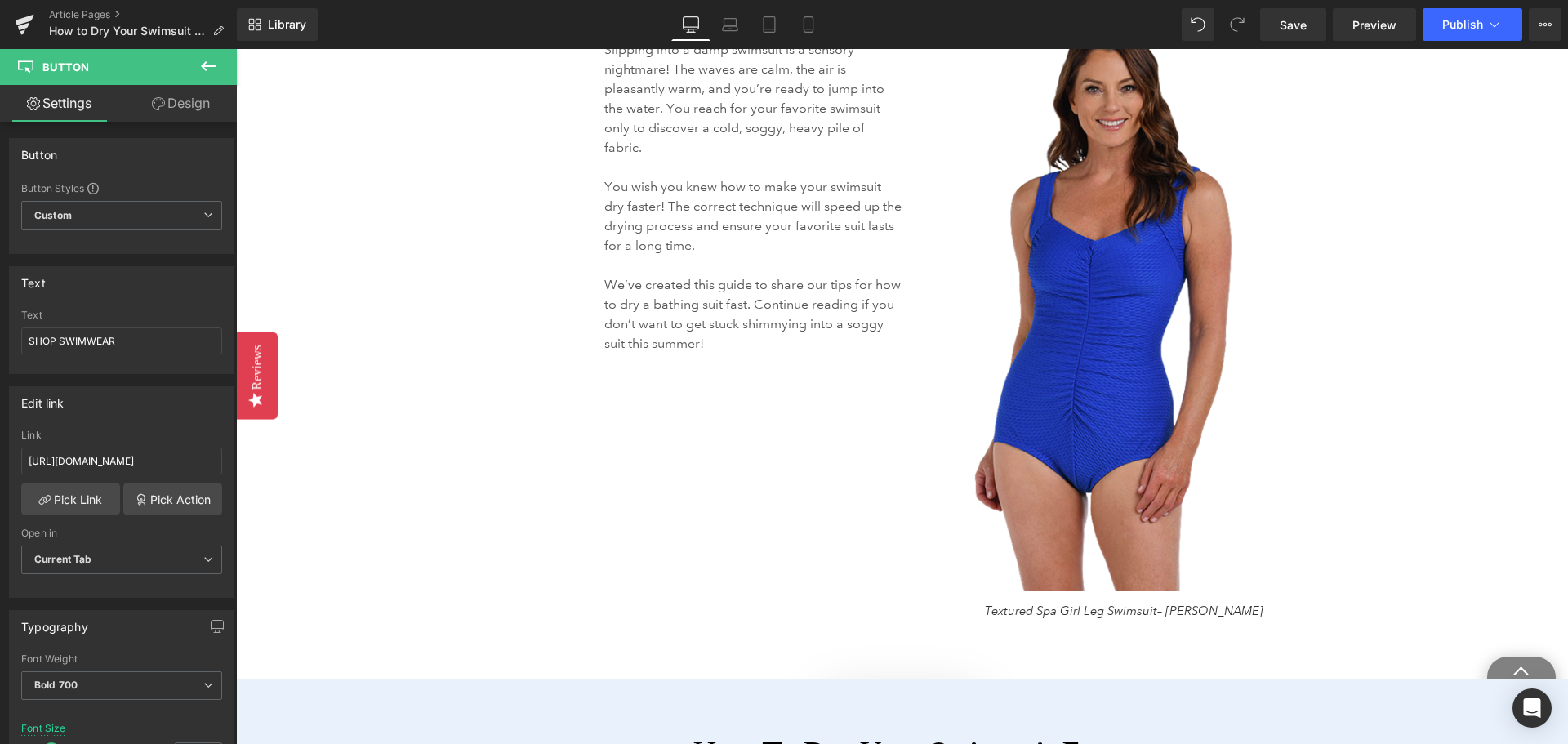
click at [1128, 356] on img at bounding box center [1126, 306] width 432 height 571
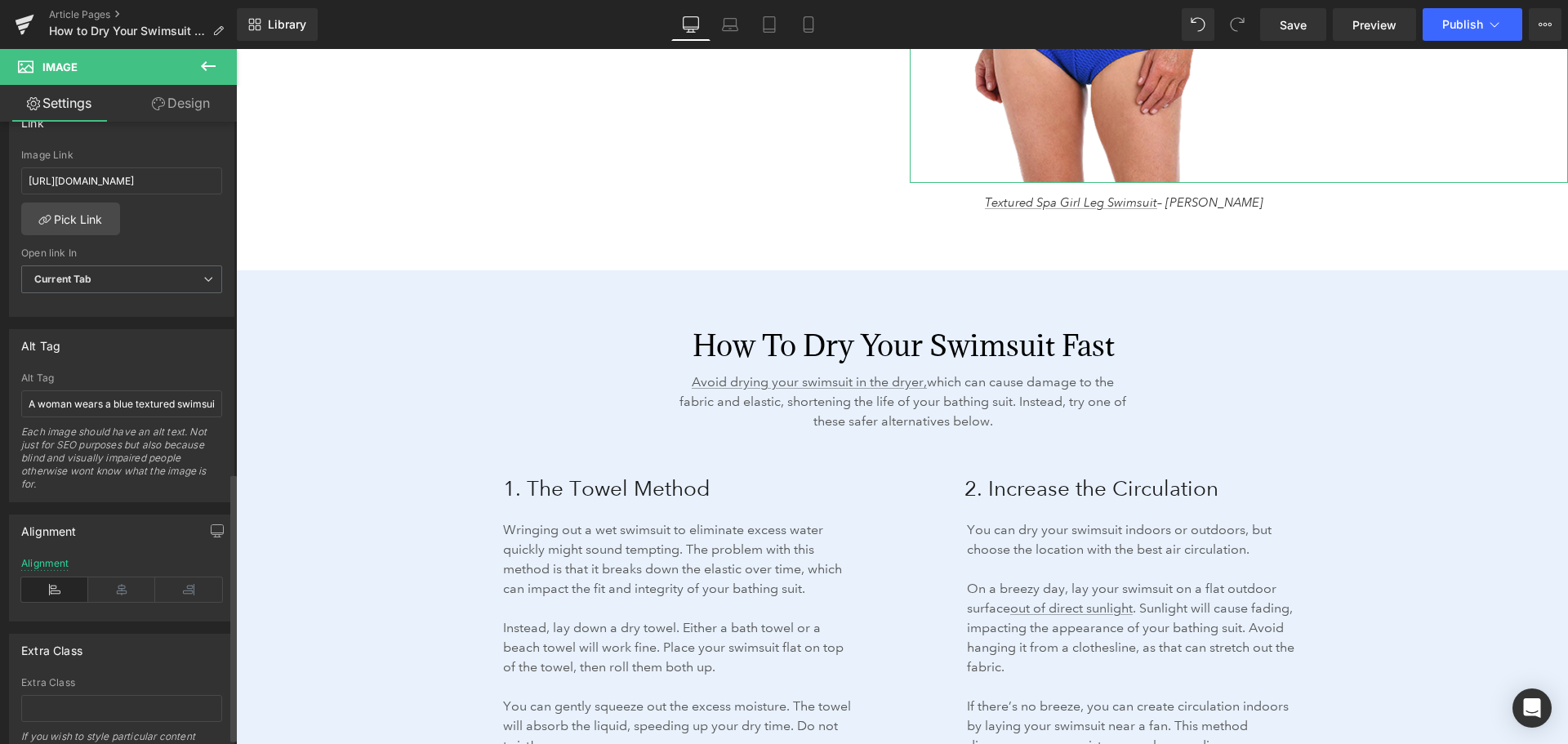
scroll to position [583, 0]
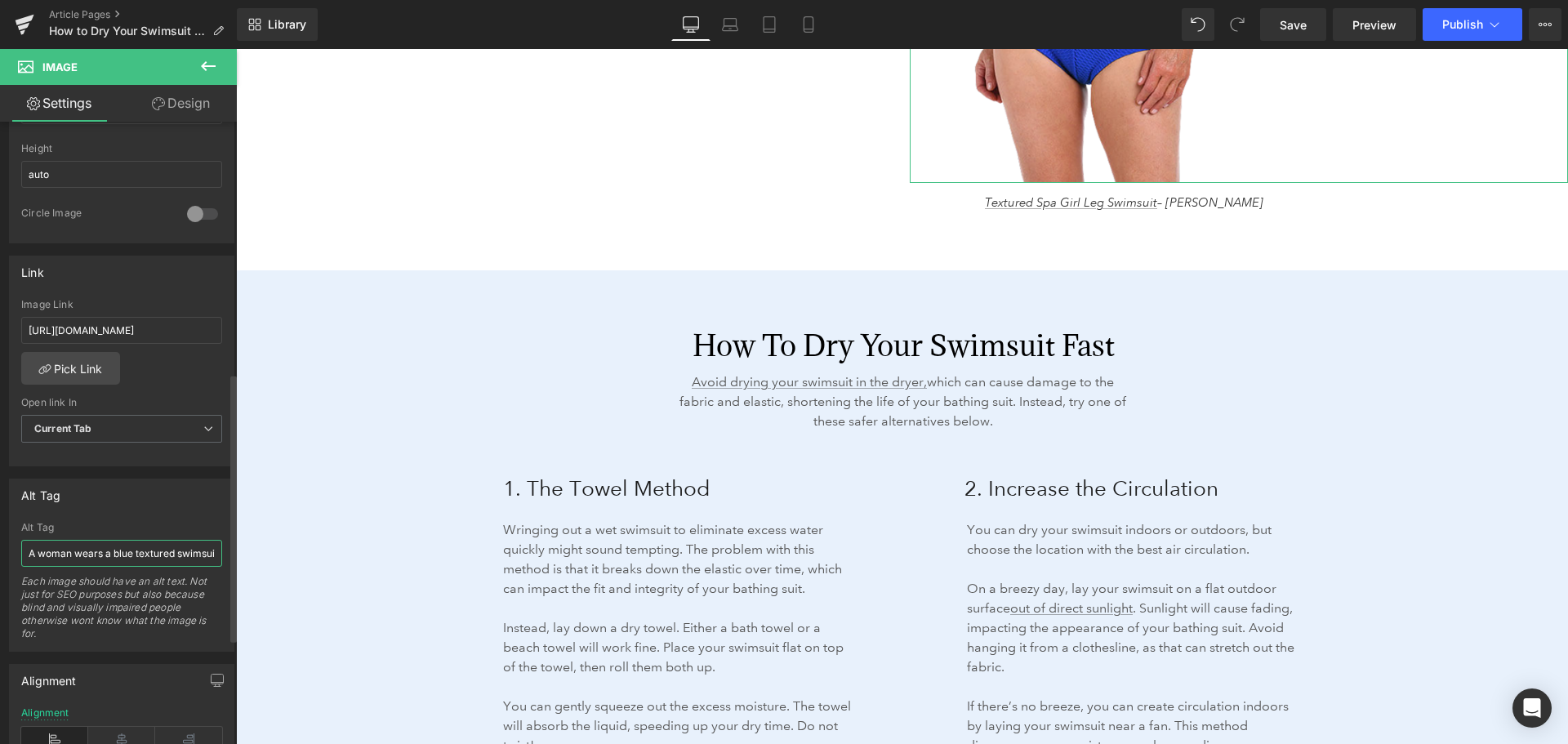
click at [140, 557] on input "A woman wears a blue textured swimsuit." at bounding box center [121, 553] width 201 height 27
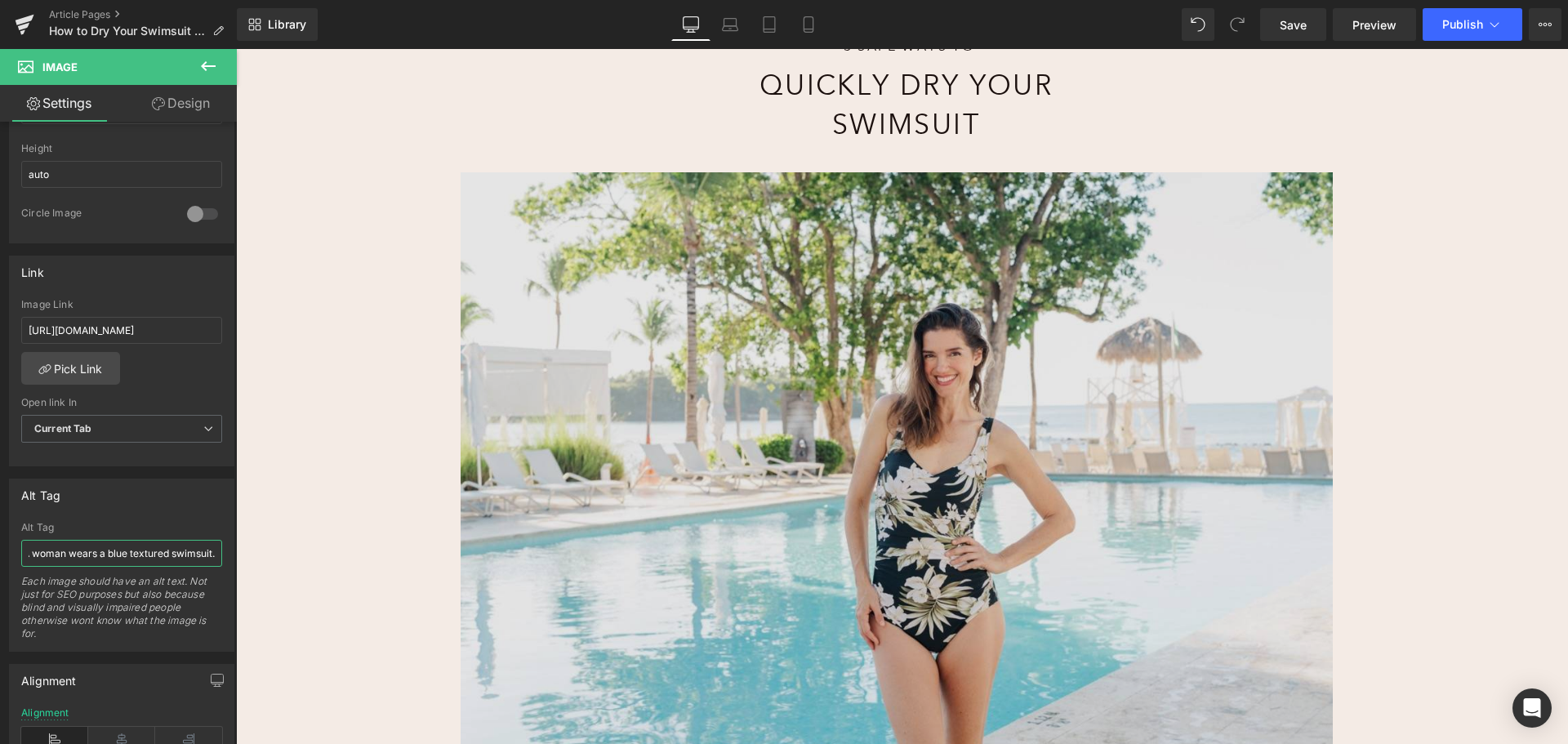
scroll to position [244, 0]
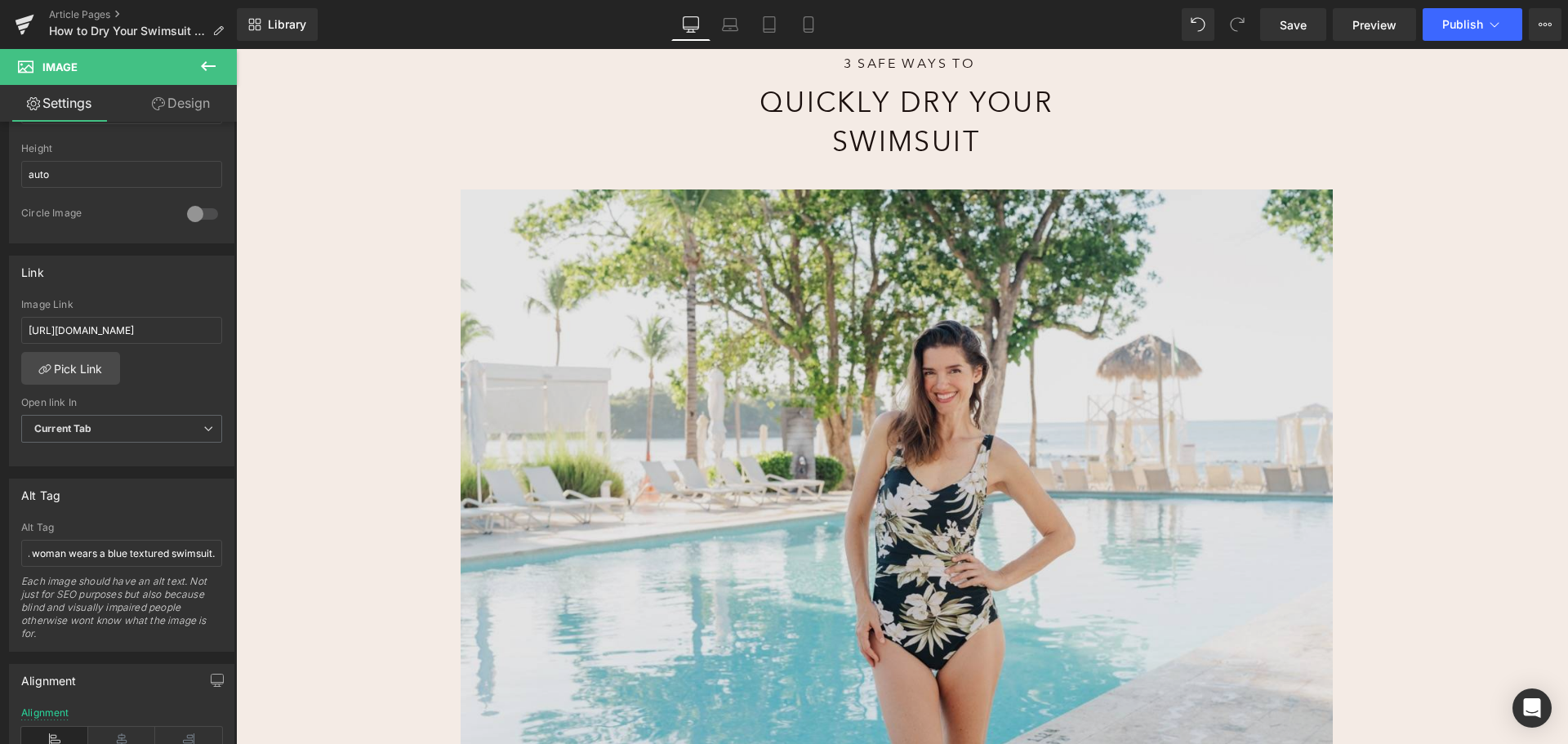
click at [918, 441] on img at bounding box center [896, 479] width 956 height 582
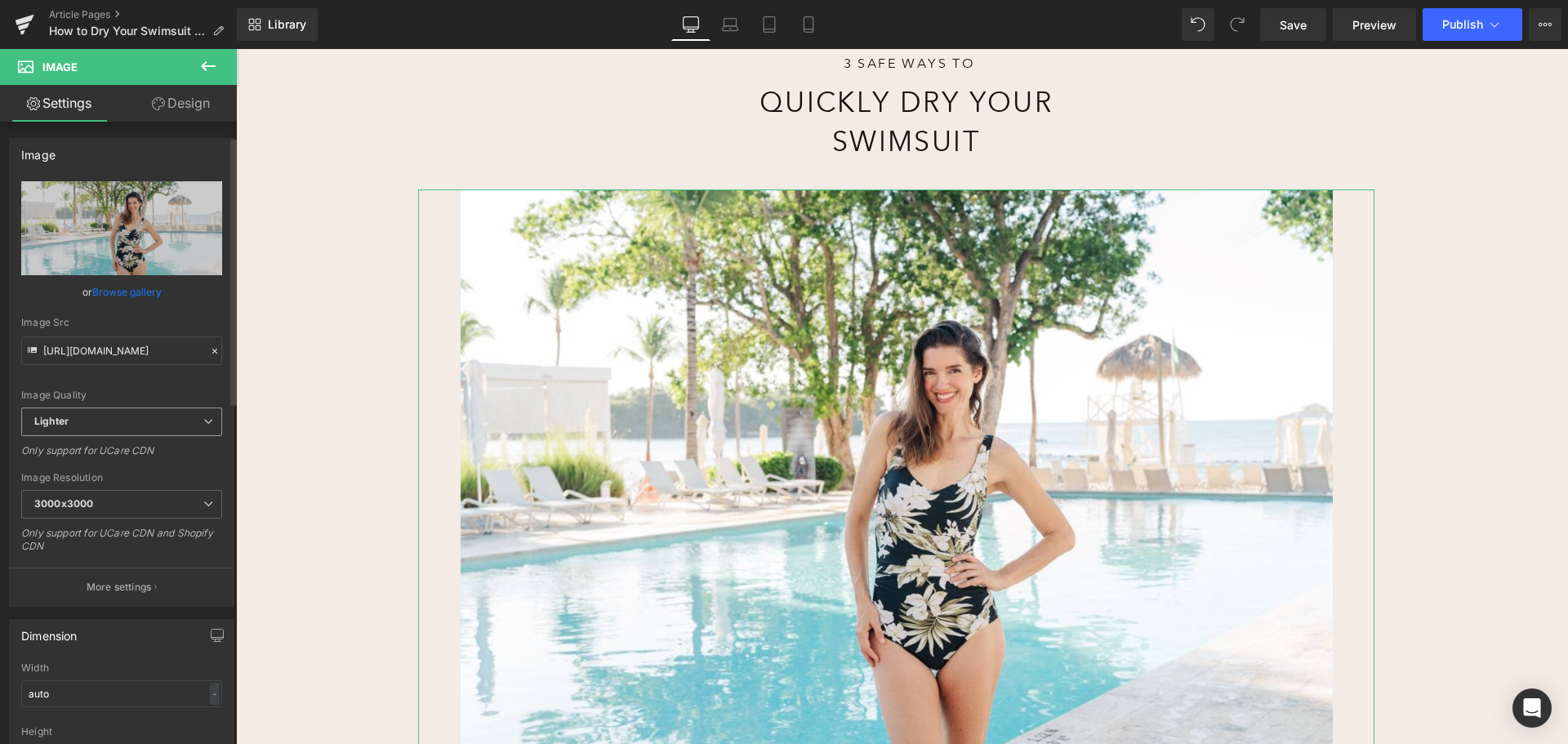
scroll to position [490, 0]
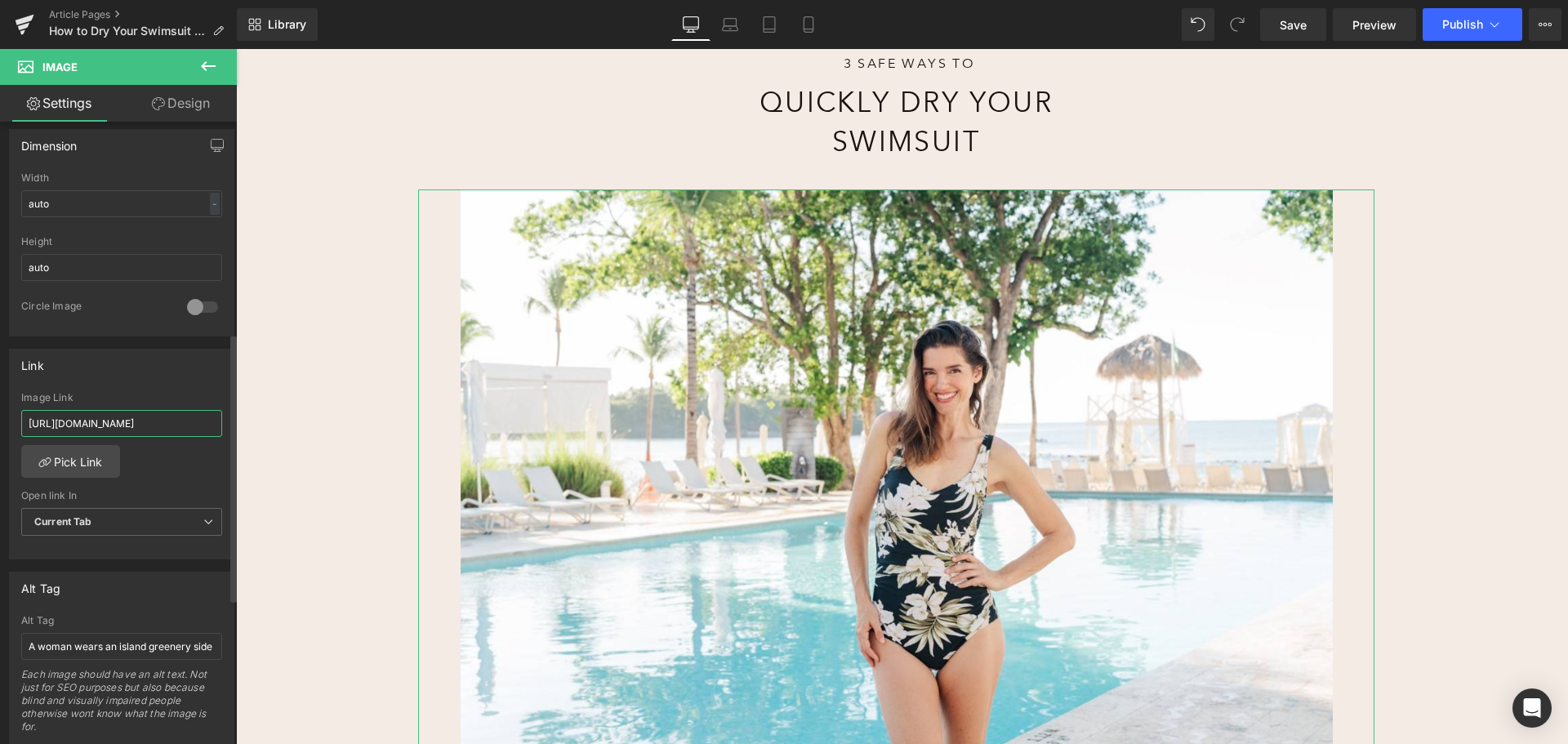
click at [90, 419] on input "[URL][DOMAIN_NAME]" at bounding box center [121, 423] width 201 height 27
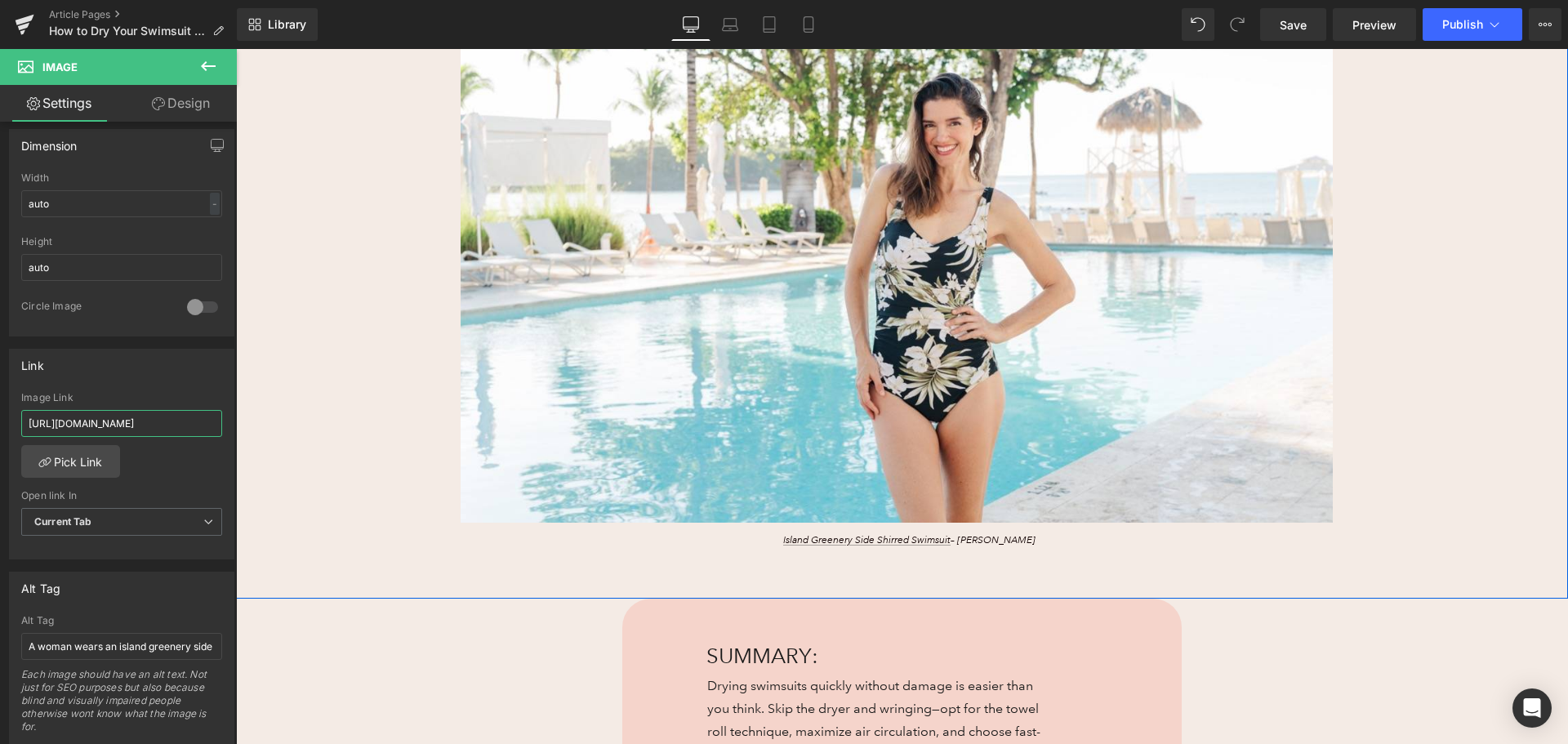
scroll to position [571, 0]
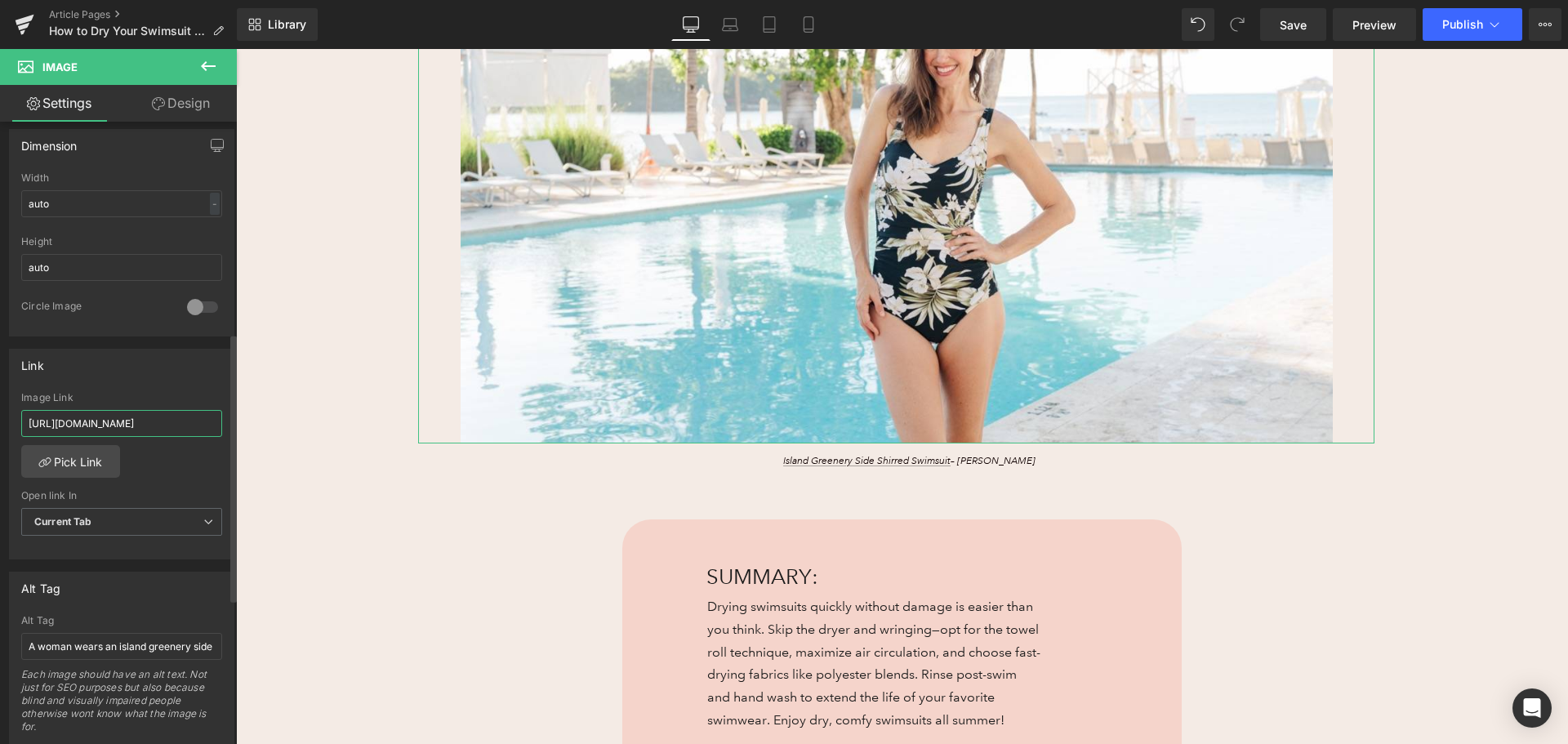
click at [85, 419] on input "[URL][DOMAIN_NAME]" at bounding box center [121, 423] width 201 height 27
click at [85, 418] on input "[URL][DOMAIN_NAME]" at bounding box center [121, 423] width 201 height 27
paste input "mm5em14"
type input "[URL][DOMAIN_NAME]"
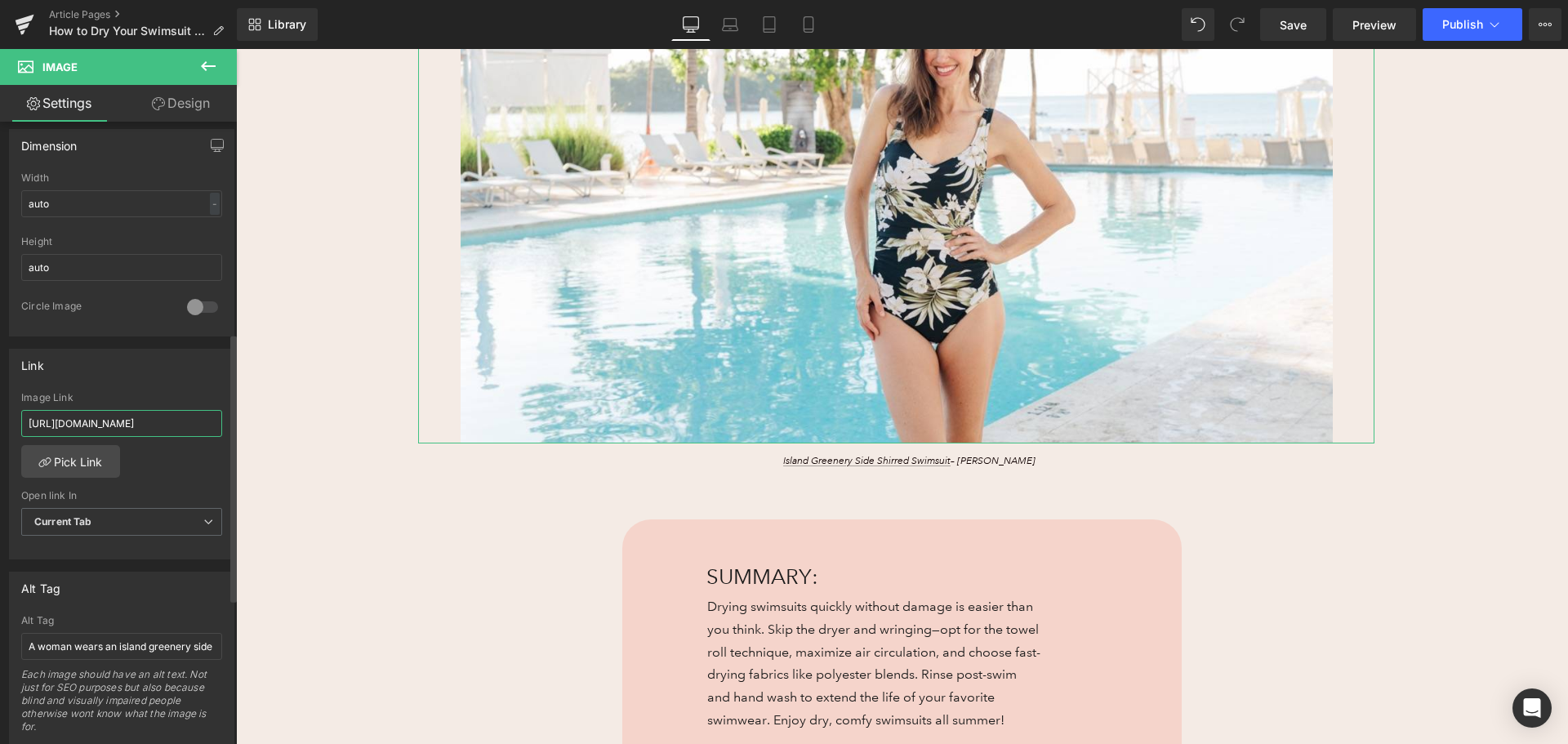
scroll to position [0, 53]
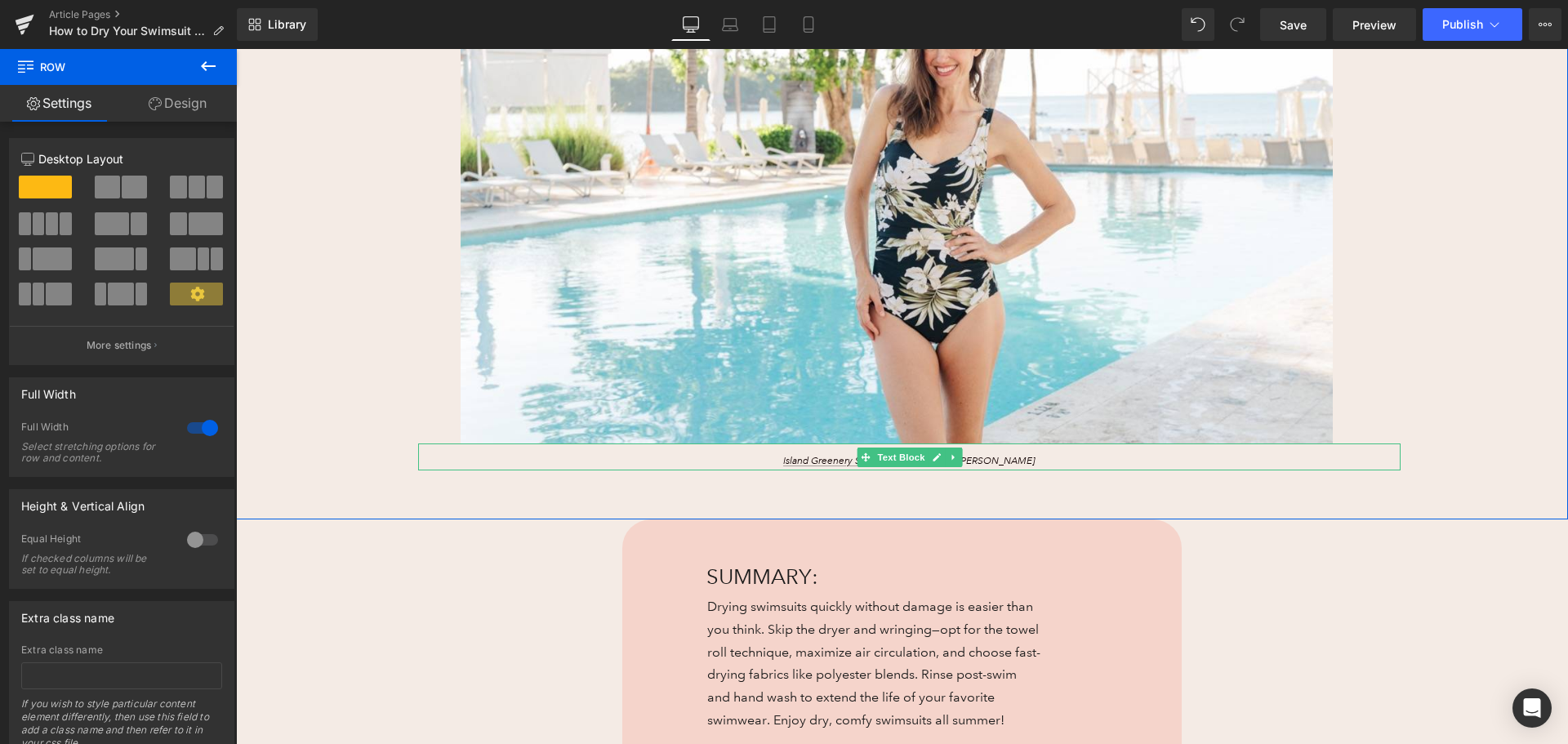
click at [697, 464] on p "Island Greenery Side Shirred Swimsuit – [PERSON_NAME]" at bounding box center [910, 460] width 738 height 14
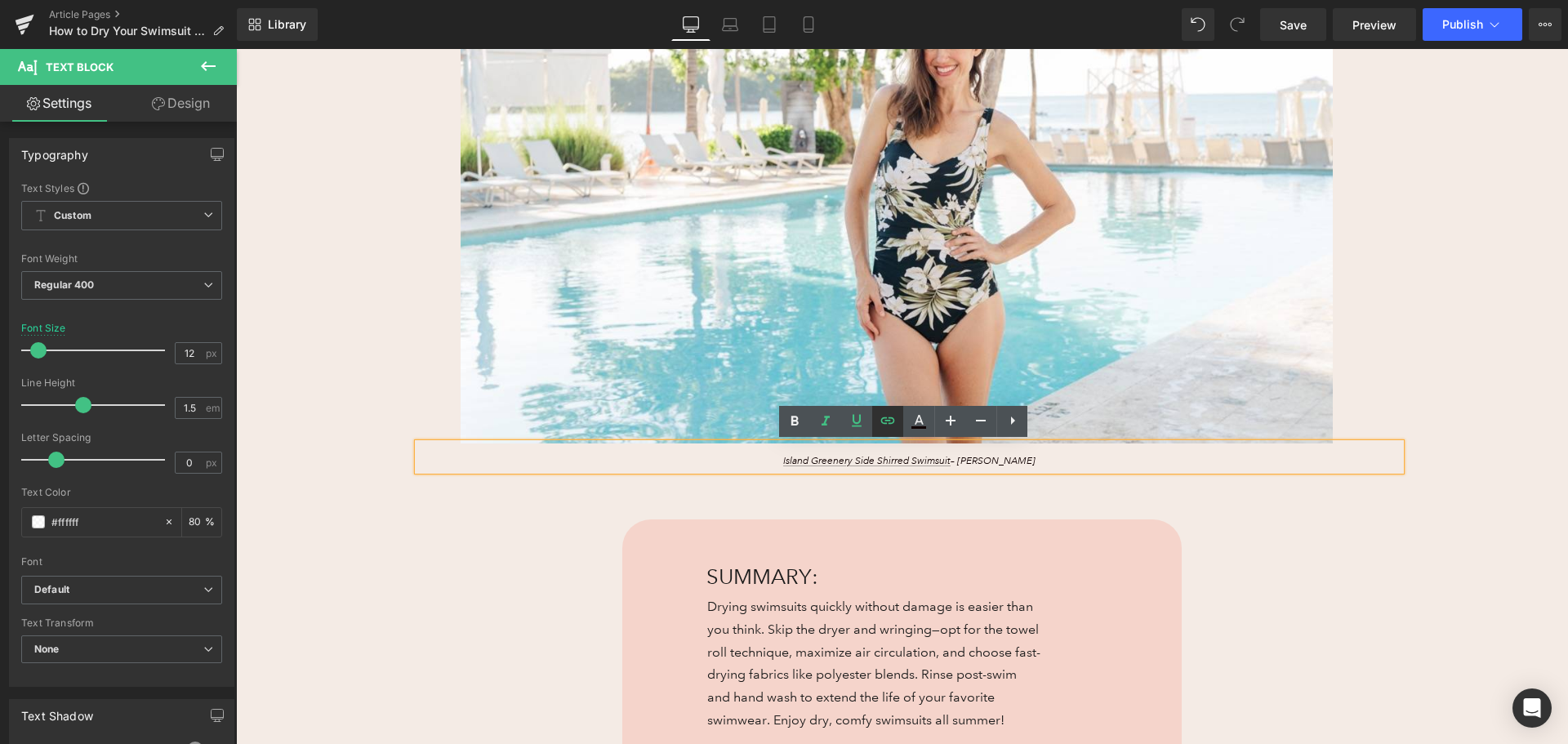
click at [891, 416] on icon at bounding box center [888, 420] width 20 height 20
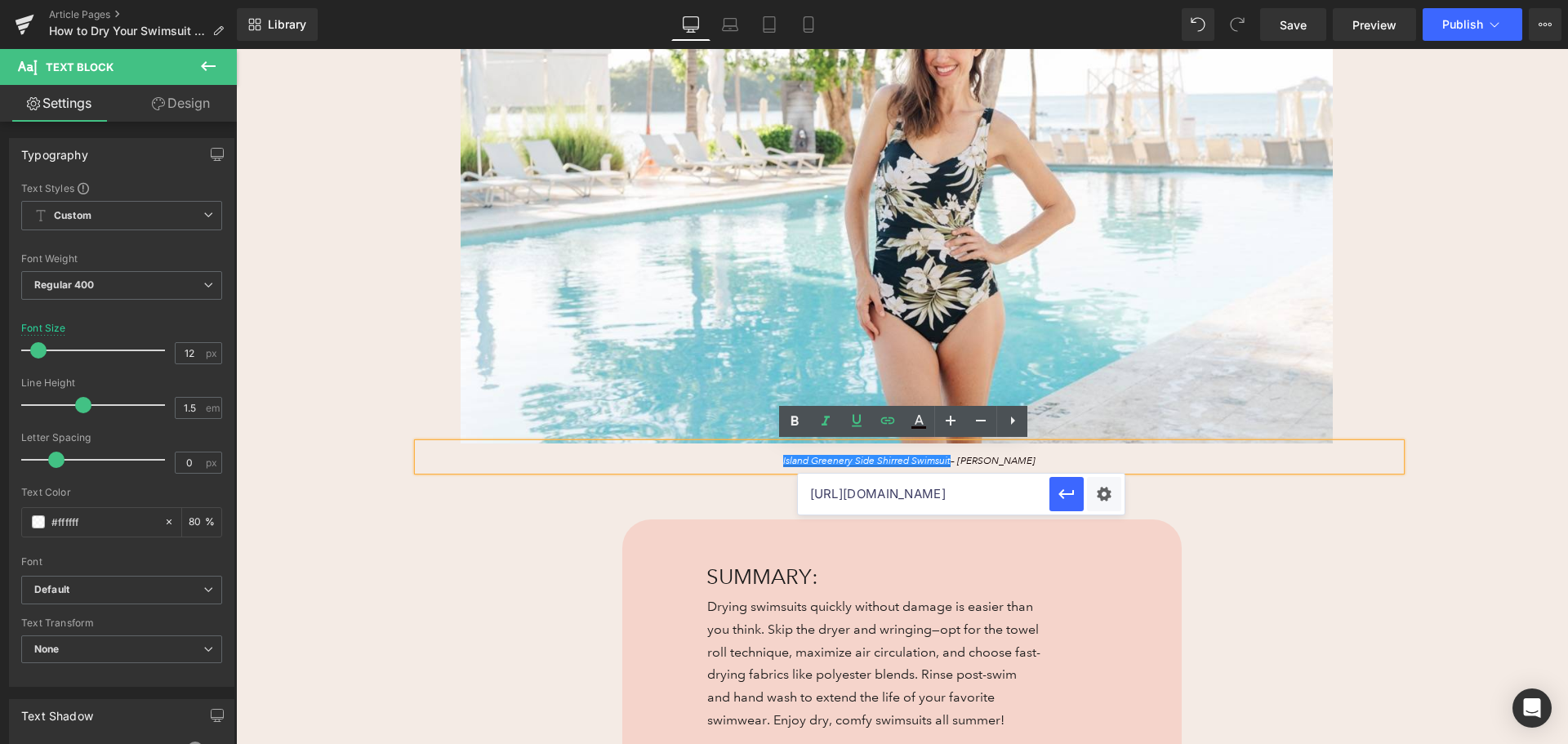
click at [920, 498] on input "[URL][DOMAIN_NAME]" at bounding box center [923, 494] width 251 height 41
click at [1271, 21] on link "Save" at bounding box center [1293, 25] width 66 height 32
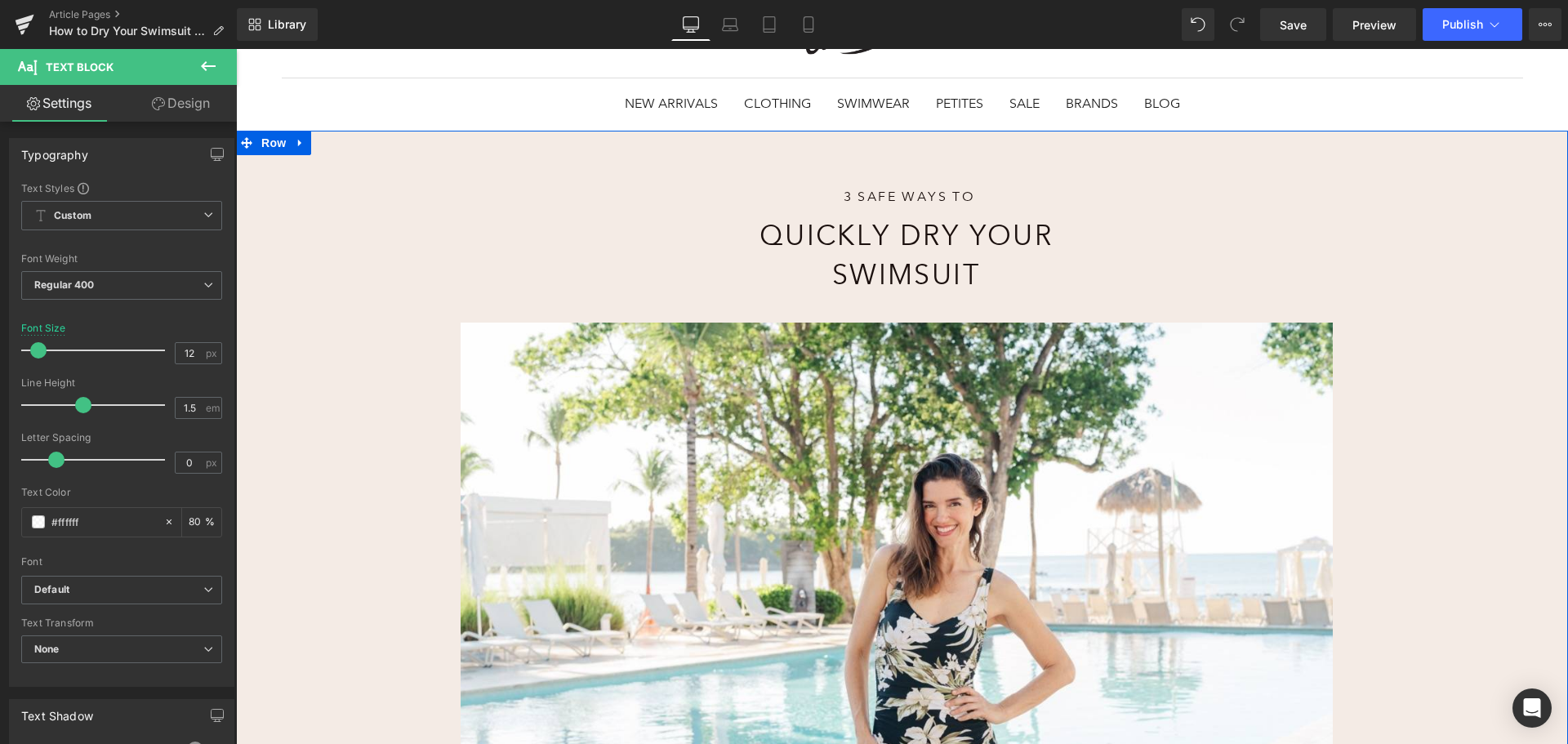
scroll to position [0, 0]
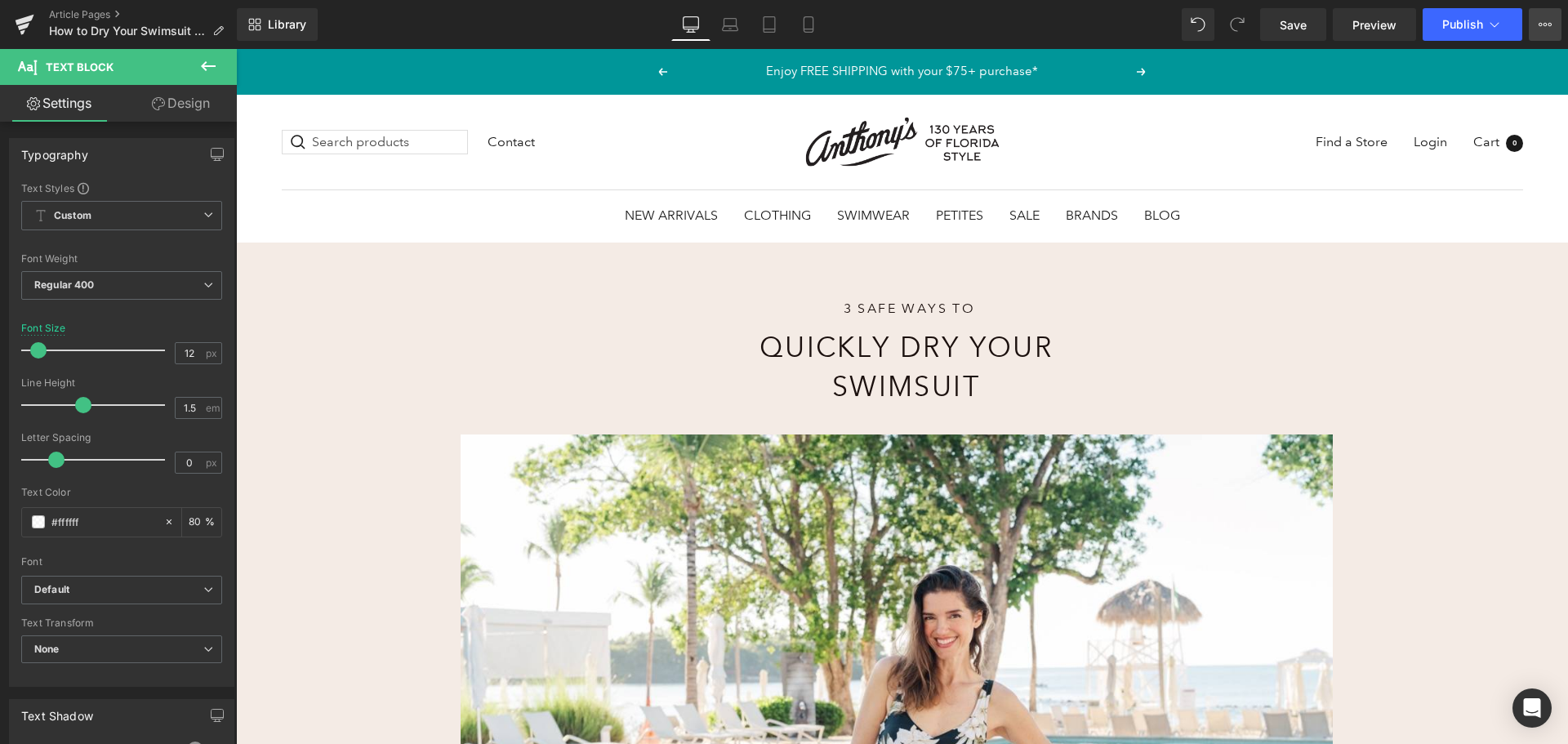
click at [1546, 20] on icon at bounding box center [1546, 25] width 13 height 13
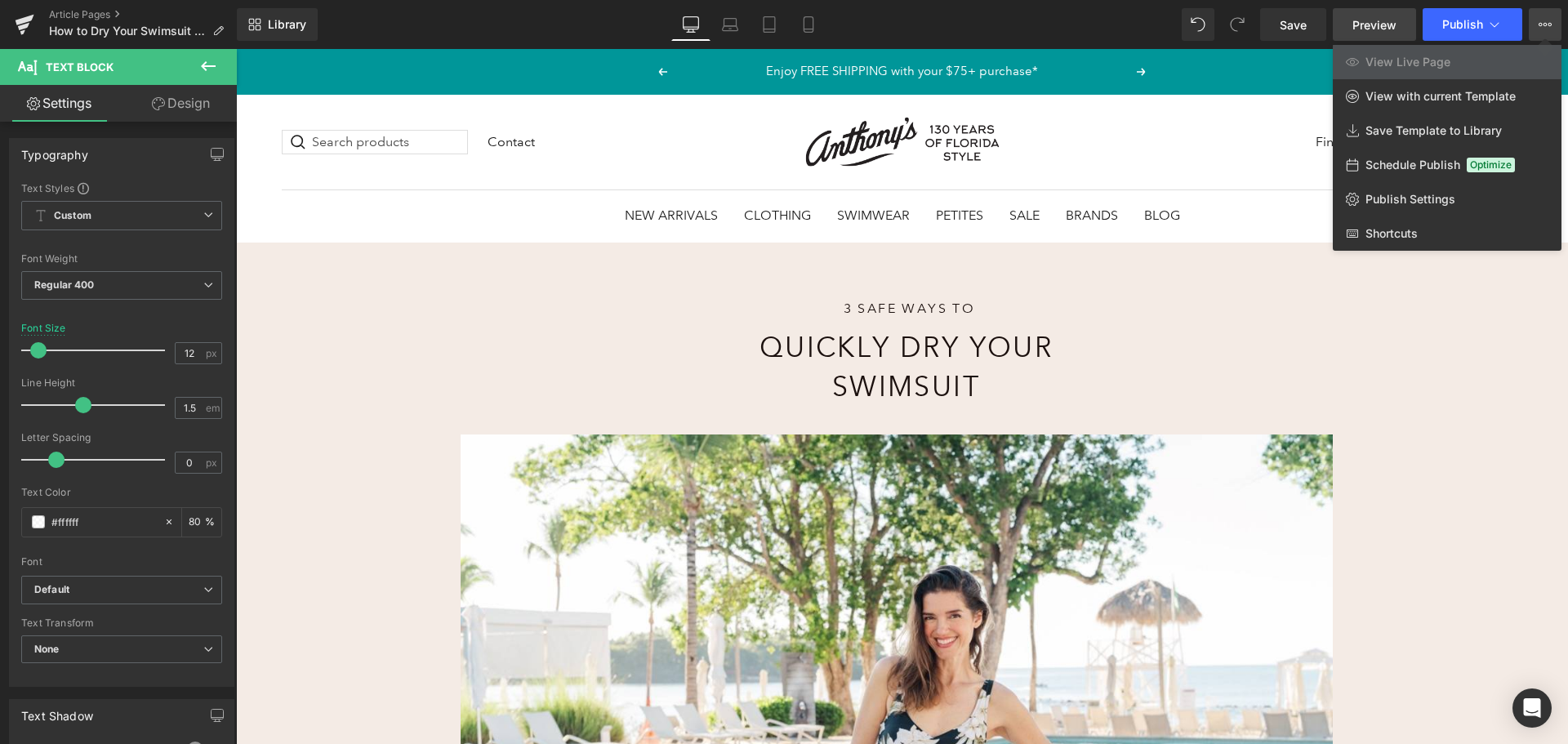
click at [1366, 32] on span "Preview" at bounding box center [1375, 25] width 44 height 17
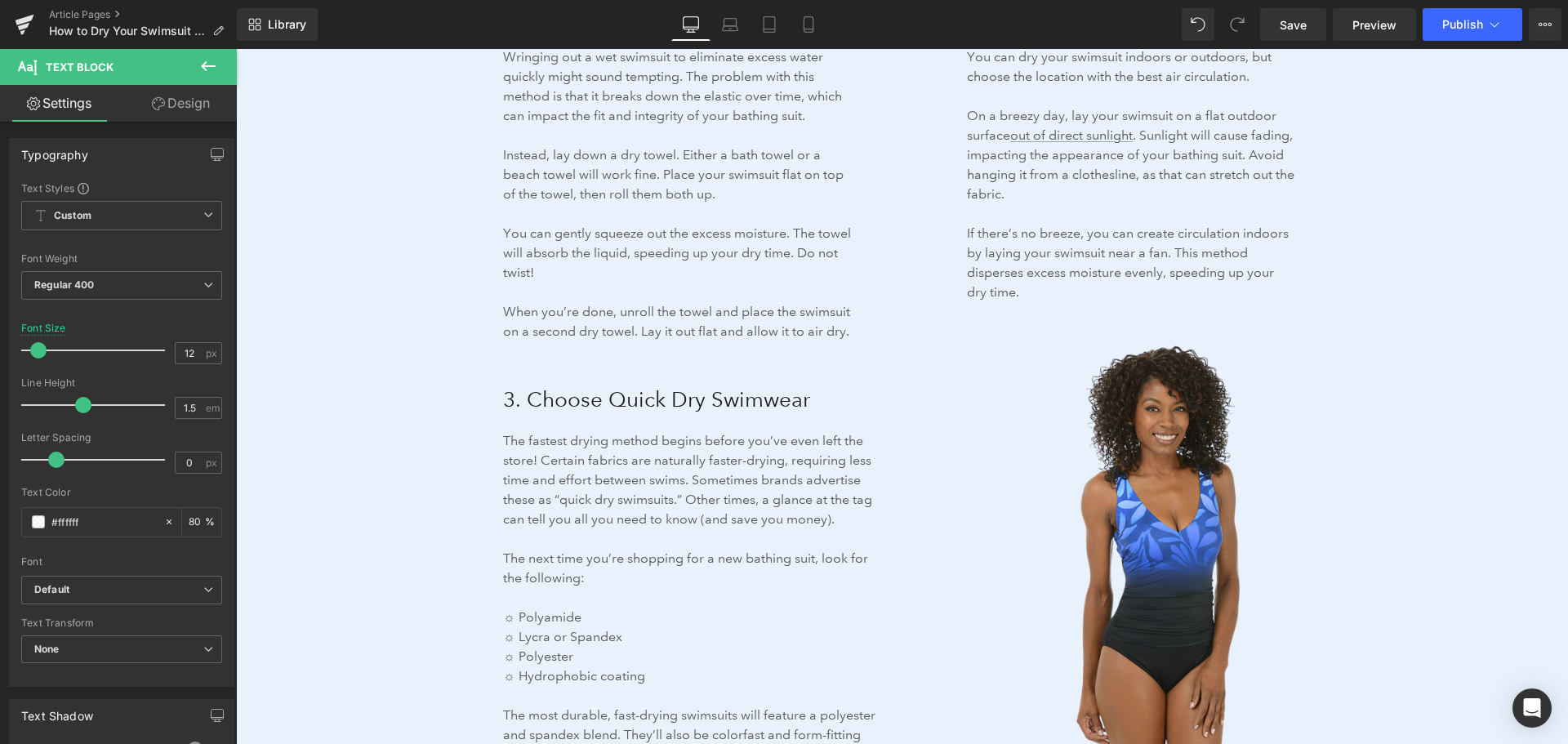
scroll to position [2531, 0]
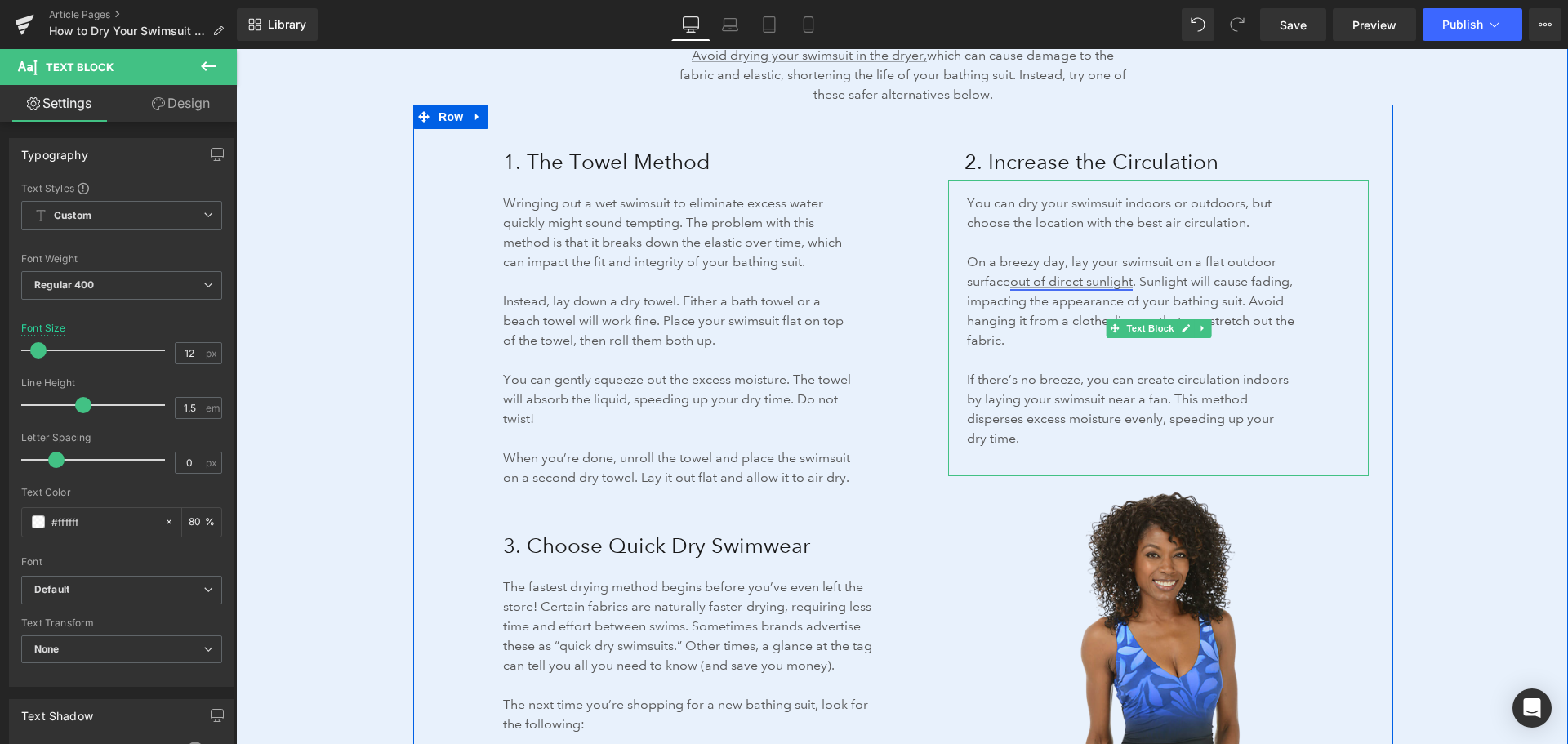
click at [1034, 279] on link "out of direct sunlight" at bounding box center [1072, 281] width 122 height 15
click at [1023, 279] on link "out of direct sunlight" at bounding box center [1072, 281] width 122 height 15
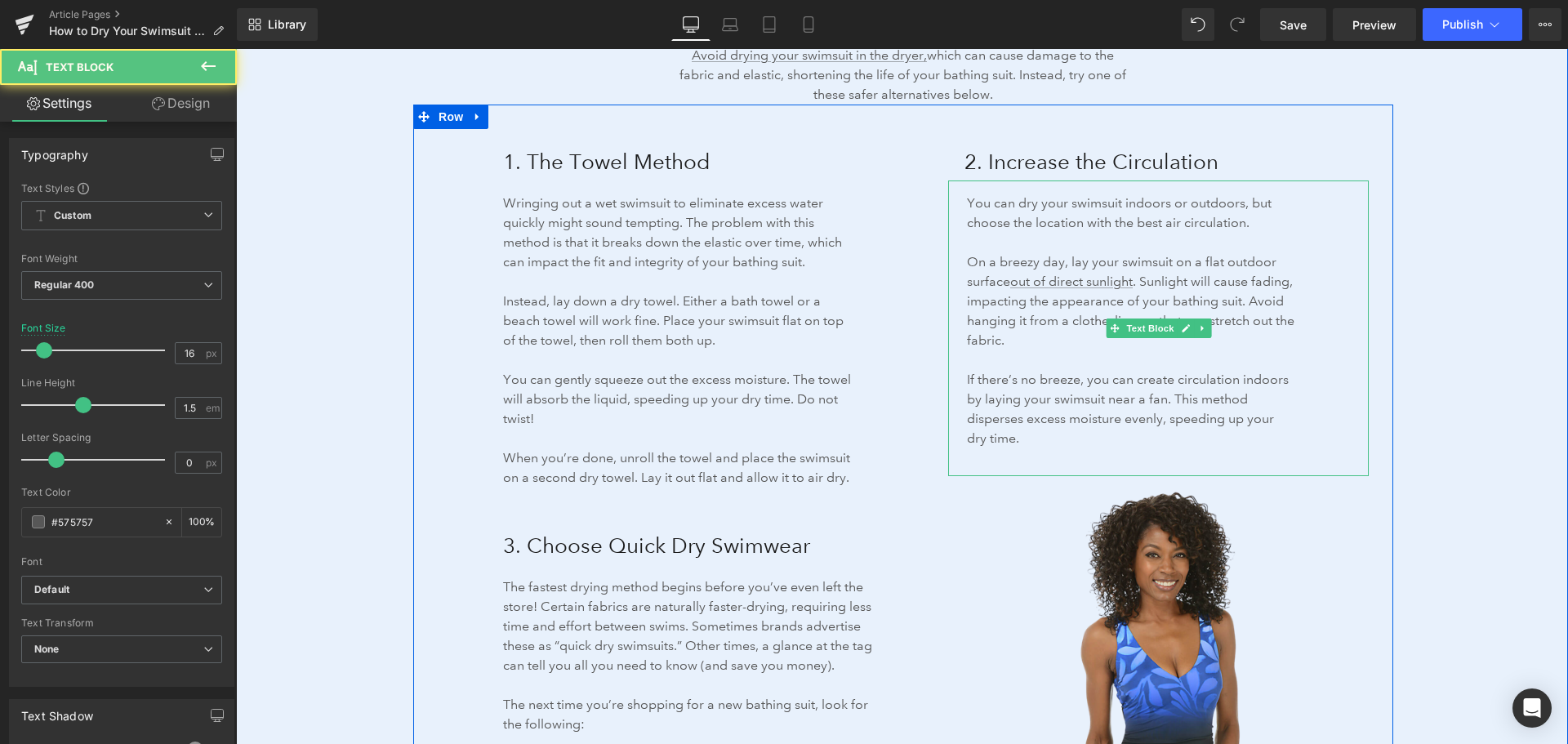
click at [1016, 433] on p "If there’s no breeze, you can create circulation indoors by laying your swimsui…" at bounding box center [1131, 409] width 329 height 78
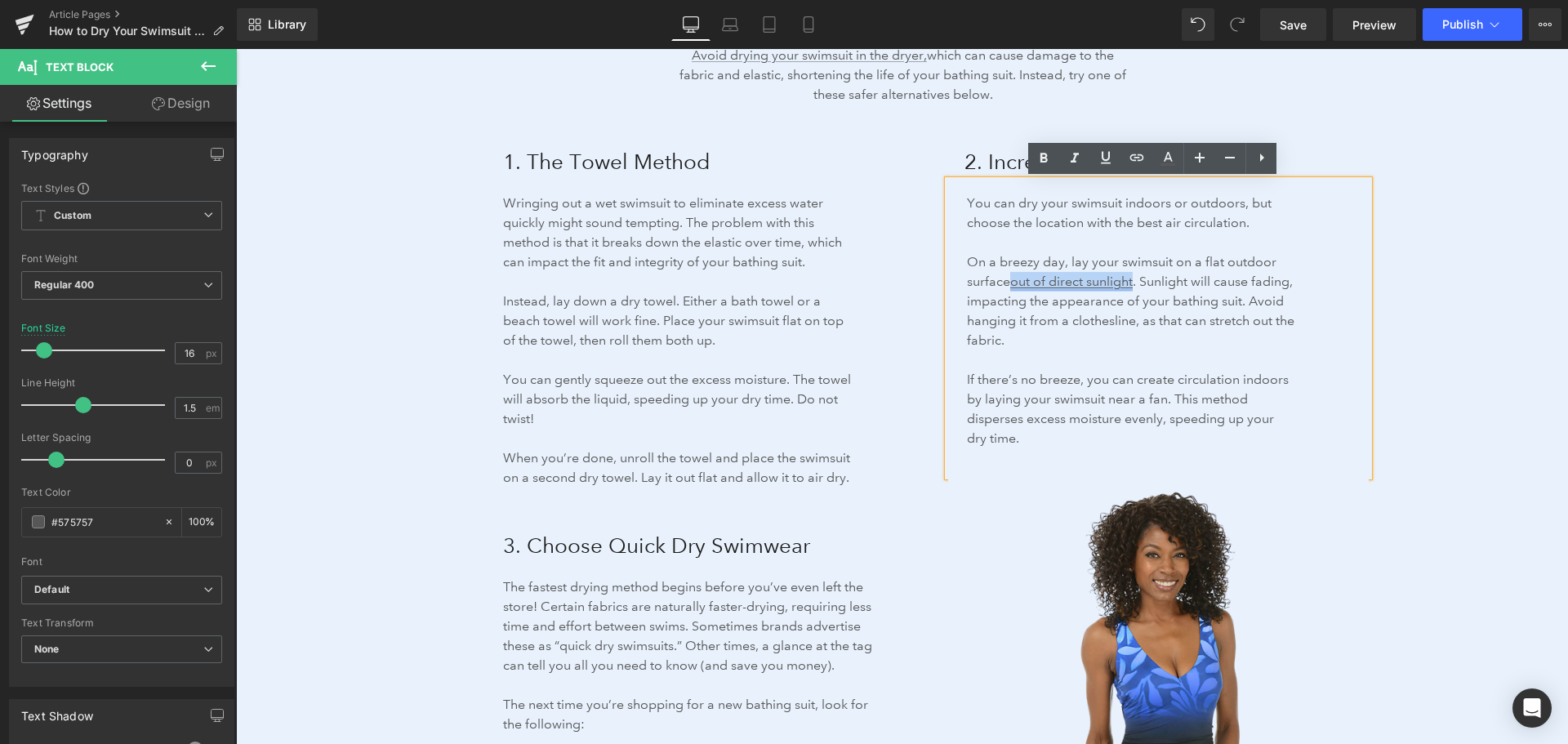
drag, startPoint x: 1009, startPoint y: 279, endPoint x: 1123, endPoint y: 279, distance: 114.0
click at [1123, 279] on link "out of direct sunlight" at bounding box center [1072, 281] width 122 height 15
click at [1128, 306] on span "Edit" at bounding box center [1128, 309] width 19 height 14
type input "Avoid drying your swimsuit in the dryer, which can cause damage to the fabric a…"
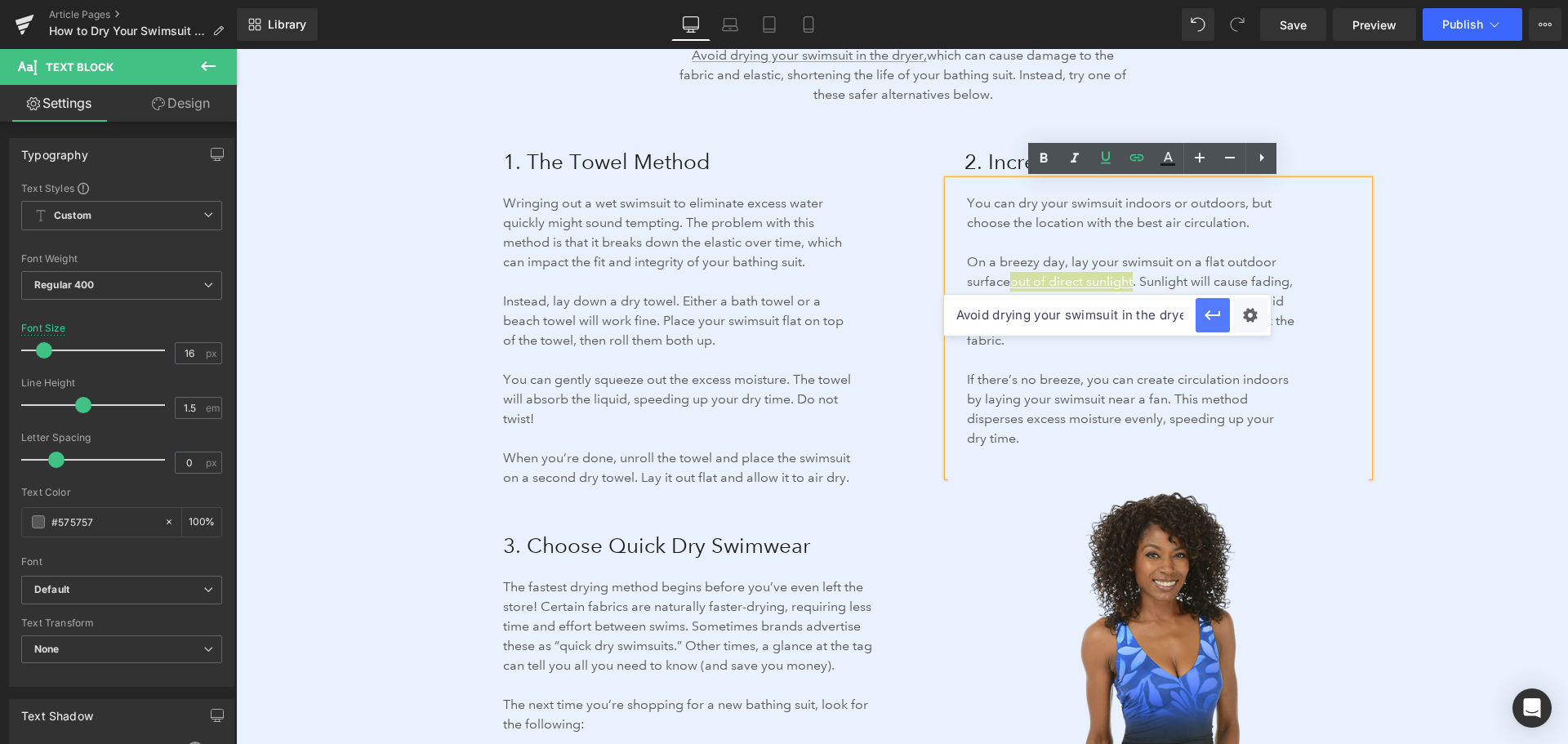
click at [1214, 318] on icon "button" at bounding box center [1213, 315] width 20 height 20
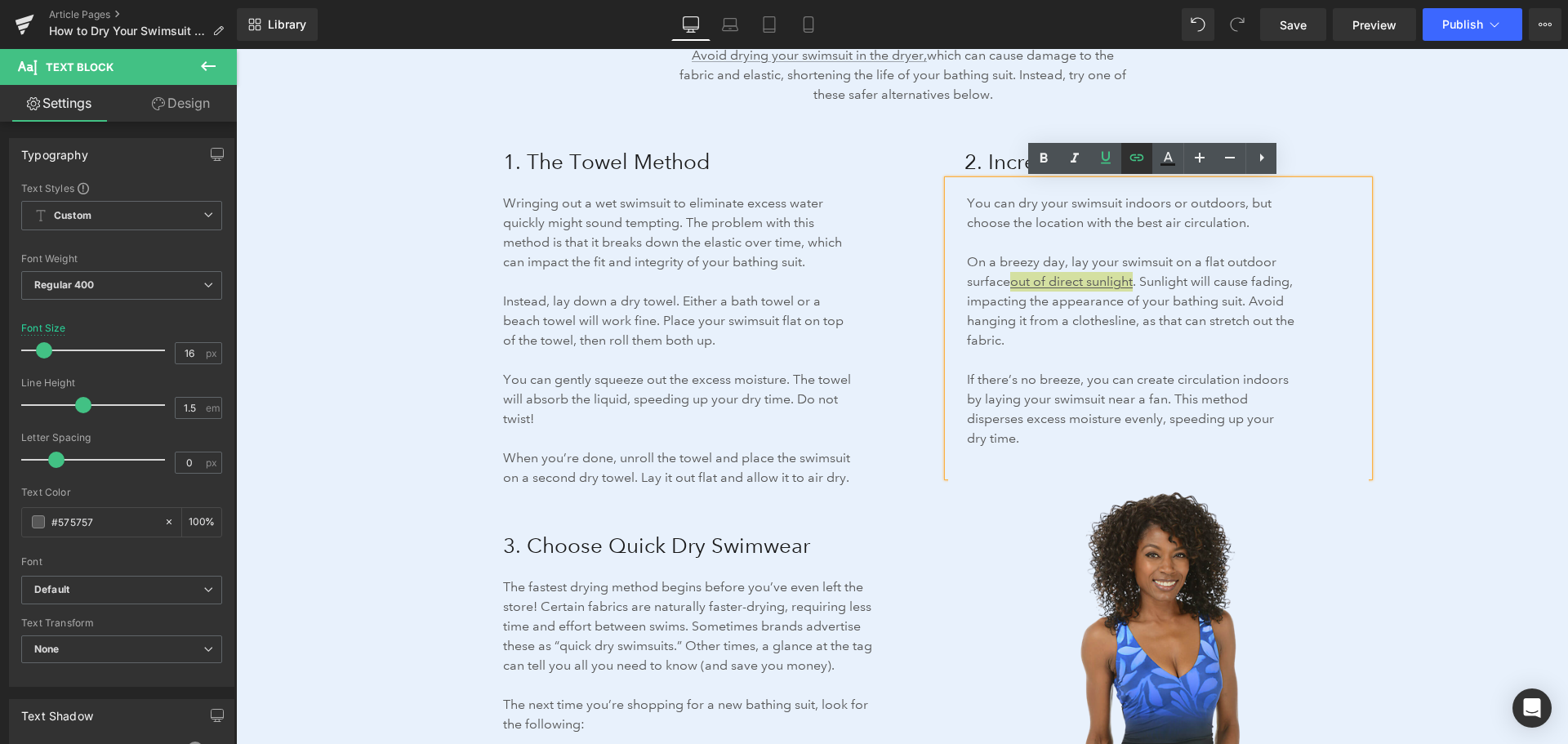
click at [1134, 161] on icon at bounding box center [1137, 158] width 20 height 20
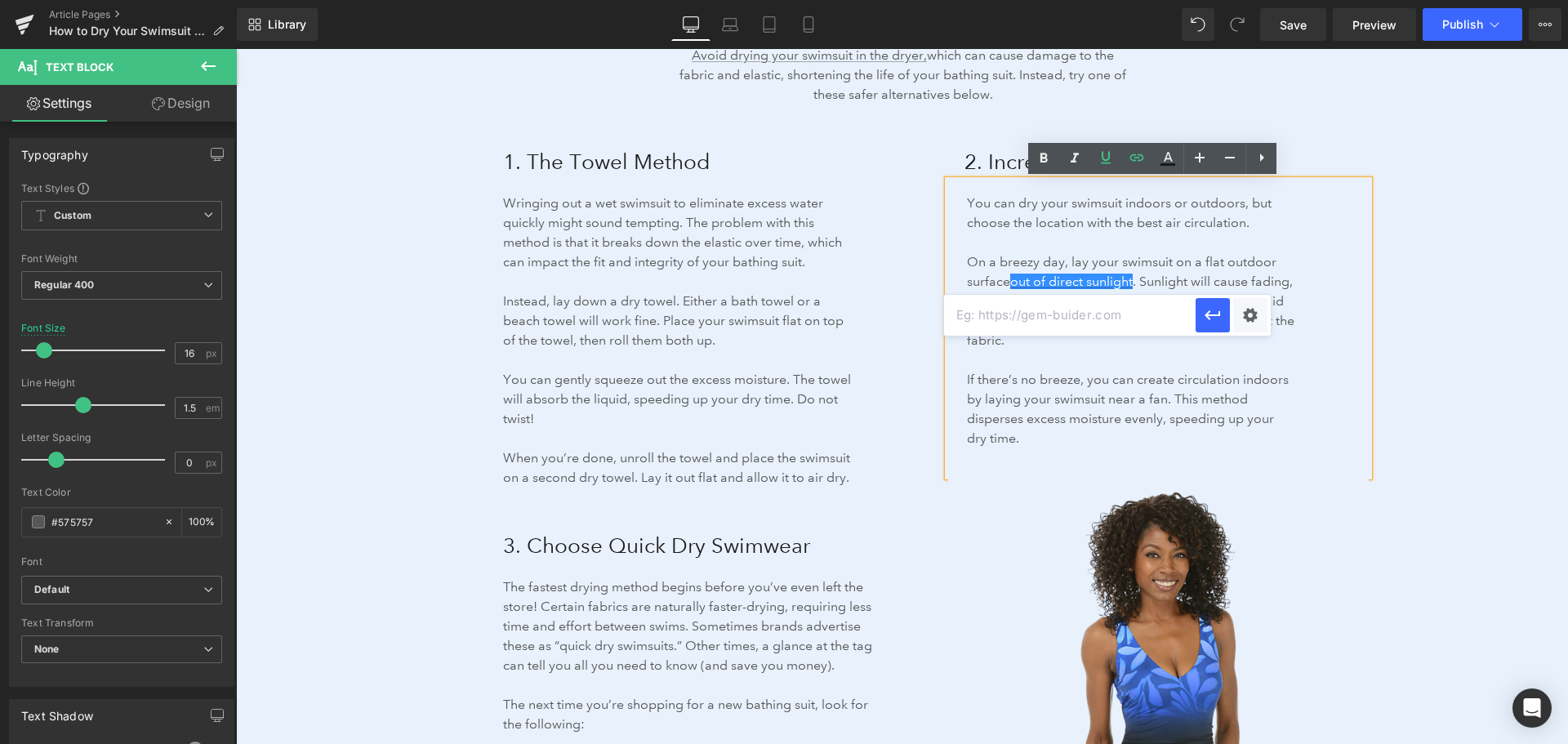
click at [1019, 312] on input "text" at bounding box center [1069, 315] width 251 height 41
paste input "[URL][DOMAIN_NAME]"
type input "[URL][DOMAIN_NAME]"
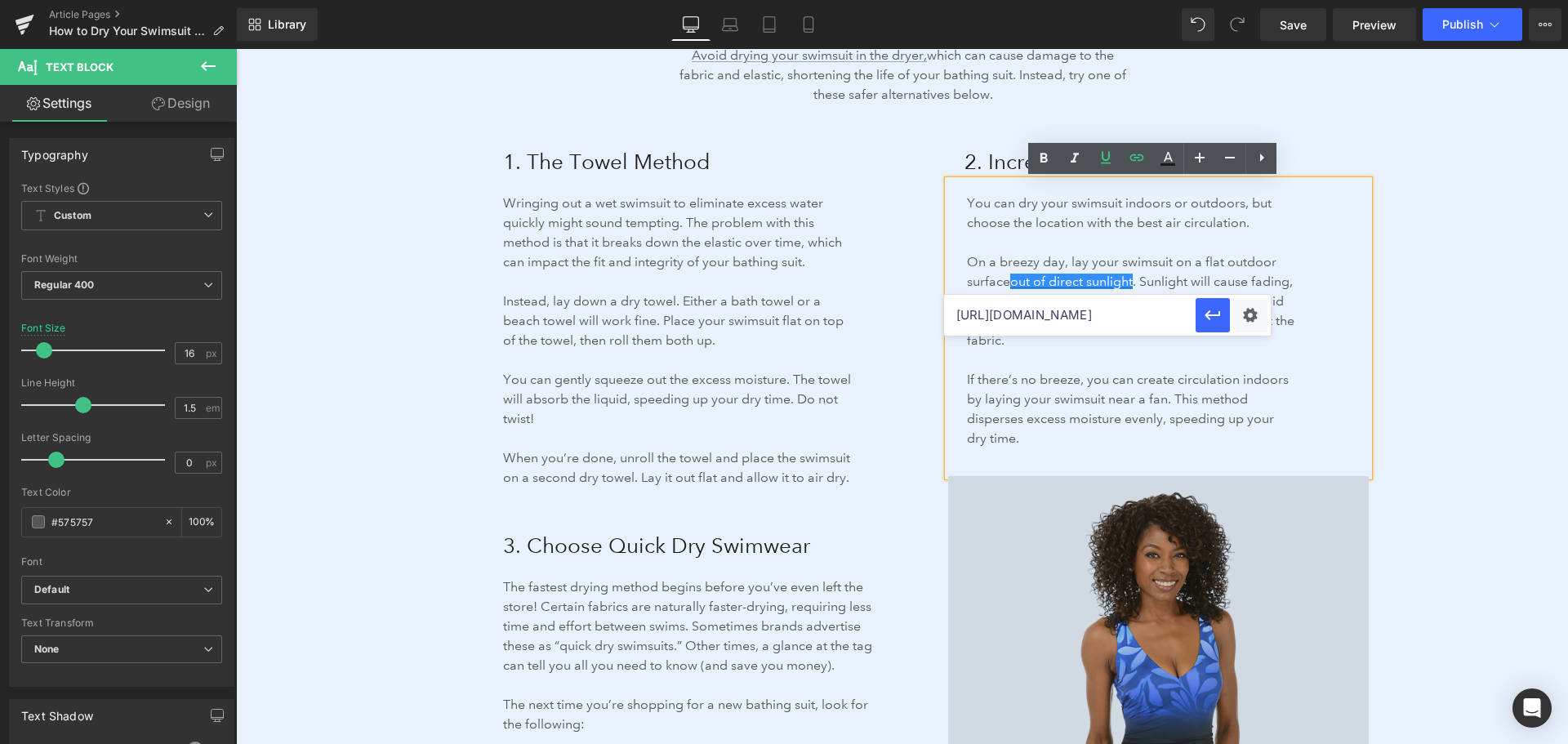
scroll to position [0, 446]
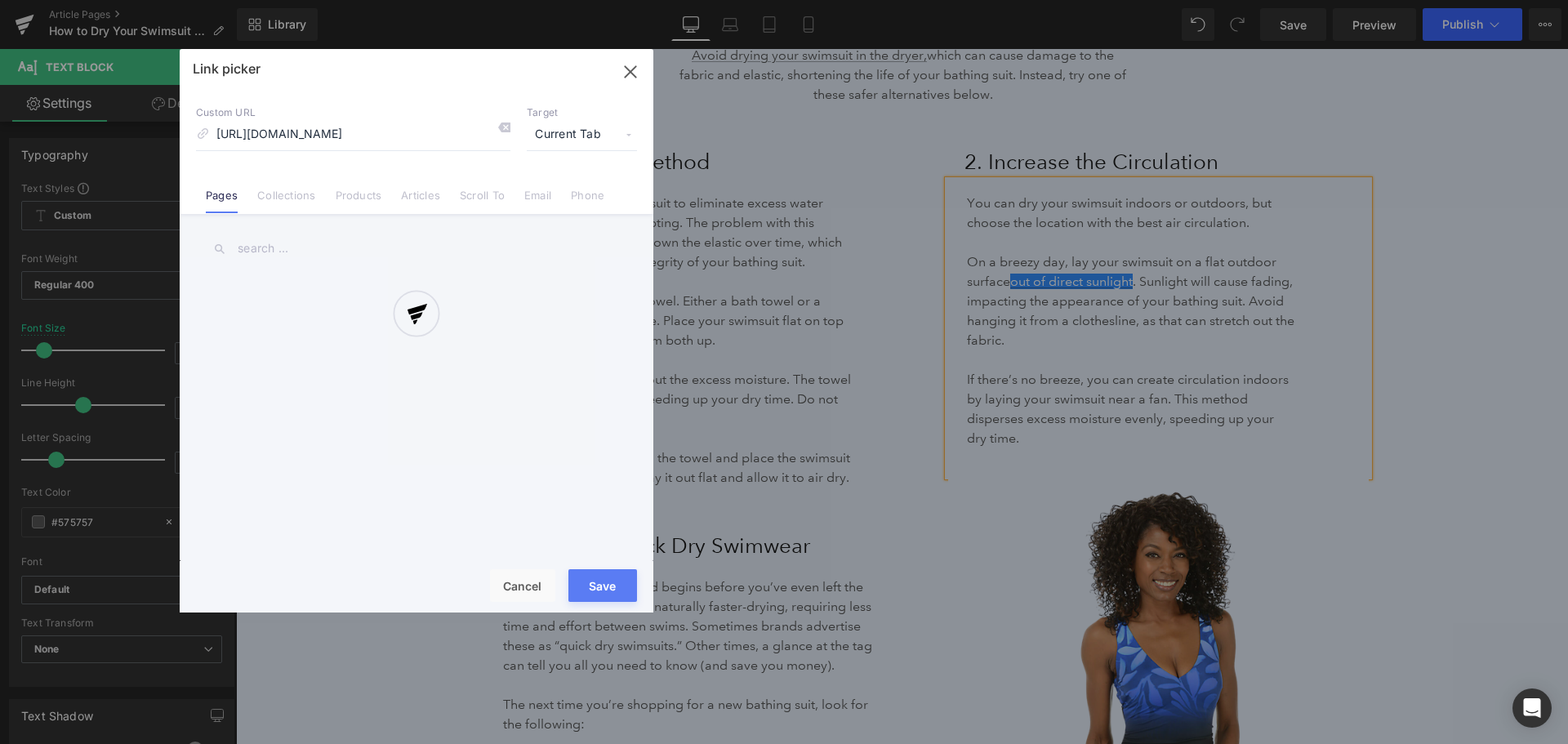
click at [1244, 0] on div "Text Color Highlight Color #333333 Edit or remove link: Edit - Unlink - Cancel …" at bounding box center [784, 0] width 1568 height 0
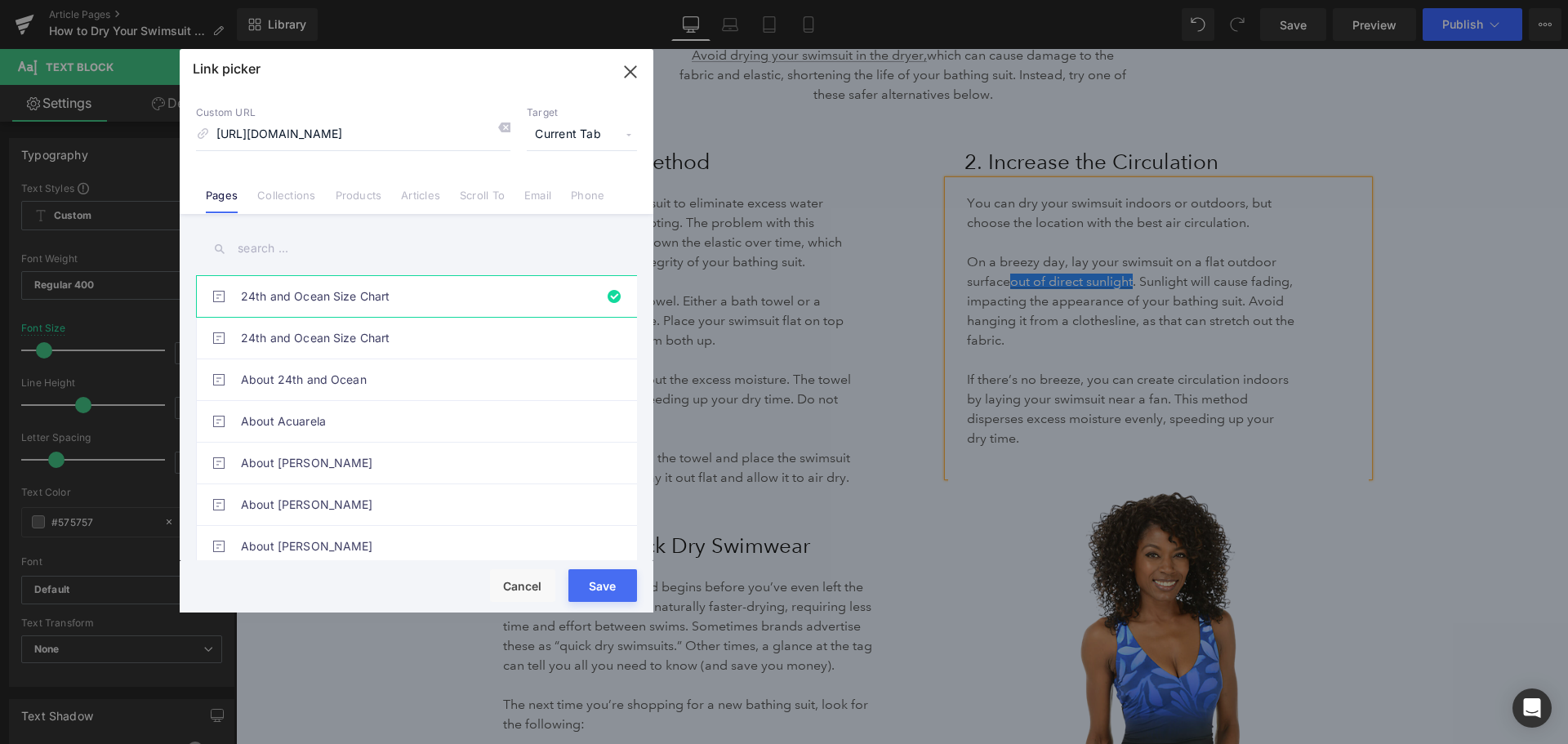
click at [569, 127] on span "Current Tab" at bounding box center [581, 135] width 110 height 31
click at [563, 184] on li "New Tab" at bounding box center [582, 193] width 127 height 29
click at [594, 592] on button "Save" at bounding box center [603, 585] width 69 height 32
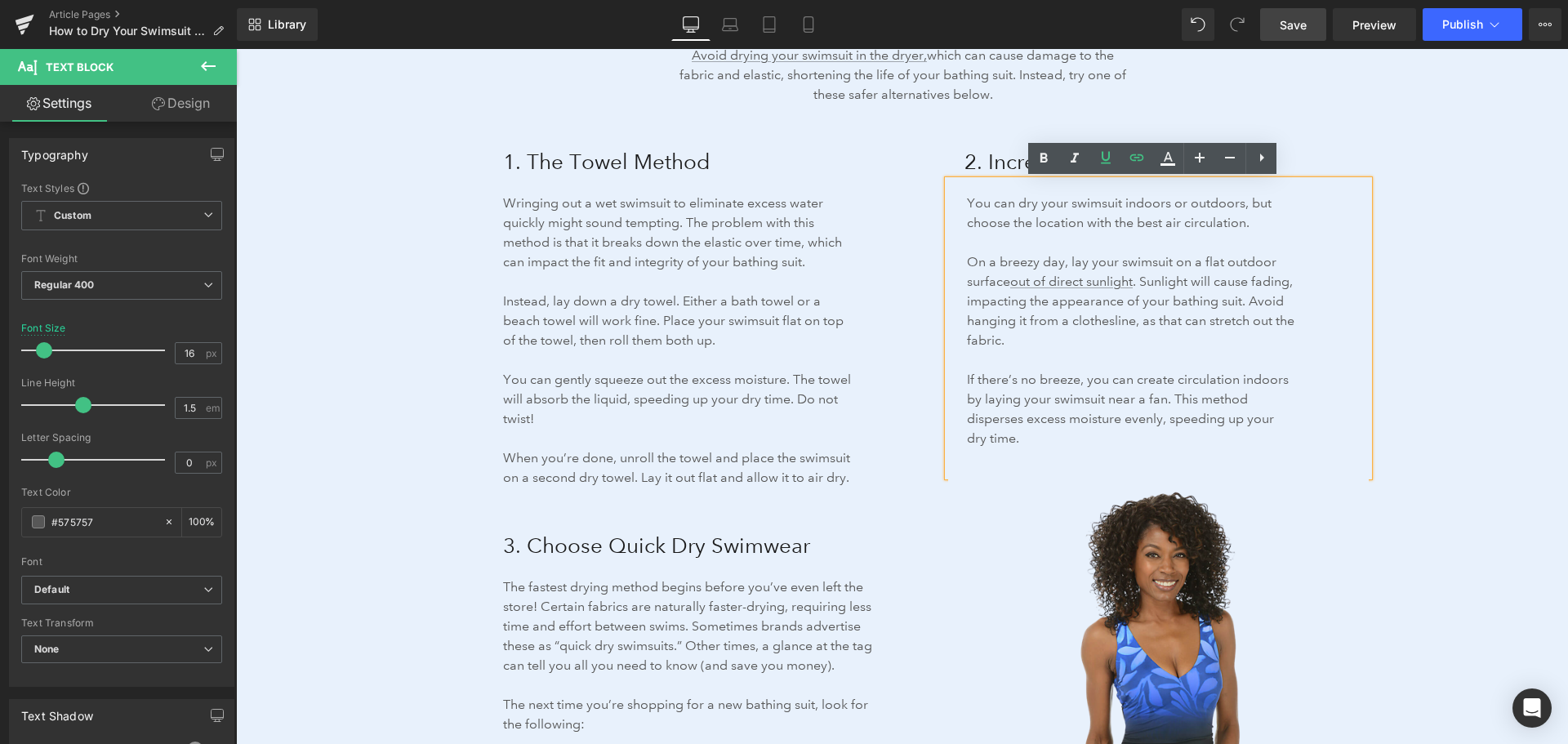
click at [1279, 30] on link "Save" at bounding box center [1293, 25] width 66 height 32
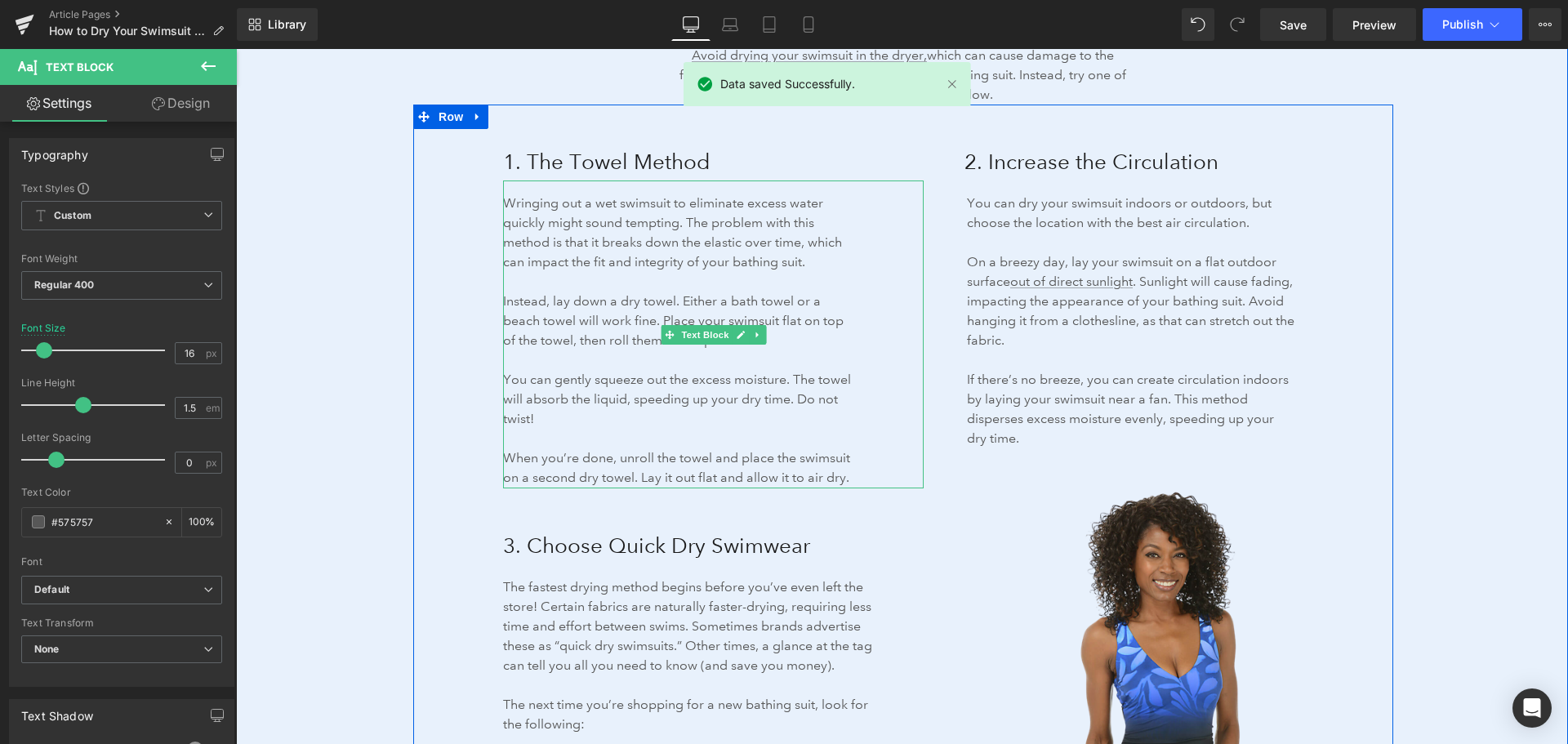
click at [895, 336] on div "Wringing out a wet swimsuit to eliminate excess water quickly might sound tempt…" at bounding box center [714, 334] width 420 height 308
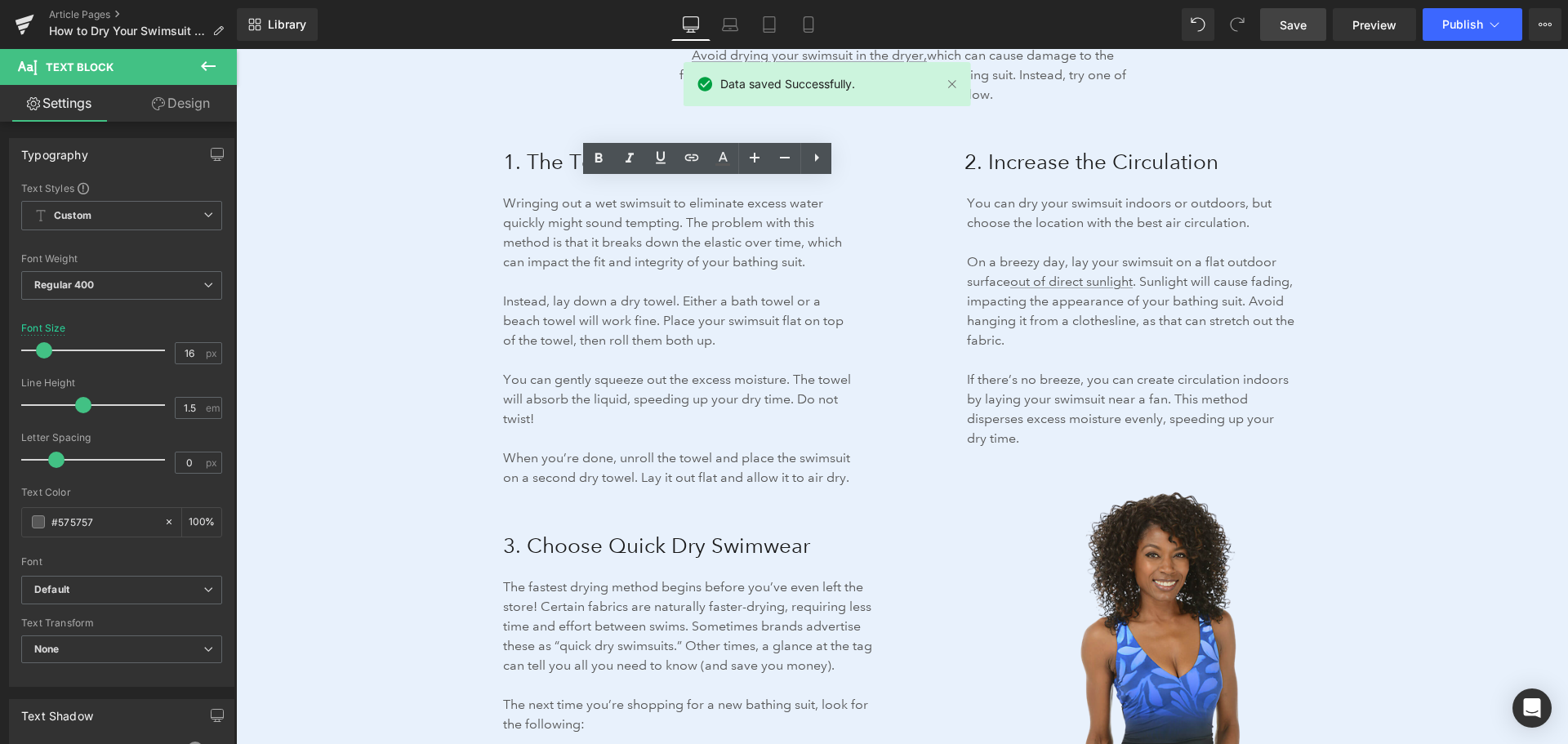
click at [1292, 26] on span "Save" at bounding box center [1294, 25] width 27 height 17
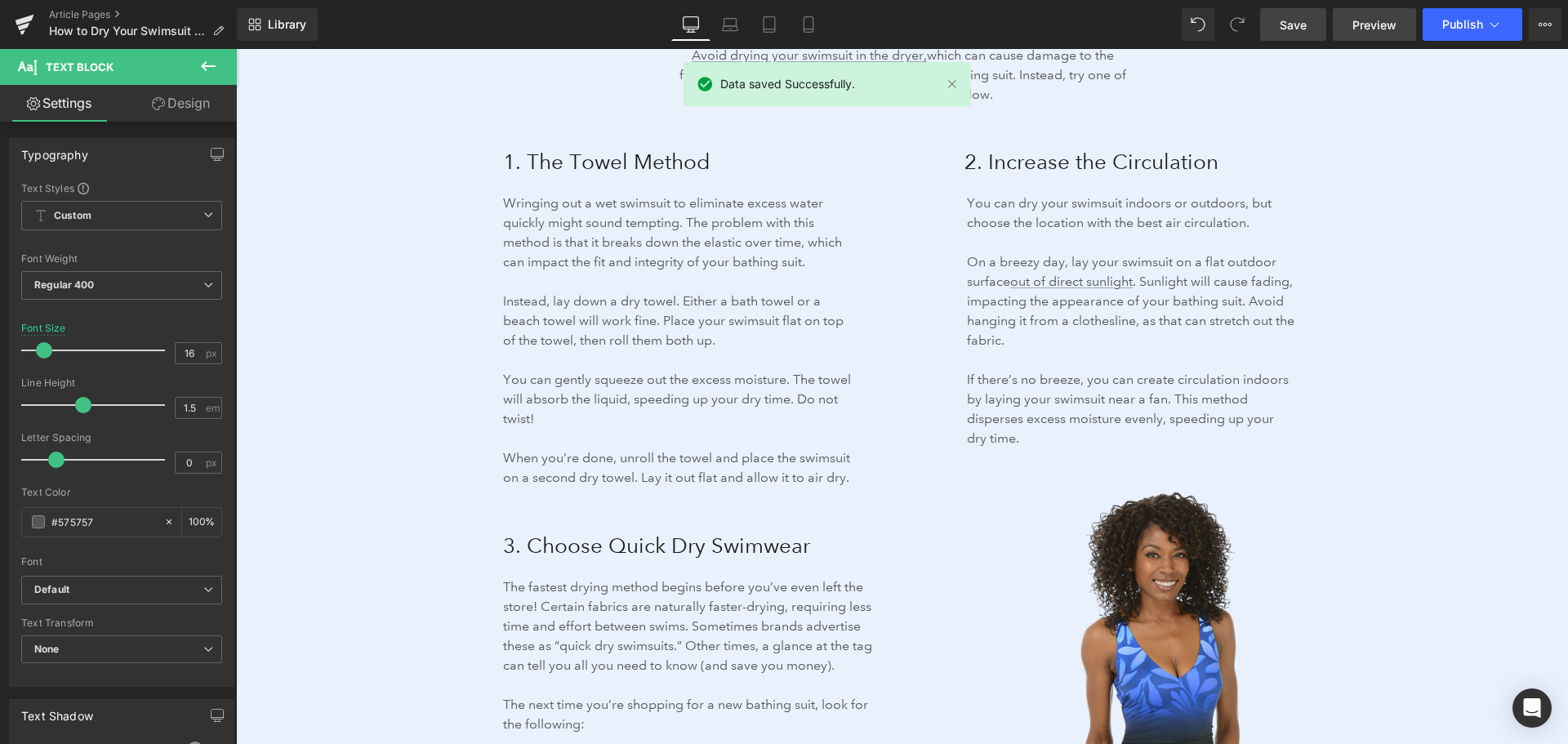
click at [1363, 16] on span "Preview" at bounding box center [1375, 25] width 44 height 17
click at [1539, 14] on button "View Live Page View with current Template Save Template to Library Schedule Pub…" at bounding box center [1545, 25] width 32 height 32
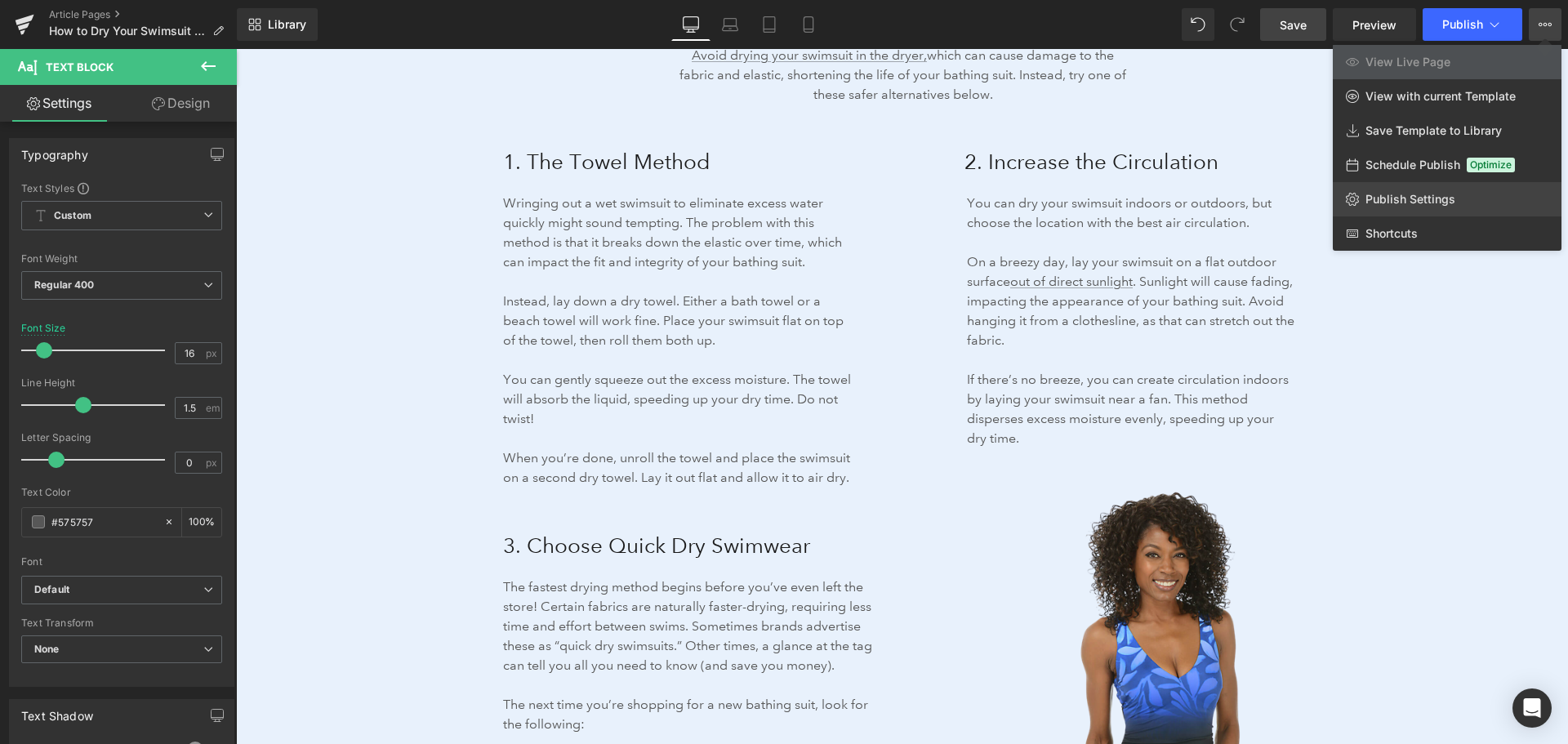
click at [1419, 195] on span "Publish Settings" at bounding box center [1410, 199] width 90 height 14
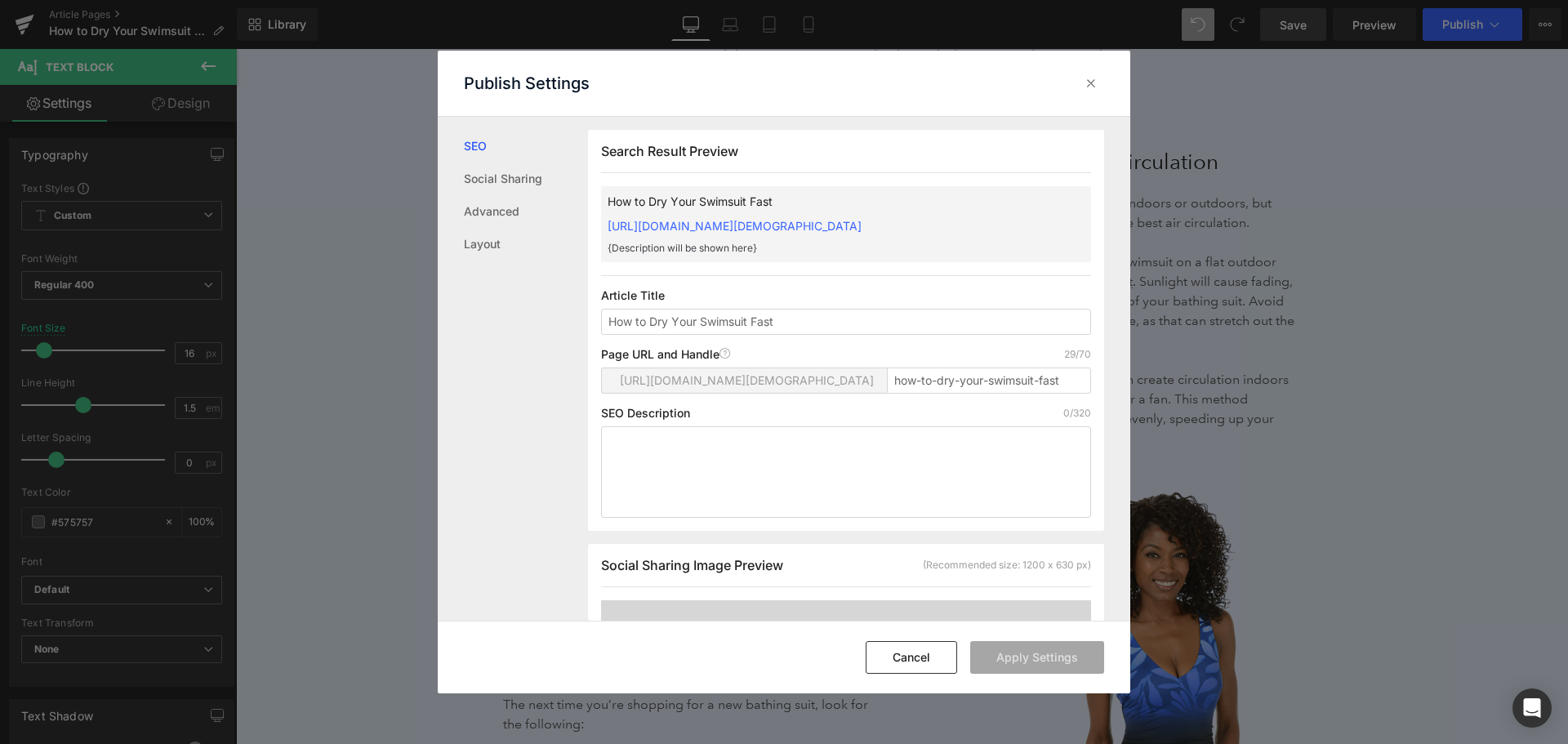
scroll to position [1, 0]
click at [634, 477] on textarea at bounding box center [846, 471] width 490 height 92
paste textarea "This guide includes tips for safely and quickly drying a swimsuit. Read this if…"
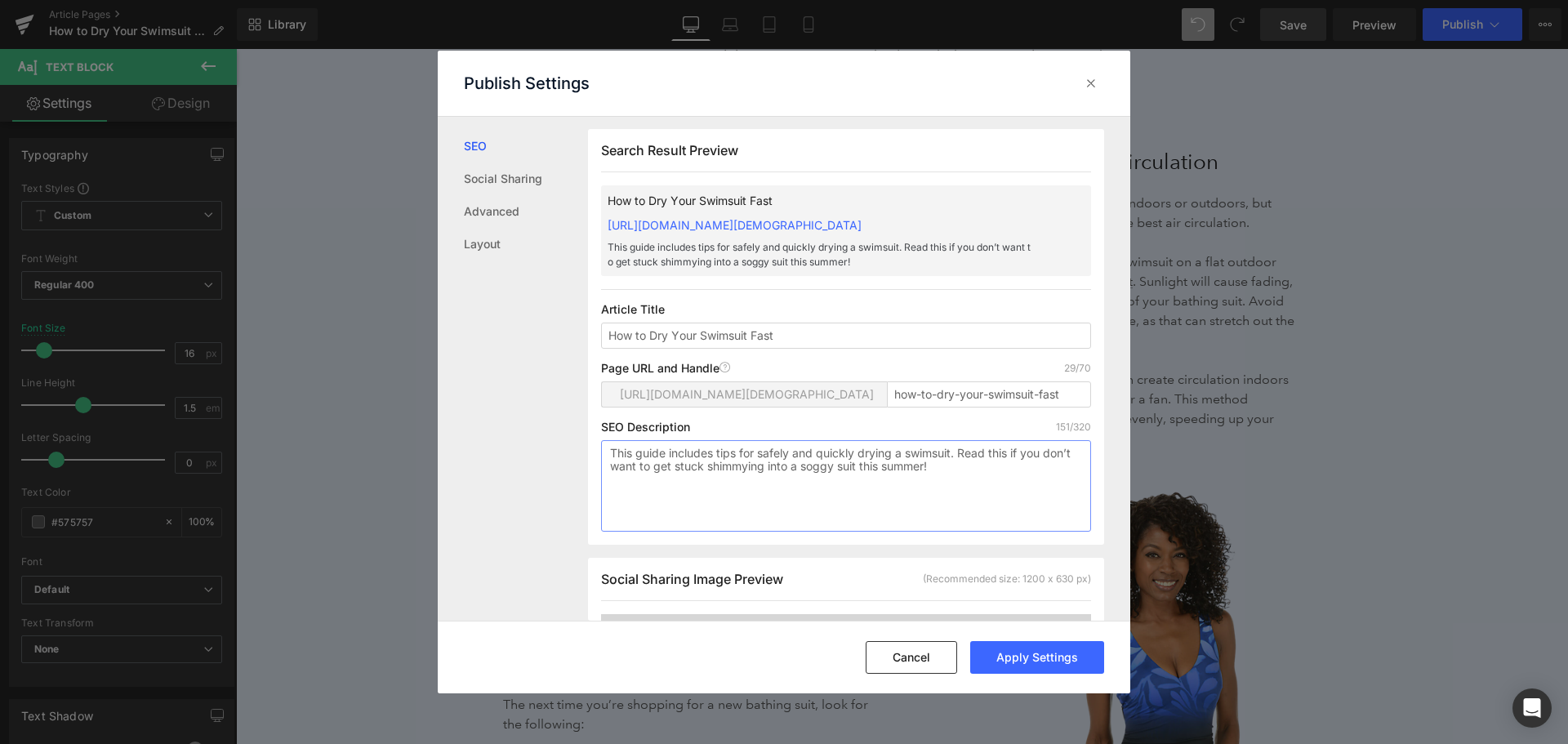
click at [611, 470] on textarea "This guide includes tips for safely and quickly drying a swimsuit. Read this if…" at bounding box center [846, 486] width 490 height 92
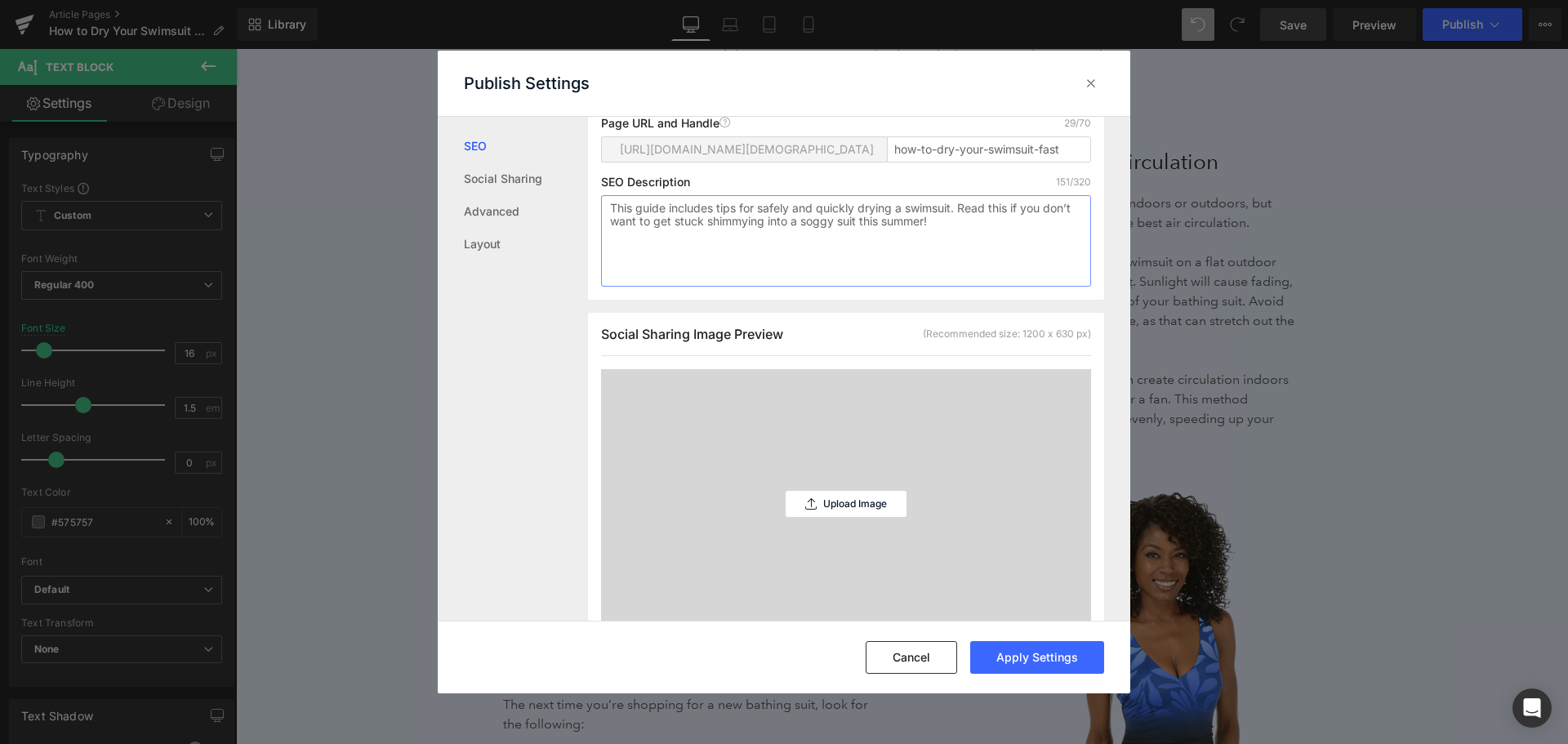
scroll to position [0, 0]
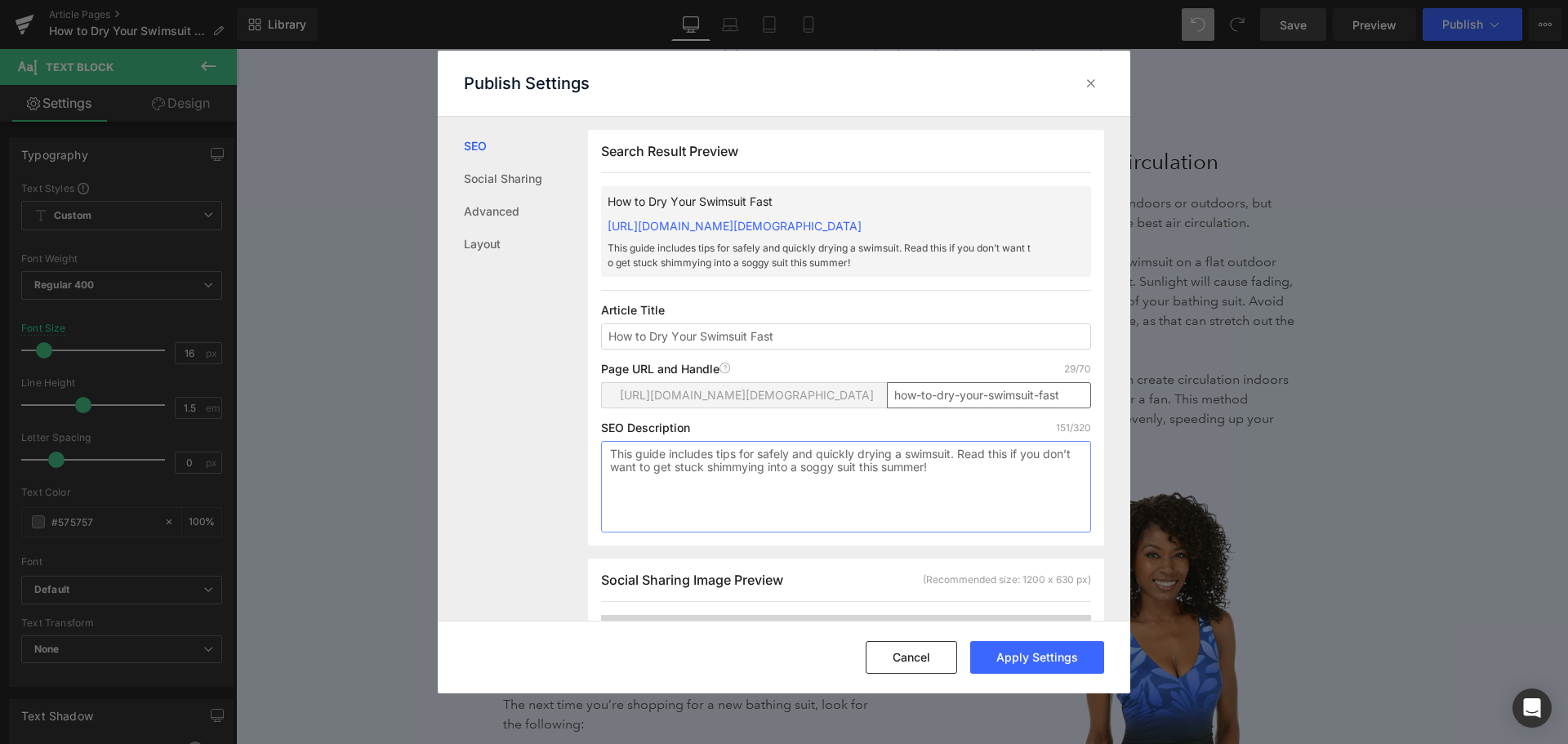
type textarea "This guide includes tips for safely and quickly drying a swimsuit. Read this if…"
drag, startPoint x: 913, startPoint y: 410, endPoint x: 870, endPoint y: 415, distance: 43.3
click at [870, 415] on div "[URL][DOMAIN_NAME][DEMOGRAPHIC_DATA] how-to-dry-your-swimsuit-fast" at bounding box center [846, 401] width 490 height 39
click at [928, 408] on input "how-to-dry-your-swimsuit-fast" at bounding box center [989, 394] width 204 height 26
click at [910, 408] on input "how-to-dry-your-swimsuit-fast" at bounding box center [989, 394] width 204 height 26
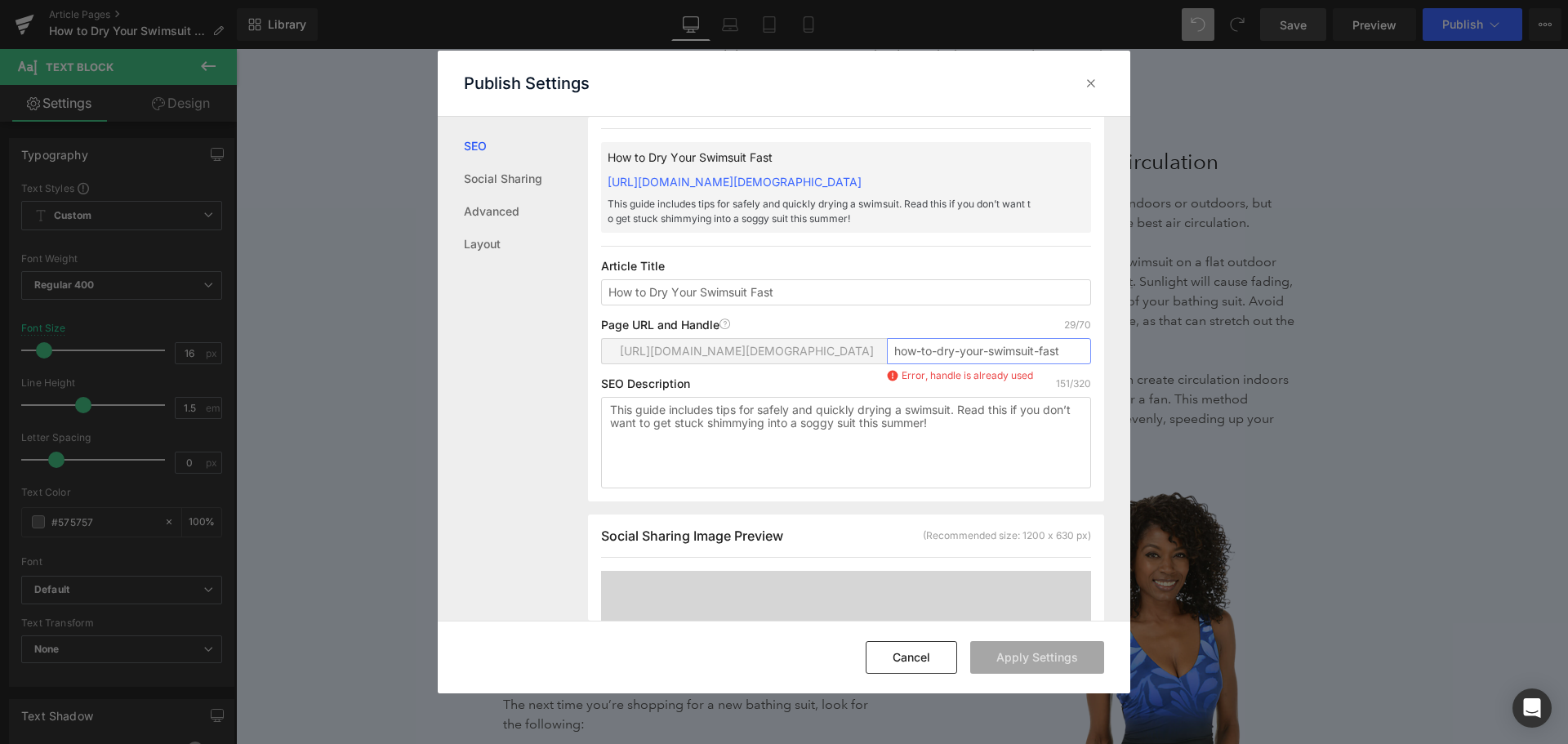
scroll to position [81, 0]
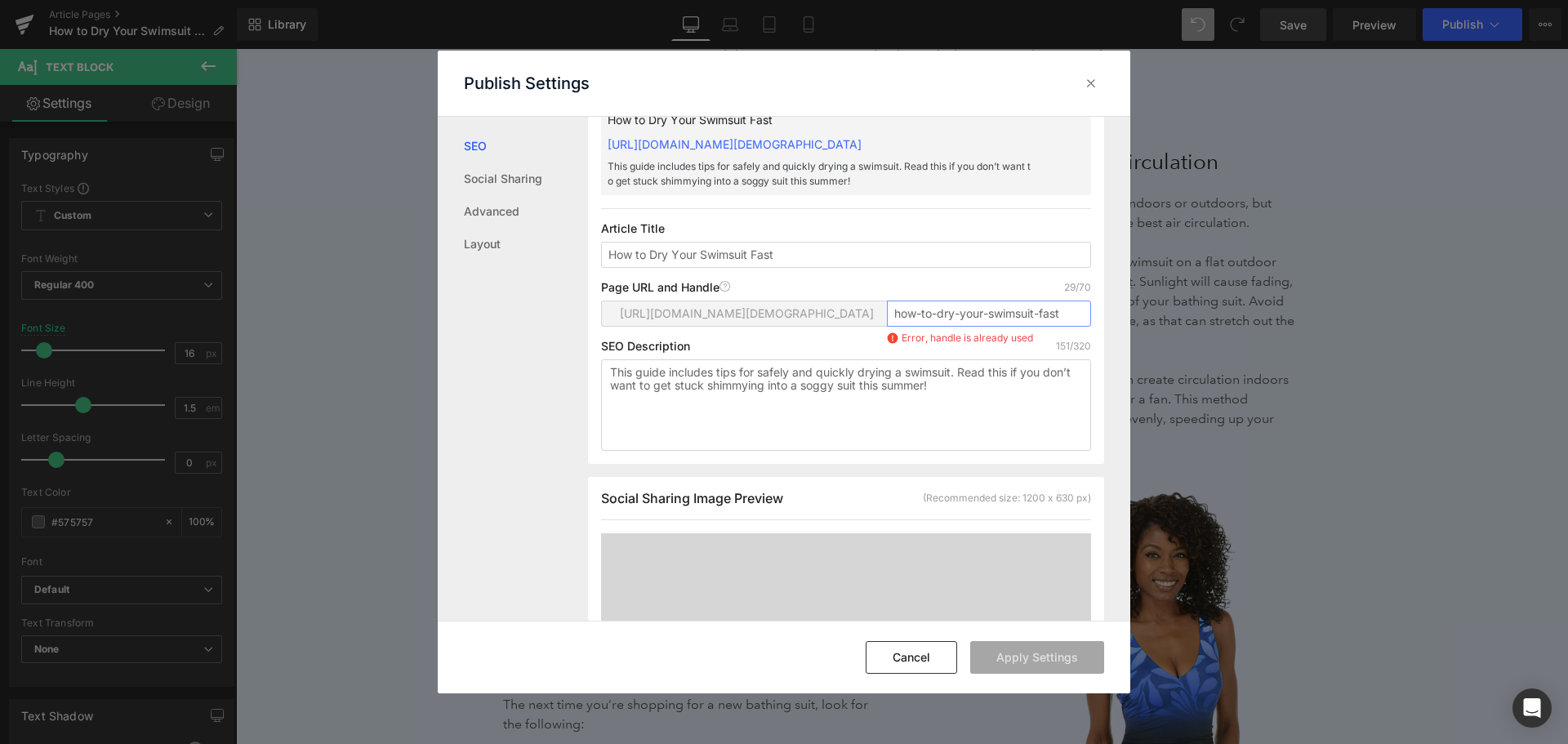
drag, startPoint x: 934, startPoint y: 328, endPoint x: 824, endPoint y: 329, distance: 110.0
click at [825, 328] on div "[URL][DOMAIN_NAME][DEMOGRAPHIC_DATA] how-to-dry-your-swimsuit-fast Error, handl…" at bounding box center [846, 320] width 490 height 39
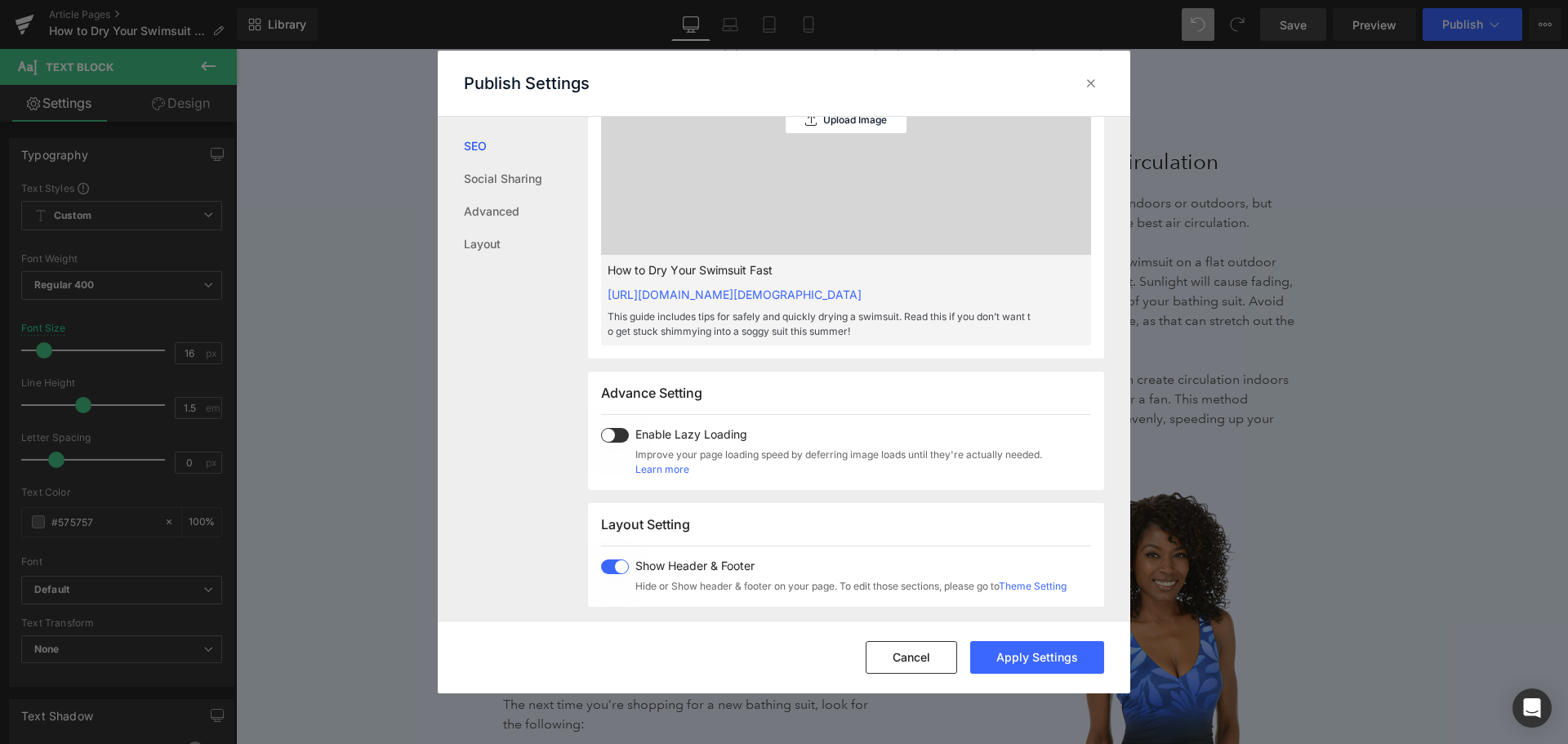
scroll to position [734, 0]
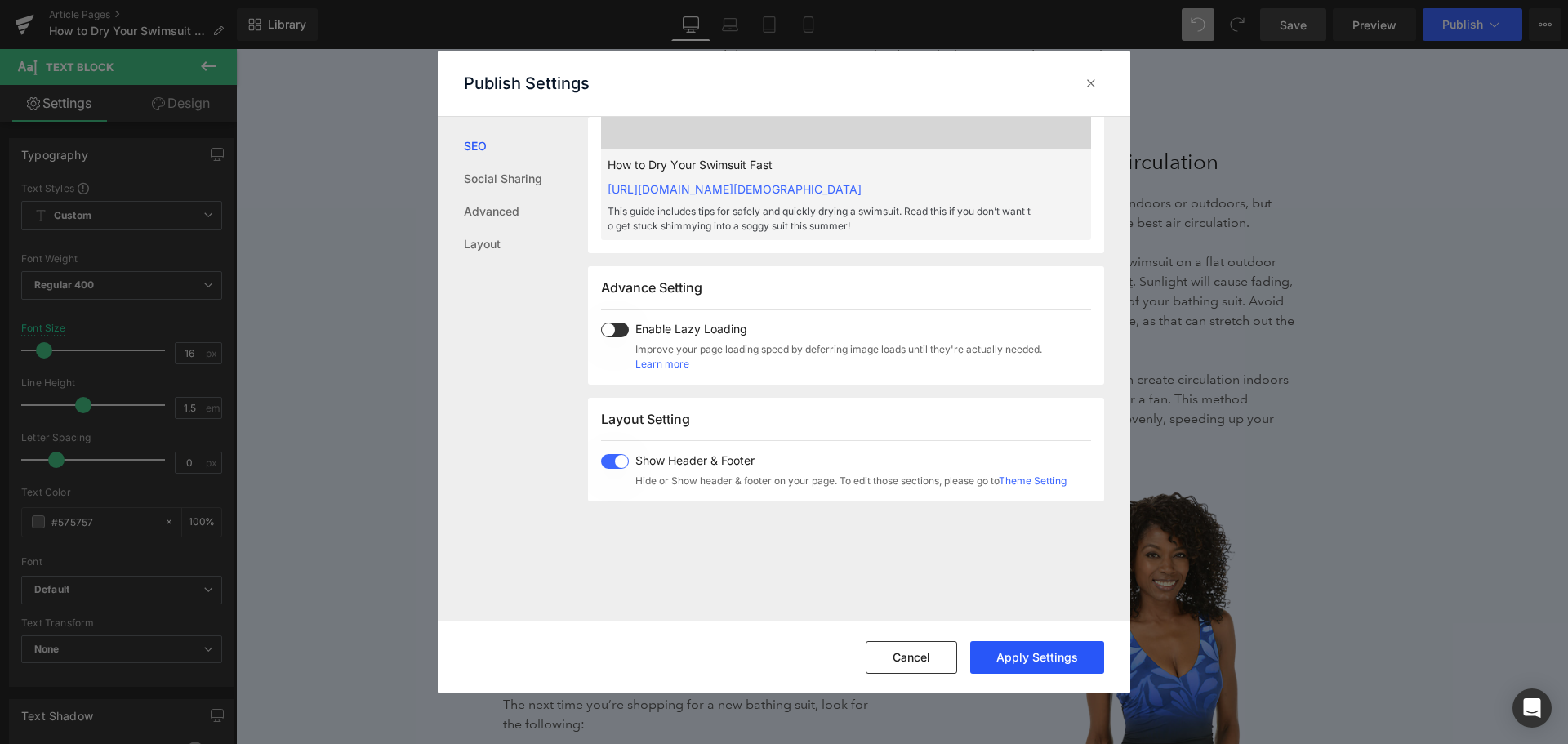
type input "dry-your-swimsuit-fast"
click at [1003, 649] on button "Apply Settings" at bounding box center [1038, 657] width 134 height 32
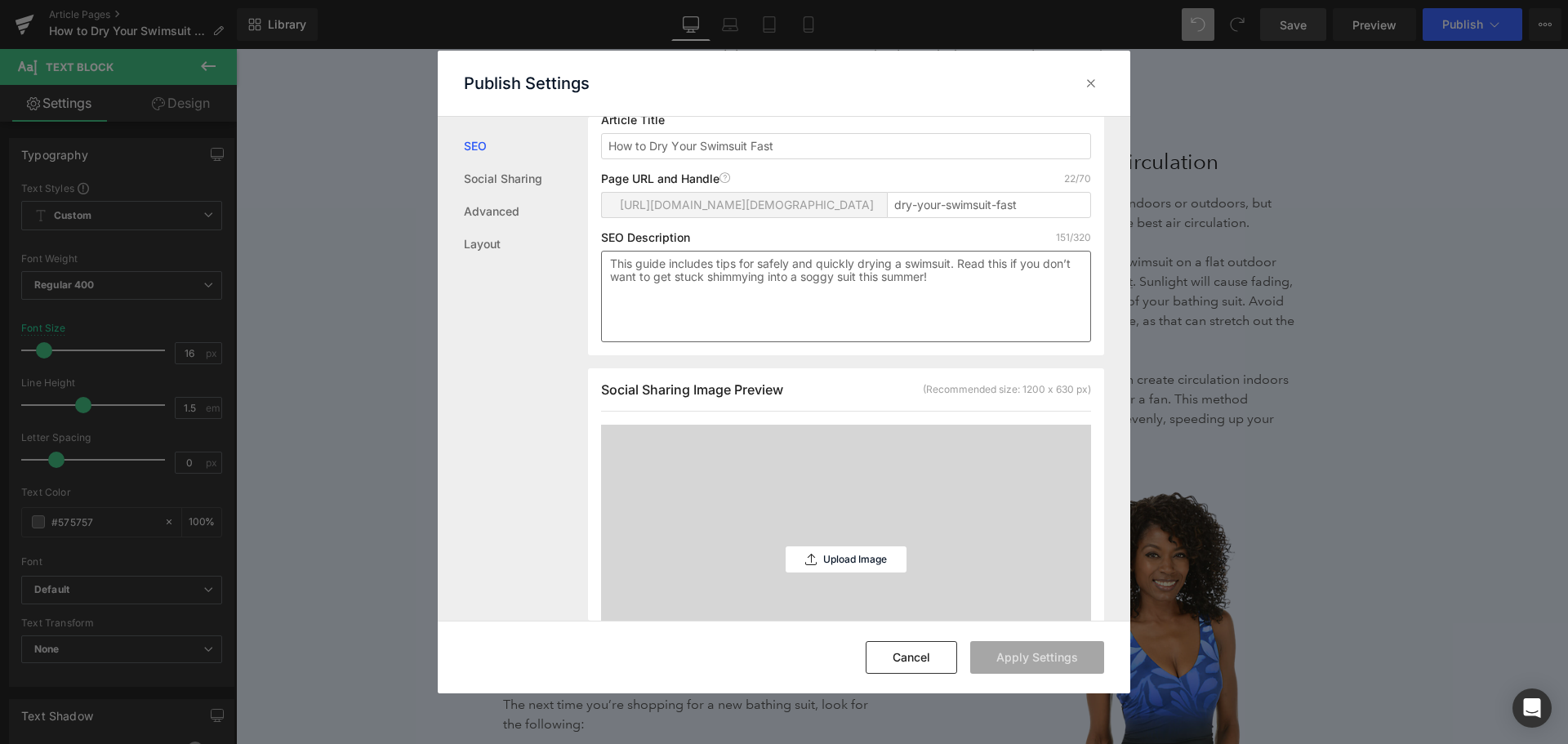
scroll to position [327, 0]
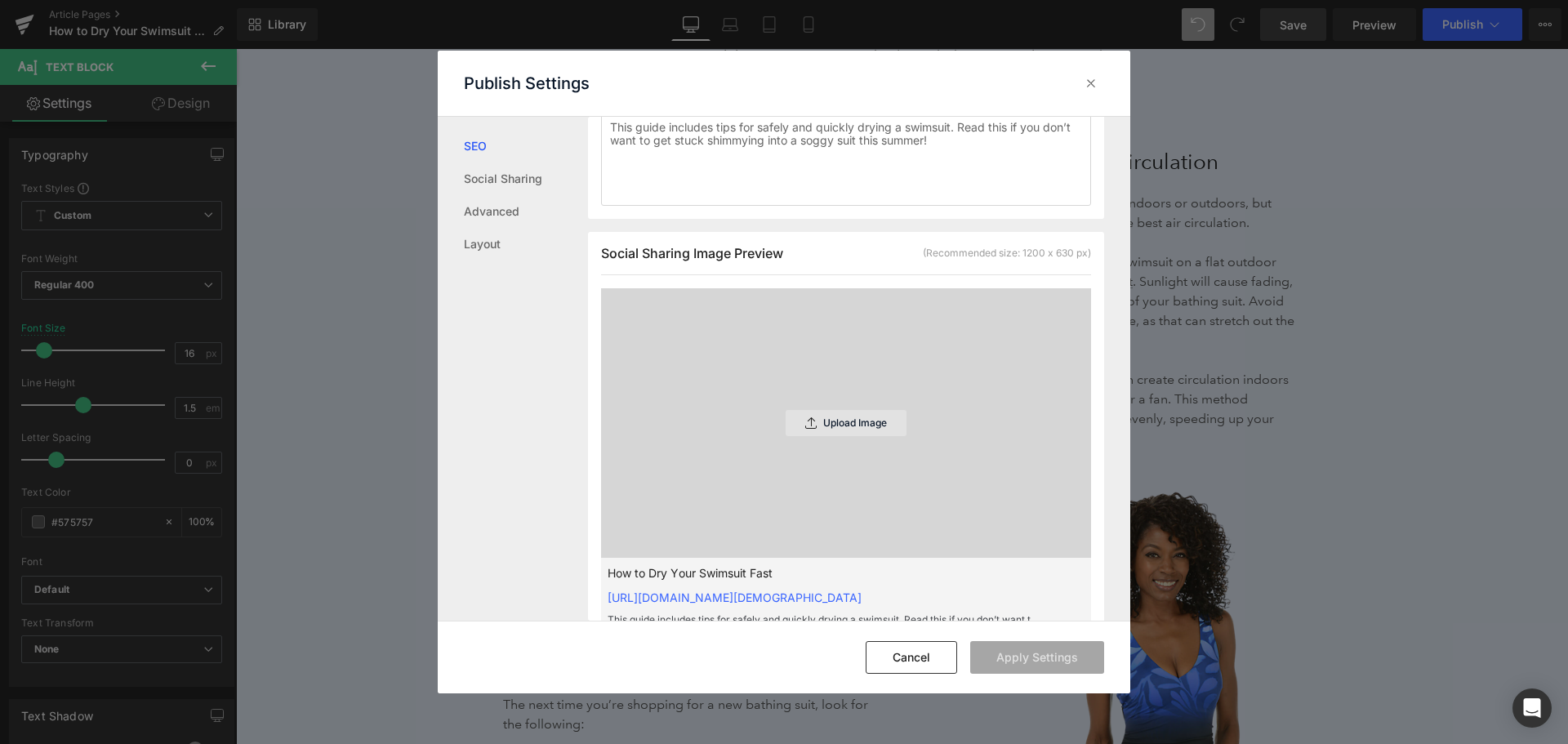
click at [845, 429] on p "Upload Image" at bounding box center [855, 423] width 64 height 11
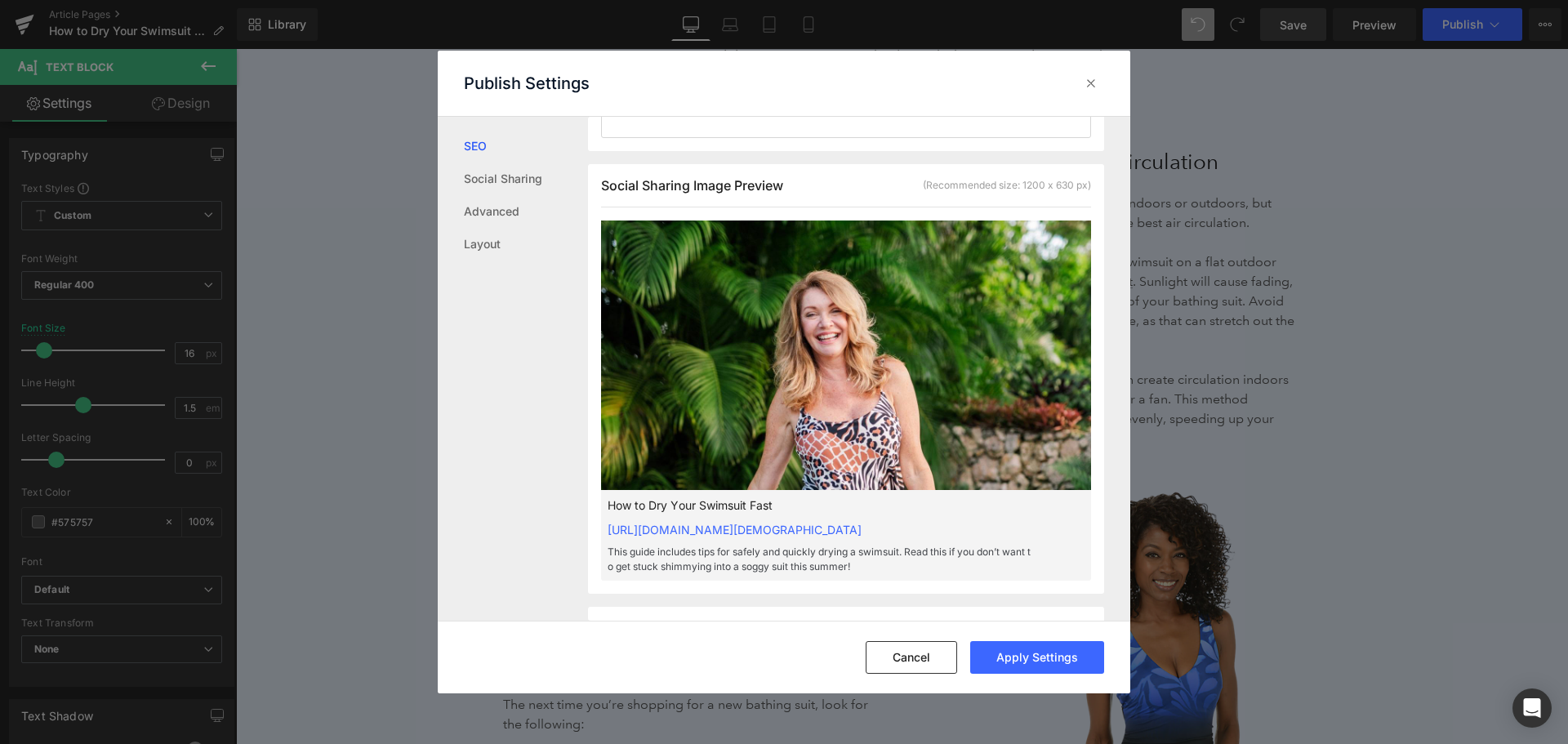
scroll to position [653, 0]
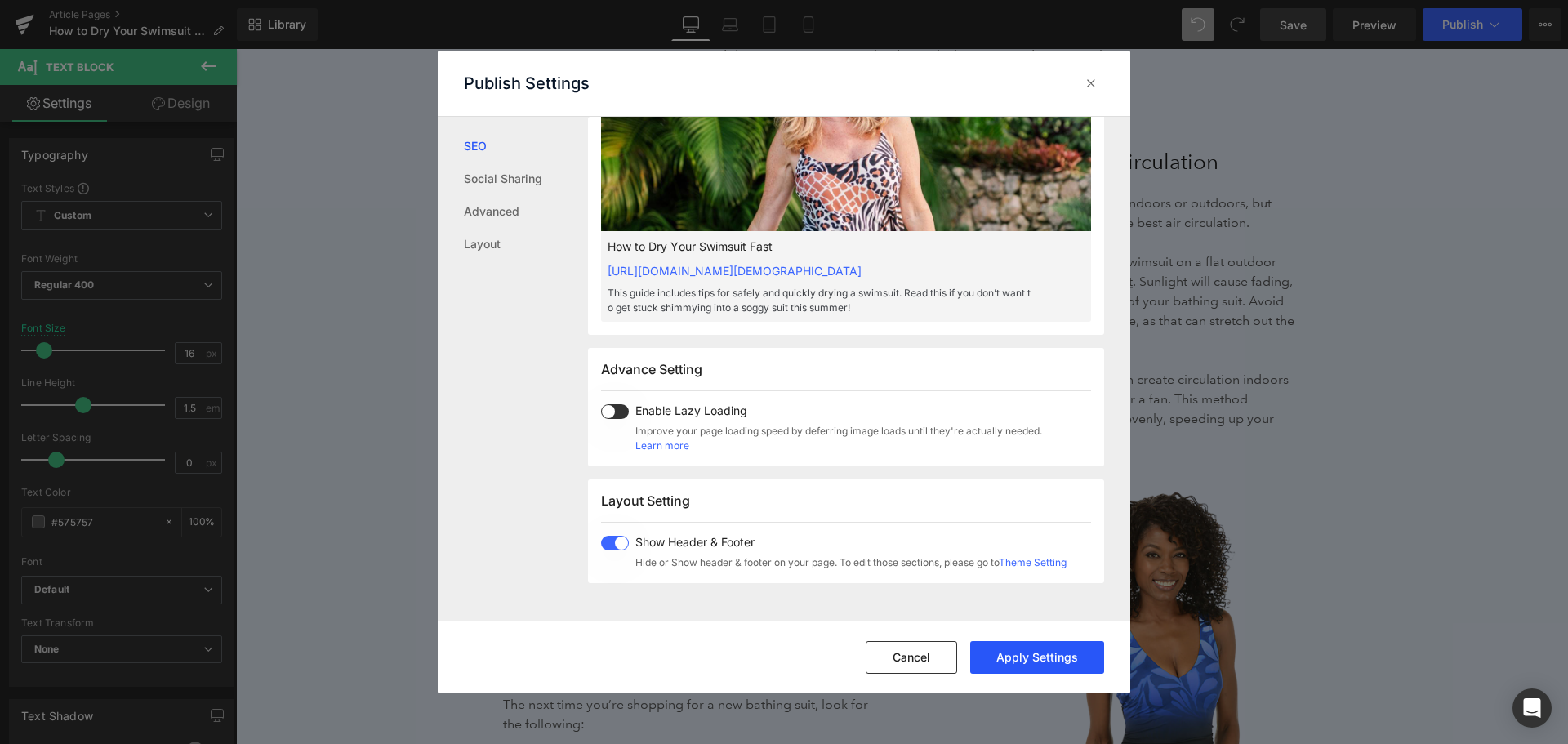
click at [1051, 652] on button "Apply Settings" at bounding box center [1038, 657] width 134 height 32
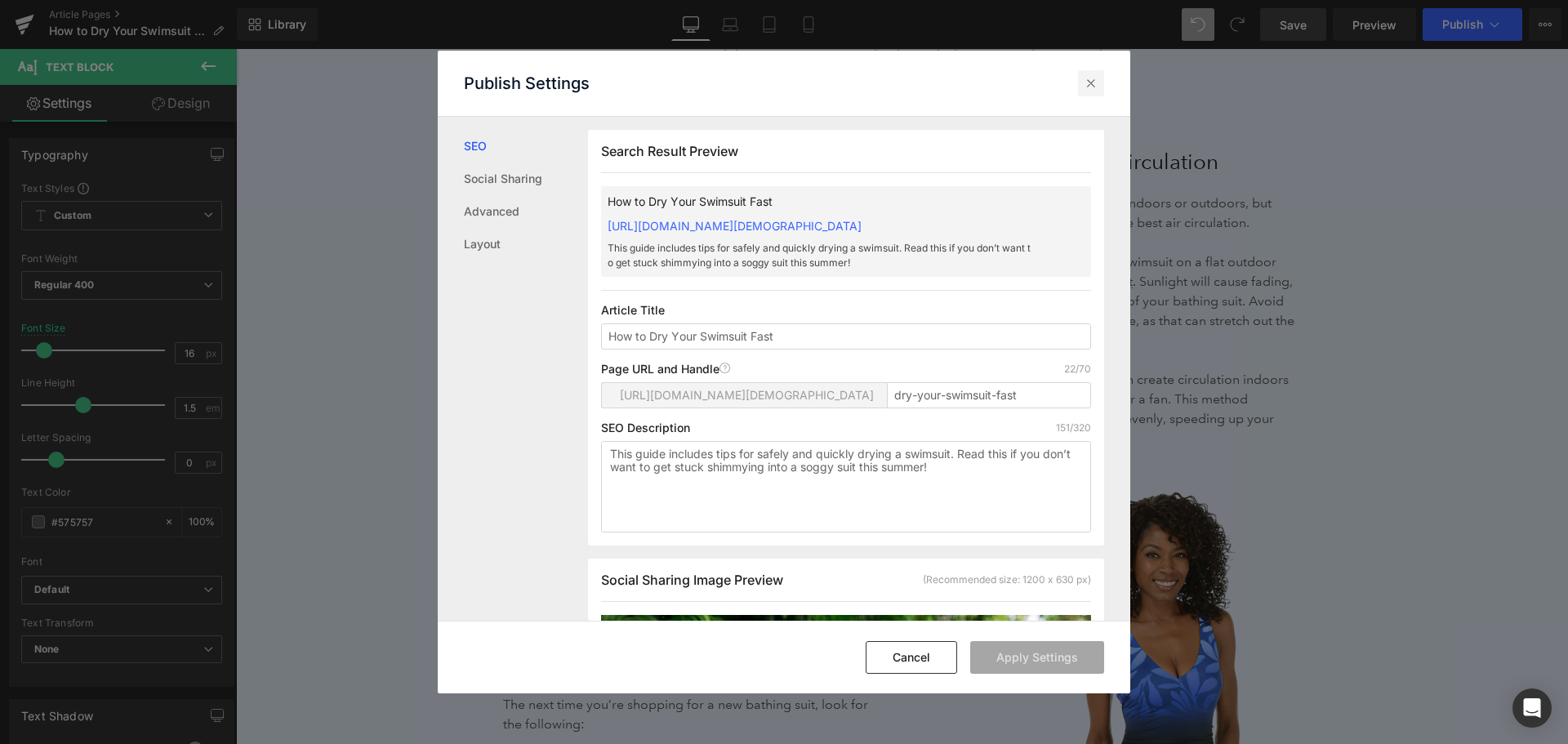
click at [1091, 81] on icon at bounding box center [1091, 83] width 16 height 16
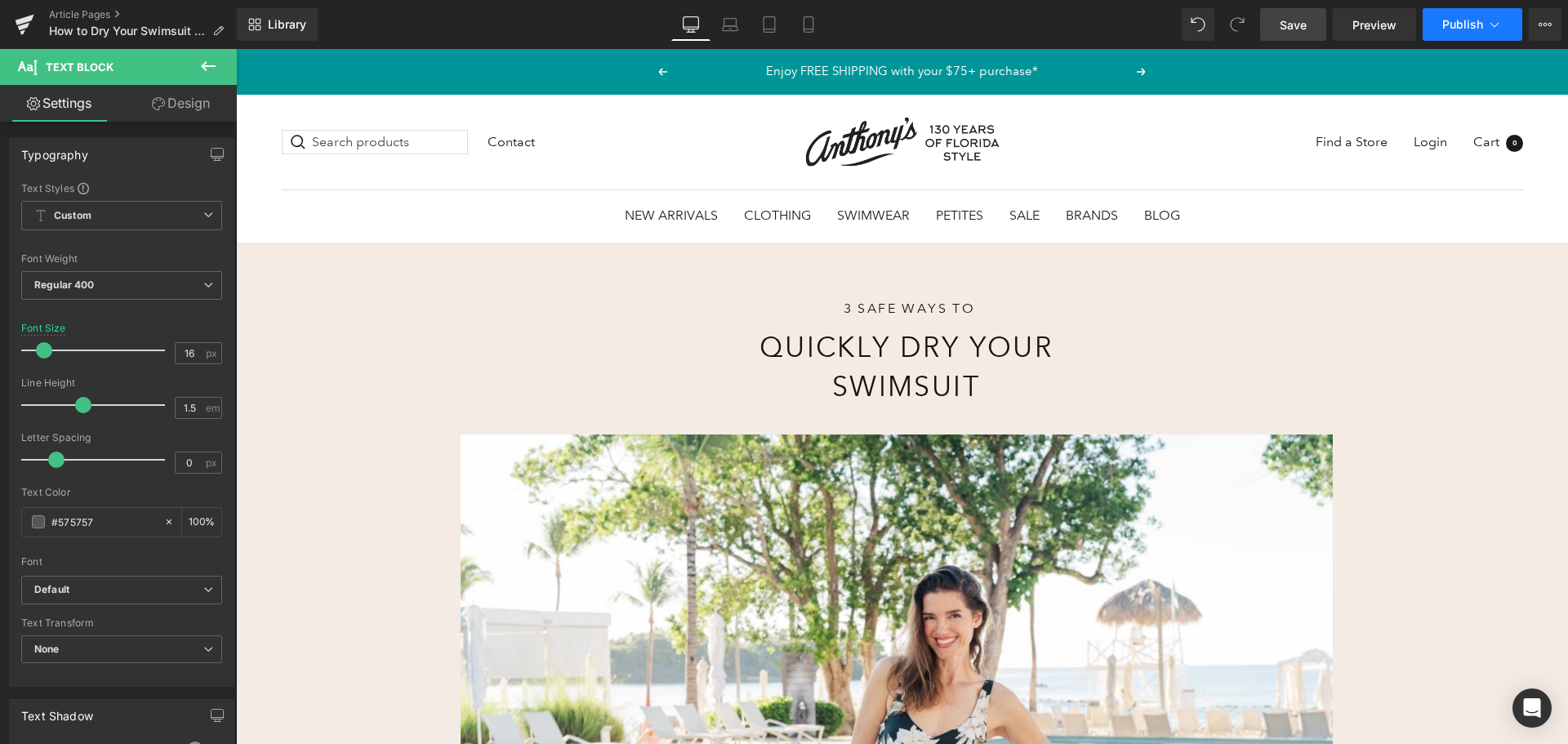
click at [1489, 20] on icon at bounding box center [1494, 24] width 16 height 16
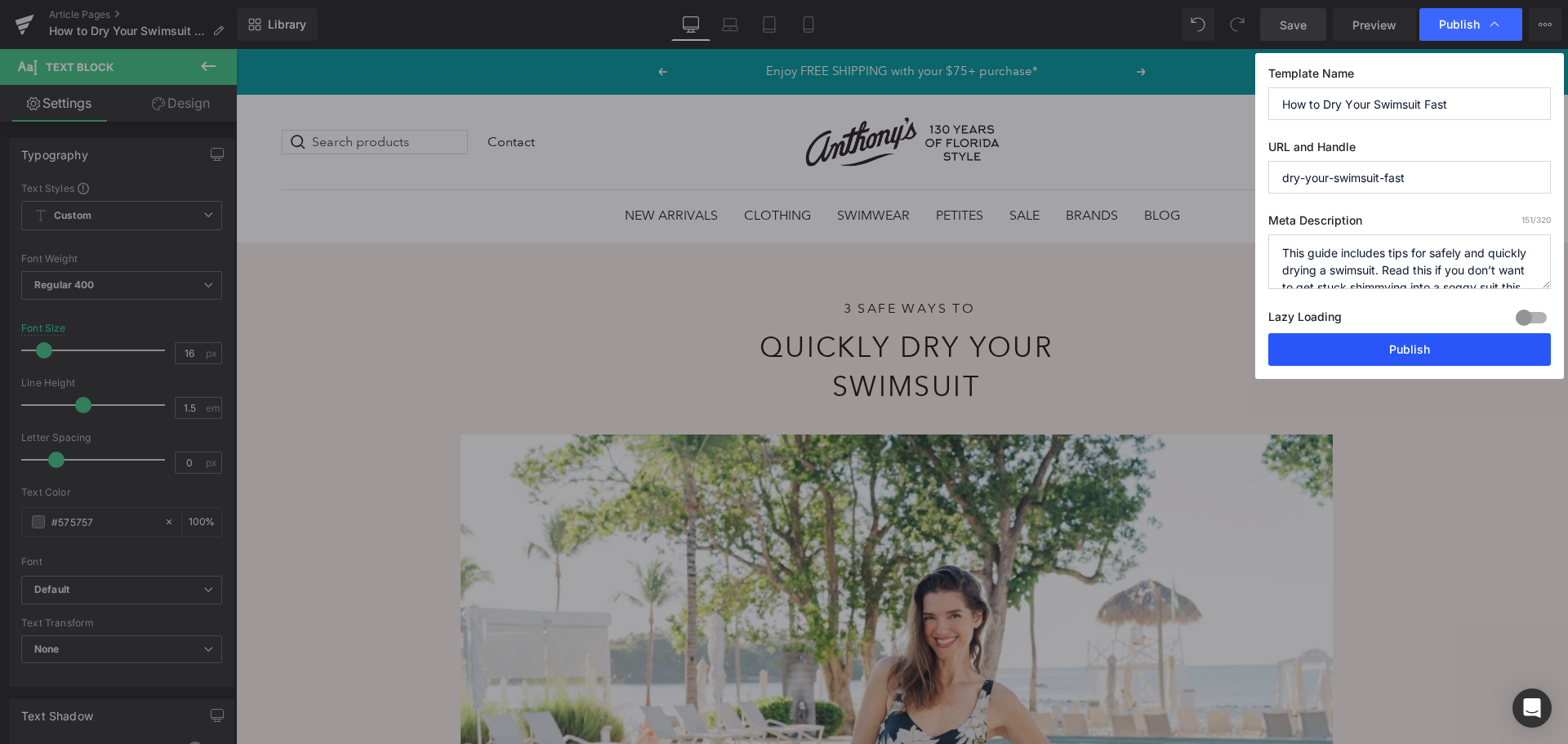
click at [1372, 348] on button "Publish" at bounding box center [1410, 350] width 283 height 32
